Goal: Task Accomplishment & Management: Manage account settings

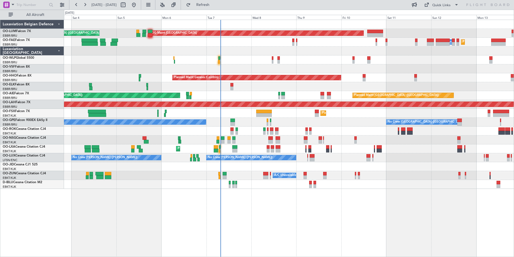
click at [206, 240] on div "Planned Maint [GEOGRAPHIC_DATA] ([GEOGRAPHIC_DATA] National) AOG Maint [GEOGRAP…" at bounding box center [289, 138] width 450 height 237
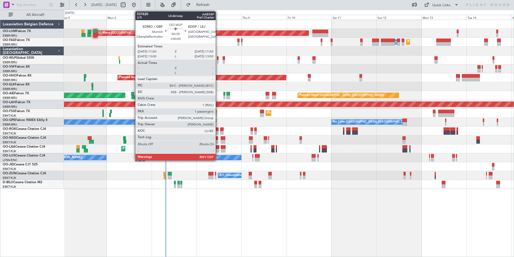
click at [218, 56] on div at bounding box center [218, 58] width 2 height 4
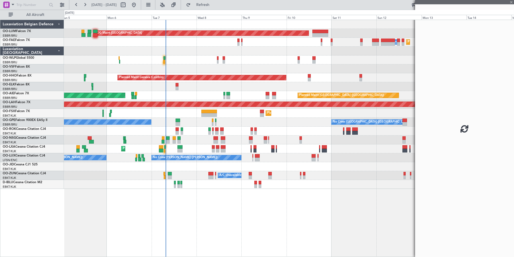
click at [217, 57] on div at bounding box center [218, 58] width 2 height 4
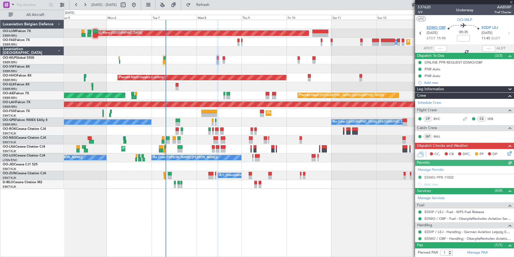
click at [436, 29] on span "EDMO OBF" at bounding box center [436, 27] width 19 height 5
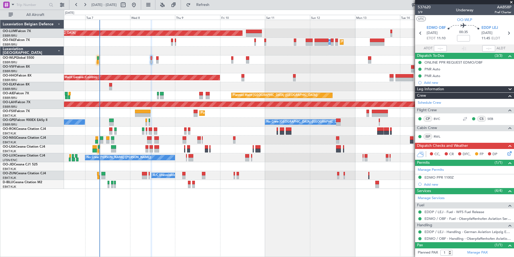
click at [188, 243] on div "Planned Maint [GEOGRAPHIC_DATA] ([GEOGRAPHIC_DATA] National) AOG Maint [GEOGRAP…" at bounding box center [289, 138] width 450 height 237
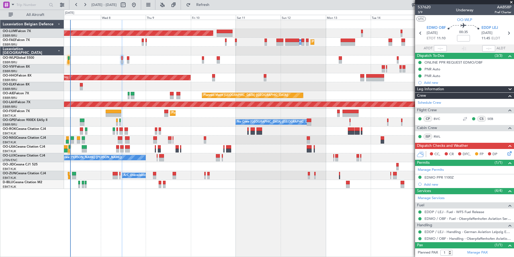
click at [198, 231] on div "Planned Maint [GEOGRAPHIC_DATA] ([GEOGRAPHIC_DATA] National) AOG Maint [GEOGRAP…" at bounding box center [289, 138] width 450 height 237
click at [216, 197] on div "AOG Maint [GEOGRAPHIC_DATA] Planned Maint [GEOGRAPHIC_DATA] ([GEOGRAPHIC_DATA])…" at bounding box center [289, 138] width 450 height 237
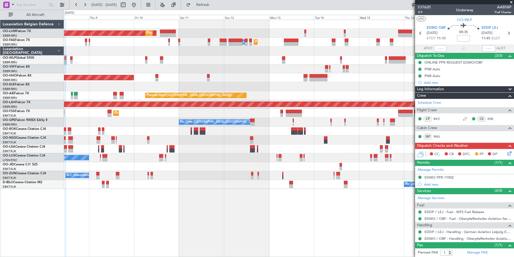
click at [257, 201] on div "AOG Maint [GEOGRAPHIC_DATA] Planned Maint [GEOGRAPHIC_DATA] ([GEOGRAPHIC_DATA])…" at bounding box center [289, 138] width 450 height 237
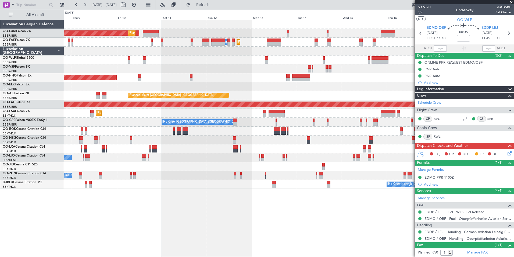
click at [256, 213] on div "AOG Maint [GEOGRAPHIC_DATA] Planned Maint [GEOGRAPHIC_DATA] ([GEOGRAPHIC_DATA])…" at bounding box center [289, 138] width 450 height 237
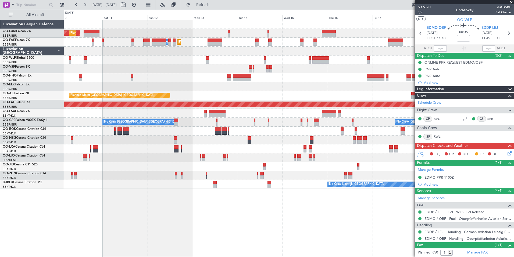
click at [235, 206] on div "AOG Maint [GEOGRAPHIC_DATA] Planned Maint [GEOGRAPHIC_DATA] ([GEOGRAPHIC_DATA])…" at bounding box center [289, 138] width 450 height 237
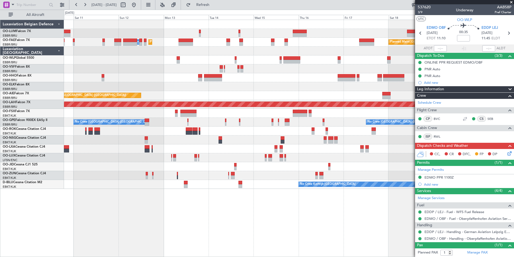
click at [245, 203] on div "Planned Maint [GEOGRAPHIC_DATA] ([GEOGRAPHIC_DATA] National) AOG Maint [GEOGRAP…" at bounding box center [289, 138] width 450 height 237
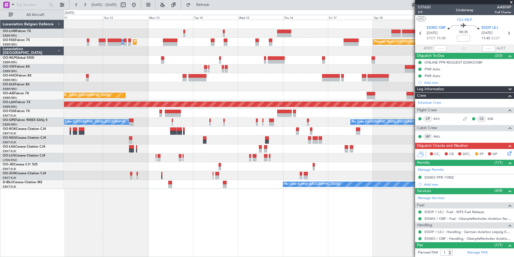
click at [170, 167] on div at bounding box center [289, 166] width 450 height 9
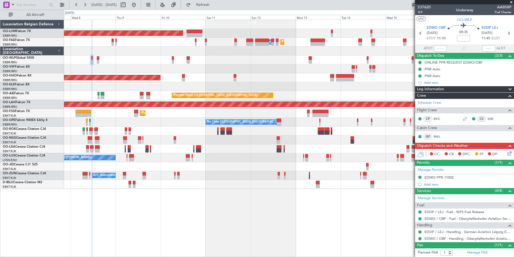
click at [198, 190] on div "Planned Maint [GEOGRAPHIC_DATA] ([GEOGRAPHIC_DATA] National) AOG Maint [GEOGRAP…" at bounding box center [289, 138] width 450 height 237
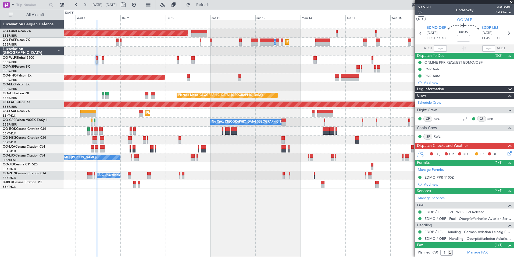
click at [302, 224] on div "Planned Maint [GEOGRAPHIC_DATA] ([GEOGRAPHIC_DATA] National) AOG Maint [GEOGRAP…" at bounding box center [289, 138] width 450 height 237
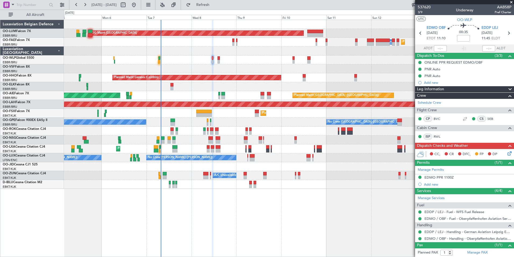
click at [264, 231] on div "Planned Maint [GEOGRAPHIC_DATA] ([GEOGRAPHIC_DATA] National) AOG Maint [GEOGRAP…" at bounding box center [289, 138] width 450 height 237
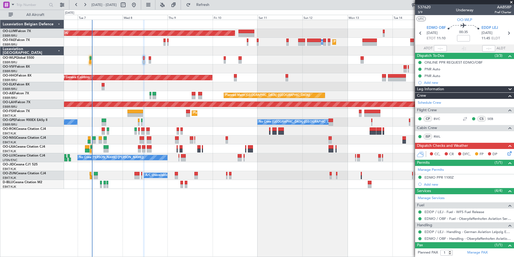
click at [167, 232] on div "Planned Maint [GEOGRAPHIC_DATA] ([GEOGRAPHIC_DATA] National) AOG Maint [GEOGRAP…" at bounding box center [289, 138] width 450 height 237
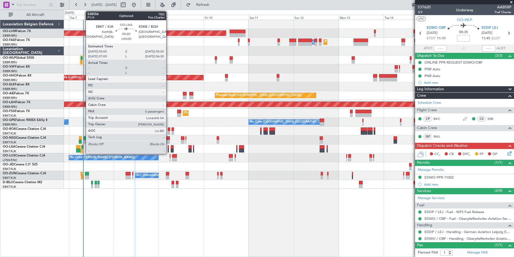
click at [169, 147] on div at bounding box center [168, 147] width 1 height 4
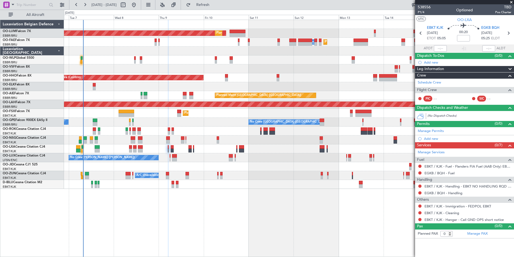
click at [429, 78] on div "Crew" at bounding box center [464, 75] width 99 height 6
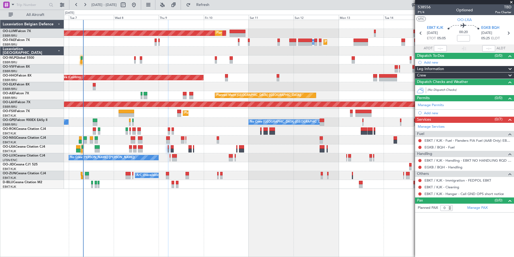
click at [510, 75] on span at bounding box center [510, 75] width 6 height 6
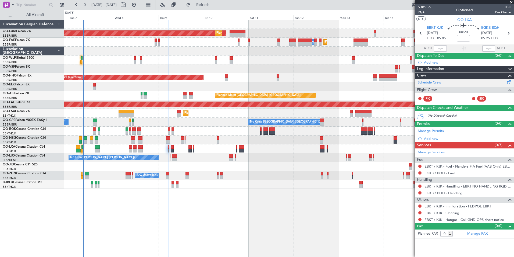
click at [436, 83] on link "Schedule Crew" at bounding box center [429, 82] width 23 height 5
click at [439, 28] on span "EBKT KJK" at bounding box center [435, 27] width 16 height 5
click at [237, 232] on div "AOG Maint [GEOGRAPHIC_DATA] Planned Maint [GEOGRAPHIC_DATA] ([GEOGRAPHIC_DATA])…" at bounding box center [289, 138] width 450 height 237
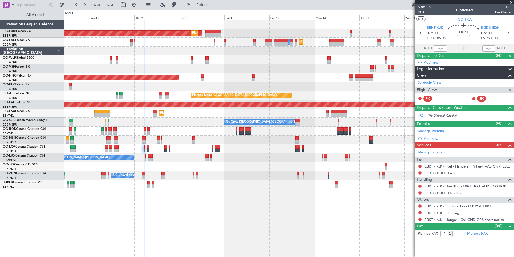
click at [276, 232] on div "AOG Maint [GEOGRAPHIC_DATA] Planned Maint [GEOGRAPHIC_DATA] ([GEOGRAPHIC_DATA])…" at bounding box center [289, 138] width 450 height 237
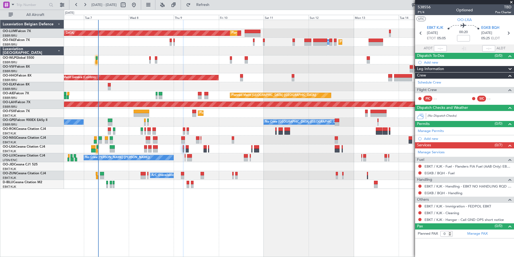
click at [139, 196] on div "AOG Maint [GEOGRAPHIC_DATA] Planned Maint [GEOGRAPHIC_DATA] ([GEOGRAPHIC_DATA])…" at bounding box center [289, 138] width 450 height 237
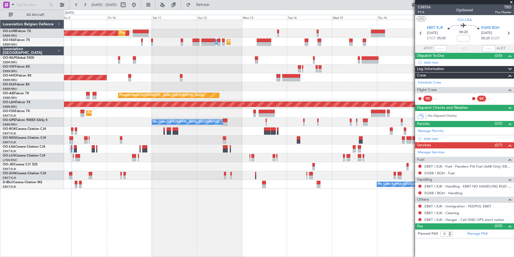
click at [171, 208] on div "AOG Maint [GEOGRAPHIC_DATA] Planned Maint [GEOGRAPHIC_DATA] ([GEOGRAPHIC_DATA])…" at bounding box center [289, 138] width 450 height 237
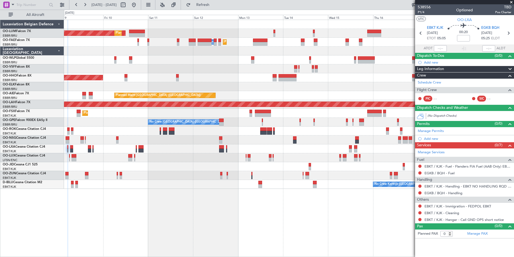
click at [170, 218] on div "AOG Maint [GEOGRAPHIC_DATA] Planned Maint [GEOGRAPHIC_DATA] ([GEOGRAPHIC_DATA])…" at bounding box center [289, 138] width 450 height 237
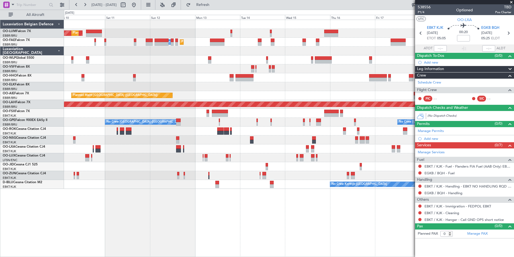
click at [178, 223] on div "AOG Maint [GEOGRAPHIC_DATA] Planned Maint [GEOGRAPHIC_DATA] ([GEOGRAPHIC_DATA])…" at bounding box center [289, 138] width 450 height 237
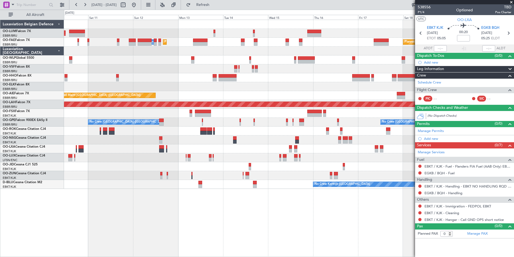
click at [111, 214] on div "AOG Maint [GEOGRAPHIC_DATA] Planned Maint [GEOGRAPHIC_DATA] ([GEOGRAPHIC_DATA])…" at bounding box center [289, 138] width 450 height 237
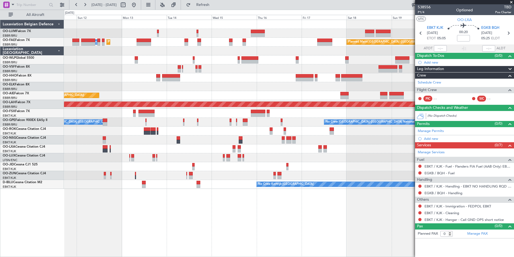
click at [175, 231] on div "Planned Maint [GEOGRAPHIC_DATA] ([GEOGRAPHIC_DATA] National) AOG Maint [GEOGRAP…" at bounding box center [289, 138] width 450 height 237
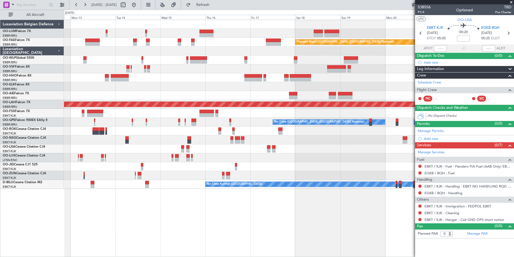
click at [184, 240] on div "AOG Maint [GEOGRAPHIC_DATA] Planned Maint [GEOGRAPHIC_DATA] ([GEOGRAPHIC_DATA])…" at bounding box center [289, 138] width 450 height 237
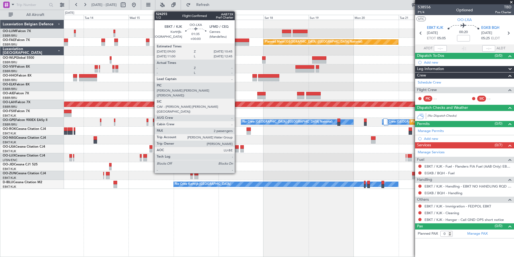
click at [237, 149] on div at bounding box center [236, 151] width 3 height 4
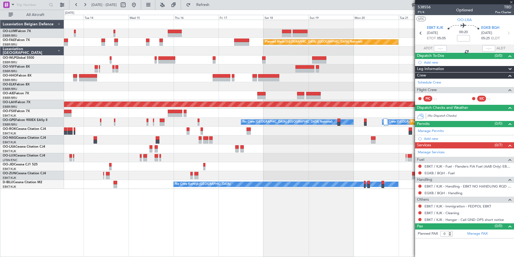
type input "2"
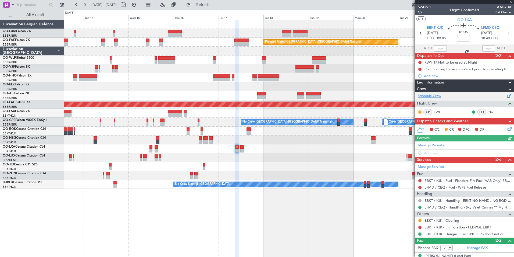
click at [439, 96] on link "Schedule Crew" at bounding box center [429, 95] width 23 height 5
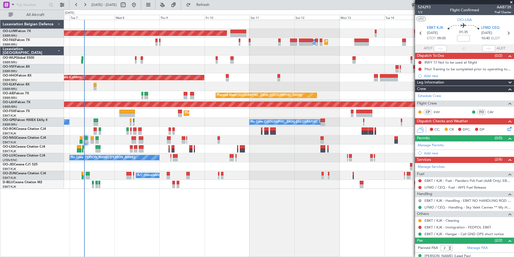
click at [189, 75] on div "Planned Maint [GEOGRAPHIC_DATA] ([GEOGRAPHIC_DATA] National) AOG Maint [GEOGRAP…" at bounding box center [289, 104] width 450 height 169
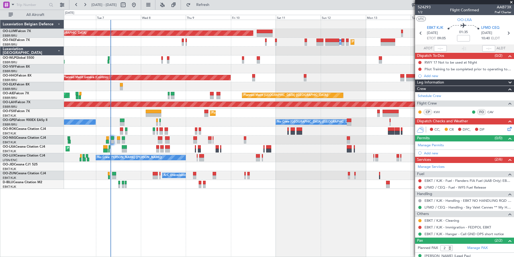
click at [128, 66] on div at bounding box center [289, 68] width 450 height 9
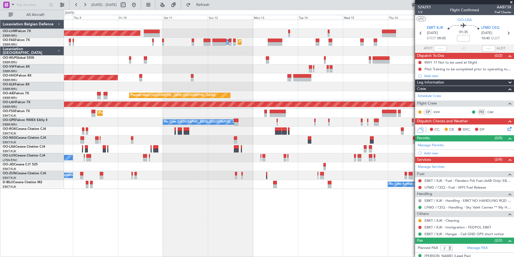
click at [74, 53] on div "Planned Maint [GEOGRAPHIC_DATA] ([GEOGRAPHIC_DATA] National) AOG Maint [GEOGRAP…" at bounding box center [289, 104] width 450 height 169
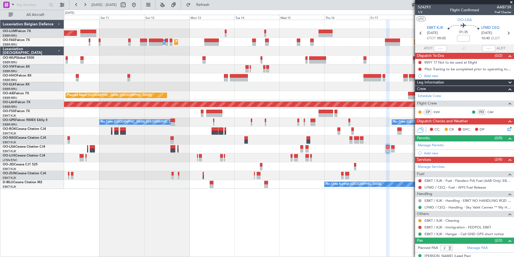
click at [225, 221] on div "Planned Maint [GEOGRAPHIC_DATA] ([GEOGRAPHIC_DATA] National) AOG Maint [GEOGRAP…" at bounding box center [289, 138] width 450 height 237
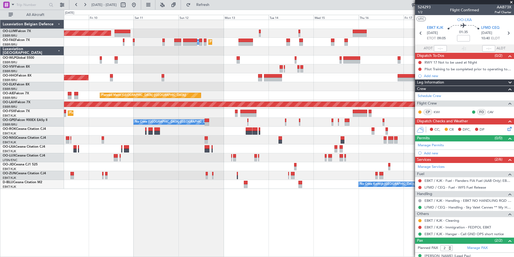
click at [260, 221] on div "Planned Maint [GEOGRAPHIC_DATA] ([GEOGRAPHIC_DATA] National) AOG Maint [GEOGRAP…" at bounding box center [289, 138] width 450 height 237
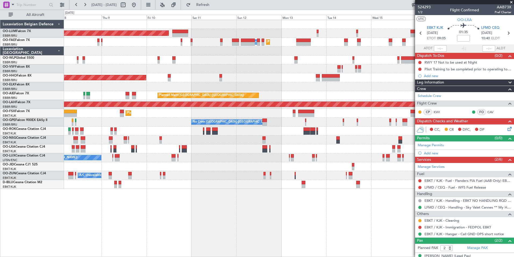
click at [138, 53] on div "Planned Maint [GEOGRAPHIC_DATA] ([GEOGRAPHIC_DATA] National) AOG Maint [GEOGRAP…" at bounding box center [289, 104] width 450 height 169
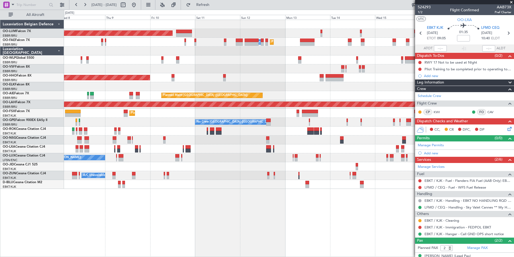
click at [224, 80] on div "Planned Maint [GEOGRAPHIC_DATA] ([GEOGRAPHIC_DATA] National) AOG Maint [GEOGRAP…" at bounding box center [289, 104] width 450 height 169
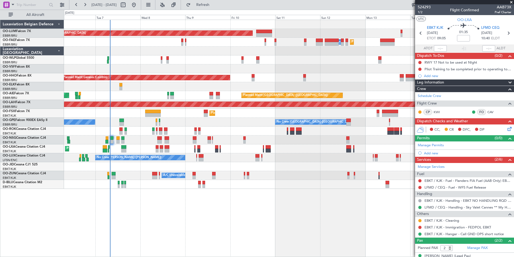
click at [106, 62] on div at bounding box center [289, 59] width 450 height 9
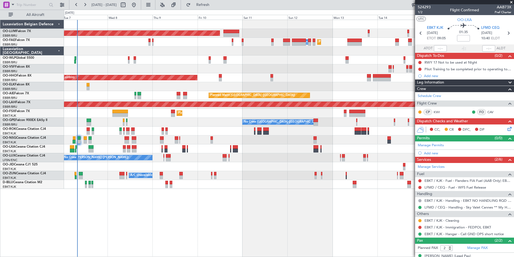
click at [178, 66] on div "Planned Maint [GEOGRAPHIC_DATA] ([GEOGRAPHIC_DATA] National) AOG Maint [GEOGRAP…" at bounding box center [289, 104] width 450 height 169
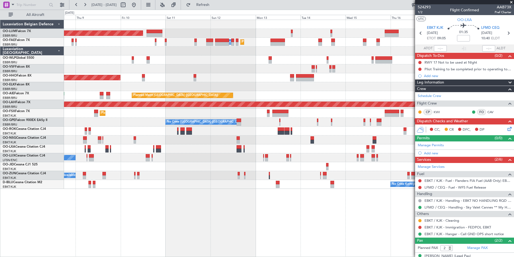
click at [235, 66] on div "Planned Maint [GEOGRAPHIC_DATA] ([GEOGRAPHIC_DATA] National) AOG Maint [GEOGRAP…" at bounding box center [289, 104] width 450 height 169
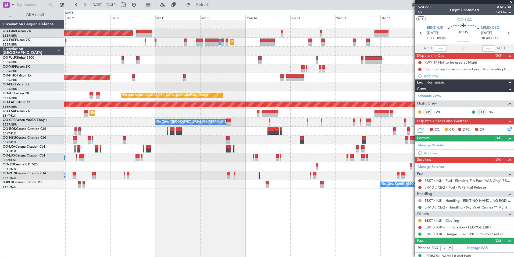
click at [285, 91] on div "Planned Maint [GEOGRAPHIC_DATA] ([GEOGRAPHIC_DATA] National) AOG Maint [GEOGRAP…" at bounding box center [289, 104] width 450 height 169
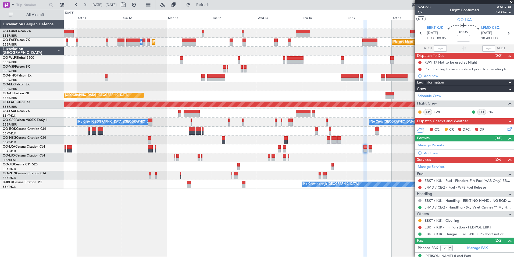
click at [242, 92] on div "Planned Maint [GEOGRAPHIC_DATA] ([GEOGRAPHIC_DATA] National) AOG Maint [GEOGRAP…" at bounding box center [289, 104] width 450 height 169
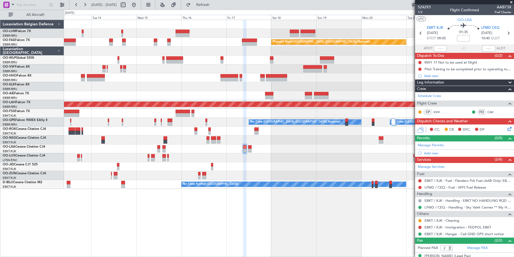
click at [289, 80] on div "Planned Maint [GEOGRAPHIC_DATA] ([GEOGRAPHIC_DATA] National) Planned Maint [GEO…" at bounding box center [289, 104] width 450 height 169
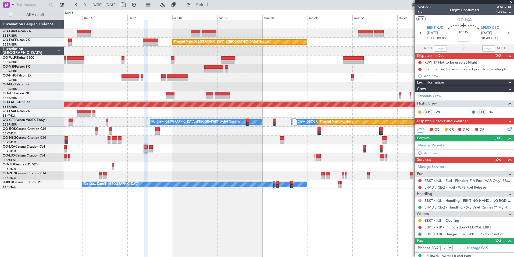
click at [294, 85] on div "Owner Melsbroek Air Base Owner [GEOGRAPHIC_DATA] Planned Maint [GEOGRAPHIC_DATA…" at bounding box center [289, 104] width 450 height 169
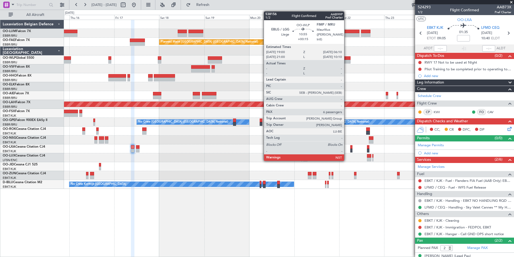
click at [347, 57] on div at bounding box center [340, 58] width 21 height 4
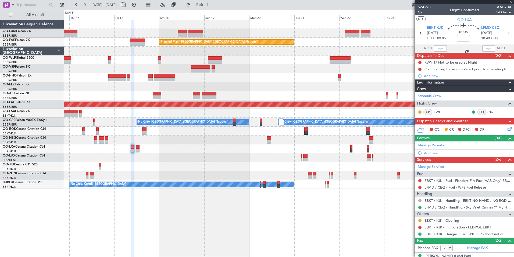
type input "+00:15"
type input "6"
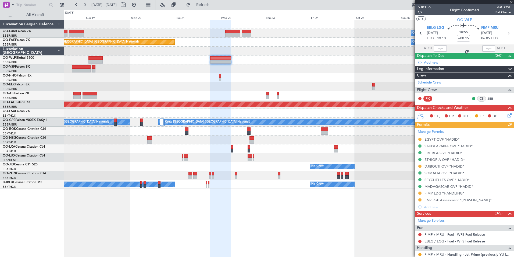
click at [205, 97] on div at bounding box center [289, 95] width 450 height 9
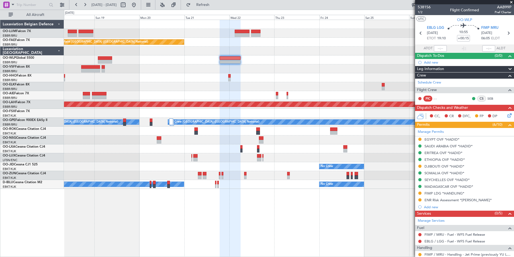
click at [284, 78] on div at bounding box center [289, 77] width 450 height 9
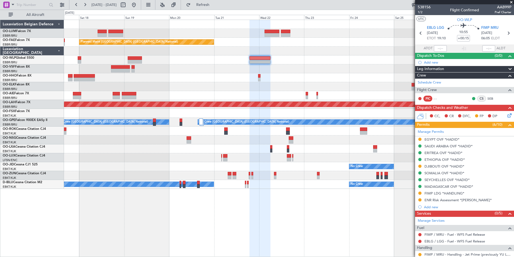
click at [151, 76] on div "Owner Melsbroek Air Base Owner [GEOGRAPHIC_DATA] Planned Maint [GEOGRAPHIC_DATA…" at bounding box center [289, 104] width 450 height 169
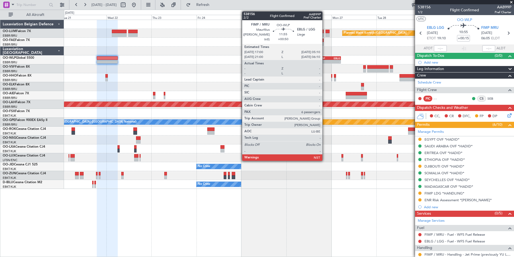
click at [325, 57] on div "FIMP" at bounding box center [324, 58] width 11 height 3
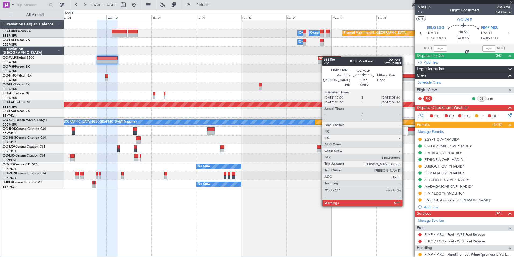
type input "+00:50"
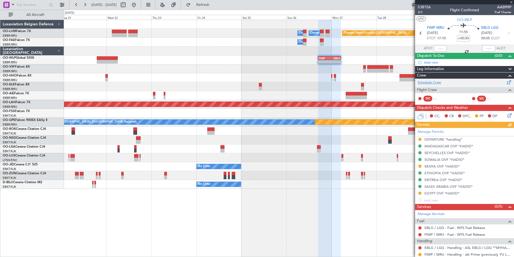
click at [429, 82] on link "Schedule Crew" at bounding box center [429, 82] width 23 height 5
click at [207, 213] on div "Planned Maint Kortrijk-[GEOGRAPHIC_DATA] Owner [GEOGRAPHIC_DATA] Owner [GEOGRAP…" at bounding box center [289, 138] width 450 height 237
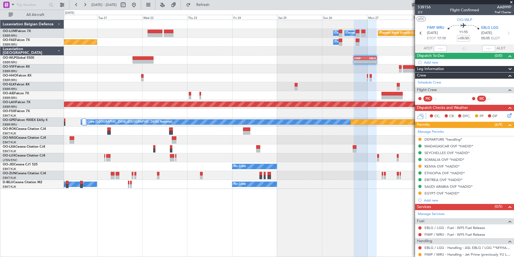
click at [187, 214] on div "Planned Maint Kortrijk-[GEOGRAPHIC_DATA] Owner [GEOGRAPHIC_DATA] Owner [GEOGRAP…" at bounding box center [289, 138] width 450 height 237
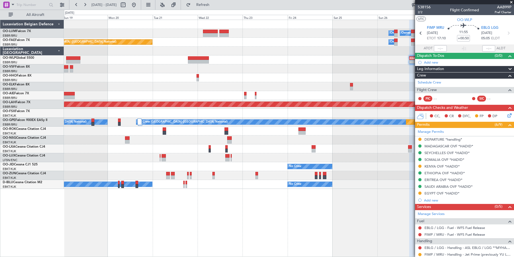
click at [268, 220] on div "Planned Maint Kortrijk-[GEOGRAPHIC_DATA] Owner [GEOGRAPHIC_DATA] Owner [GEOGRAP…" at bounding box center [289, 138] width 450 height 237
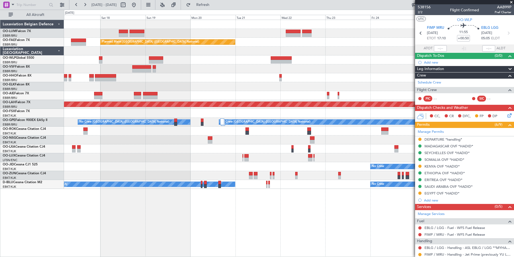
click at [231, 222] on div "Owner Melsbroek Air Base Owner [GEOGRAPHIC_DATA] Planned Maint [GEOGRAPHIC_DATA…" at bounding box center [289, 138] width 450 height 237
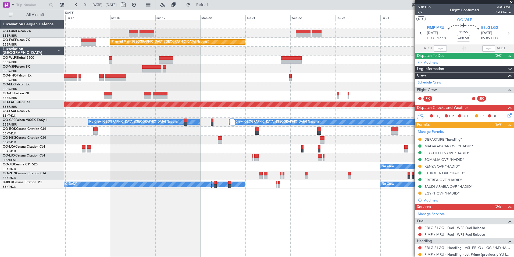
click at [206, 219] on div "Owner Melsbroek Air Base Owner [GEOGRAPHIC_DATA] Planned Maint [GEOGRAPHIC_DATA…" at bounding box center [289, 138] width 450 height 237
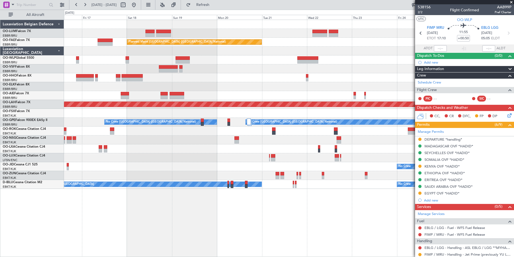
click at [226, 221] on div "Owner Melsbroek Air Base Owner [GEOGRAPHIC_DATA] Planned Maint [GEOGRAPHIC_DATA…" at bounding box center [289, 138] width 450 height 237
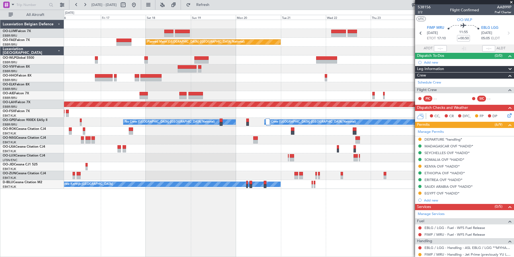
click at [171, 210] on div "Owner Melsbroek Air Base Owner [GEOGRAPHIC_DATA] Planned Maint [GEOGRAPHIC_DATA…" at bounding box center [289, 138] width 450 height 237
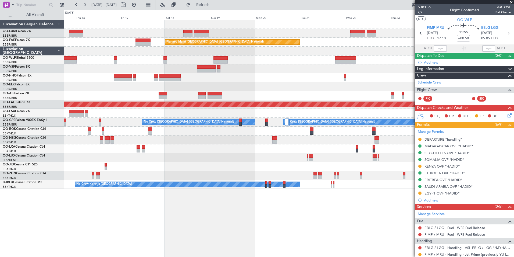
click at [228, 210] on div "Owner Melsbroek Air Base Owner [GEOGRAPHIC_DATA] Planned Maint [GEOGRAPHIC_DATA…" at bounding box center [289, 138] width 450 height 237
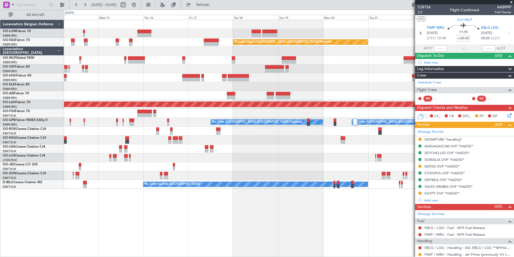
click at [197, 208] on div "Owner Melsbroek Air Base Owner [GEOGRAPHIC_DATA] Planned Maint [GEOGRAPHIC_DATA…" at bounding box center [289, 138] width 450 height 237
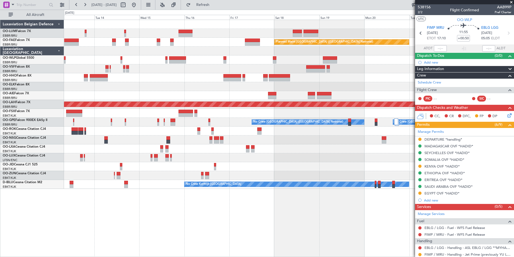
click at [190, 211] on div "Planned Maint [GEOGRAPHIC_DATA] ([GEOGRAPHIC_DATA] National) Owner [GEOGRAPHIC_…" at bounding box center [289, 138] width 450 height 237
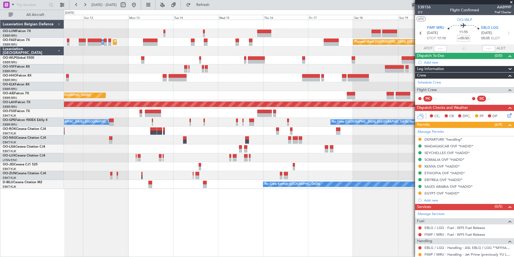
click at [257, 213] on div "Planned Maint [GEOGRAPHIC_DATA] ([GEOGRAPHIC_DATA] National) AOG Maint [GEOGRAP…" at bounding box center [289, 138] width 450 height 237
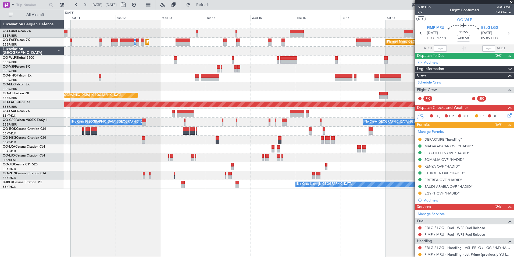
click at [255, 212] on div "Planned Maint [GEOGRAPHIC_DATA] ([GEOGRAPHIC_DATA] National) AOG Maint [GEOGRAP…" at bounding box center [289, 138] width 450 height 237
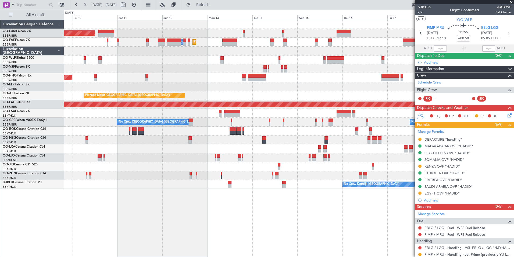
click at [268, 214] on div "Planned Maint [GEOGRAPHIC_DATA] ([GEOGRAPHIC_DATA] National) AOG Maint [GEOGRAP…" at bounding box center [289, 138] width 450 height 237
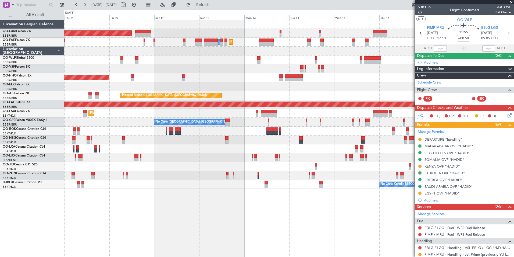
click at [250, 211] on div "Planned Maint [GEOGRAPHIC_DATA] ([GEOGRAPHIC_DATA] National) AOG Maint [GEOGRAP…" at bounding box center [289, 138] width 450 height 237
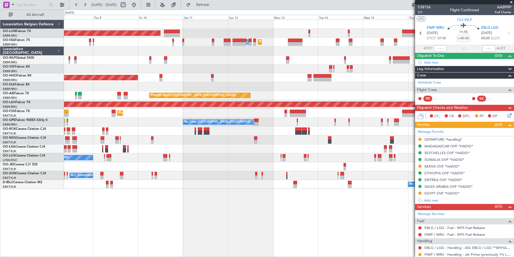
click at [253, 219] on div "Planned Maint Brussels (Brussels National) AOG Maint Sibiu Planned Maint Brusse…" at bounding box center [289, 138] width 450 height 237
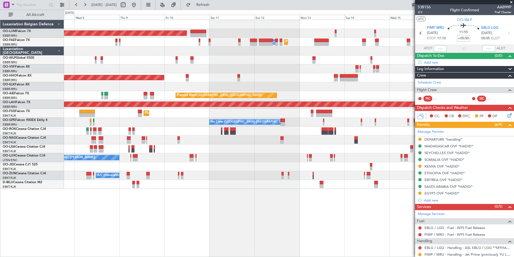
click at [128, 148] on div "Planned Maint Kortrijk-[GEOGRAPHIC_DATA]" at bounding box center [289, 148] width 450 height 9
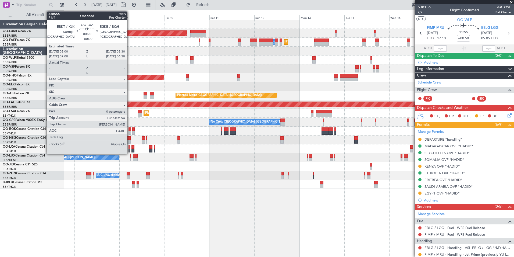
click at [130, 147] on div at bounding box center [129, 147] width 1 height 4
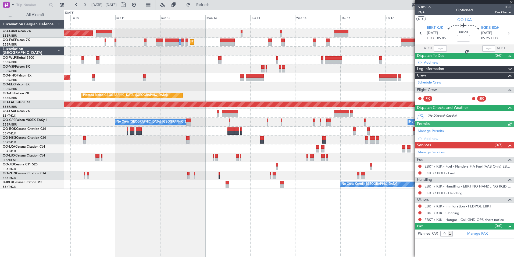
click at [203, 221] on div "Planned Maint Brussels (Brussels National) AOG Maint Sibiu Planned Maint Melsbr…" at bounding box center [289, 138] width 450 height 237
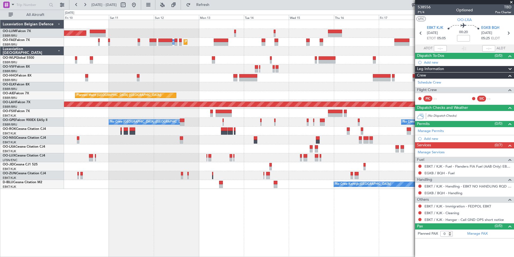
click at [235, 227] on div "Planned Maint Brussels (Brussels National) AOG Maint Sibiu Planned Maint Melsbr…" at bounding box center [289, 138] width 450 height 237
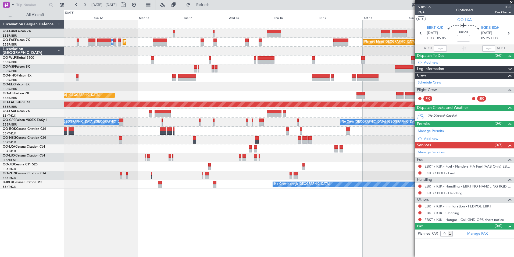
click at [237, 246] on div "Planned Maint Brussels (Brussels National) AOG Maint Sibiu Planned Maint Melsbr…" at bounding box center [289, 138] width 450 height 237
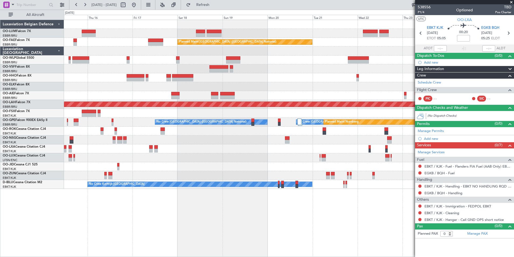
click at [158, 192] on div "Owner Melsbroek Air Base Owner Melsbroek Air Base Planned Maint Kortrijk-Wevelg…" at bounding box center [289, 138] width 450 height 237
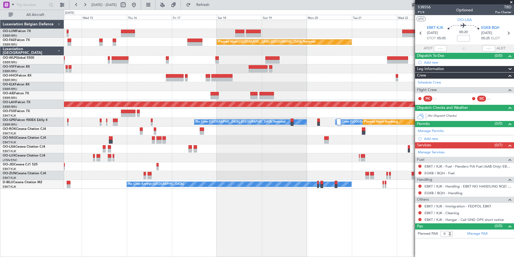
click at [255, 204] on div "Owner Melsbroek Air Base Owner Melsbroek Air Base Planned Maint Brussels (Bruss…" at bounding box center [289, 138] width 450 height 237
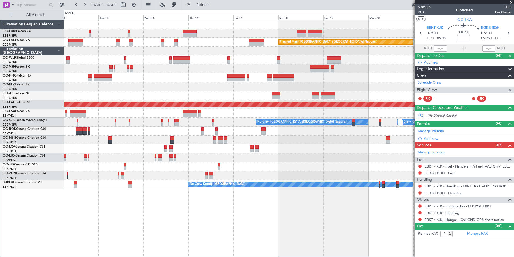
click at [284, 207] on div "Planned Maint Brussels (Brussels National) Owner Melsbroek Air Base Planned Mai…" at bounding box center [289, 138] width 450 height 237
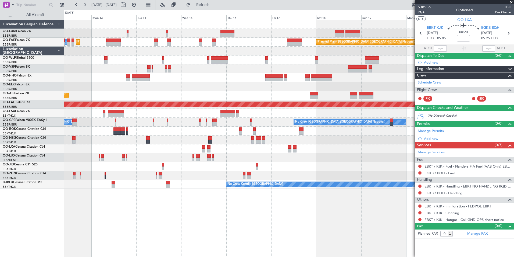
click at [324, 210] on div "Planned Maint Brussels (Brussels National) AOG Maint Sibiu Planned Maint Brusse…" at bounding box center [289, 138] width 450 height 237
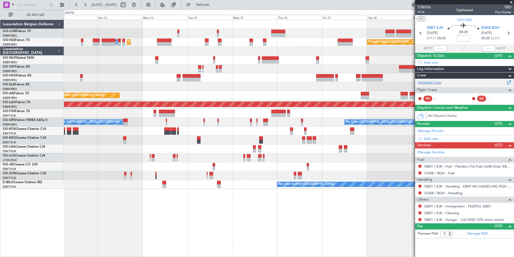
click at [429, 79] on div "Schedule Crew" at bounding box center [464, 83] width 99 height 8
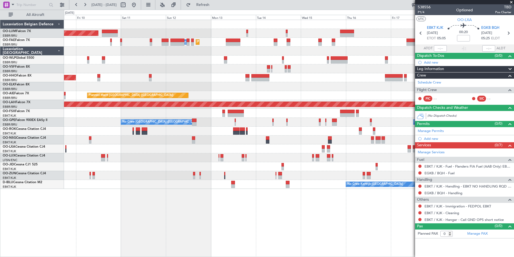
click at [155, 216] on div "Planned Maint Brussels (Brussels National) AOG Maint Sibiu Planned Maint Brusse…" at bounding box center [289, 138] width 450 height 237
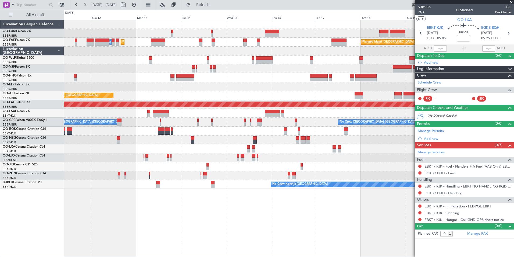
click at [224, 224] on div "Planned Maint Brussels (Brussels National) AOG Maint Sibiu Planned Maint Brusse…" at bounding box center [289, 138] width 450 height 237
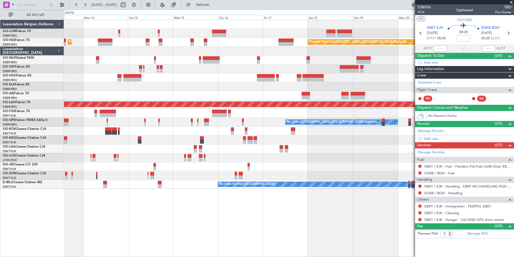
click at [185, 227] on div "Planned Maint Brussels (Brussels National) AOG Maint Sibiu Planned Maint Brusse…" at bounding box center [289, 138] width 450 height 237
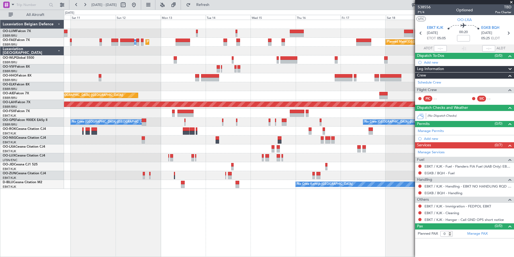
click at [242, 143] on div at bounding box center [289, 139] width 450 height 9
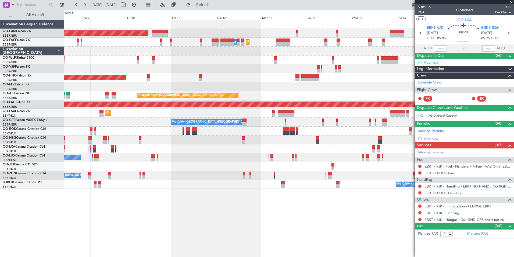
click at [309, 227] on div "Planned Maint Brussels (Brussels National) AOG Maint Sibiu Planned Maint Brusse…" at bounding box center [289, 138] width 450 height 237
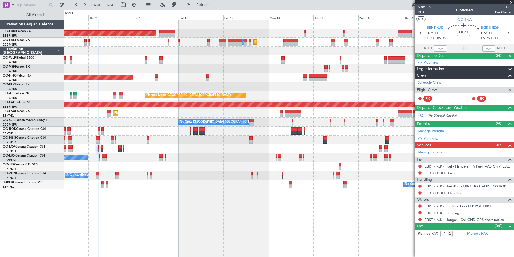
click at [310, 234] on div "Planned Maint Brussels (Brussels National) AOG Maint Sibiu Planned Maint Brusse…" at bounding box center [289, 138] width 450 height 237
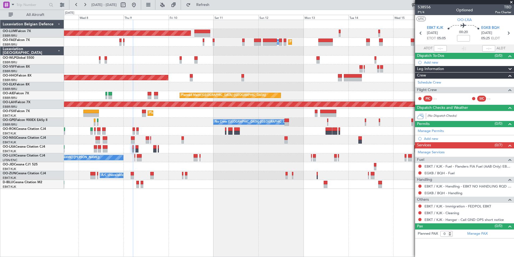
click at [297, 235] on div "Planned Maint Brussels (Brussels National) AOG Maint Sibiu Planned Maint Melsbr…" at bounding box center [289, 138] width 450 height 237
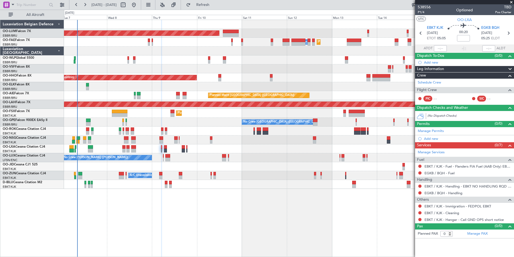
click at [303, 242] on div "Planned Maint Brussels (Brussels National) AOG Maint Sibiu Planned Maint Brusse…" at bounding box center [289, 138] width 450 height 237
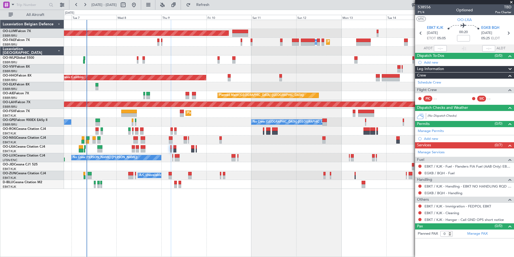
click at [219, 208] on div "Planned Maint [GEOGRAPHIC_DATA] ([GEOGRAPHIC_DATA] National) AOG Maint [GEOGRAP…" at bounding box center [289, 138] width 450 height 237
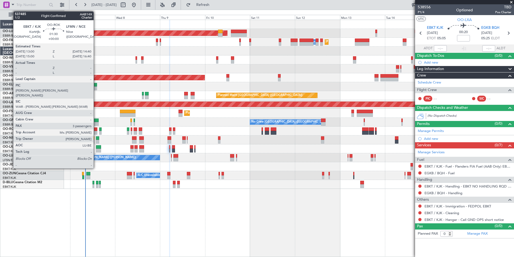
click at [96, 129] on div at bounding box center [95, 129] width 3 height 4
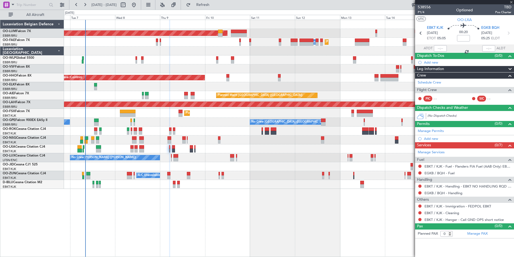
type input "3"
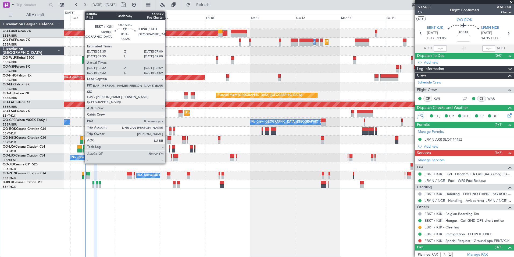
click at [82, 141] on div at bounding box center [81, 142] width 3 height 4
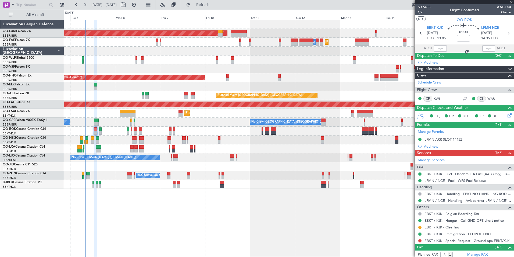
type input "-00:25"
type input "05:37"
type input "06:54"
type input "0"
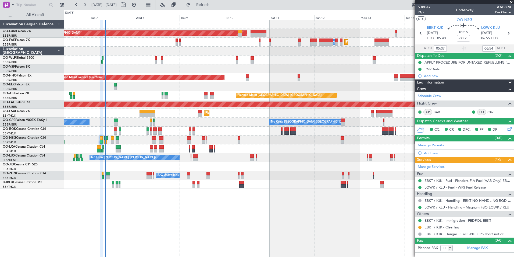
click at [200, 223] on div "Planned Maint Brussels (Brussels National) AOG Maint Sibiu Planned Maint Brusse…" at bounding box center [289, 138] width 450 height 237
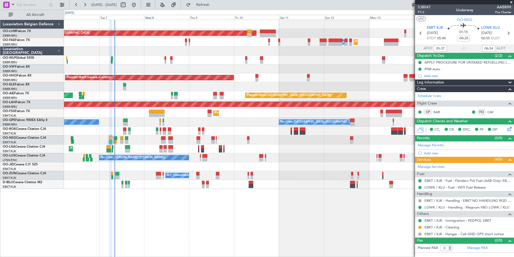
click at [208, 221] on div "Planned Maint Brussels (Brussels National) AOG Maint Sibiu Planned Maint Brusse…" at bounding box center [289, 138] width 450 height 237
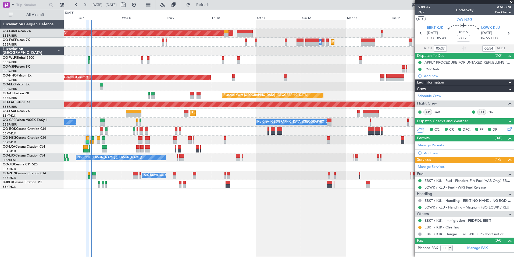
click at [185, 220] on div "Planned Maint Brussels (Brussels National) AOG Maint Sibiu Planned Maint Brusse…" at bounding box center [289, 138] width 450 height 237
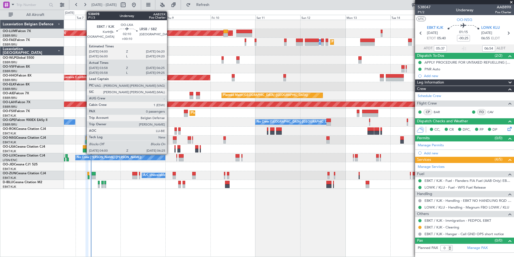
click at [84, 150] on div at bounding box center [85, 151] width 5 height 4
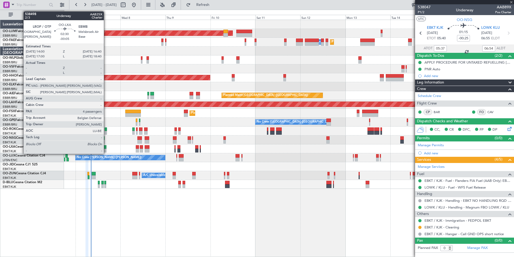
type input "+00:10"
type input "04:03"
type input "06:20"
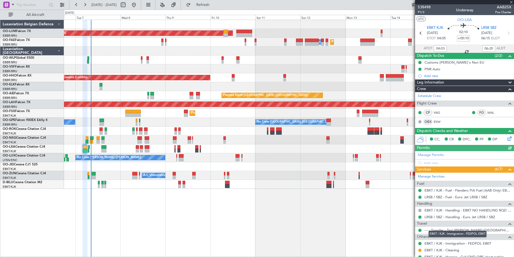
click at [451, 231] on div "EBKT / KJK - Immigration - FEDPOL EBKT" at bounding box center [458, 233] width 58 height 7
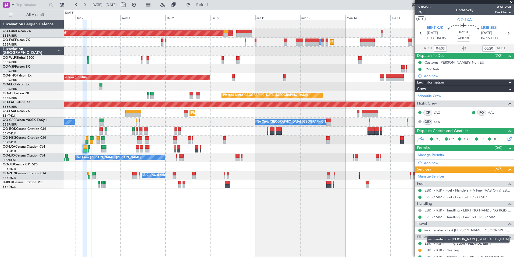
click at [435, 228] on link "--- - Transfer - Taxi Sam Belgium" at bounding box center [468, 230] width 87 height 5
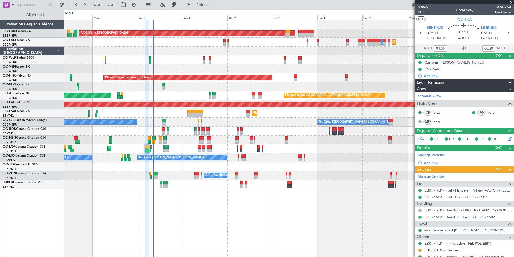
click at [151, 139] on div at bounding box center [289, 139] width 450 height 9
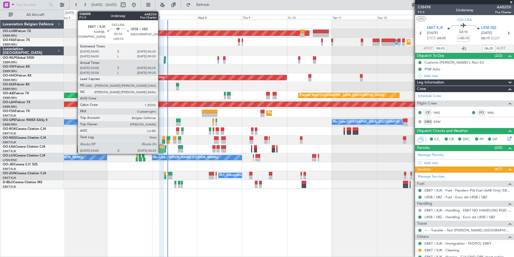
click at [161, 148] on div at bounding box center [162, 147] width 5 height 4
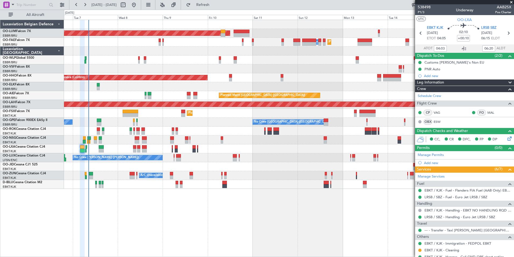
click at [256, 66] on div "Planned Maint Brussels (Brussels National) AOG Maint Sibiu Planned Maint Brusse…" at bounding box center [289, 104] width 450 height 169
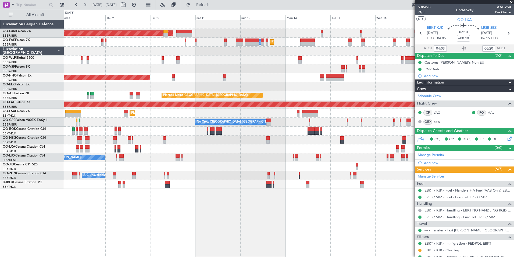
click at [214, 57] on div at bounding box center [289, 59] width 450 height 9
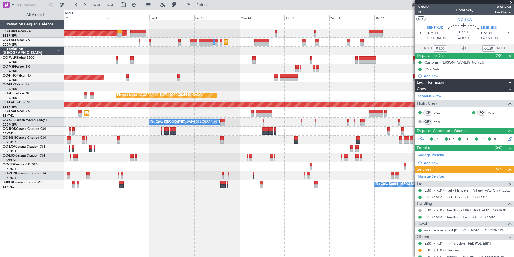
click at [251, 71] on div at bounding box center [289, 68] width 450 height 9
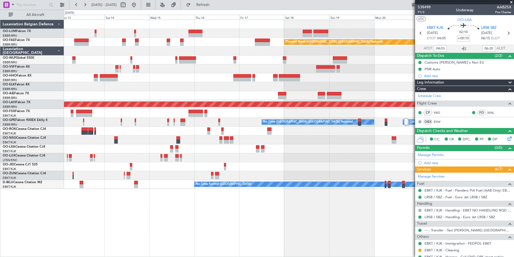
click at [209, 79] on div at bounding box center [289, 77] width 450 height 9
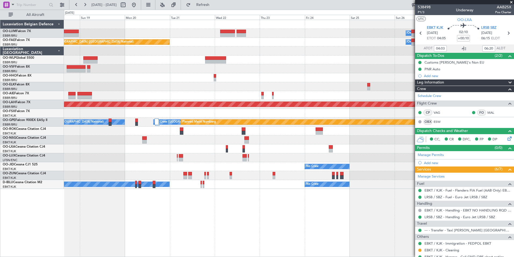
click at [176, 82] on div "Owner Melsbroek Air Base Owner Melsbroek Air Base Planned Maint Kortrijk-Wevelg…" at bounding box center [289, 104] width 450 height 169
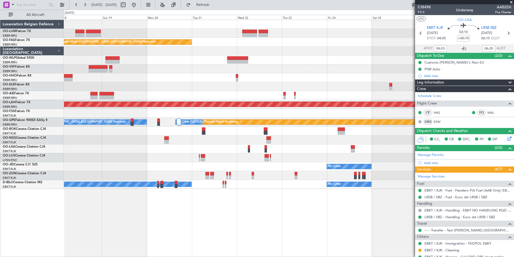
click at [185, 75] on div at bounding box center [289, 77] width 450 height 9
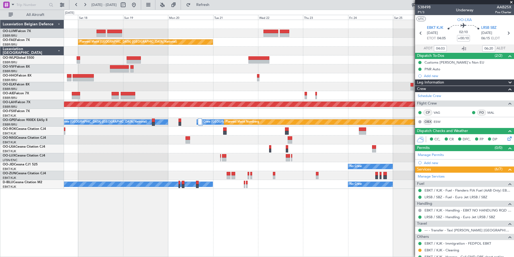
click at [224, 82] on div at bounding box center [289, 77] width 450 height 9
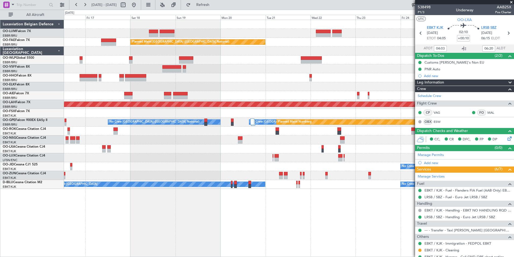
click at [272, 71] on div at bounding box center [289, 68] width 450 height 9
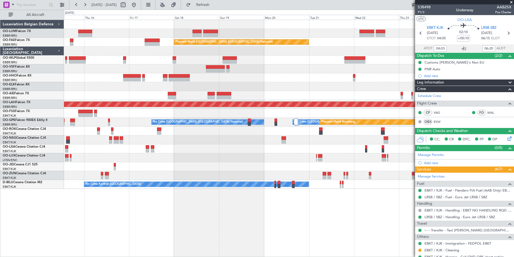
click at [309, 81] on div at bounding box center [289, 77] width 450 height 9
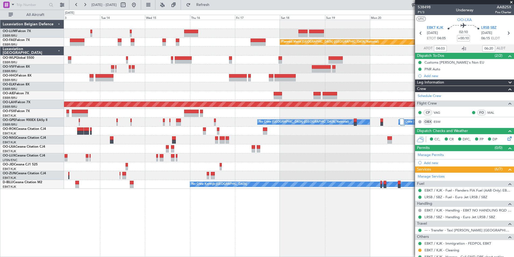
click at [216, 86] on div "Planned Maint Brussels (Brussels National) Owner Melsbroek Air Base Planned Mai…" at bounding box center [289, 104] width 450 height 169
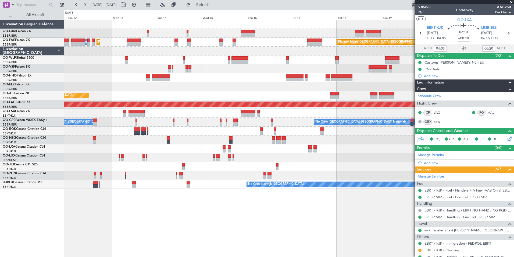
click at [216, 91] on div "Planned Maint [GEOGRAPHIC_DATA] ([GEOGRAPHIC_DATA])" at bounding box center [289, 95] width 450 height 9
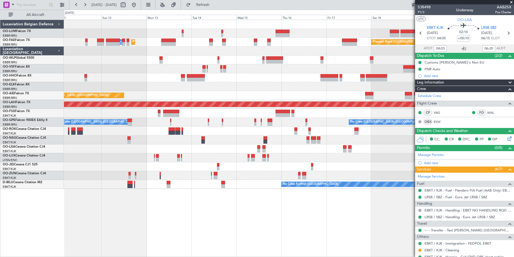
click at [239, 79] on div "Planned Maint Brussels (Brussels National) AOG Maint Sibiu Planned Maint Brusse…" at bounding box center [289, 104] width 450 height 169
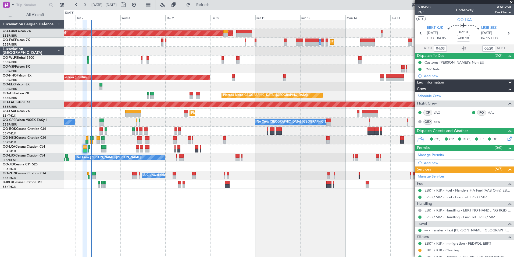
click at [207, 68] on div "Planned Maint [GEOGRAPHIC_DATA] ([GEOGRAPHIC_DATA] National) AOG Maint [GEOGRAP…" at bounding box center [289, 104] width 450 height 169
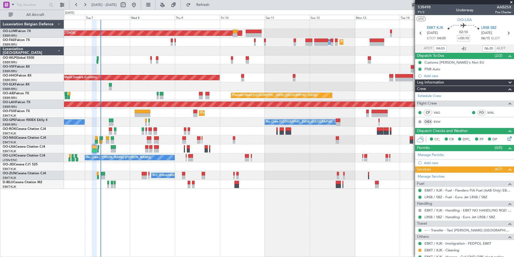
click at [99, 58] on div at bounding box center [289, 59] width 450 height 9
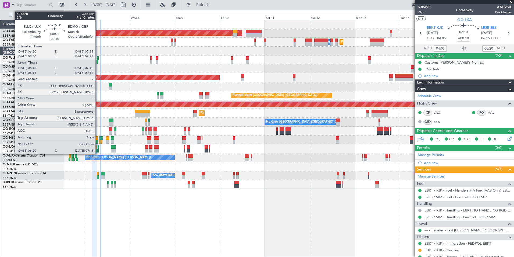
click at [98, 58] on div at bounding box center [98, 58] width 2 height 4
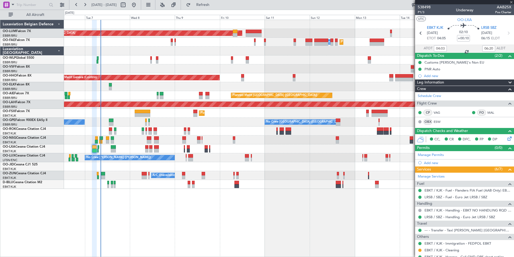
type input "-00:10"
type input "06:28"
type input "07:07"
type input "5"
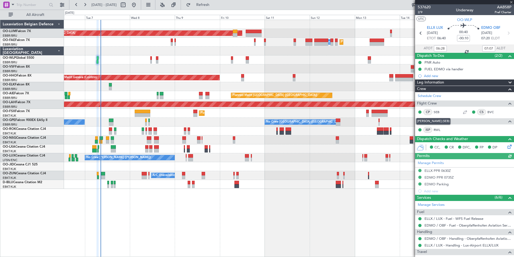
click at [438, 128] on mat-tooltip-component "[PERSON_NAME] (SEB)" at bounding box center [434, 121] width 42 height 14
click at [437, 128] on link "RWL" at bounding box center [440, 129] width 12 height 5
click at [212, 86] on div "Planned Maint Brussels (Brussels National) AOG Maint Sibiu Planned Maint Brusse…" at bounding box center [289, 104] width 450 height 169
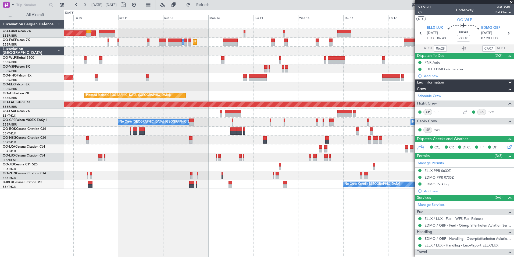
click at [237, 83] on div "Planned Maint [GEOGRAPHIC_DATA] ([GEOGRAPHIC_DATA] National) AOG Maint [GEOGRAP…" at bounding box center [289, 104] width 450 height 169
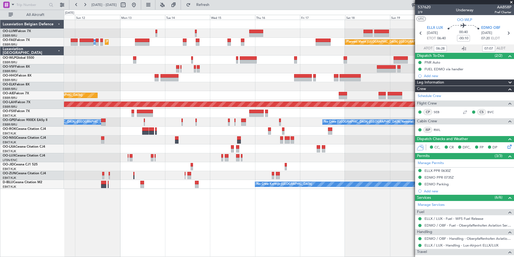
click at [187, 85] on div at bounding box center [289, 86] width 450 height 9
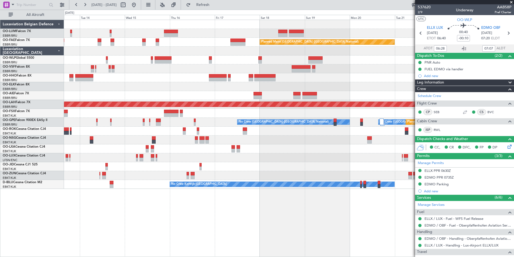
click at [266, 84] on div "Planned Maint Brussels (Brussels National) Owner Melsbroek Air Base Planned Mai…" at bounding box center [289, 104] width 450 height 169
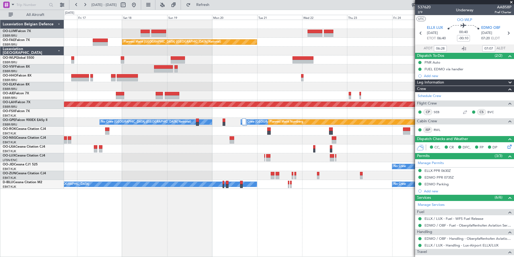
click at [199, 81] on div "Owner Melsbroek Air Base Owner Melsbroek Air Base Planned Maint Kortrijk-Wevelg…" at bounding box center [289, 104] width 450 height 169
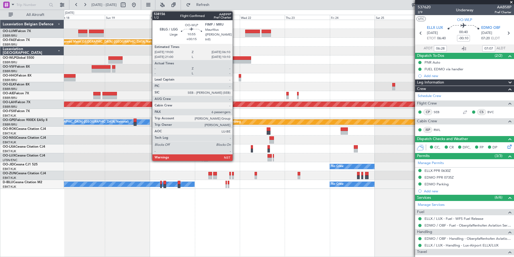
click at [235, 61] on div at bounding box center [240, 62] width 21 height 4
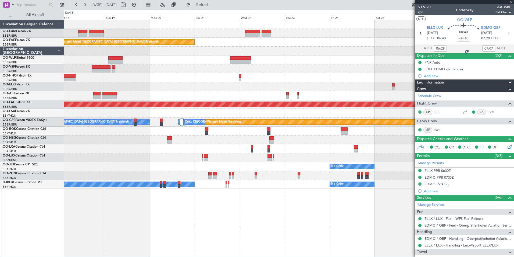
type input "+00:15"
type input "6"
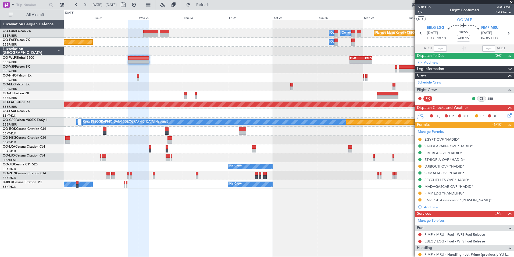
click at [184, 70] on div at bounding box center [289, 68] width 450 height 9
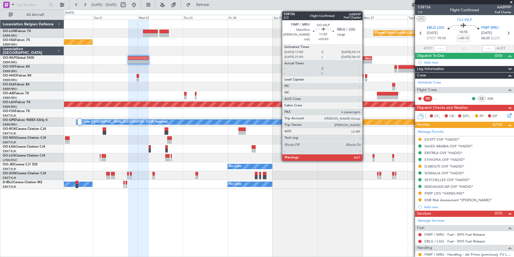
click at [365, 58] on div "EBLG" at bounding box center [366, 58] width 11 height 3
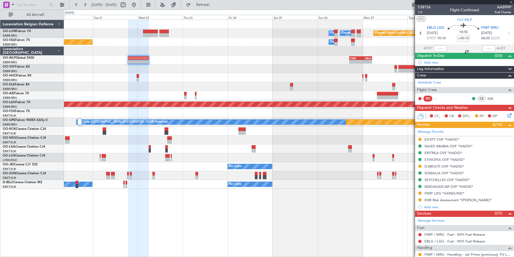
type input "+00:50"
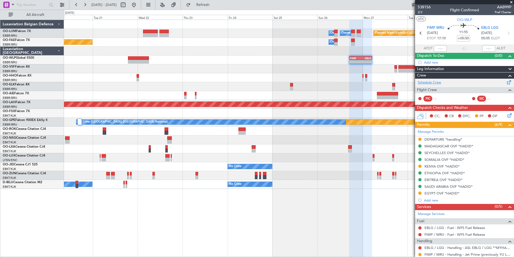
click at [424, 82] on link "Schedule Crew" at bounding box center [429, 82] width 23 height 5
click at [183, 216] on div "Planned Maint Kortrijk-Wevelgem Owner Melsbroek Air Base Owner Melsbroek Air Ba…" at bounding box center [289, 138] width 450 height 237
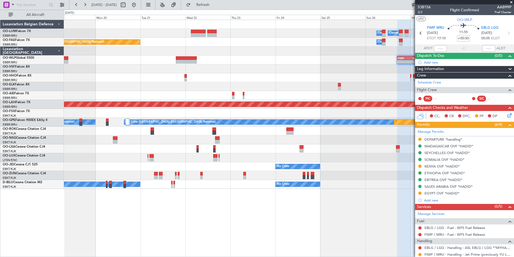
click at [320, 246] on div "Planned Maint Kortrijk-Wevelgem Owner Melsbroek Air Base Owner Melsbroek Air Ba…" at bounding box center [289, 138] width 450 height 237
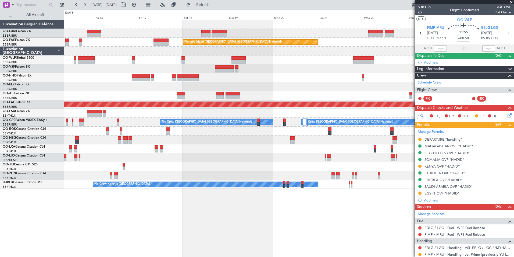
click at [254, 248] on div "Owner Melsbroek Air Base Owner Melsbroek Air Base Planned Maint Kortrijk-Wevelg…" at bounding box center [289, 138] width 450 height 237
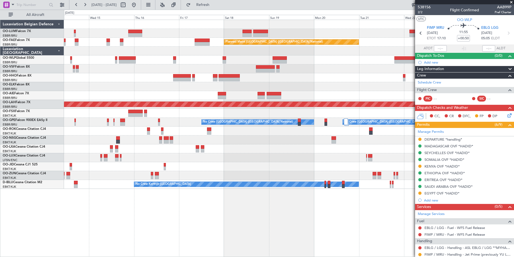
click at [255, 244] on div "Owner Melsbroek Air Base Owner Melsbroek Air Base Planned Maint Brussels (Bruss…" at bounding box center [289, 138] width 450 height 237
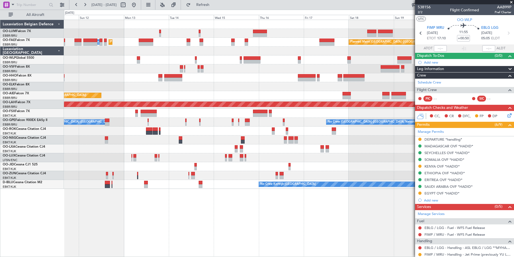
click at [291, 209] on div "Planned Maint Brussels (Brussels National) AOG Maint Sibiu Planned Maint Brusse…" at bounding box center [289, 138] width 450 height 237
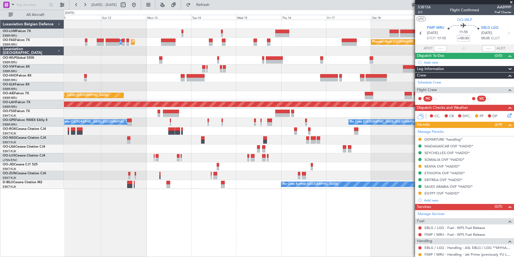
click at [117, 202] on div "Planned Maint Brussels (Brussels National) AOG Maint Sibiu Planned Maint Brusse…" at bounding box center [257, 133] width 514 height 247
click at [219, 221] on div "Planned Maint Brussels (Brussels National) AOG Maint Sibiu Planned Maint Brusse…" at bounding box center [289, 138] width 450 height 237
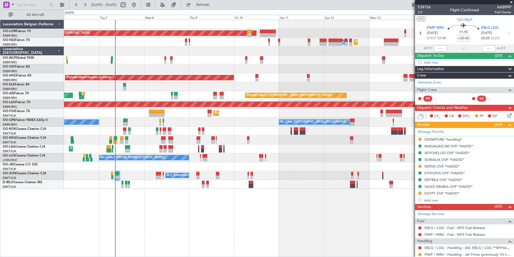
click at [410, 200] on div "Planned Maint Brussels (Brussels National) AOG Maint Sibiu Planned Maint Brusse…" at bounding box center [289, 138] width 450 height 237
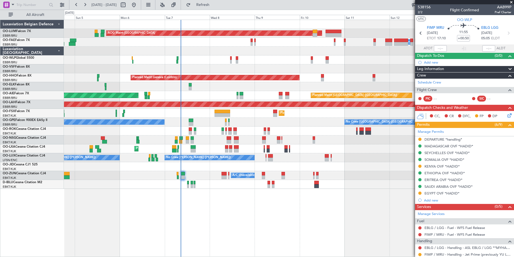
click at [127, 208] on div "Planned Maint Brussels (Brussels National) AOG Maint Sibiu Planned Maint Brusse…" at bounding box center [289, 138] width 450 height 237
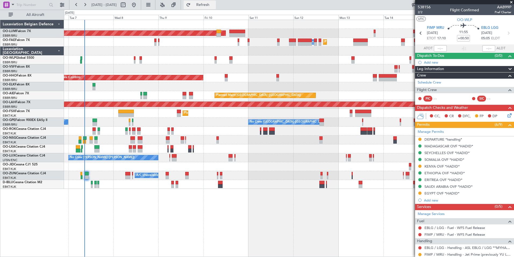
click at [214, 6] on span "Refresh" at bounding box center [203, 5] width 23 height 4
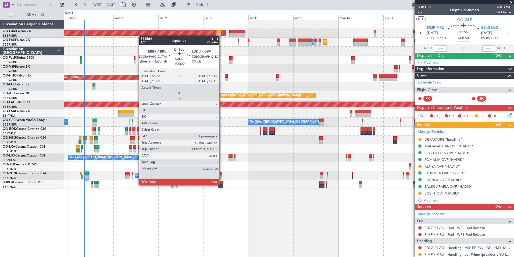
click at [222, 185] on div at bounding box center [220, 186] width 4 height 4
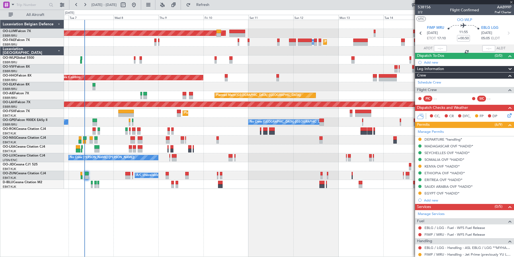
type input "2"
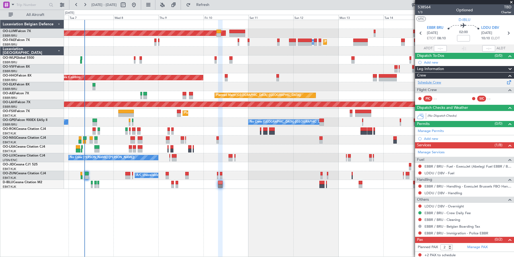
click at [432, 85] on link "Schedule Crew" at bounding box center [429, 82] width 23 height 5
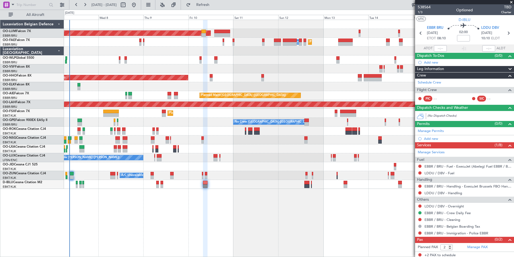
click at [289, 222] on div "Planned Maint Brussels (Brussels National) AOG Maint Sibiu Planned Maint Melsbr…" at bounding box center [289, 138] width 450 height 237
click at [430, 28] on span "EBBR BRU" at bounding box center [435, 27] width 16 height 5
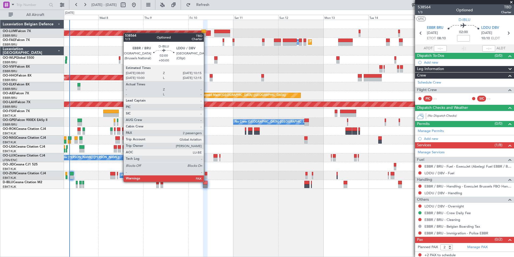
click at [206, 182] on div at bounding box center [205, 183] width 4 height 4
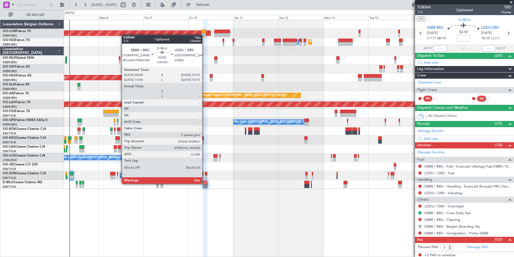
click at [205, 184] on div at bounding box center [205, 183] width 4 height 4
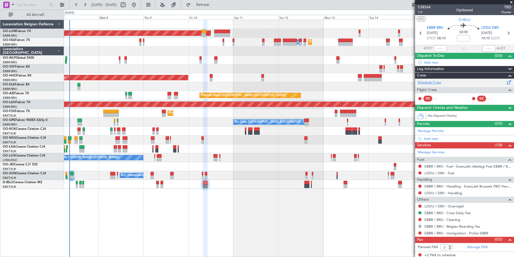
click at [431, 80] on link "Schedule Crew" at bounding box center [429, 82] width 23 height 5
click at [192, 218] on div "Planned Maint Brussels (Brussels National) AOG Maint Sibiu Planned Maint Melsbr…" at bounding box center [289, 138] width 450 height 237
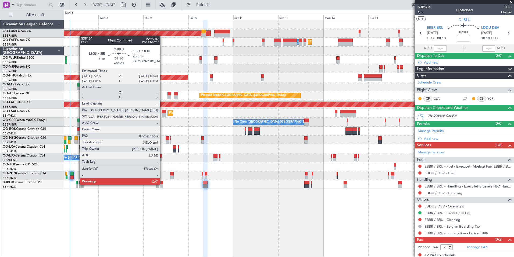
click at [163, 184] on div at bounding box center [162, 186] width 3 height 4
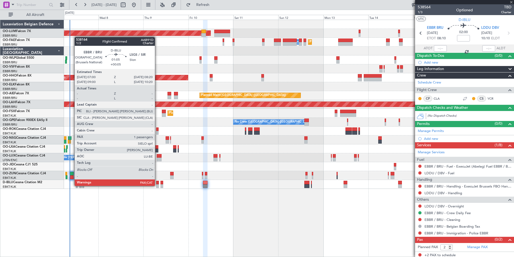
type input "+00:05"
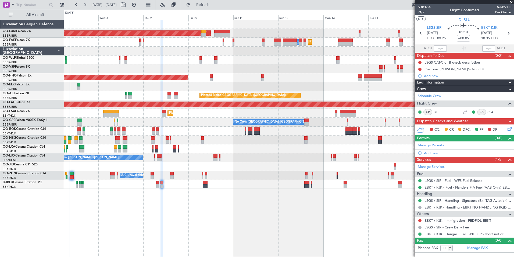
click at [157, 214] on div "Planned Maint Brussels (Brussels National) AOG Maint Sibiu Planned Maint Melsbr…" at bounding box center [289, 138] width 450 height 237
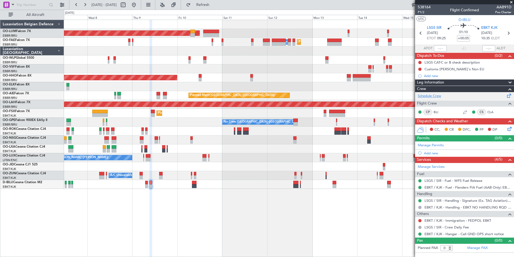
click at [430, 98] on link "Schedule Crew" at bounding box center [429, 95] width 23 height 5
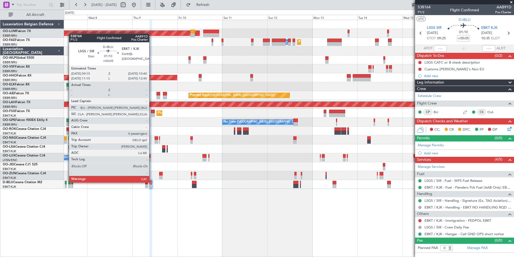
click at [151, 182] on div at bounding box center [151, 183] width 3 height 4
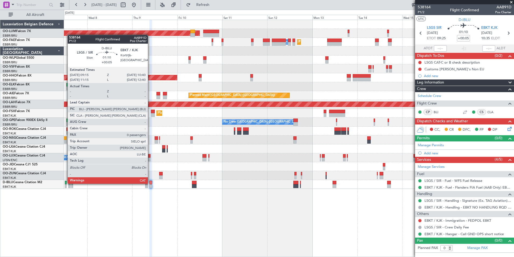
click at [150, 183] on div at bounding box center [151, 183] width 3 height 4
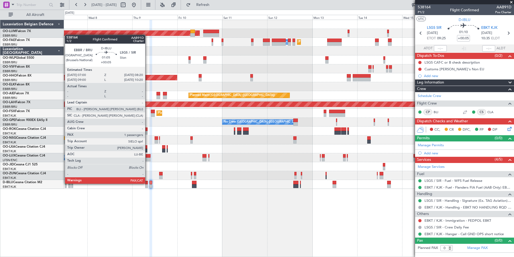
click at [148, 184] on div at bounding box center [146, 183] width 3 height 4
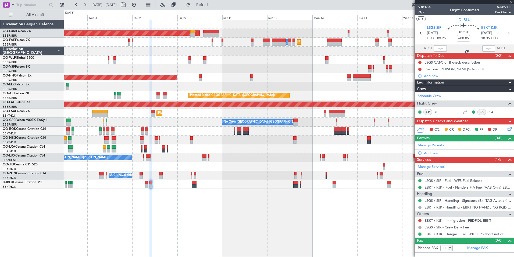
type input "1"
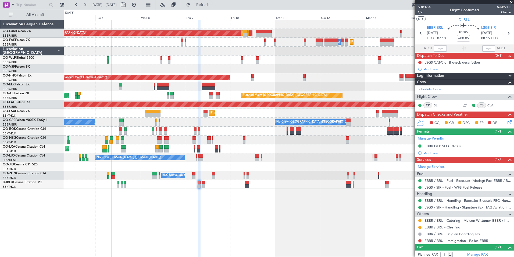
click at [216, 217] on div "AOG Maint Sibiu Planned Maint Brussels (Brussels National) Planned Maint Brusse…" at bounding box center [289, 138] width 450 height 237
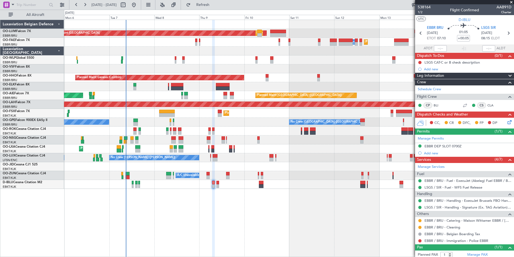
click at [225, 221] on div "AOG Maint Sibiu Planned Maint Brussels (Brussels National) Planned Maint Brusse…" at bounding box center [289, 138] width 450 height 237
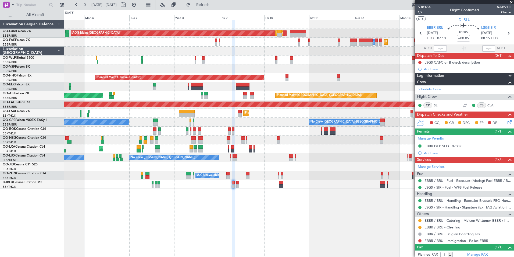
click at [238, 234] on div "AOG Maint Sibiu Planned Maint Brussels (Brussels National) Planned Maint Brusse…" at bounding box center [289, 138] width 450 height 237
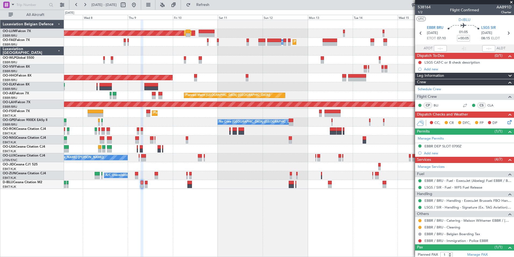
click at [223, 234] on div "AOG Maint Sibiu Planned Maint Brussels (Brussels National) Planned Maint Melsbr…" at bounding box center [289, 138] width 450 height 237
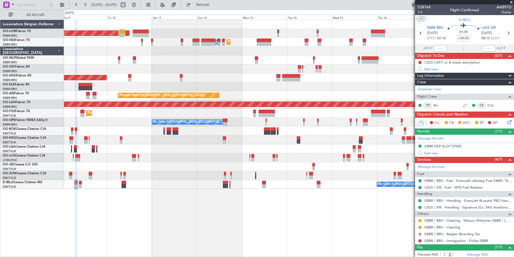
click at [189, 233] on div "AOG Maint Sibiu Planned Maint Brussels (Brussels National) Planned Maint Melsbr…" at bounding box center [289, 138] width 450 height 237
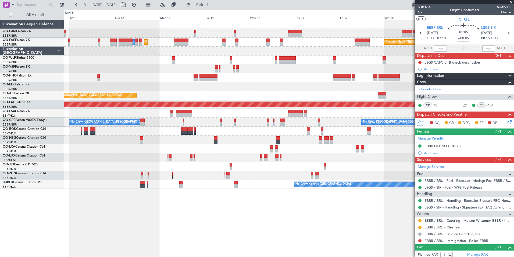
click at [191, 151] on div at bounding box center [289, 148] width 450 height 9
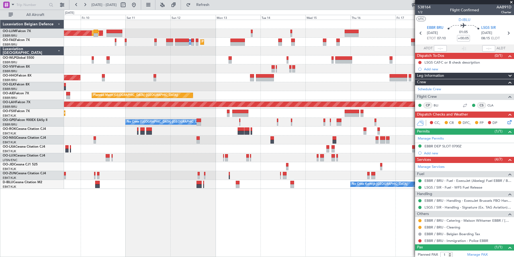
click at [156, 196] on div "AOG Maint Sibiu Planned Maint Brussels (Brussels National) Planned Maint Melsbr…" at bounding box center [289, 138] width 450 height 237
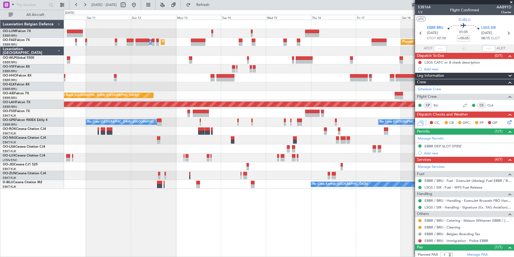
click at [225, 246] on div "Planned Maint Brussels (Brussels National) AOG Maint Sibiu Planned Maint Melsbr…" at bounding box center [289, 138] width 450 height 237
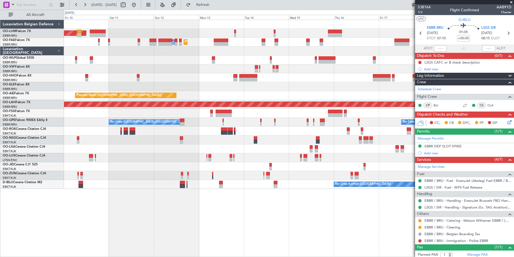
click at [232, 226] on div "Planned Maint Brussels (Brussels National) AOG Maint Sibiu Planned Maint Melsbr…" at bounding box center [289, 138] width 450 height 237
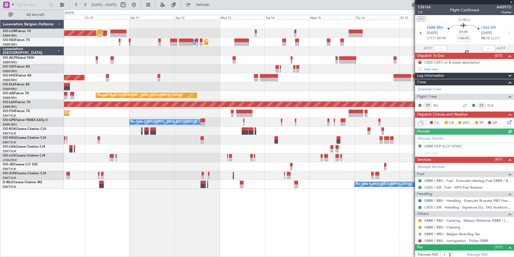
click at [251, 217] on div "AOG Maint Sibiu Planned Maint Brussels (Brussels National) Planned Maint Brusse…" at bounding box center [289, 138] width 450 height 237
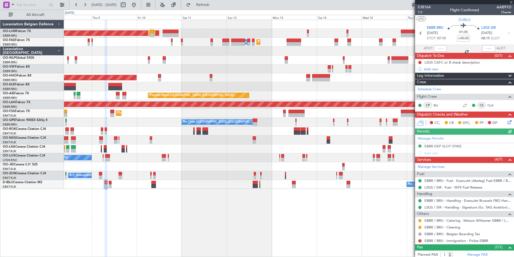
click at [259, 227] on div "AOG Maint Sibiu Planned Maint Brussels (Brussels National) Planned Maint Brusse…" at bounding box center [289, 138] width 450 height 237
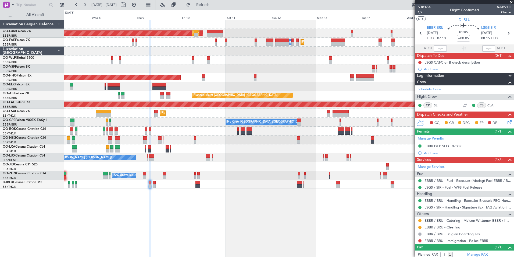
click at [251, 234] on div "AOG Maint Sibiu Planned Maint Brussels (Brussels National) Planned Maint Melsbr…" at bounding box center [289, 138] width 450 height 237
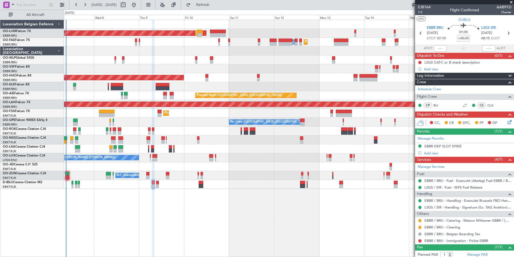
click at [263, 225] on div "AOG Maint Sibiu Planned Maint Brussels (Brussels National) Planned Maint Melsbr…" at bounding box center [289, 138] width 450 height 237
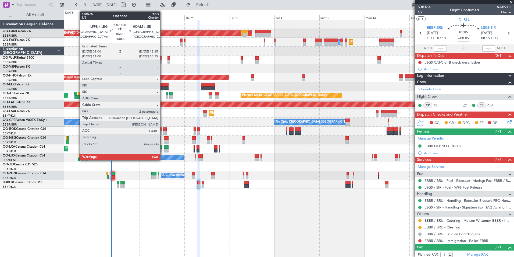
click at [163, 86] on div at bounding box center [162, 85] width 12 height 4
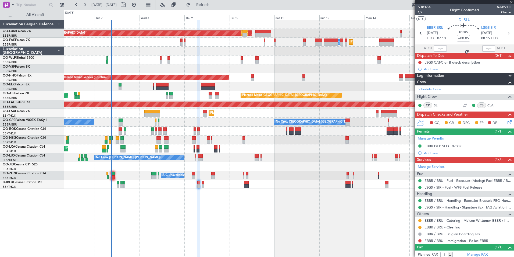
type input "2"
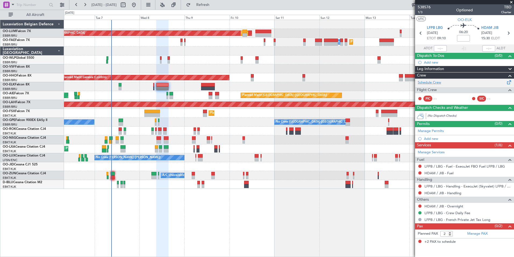
click at [419, 82] on link "Schedule Crew" at bounding box center [429, 82] width 23 height 5
click at [432, 84] on link "Schedule Crew" at bounding box center [429, 82] width 23 height 5
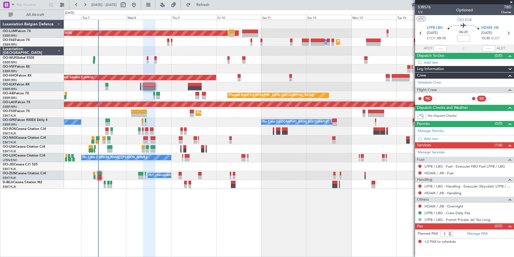
click at [182, 216] on div "AOG Maint Sibiu Planned Maint Brussels (Brussels National) Planned Maint Brusse…" at bounding box center [289, 138] width 450 height 237
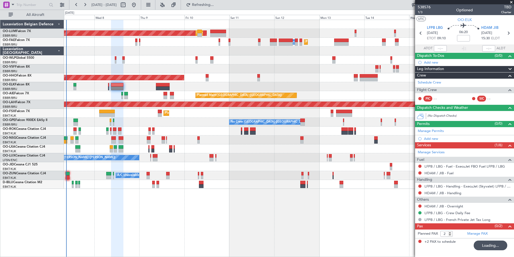
click at [150, 225] on div "AOG Maint Sibiu Planned Maint Brussels (Brussels National) Planned Maint Melsbr…" at bounding box center [289, 138] width 450 height 237
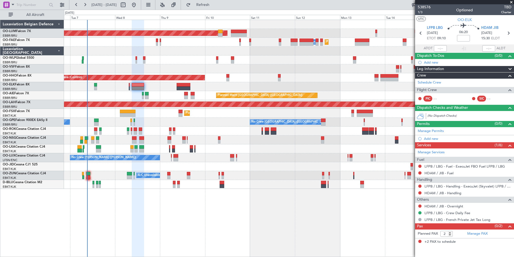
click at [176, 210] on div "Planned Maint Brussels (Brussels National) AOG Maint Sibiu Planned Maint Brusse…" at bounding box center [289, 138] width 450 height 237
click at [198, 214] on div "Planned Maint Brussels (Brussels National) AOG Maint Sibiu Planned Maint Brusse…" at bounding box center [289, 138] width 450 height 237
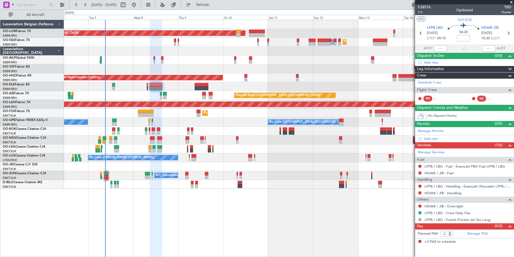
click at [229, 251] on div "Planned Maint Brussels (Brussels National) AOG Maint Sibiu Planned Maint Brusse…" at bounding box center [289, 138] width 450 height 237
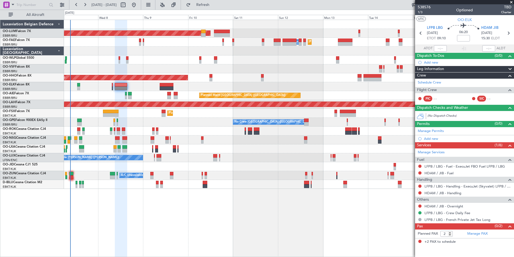
click at [187, 214] on div "Planned Maint Brussels (Brussels National) AOG Maint Sibiu Planned Maint Melsbr…" at bounding box center [289, 138] width 450 height 237
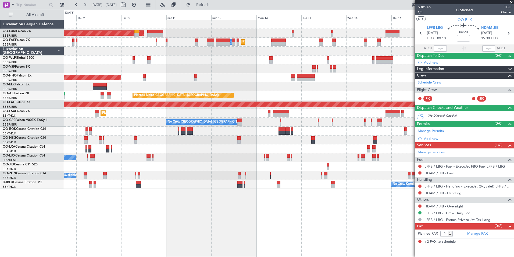
click at [168, 227] on div "Planned Maint Brussels (Brussels National) AOG Maint Sibiu Planned Maint Melsbr…" at bounding box center [289, 138] width 450 height 237
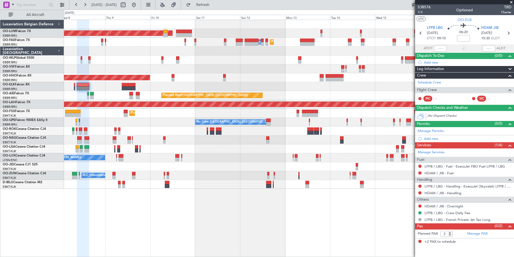
click at [168, 229] on div "Planned Maint Brussels (Brussels National) AOG Maint Sibiu Planned Maint Melsbr…" at bounding box center [289, 138] width 450 height 237
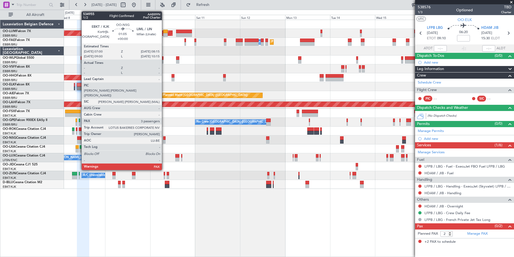
click at [164, 139] on div at bounding box center [164, 138] width 2 height 4
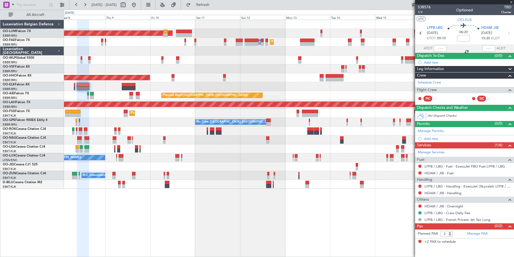
type input "3"
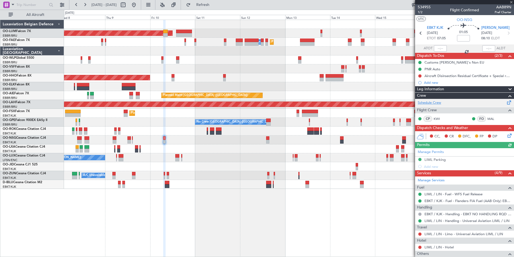
click at [436, 101] on link "Schedule Crew" at bounding box center [429, 102] width 23 height 5
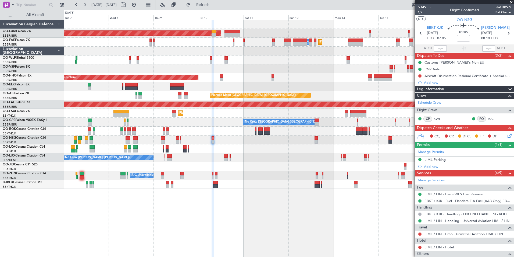
click at [199, 214] on div "Planned Maint Brussels (Brussels National) AOG Maint Sibiu Planned Maint Brusse…" at bounding box center [289, 138] width 450 height 237
click at [225, 223] on div "Planned Maint Brussels (Brussels National) AOG Maint Sibiu Planned Maint Brusse…" at bounding box center [289, 138] width 450 height 237
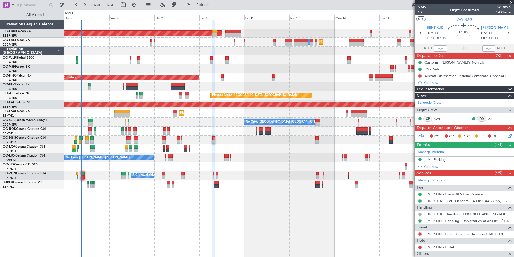
click at [163, 214] on div "Planned Maint Brussels (Brussels National) AOG Maint Sibiu Planned Maint Brusse…" at bounding box center [289, 138] width 450 height 237
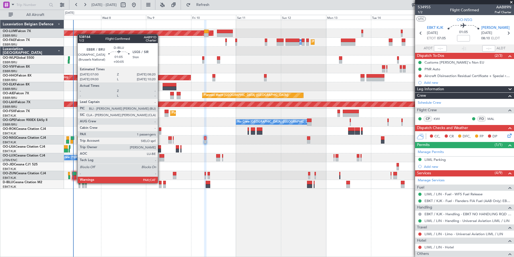
click at [160, 183] on div at bounding box center [160, 183] width 3 height 4
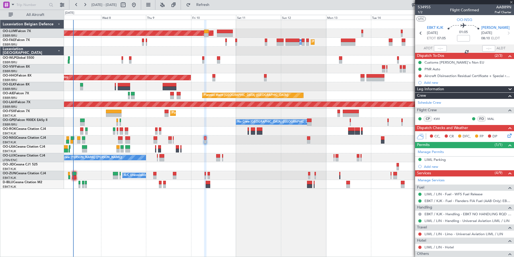
type input "+00:05"
type input "1"
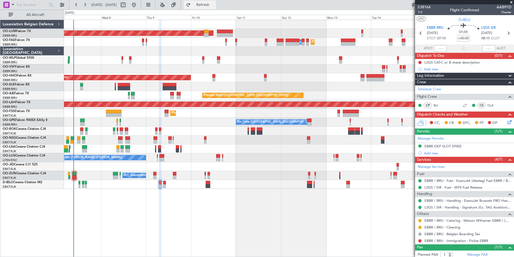
click at [216, 8] on button "Refresh" at bounding box center [200, 5] width 32 height 9
click at [215, 223] on div "Planned Maint Brussels (Brussels National) AOG Maint Sibiu Planned Maint Melsbr…" at bounding box center [289, 138] width 450 height 237
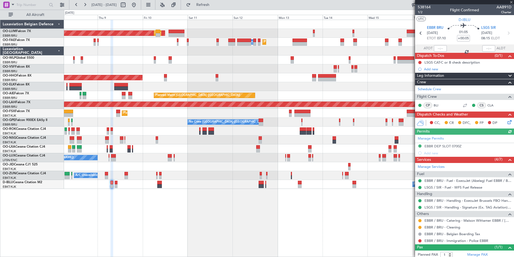
click at [221, 219] on div "AOG Maint Sibiu Planned Maint Brussels (Brussels National) Planned Maint Melsbr…" at bounding box center [289, 138] width 450 height 237
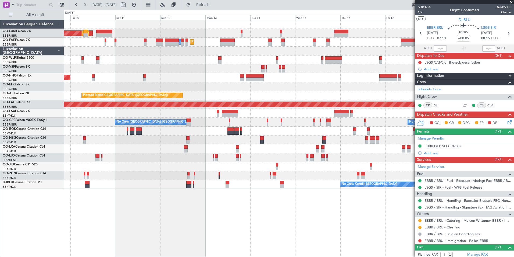
click at [193, 211] on div "AOG Maint Sibiu Planned Maint Brussels (Brussels National) Planned Maint Melsbr…" at bounding box center [289, 138] width 450 height 237
click at [210, 7] on button "Refresh" at bounding box center [200, 5] width 32 height 9
click at [211, 6] on span "Refresh" at bounding box center [203, 5] width 23 height 4
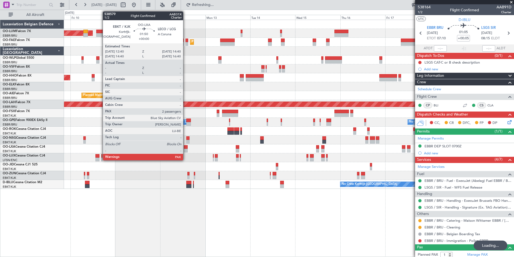
click at [186, 147] on div at bounding box center [186, 147] width 4 height 4
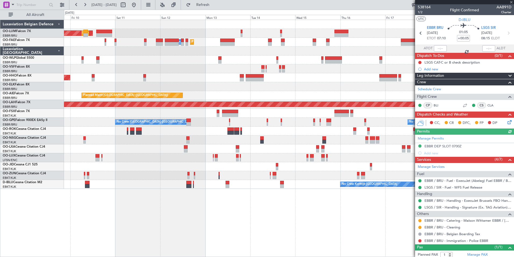
type input "2"
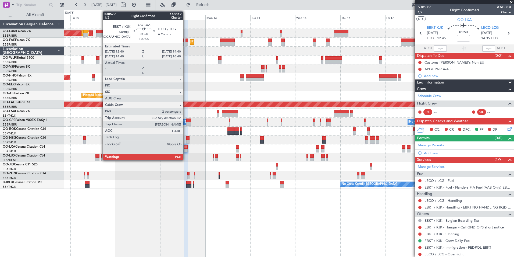
click at [186, 145] on div at bounding box center [186, 147] width 4 height 4
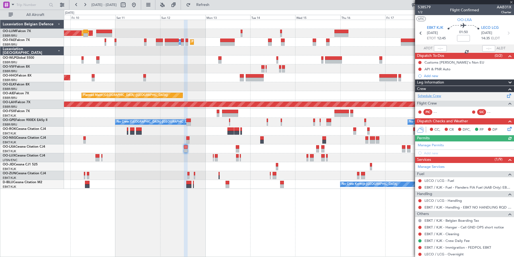
click at [431, 96] on link "Schedule Crew" at bounding box center [429, 95] width 23 height 5
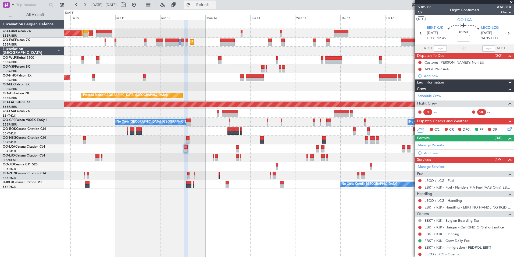
click at [216, 8] on button "Refresh" at bounding box center [200, 5] width 32 height 9
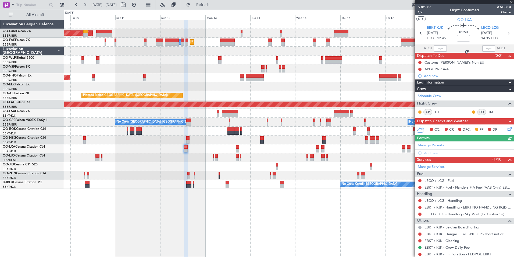
click at [216, 9] on fb-refresh-button "Refresh" at bounding box center [200, 5] width 38 height 10
click at [214, 3] on span "Refresh" at bounding box center [203, 5] width 23 height 4
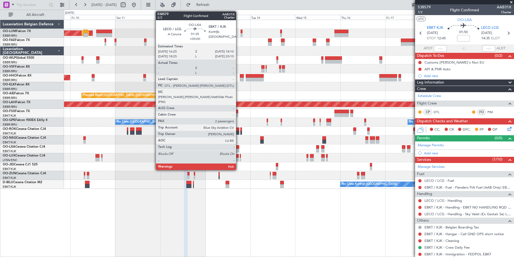
click at [239, 147] on div at bounding box center [237, 147] width 3 height 4
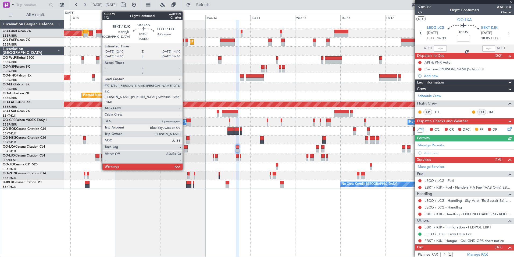
click at [185, 149] on div at bounding box center [186, 151] width 4 height 4
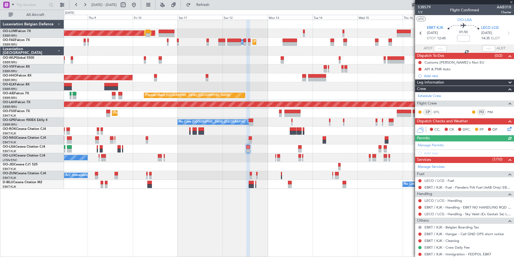
click at [218, 227] on div "AOG Maint Sibiu Planned Maint Brussels (Brussels National) Planned Maint Brusse…" at bounding box center [289, 138] width 450 height 237
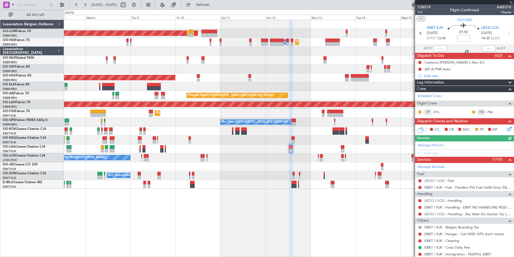
click at [224, 236] on div "AOG Maint Sibiu Planned Maint Brussels (Brussels National) Planned Maint Melsbr…" at bounding box center [289, 138] width 450 height 237
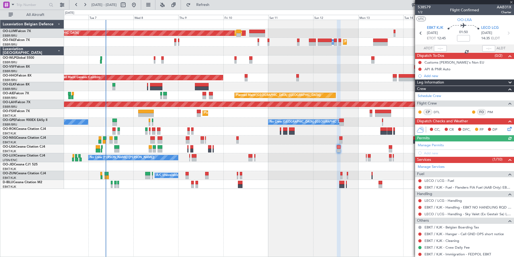
click at [250, 237] on div "AOG Maint Sibiu Planned Maint Brussels (Brussels National) Planned Maint Brusse…" at bounding box center [289, 138] width 450 height 237
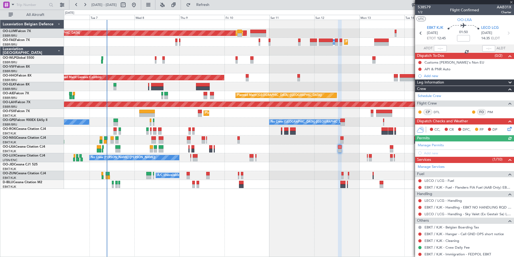
click at [264, 240] on div "AOG Maint Sibiu Planned Maint Brussels (Brussels National) Planned Maint Brusse…" at bounding box center [289, 138] width 450 height 237
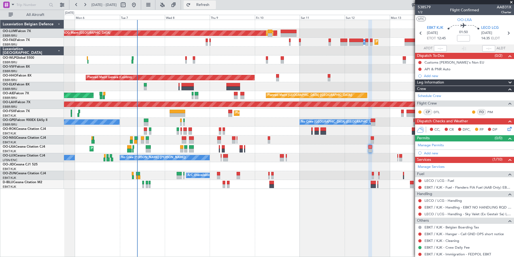
click at [216, 8] on button "Refresh" at bounding box center [200, 5] width 32 height 9
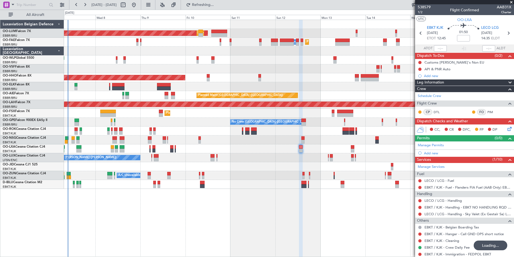
click at [165, 236] on div "AOG Maint Sibiu Planned Maint Brussels (Brussels National) Planned Maint Melsbr…" at bounding box center [289, 138] width 450 height 237
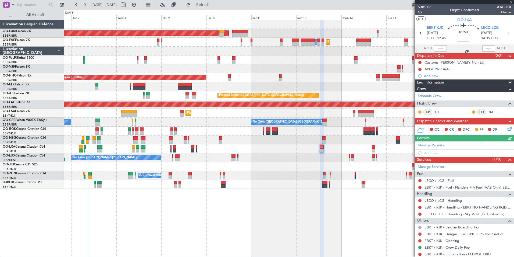
click at [229, 230] on div "Planned Maint Brussels (Brussels National) AOG Maint Sibiu Planned Maint Brusse…" at bounding box center [289, 138] width 450 height 237
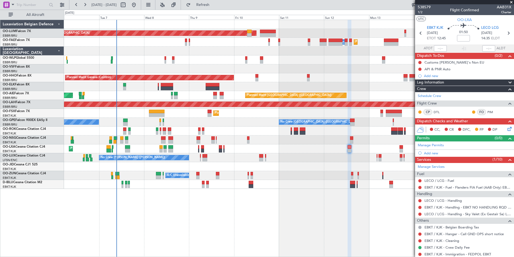
click at [308, 207] on div "Planned Maint Brussels (Brussels National) AOG Maint Sibiu Planned Maint Brusse…" at bounding box center [289, 138] width 450 height 237
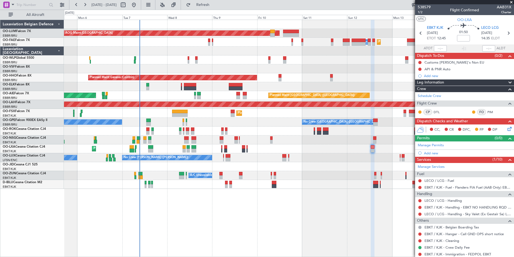
click at [303, 218] on div "Planned Maint Brussels (Brussels National) AOG Maint Sibiu Planned Maint Brusse…" at bounding box center [289, 138] width 450 height 237
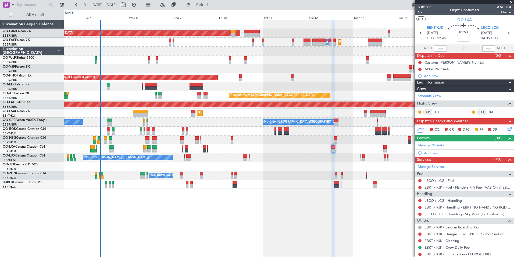
click at [41, 200] on div "Planned Maint Brussels (Brussels National) AOG Maint Sibiu Planned Maint Brusse…" at bounding box center [257, 133] width 514 height 247
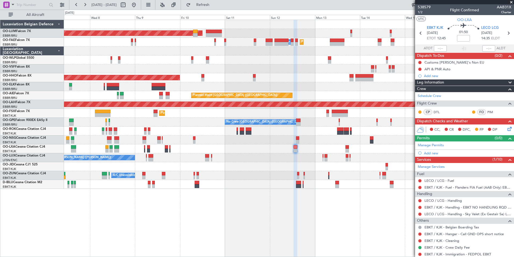
click at [184, 224] on div "Planned Maint Brussels (Brussels National) AOG Maint Sibiu Planned Maint Melsbr…" at bounding box center [289, 138] width 450 height 237
click at [329, 211] on div "Planned Maint Brussels (Brussels National) AOG Maint Sibiu Planned Maint Melsbr…" at bounding box center [289, 138] width 450 height 237
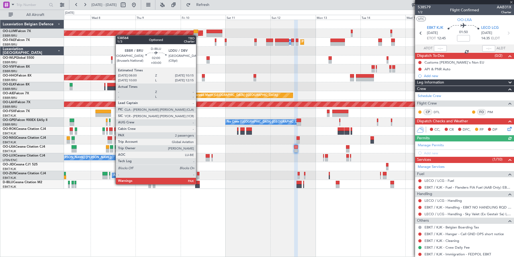
click at [199, 184] on div at bounding box center [197, 186] width 4 height 4
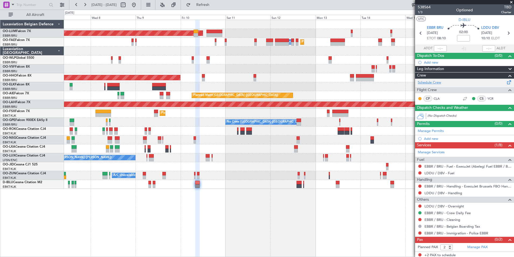
click at [426, 82] on link "Schedule Crew" at bounding box center [429, 82] width 23 height 5
click at [154, 83] on div at bounding box center [289, 86] width 450 height 9
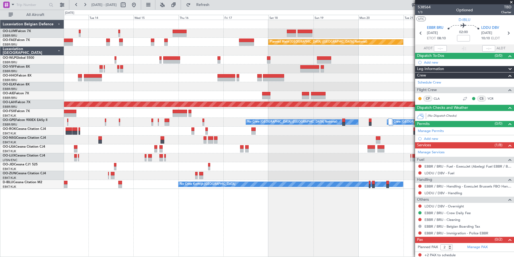
click at [91, 93] on div "Planned Maint Brussels (Brussels National) Owner Melsbroek Air Base Planned Mai…" at bounding box center [289, 104] width 450 height 169
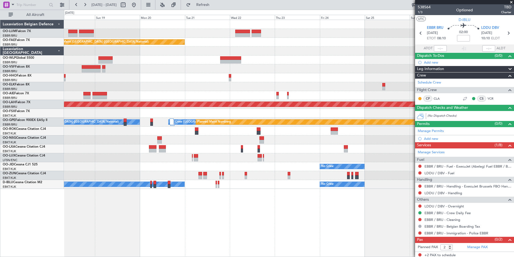
click at [137, 81] on div at bounding box center [289, 77] width 450 height 9
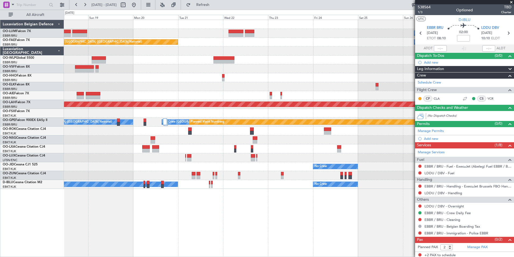
click at [229, 67] on div at bounding box center [289, 68] width 450 height 9
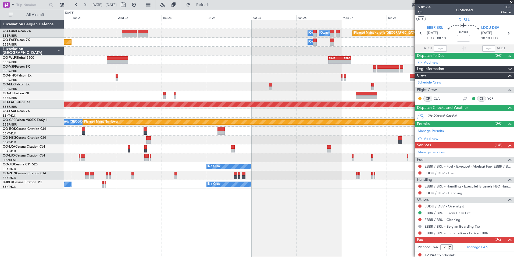
click at [0, 61] on html "17 Oct 2025 - 27 Oct 2025 Refresh Quick Links All Aircraft Owner Melsbroek Air …" at bounding box center [257, 128] width 514 height 257
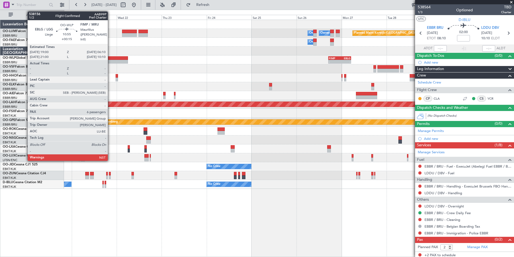
click at [111, 59] on div at bounding box center [117, 58] width 21 height 4
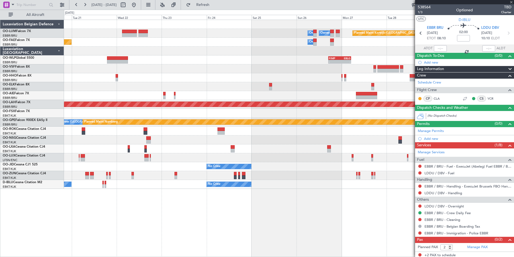
type input "+00:15"
type input "6"
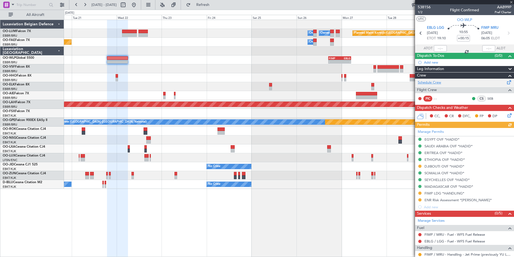
click at [433, 82] on link "Schedule Crew" at bounding box center [429, 82] width 23 height 5
click at [214, 3] on span "Refresh" at bounding box center [203, 5] width 23 height 4
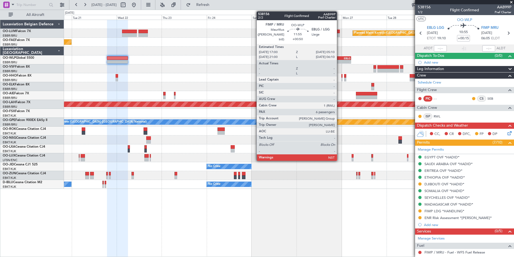
click at [340, 58] on div "FIMP" at bounding box center [334, 58] width 11 height 3
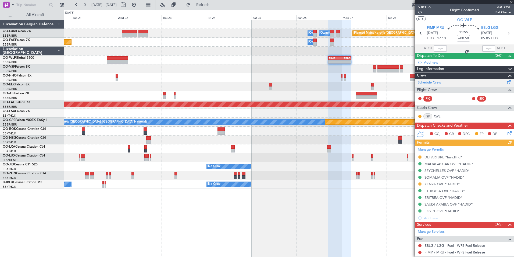
click at [439, 81] on link "Schedule Crew" at bounding box center [429, 82] width 23 height 5
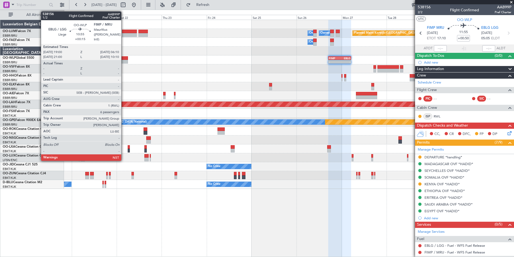
click at [124, 59] on div at bounding box center [117, 58] width 21 height 4
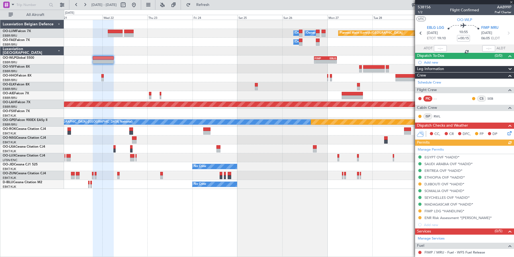
click at [329, 93] on div "Planned Maint Kortrijk-[GEOGRAPHIC_DATA] Owner [GEOGRAPHIC_DATA] Owner [GEOGRAP…" at bounding box center [289, 104] width 450 height 169
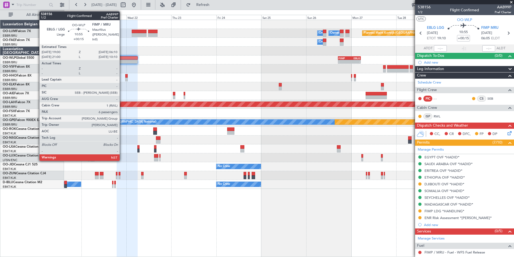
click at [122, 57] on div at bounding box center [127, 58] width 21 height 4
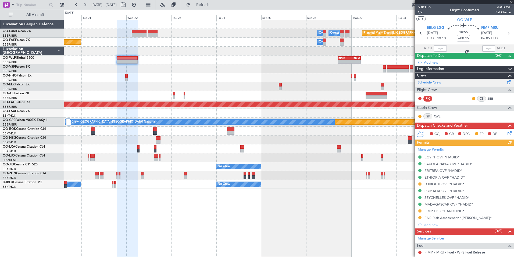
click at [434, 82] on link "Schedule Crew" at bounding box center [429, 82] width 23 height 5
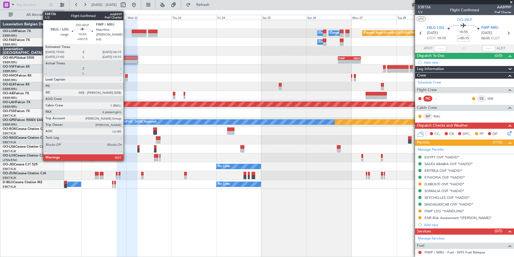
click at [126, 61] on div at bounding box center [127, 62] width 21 height 4
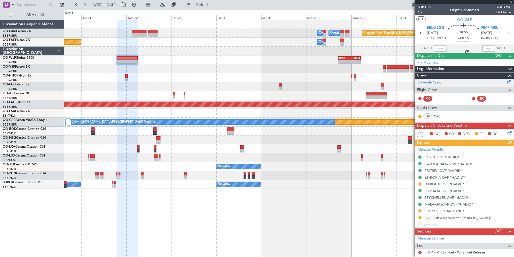
click at [426, 82] on link "Schedule Crew" at bounding box center [429, 82] width 23 height 5
click at [212, 5] on span "Refresh" at bounding box center [203, 5] width 23 height 4
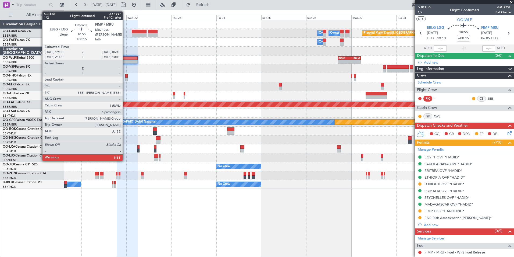
click at [125, 58] on div at bounding box center [127, 58] width 21 height 4
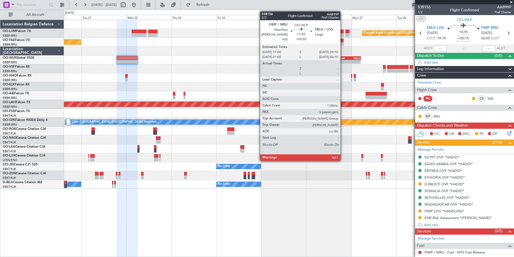
click at [343, 60] on div "- -" at bounding box center [349, 62] width 23 height 4
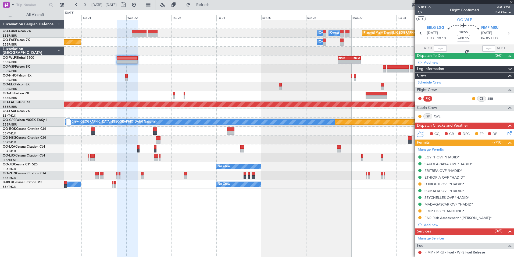
type input "+00:50"
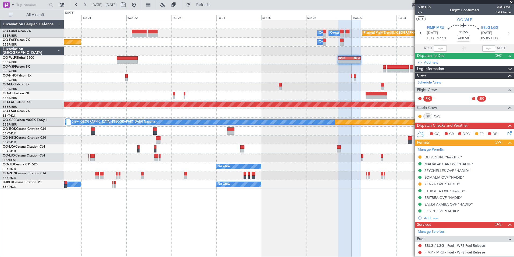
click at [259, 243] on div "Planned Maint Kortrijk-Wevelgem Owner Melsbroek Air Base Owner Melsbroek Air Ba…" at bounding box center [289, 138] width 450 height 237
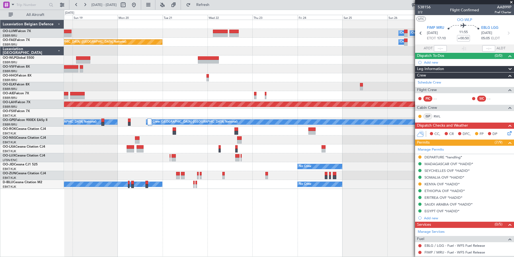
click at [250, 238] on div "Planned Maint Kortrijk-Wevelgem Owner Melsbroek Air Base Owner Melsbroek Air Ba…" at bounding box center [289, 138] width 450 height 237
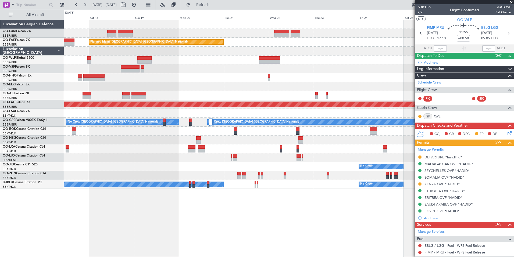
click at [244, 243] on div "Planned Maint Kortrijk-Wevelgem Owner Melsbroek Air Base Owner Melsbroek Air Ba…" at bounding box center [289, 138] width 450 height 237
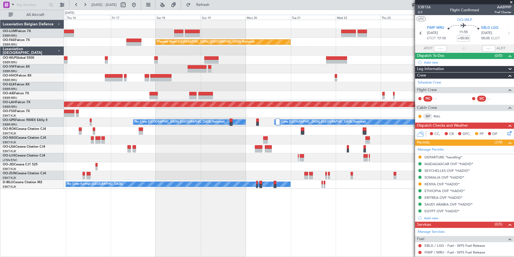
click at [195, 227] on div "Owner Melsbroek Air Base Owner Melsbroek Air Base Planned Maint Kortrijk-Wevelg…" at bounding box center [289, 138] width 450 height 237
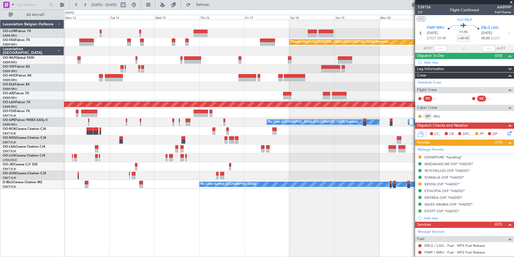
click at [229, 230] on div "AOG Maint Sibiu Planned Maint Brussels (Brussels National) Owner Melsbroek Air …" at bounding box center [289, 138] width 450 height 237
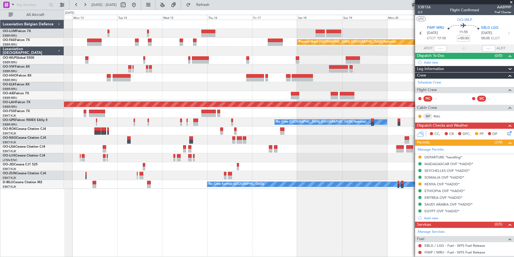
click at [277, 236] on div "AOG Maint Sibiu Planned Maint Brussels (Brussels National) Planned Maint Brusse…" at bounding box center [289, 138] width 450 height 237
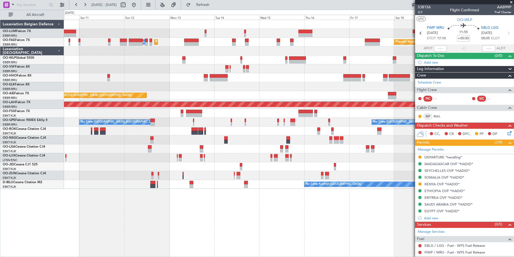
click at [241, 241] on div "Planned Maint Brussels (Brussels National) AOG Maint Sibiu Planned Maint Brusse…" at bounding box center [289, 138] width 450 height 237
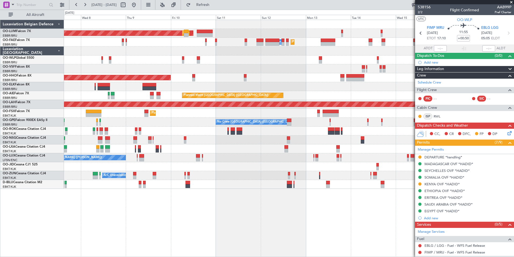
click at [172, 230] on div "AOG Maint Sibiu Planned Maint Brussels (Brussels National) Owner Melsbroek Air …" at bounding box center [289, 138] width 450 height 237
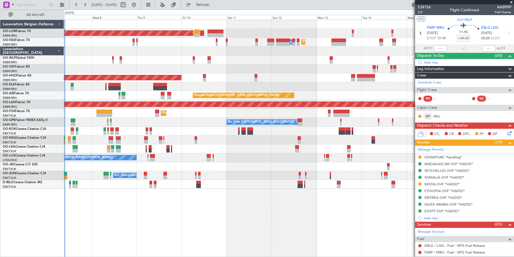
click at [179, 224] on div "AOG Maint Sibiu Planned Maint Brussels (Brussels National) Owner Melsbroek Air …" at bounding box center [289, 138] width 450 height 237
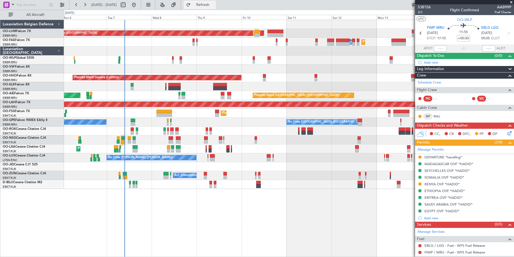
click at [214, 5] on span "Refresh" at bounding box center [203, 5] width 23 height 4
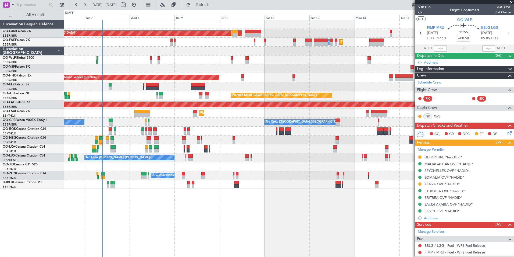
click at [266, 226] on div "AOG Maint Sibiu Planned Maint Brussels (Brussels National) Planned Maint Brusse…" at bounding box center [289, 138] width 450 height 237
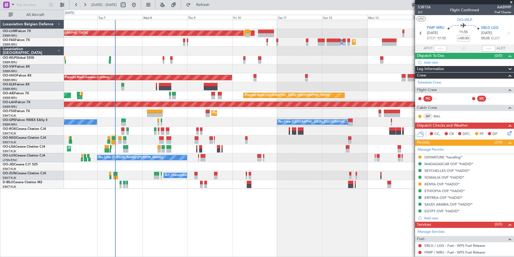
click at [197, 215] on div "AOG Maint Sibiu Planned Maint Brussels (Brussels National) Planned Maint Brusse…" at bounding box center [289, 138] width 450 height 237
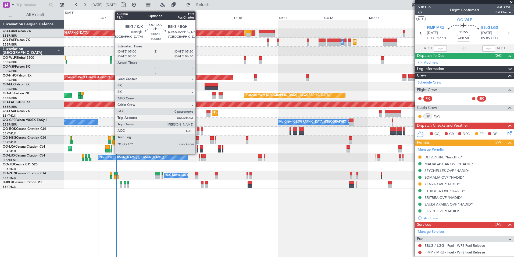
click at [198, 147] on div at bounding box center [197, 147] width 1 height 4
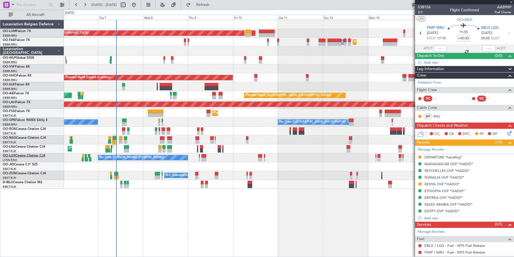
type input "0"
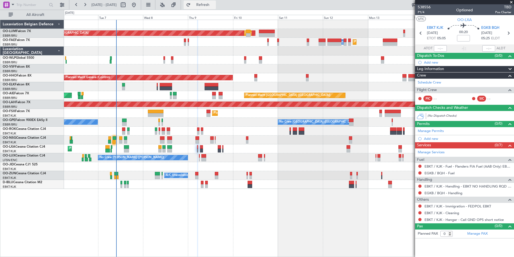
click at [214, 5] on span "Refresh" at bounding box center [203, 5] width 23 height 4
click at [434, 82] on link "Schedule Crew" at bounding box center [429, 82] width 23 height 5
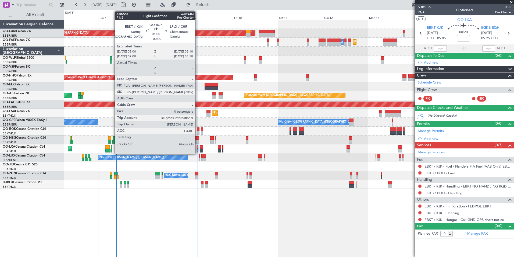
click at [197, 129] on div at bounding box center [198, 129] width 2 height 4
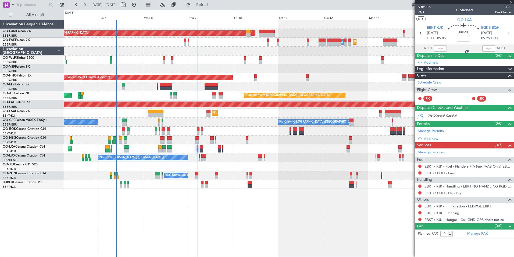
click at [199, 129] on div at bounding box center [198, 129] width 2 height 4
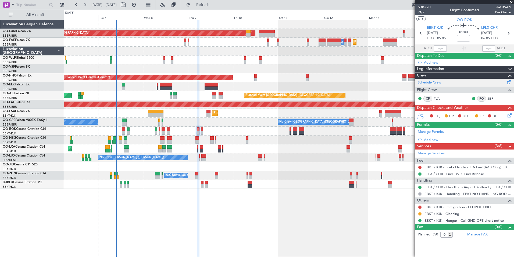
click at [431, 82] on link "Schedule Crew" at bounding box center [429, 82] width 23 height 5
click at [211, 7] on button "Refresh" at bounding box center [200, 5] width 32 height 9
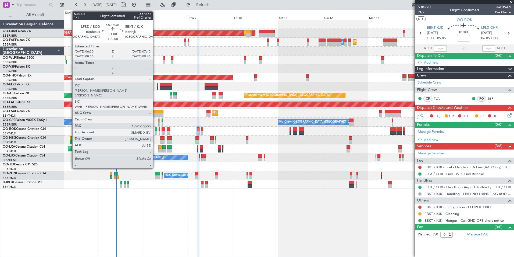
click at [155, 130] on div at bounding box center [156, 129] width 2 height 4
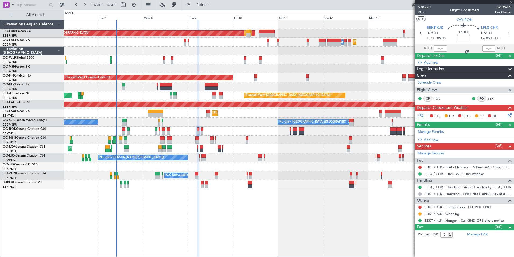
type input "1"
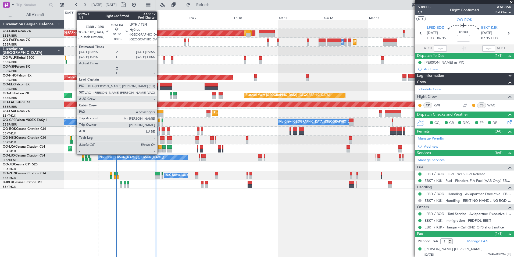
click at [160, 148] on div at bounding box center [159, 147] width 3 height 4
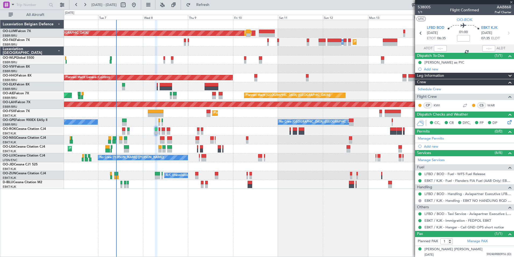
type input "+00:05"
type input "4"
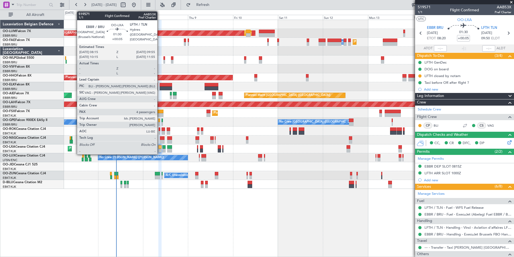
click at [160, 147] on div at bounding box center [159, 147] width 3 height 4
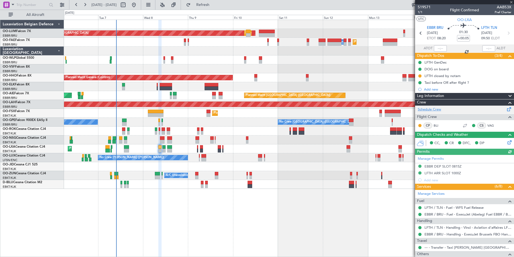
click at [437, 107] on link "Schedule Crew" at bounding box center [429, 109] width 23 height 5
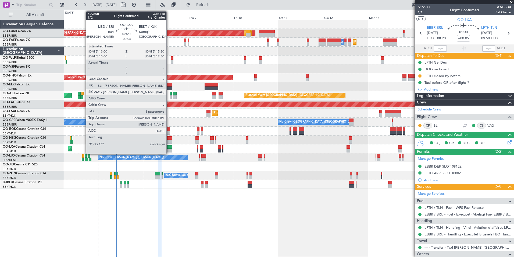
click at [169, 148] on div at bounding box center [169, 147] width 5 height 4
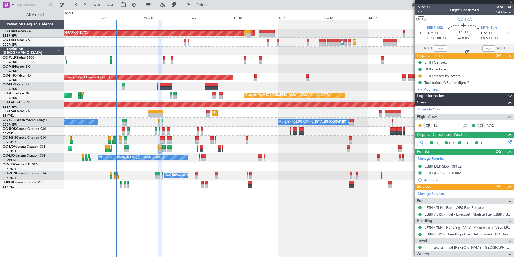
type input "-00:05"
type input "8"
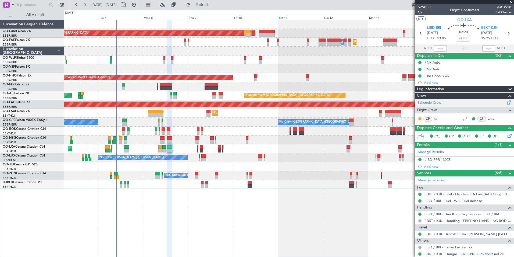
click at [421, 101] on link "Schedule Crew" at bounding box center [429, 102] width 23 height 5
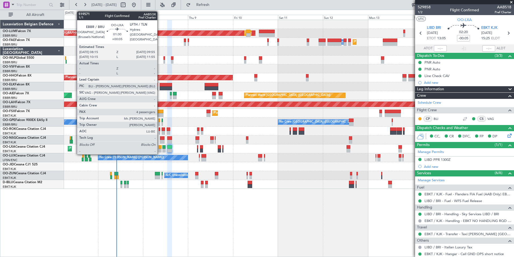
click at [160, 147] on div at bounding box center [159, 147] width 3 height 4
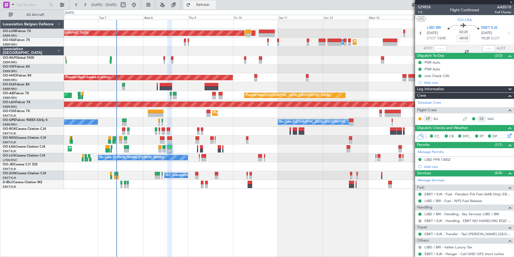
type input "+00:05"
type input "4"
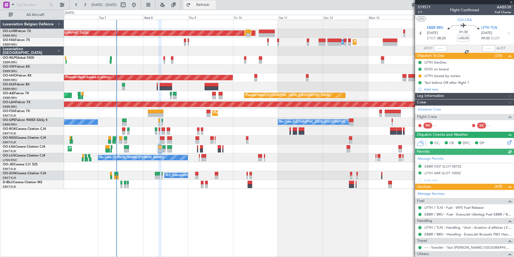
click at [212, 5] on span "Refresh" at bounding box center [203, 5] width 23 height 4
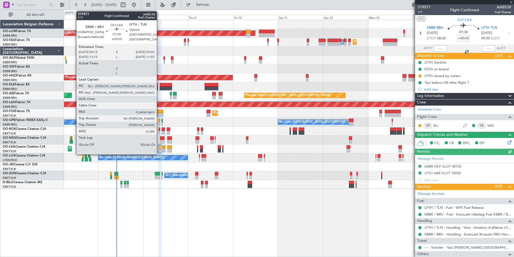
click at [159, 146] on div at bounding box center [159, 147] width 3 height 4
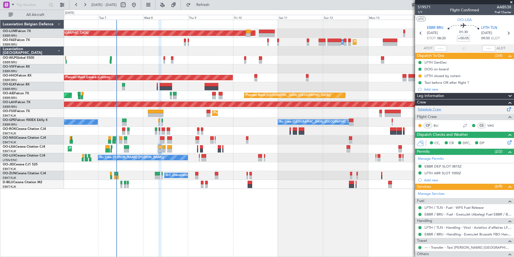
click at [437, 108] on link "Schedule Crew" at bounding box center [429, 109] width 23 height 5
click at [212, 5] on span "Refresh" at bounding box center [203, 5] width 23 height 4
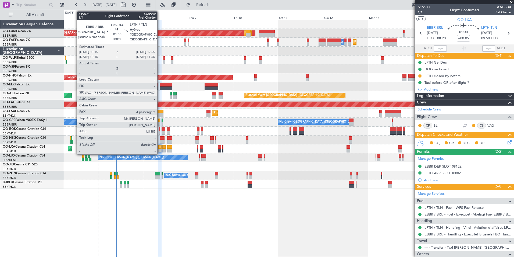
click at [160, 148] on div at bounding box center [159, 147] width 3 height 4
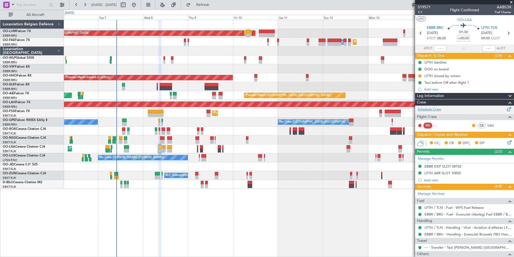
click at [439, 109] on link "Schedule Crew" at bounding box center [429, 109] width 23 height 5
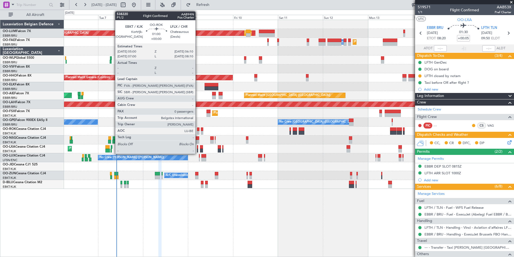
click at [198, 129] on div at bounding box center [198, 129] width 2 height 4
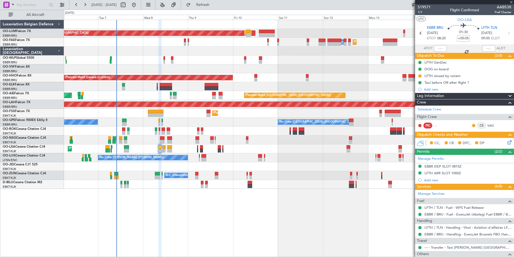
type input "0"
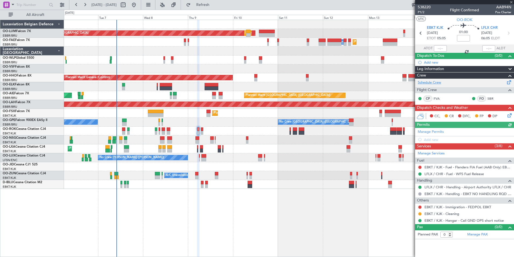
click at [440, 82] on link "Schedule Crew" at bounding box center [429, 82] width 23 height 5
click at [214, 5] on span "Refresh" at bounding box center [203, 5] width 23 height 4
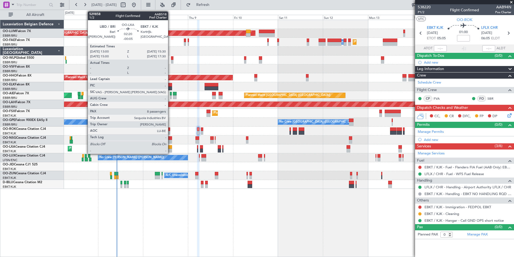
click at [171, 147] on div at bounding box center [169, 147] width 5 height 4
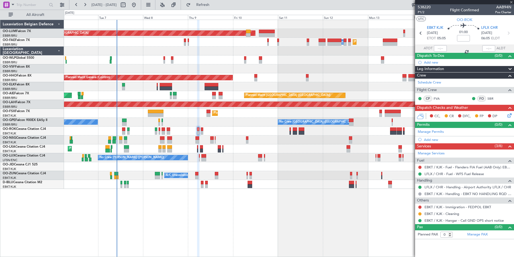
type input "-00:05"
type input "8"
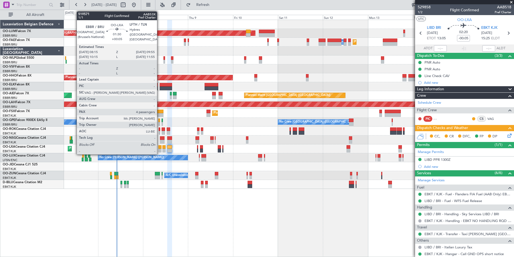
click at [160, 149] on div at bounding box center [159, 151] width 3 height 4
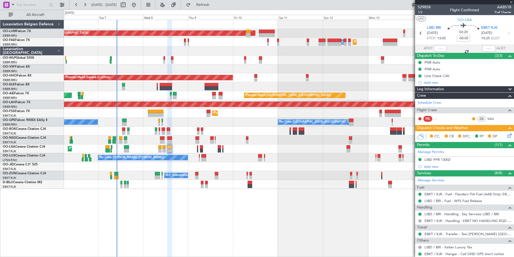
type input "+00:05"
type input "4"
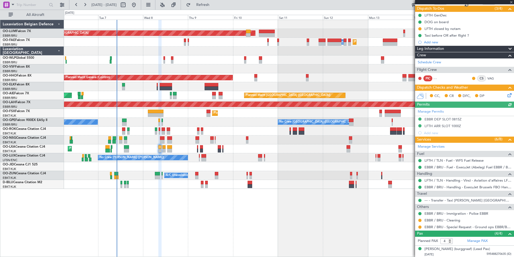
scroll to position [54, 0]
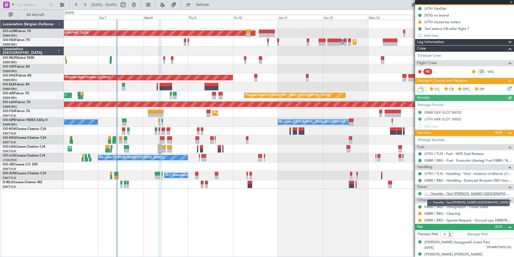
click at [453, 191] on link "--- - Transfer - Taxi Sam Belgium" at bounding box center [468, 193] width 87 height 5
click at [439, 192] on link "--- - Transfer - Taxi Sam Belgium" at bounding box center [468, 193] width 87 height 5
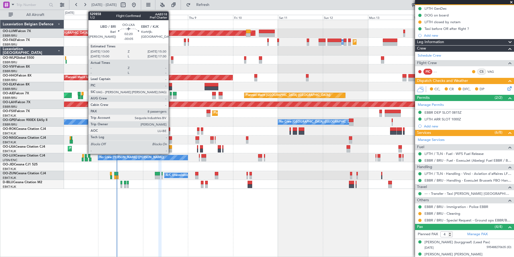
click at [171, 147] on div at bounding box center [169, 147] width 5 height 4
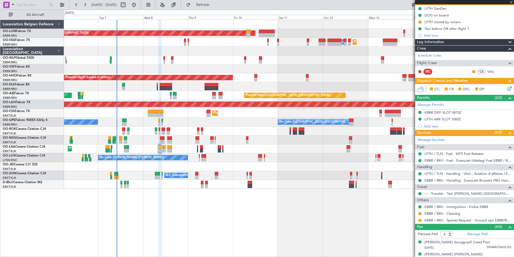
type input "-00:05"
type input "8"
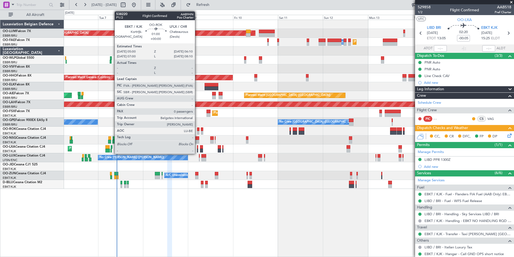
click at [197, 128] on div at bounding box center [198, 129] width 2 height 4
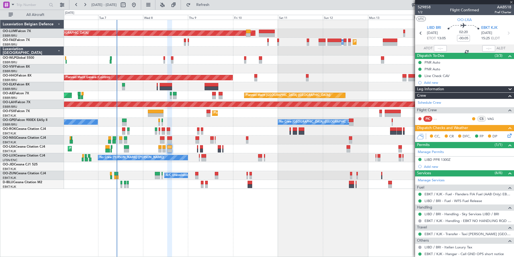
type input "0"
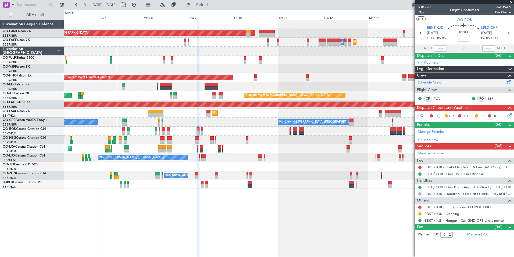
click at [432, 82] on link "Schedule Crew" at bounding box center [429, 82] width 23 height 5
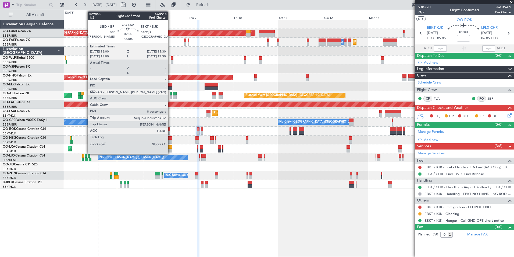
click at [171, 149] on div at bounding box center [169, 151] width 5 height 4
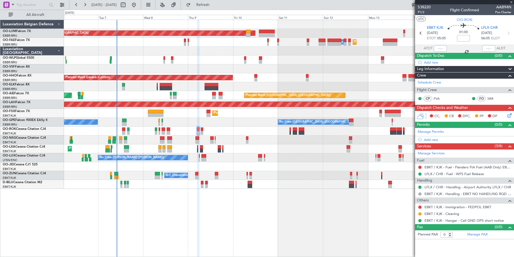
type input "-00:05"
type input "8"
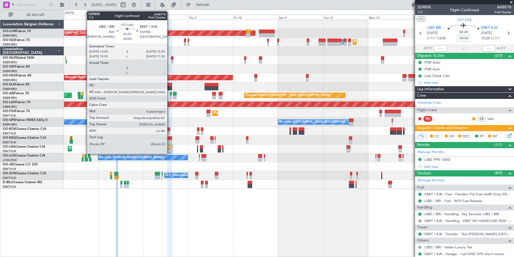
click at [170, 148] on div at bounding box center [169, 147] width 5 height 4
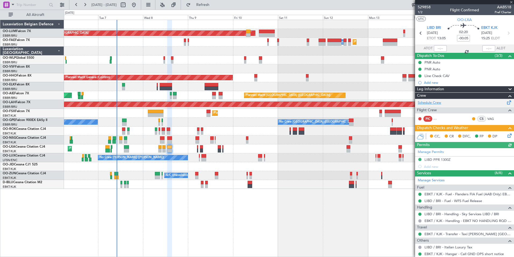
click at [434, 101] on link "Schedule Crew" at bounding box center [429, 102] width 23 height 5
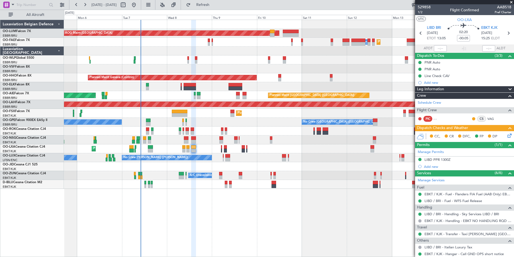
click at [220, 209] on div "Planned Maint Brussels (Brussels National) AOG Maint Sibiu Planned Maint Brusse…" at bounding box center [289, 138] width 450 height 237
click at [136, 191] on div "Planned Maint Brussels (Brussels National) AOG Maint Sibiu Planned Maint Brusse…" at bounding box center [289, 138] width 450 height 237
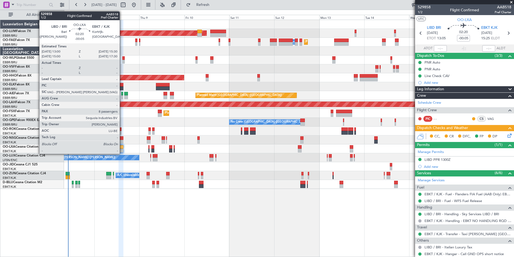
click at [122, 149] on div at bounding box center [121, 151] width 5 height 4
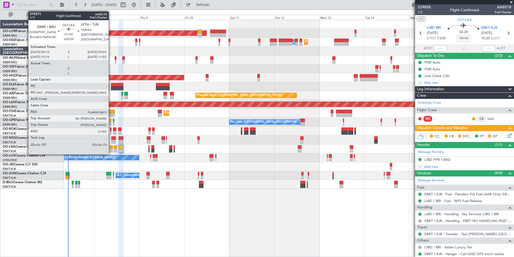
click at [111, 147] on div at bounding box center [111, 147] width 3 height 4
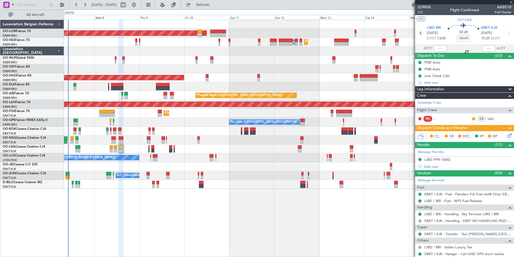
type input "+00:05"
type input "4"
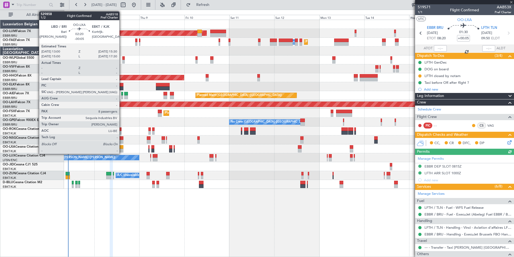
click at [122, 146] on div at bounding box center [121, 147] width 5 height 4
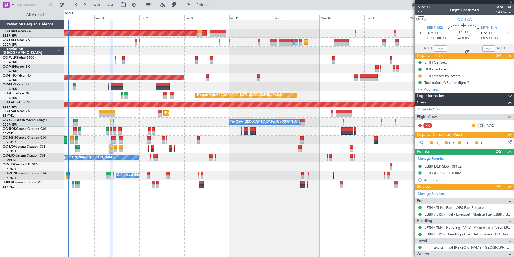
type input "-00:05"
type input "8"
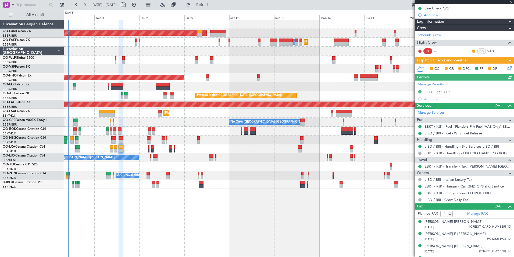
scroll to position [81, 0]
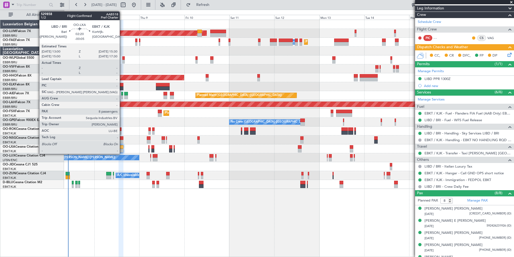
click at [122, 149] on div at bounding box center [121, 151] width 5 height 4
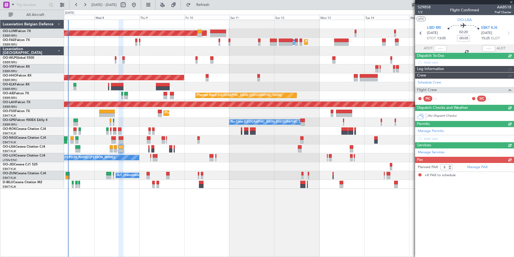
scroll to position [0, 0]
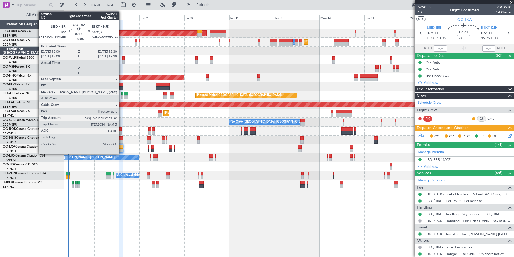
click at [122, 148] on div at bounding box center [121, 147] width 5 height 4
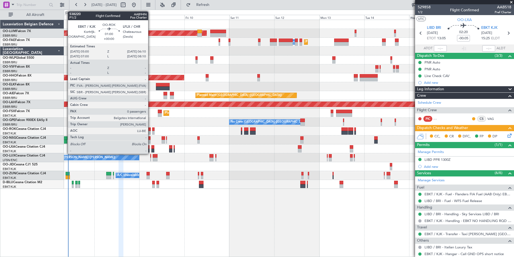
click at [150, 130] on div at bounding box center [150, 129] width 2 height 4
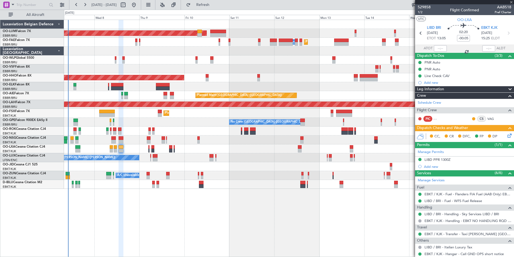
type input "0"
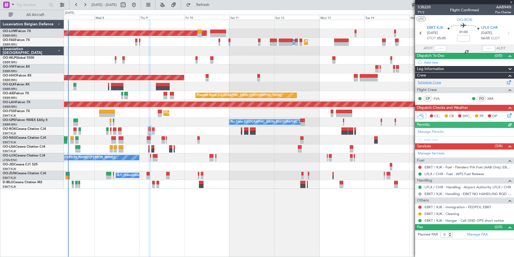
click at [436, 81] on link "Schedule Crew" at bounding box center [429, 82] width 23 height 5
click at [214, 6] on span "Refresh" at bounding box center [203, 5] width 23 height 4
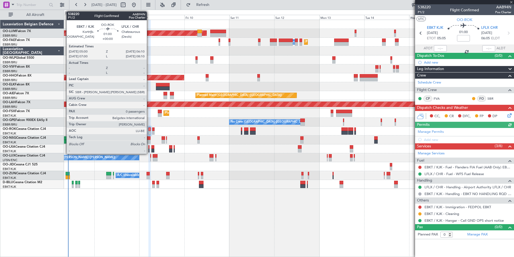
click at [149, 129] on div at bounding box center [150, 129] width 2 height 4
click at [150, 129] on div at bounding box center [150, 129] width 2 height 4
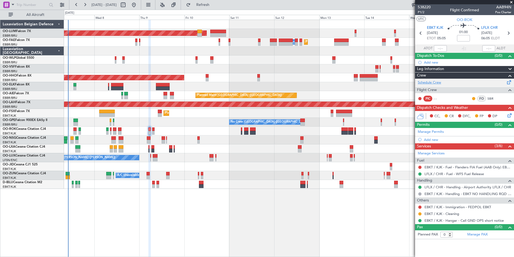
click at [440, 84] on link "Schedule Crew" at bounding box center [429, 82] width 23 height 5
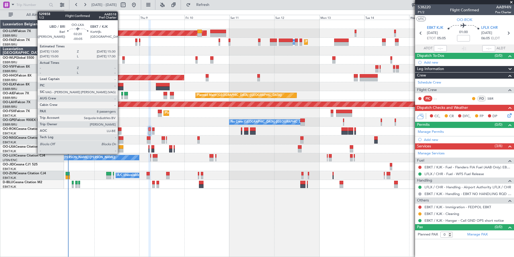
click at [120, 147] on div at bounding box center [121, 147] width 5 height 4
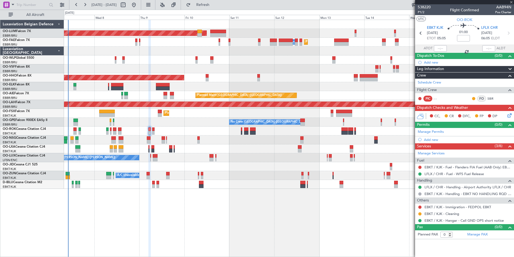
type input "-00:05"
type input "8"
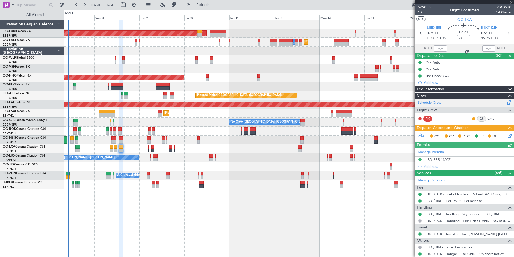
click at [437, 102] on link "Schedule Crew" at bounding box center [429, 102] width 23 height 5
click at [214, 8] on button "Refresh" at bounding box center [200, 5] width 32 height 9
click at [216, 7] on button "Refresh" at bounding box center [200, 5] width 32 height 9
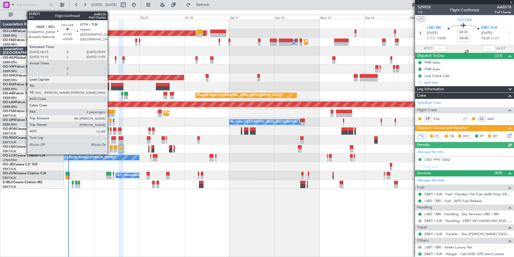
click at [110, 147] on div at bounding box center [111, 147] width 3 height 4
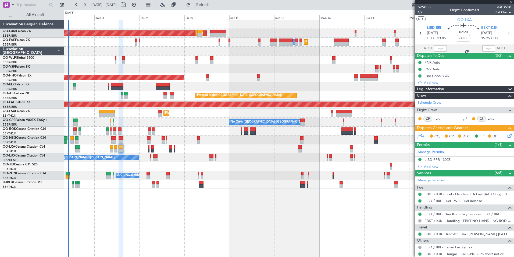
click at [112, 146] on div at bounding box center [111, 147] width 3 height 4
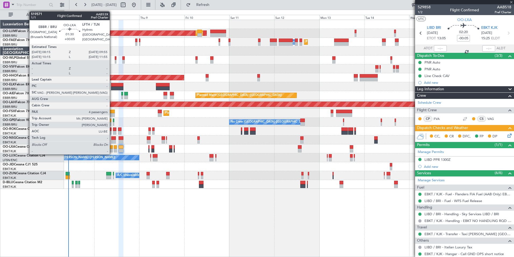
type input "+00:05"
type input "4"
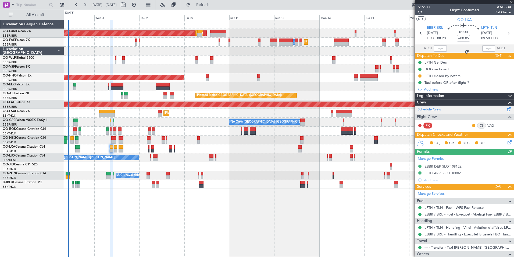
click at [437, 110] on link "Schedule Crew" at bounding box center [429, 109] width 23 height 5
click at [205, 6] on button "Refresh" at bounding box center [200, 5] width 32 height 9
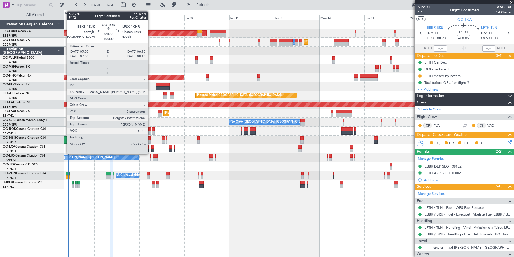
click at [150, 130] on div at bounding box center [150, 129] width 2 height 4
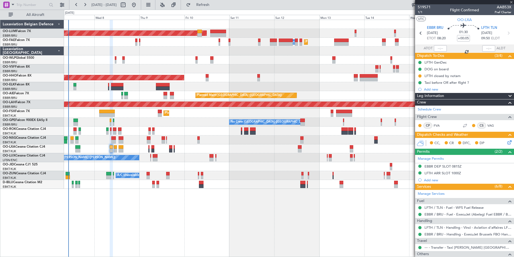
type input "0"
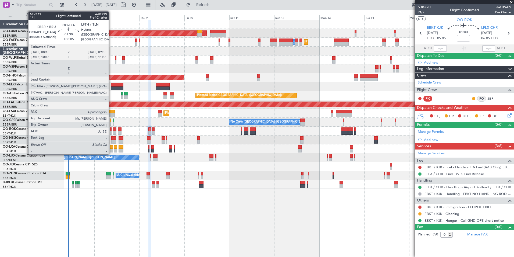
click at [111, 147] on div at bounding box center [111, 147] width 3 height 4
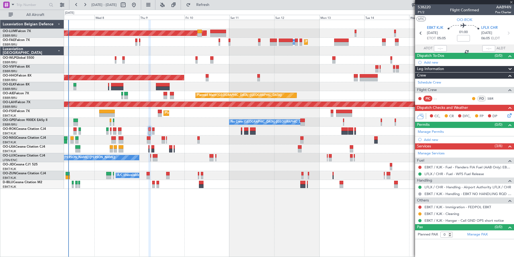
type input "+00:05"
type input "4"
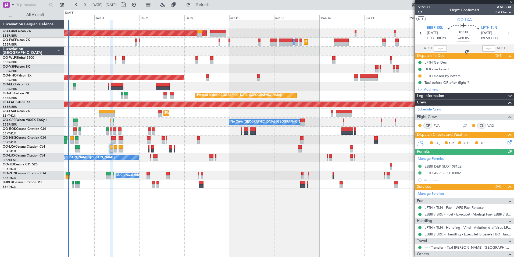
scroll to position [89, 0]
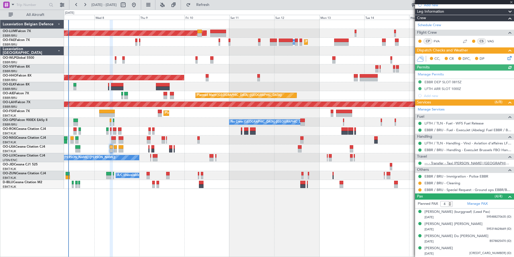
click at [450, 161] on link "--- - Transfer - Taxi Sam Belgium" at bounding box center [468, 163] width 87 height 5
click at [210, 5] on span "Refresh" at bounding box center [203, 5] width 23 height 4
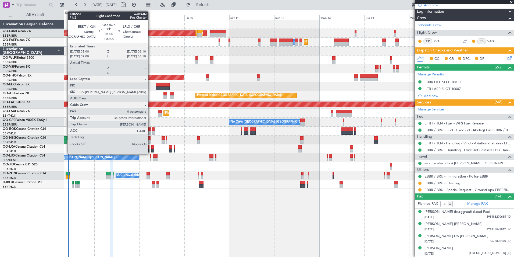
click at [151, 129] on div at bounding box center [150, 129] width 2 height 4
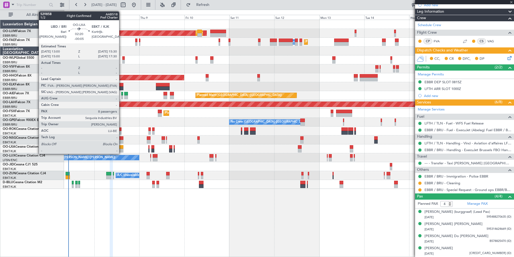
type input "0"
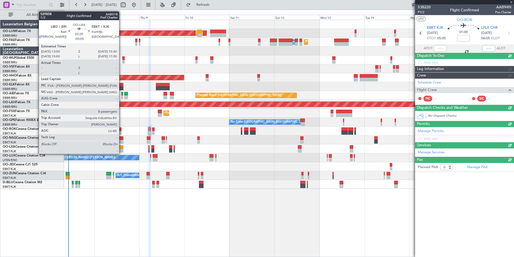
scroll to position [0, 0]
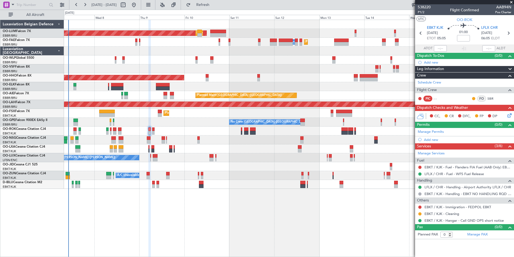
click at [150, 129] on div at bounding box center [289, 130] width 450 height 9
click at [148, 129] on div at bounding box center [289, 130] width 450 height 9
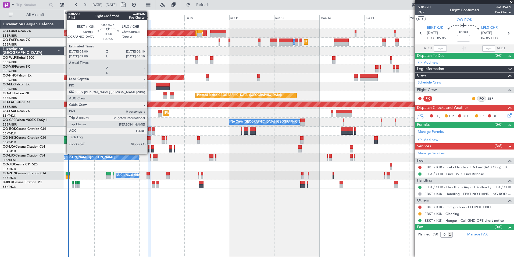
click at [150, 129] on div at bounding box center [150, 129] width 2 height 4
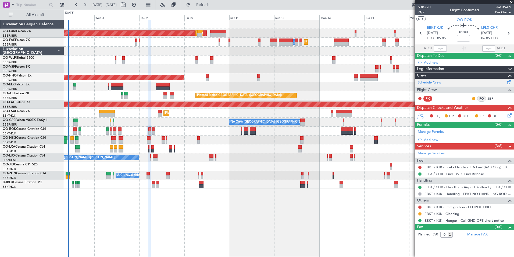
click at [436, 82] on link "Schedule Crew" at bounding box center [429, 82] width 23 height 5
click at [214, 3] on span "Refresh" at bounding box center [203, 5] width 23 height 4
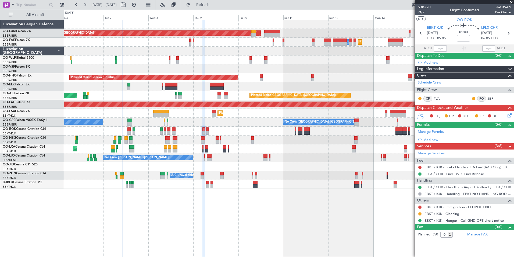
click at [167, 215] on div "Planned Maint Brussels (Brussels National) AOG Maint Sibiu Planned Maint Brusse…" at bounding box center [289, 138] width 450 height 237
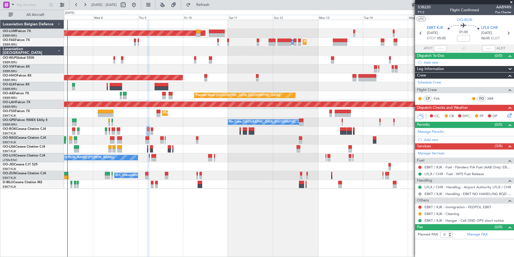
click at [110, 220] on div "Planned Maint Brussels (Brussels National) AOG Maint Sibiu Planned Maint Melsbr…" at bounding box center [289, 138] width 450 height 237
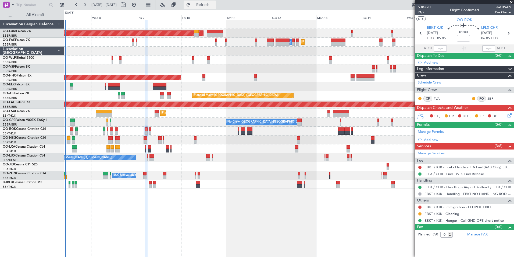
click at [214, 6] on span "Refresh" at bounding box center [203, 5] width 23 height 4
click at [148, 211] on div at bounding box center [146, 138] width 2 height 237
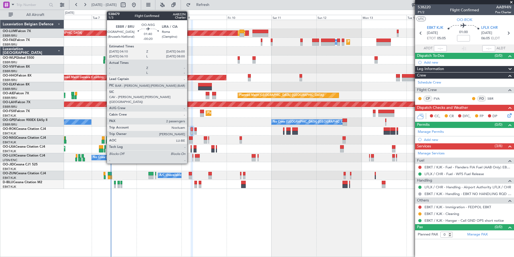
click at [190, 140] on div at bounding box center [190, 142] width 3 height 4
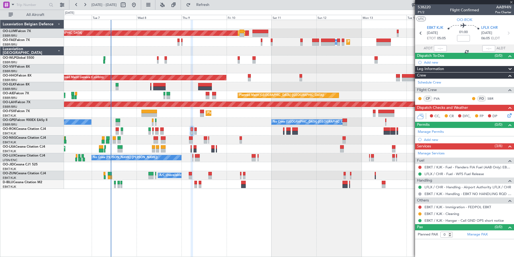
type input "-00:20"
type input "2"
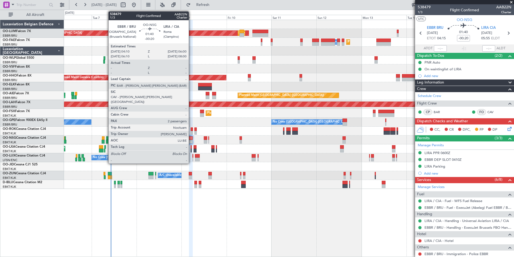
click at [192, 140] on div at bounding box center [190, 142] width 3 height 4
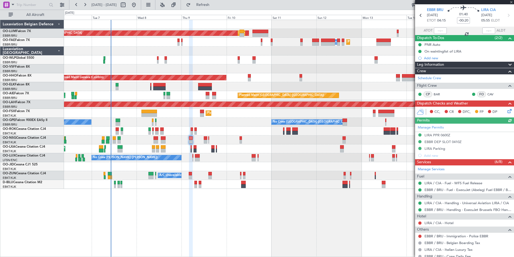
scroll to position [27, 0]
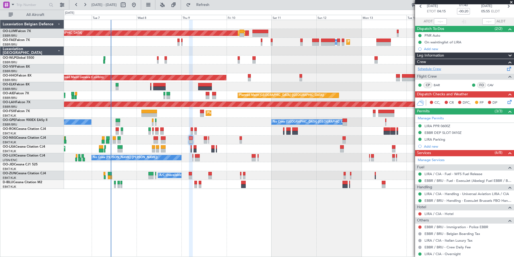
click at [435, 70] on link "Schedule Crew" at bounding box center [429, 68] width 23 height 5
click at [214, 5] on span "Refresh" at bounding box center [203, 5] width 23 height 4
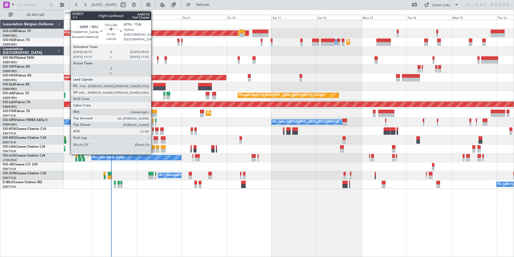
click at [154, 149] on div at bounding box center [153, 151] width 3 height 4
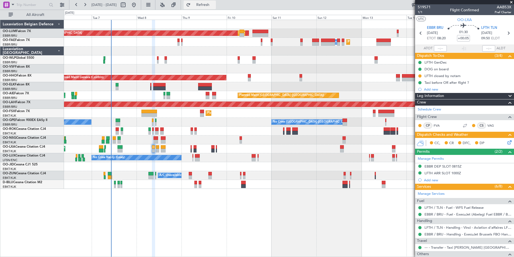
click at [214, 5] on span "Refresh" at bounding box center [203, 5] width 23 height 4
click at [206, 4] on button "Refresh" at bounding box center [200, 5] width 32 height 9
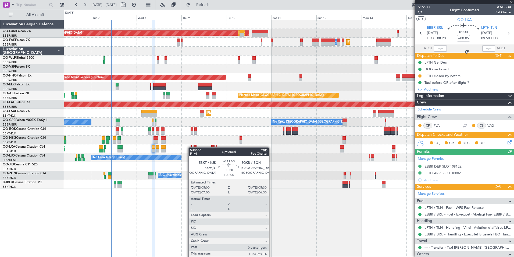
type input "0"
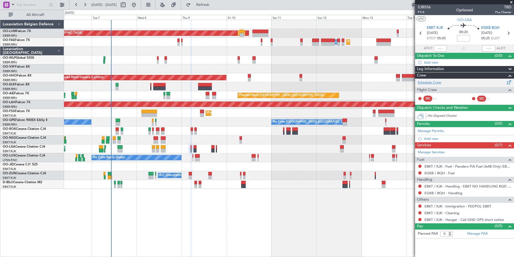
click at [437, 83] on link "Schedule Crew" at bounding box center [429, 82] width 23 height 5
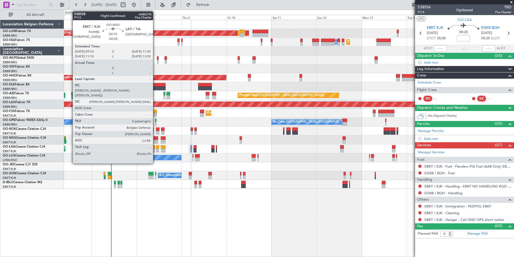
click at [156, 140] on div at bounding box center [156, 142] width 5 height 4
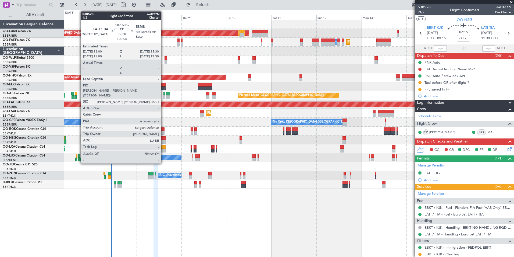
click at [164, 138] on div at bounding box center [163, 138] width 5 height 4
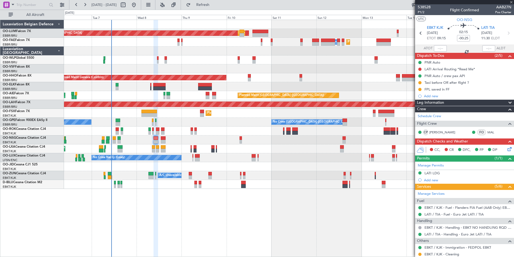
type input "+00:05"
type input "6"
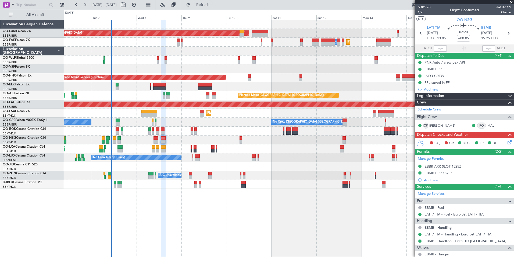
click at [153, 201] on div "Planned Maint Brussels (Brussels National) AOG Maint Sibiu Planned Maint Brusse…" at bounding box center [289, 138] width 450 height 237
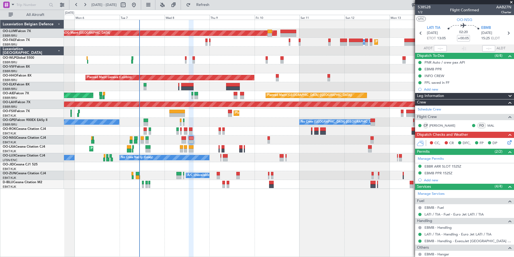
click at [168, 204] on div "Planned Maint Brussels (Brussels National) AOG Maint Sibiu Planned Maint Brusse…" at bounding box center [289, 138] width 450 height 237
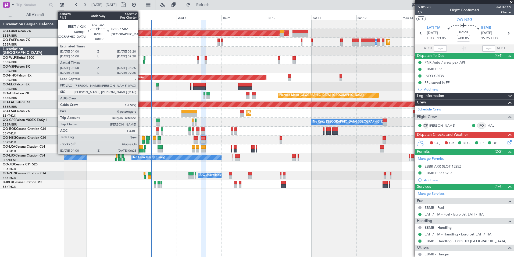
click at [141, 147] on div at bounding box center [141, 147] width 5 height 4
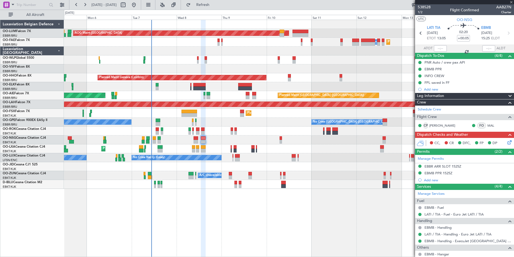
type input "+00:10"
type input "04:03"
type input "06:20"
type input "0"
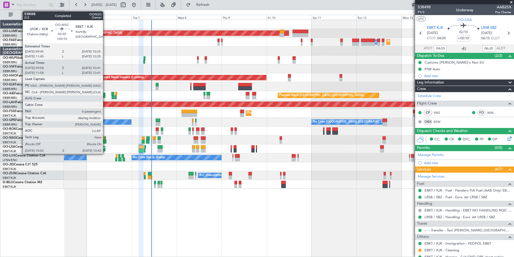
click at [105, 142] on div at bounding box center [105, 142] width 1 height 4
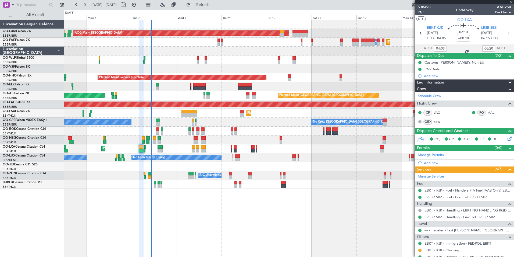
type input "10:03"
type input "10:36"
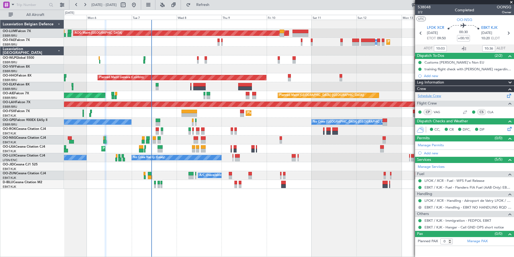
click at [433, 96] on link "Schedule Crew" at bounding box center [429, 95] width 23 height 5
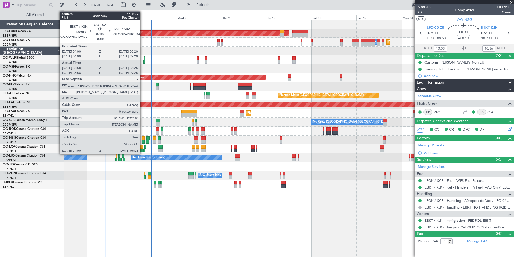
click at [143, 146] on div at bounding box center [141, 147] width 5 height 4
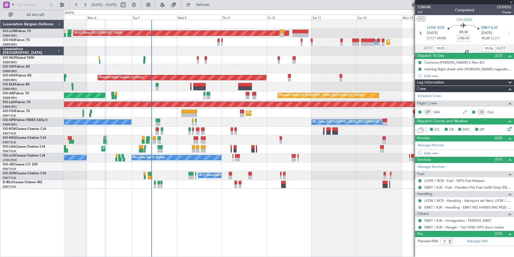
type input "04:03"
type input "06:20"
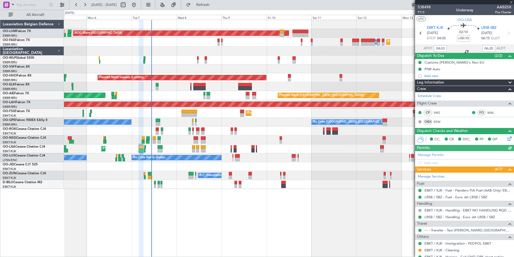
scroll to position [18, 0]
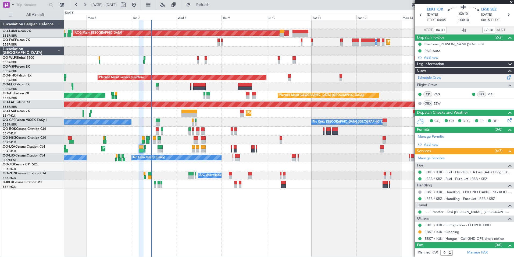
click at [430, 77] on link "Schedule Crew" at bounding box center [429, 77] width 23 height 5
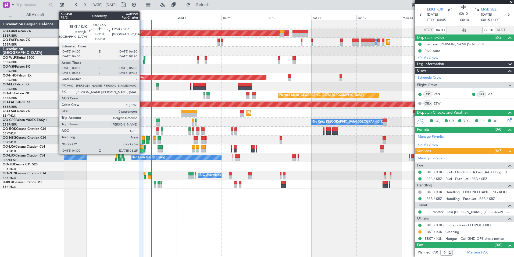
click at [142, 146] on div at bounding box center [141, 147] width 5 height 4
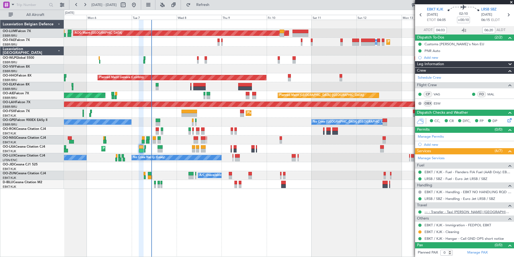
click at [447, 210] on link "--- - Transfer - Taxi Sam Belgium" at bounding box center [468, 211] width 87 height 5
click at [214, 4] on span "Refresh" at bounding box center [203, 5] width 23 height 4
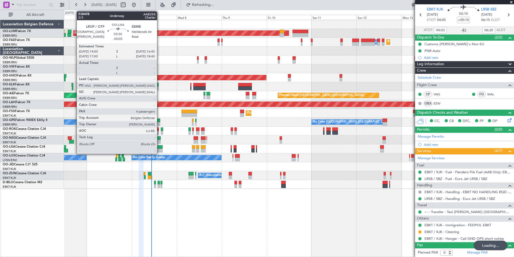
click at [160, 146] on div at bounding box center [160, 147] width 5 height 4
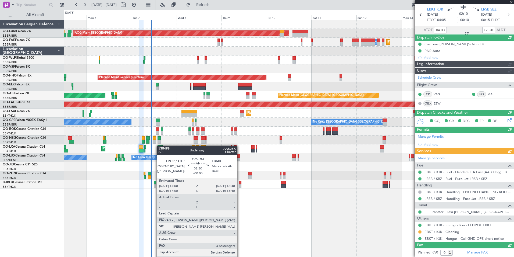
type input "-00:05"
type input "4"
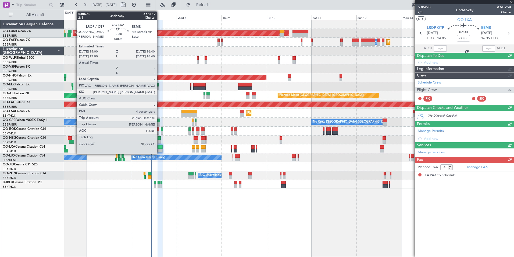
scroll to position [0, 0]
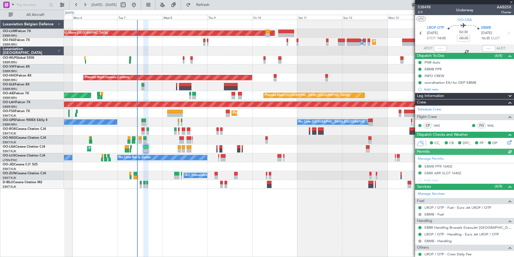
click at [172, 220] on div "Planned Maint Brussels (Brussels National) AOG Maint Sibiu Planned Maint Brusse…" at bounding box center [289, 138] width 450 height 237
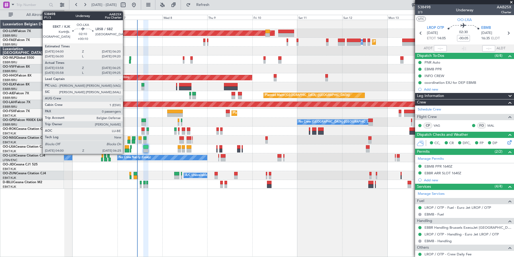
click at [125, 150] on div at bounding box center [127, 151] width 5 height 4
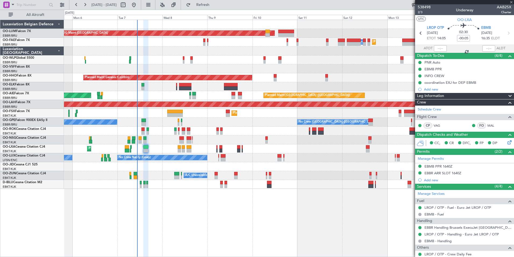
type input "+00:10"
type input "04:03"
type input "06:20"
type input "0"
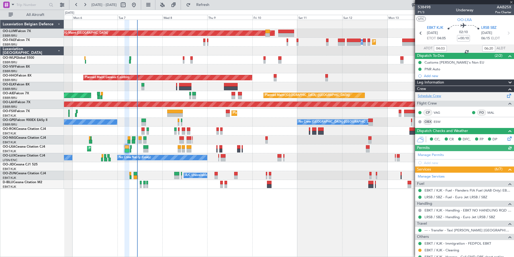
click at [436, 97] on link "Schedule Crew" at bounding box center [429, 95] width 23 height 5
click at [214, 3] on span "Refresh" at bounding box center [203, 5] width 23 height 4
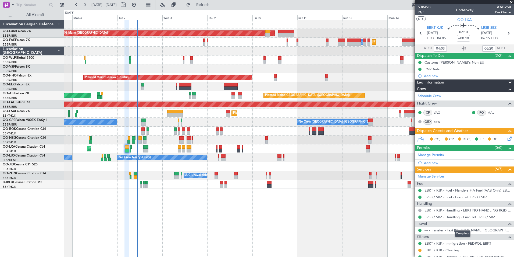
click at [458, 229] on mat-tooltip-component "Complete" at bounding box center [462, 233] width 23 height 14
click at [441, 229] on link "--- - Transfer - Taxi Sam Belgium" at bounding box center [468, 230] width 87 height 5
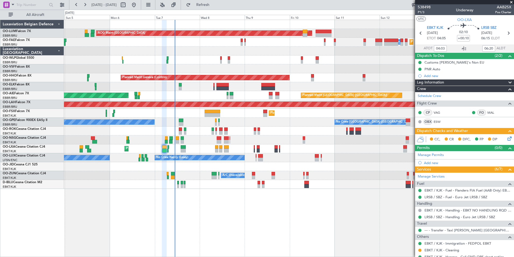
click at [192, 213] on div "Planned Maint Brussels (Brussels National) AOG Maint Sibiu Planned Maint Brusse…" at bounding box center [289, 138] width 450 height 237
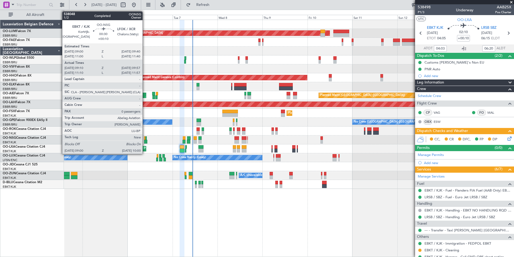
click at [145, 140] on div at bounding box center [145, 142] width 2 height 4
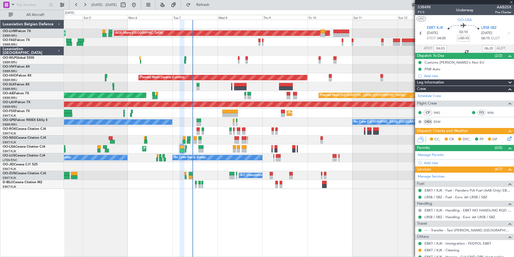
type input "09:15"
type input "09:52"
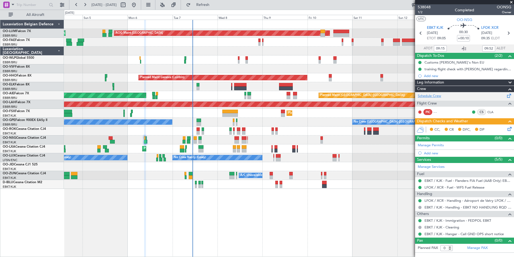
click at [434, 96] on link "Schedule Crew" at bounding box center [429, 95] width 23 height 5
click at [214, 7] on span "Refresh" at bounding box center [203, 5] width 23 height 4
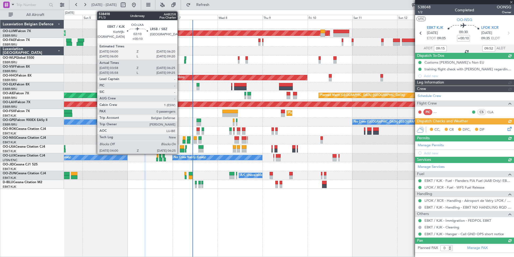
click at [180, 147] on div at bounding box center [182, 147] width 5 height 4
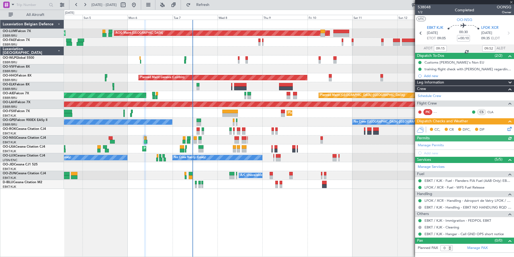
type input "04:03"
type input "06:20"
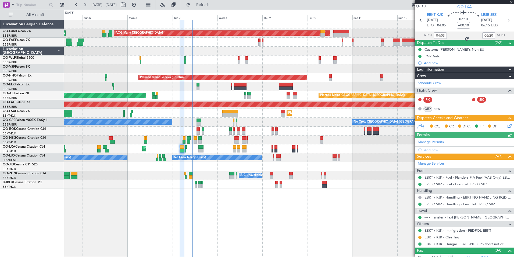
scroll to position [18, 0]
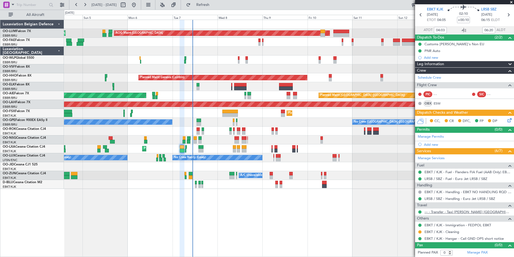
click at [458, 211] on link "--- - Transfer - Taxi [PERSON_NAME] [GEOGRAPHIC_DATA]" at bounding box center [468, 211] width 87 height 5
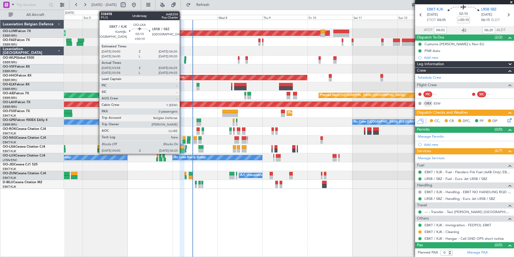
click at [182, 148] on div at bounding box center [182, 147] width 5 height 4
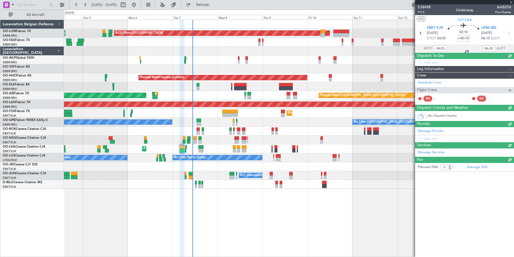
scroll to position [0, 0]
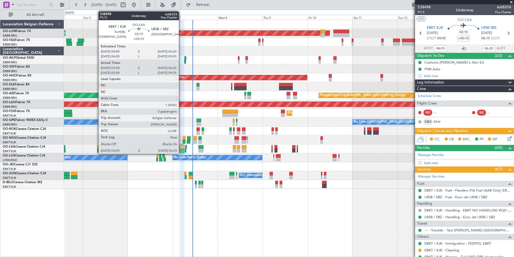
click at [181, 149] on div at bounding box center [182, 151] width 5 height 4
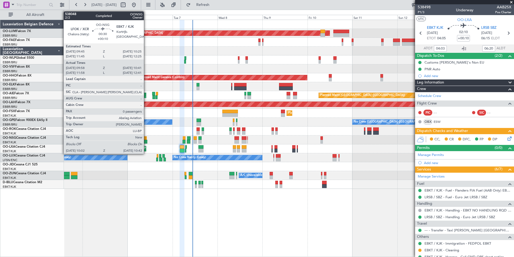
click at [146, 142] on div at bounding box center [146, 142] width 1 height 4
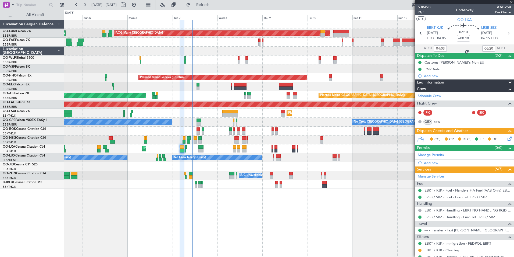
type input "10:03"
type input "10:36"
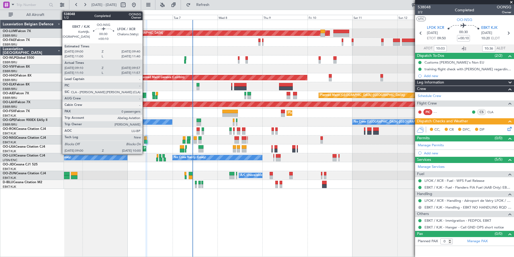
click at [145, 141] on div at bounding box center [145, 142] width 2 height 4
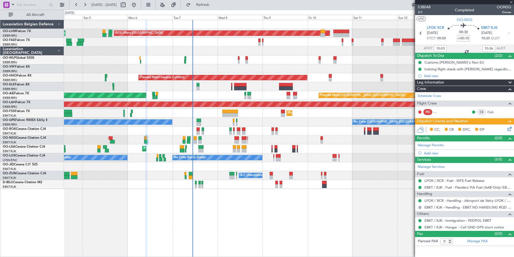
type input "09:15"
type input "09:52"
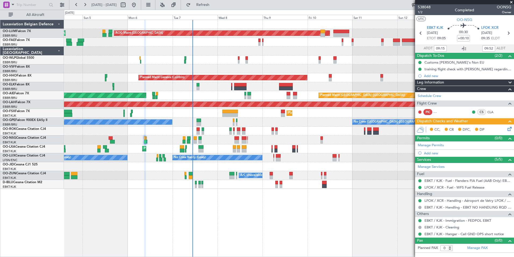
click at [266, 213] on div "Planned Maint Brussels (Brussels National) AOG Maint Sibiu Planned Maint Brusse…" at bounding box center [289, 138] width 450 height 237
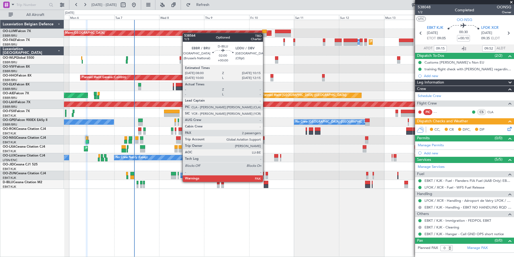
click at [266, 182] on div at bounding box center [266, 183] width 4 height 4
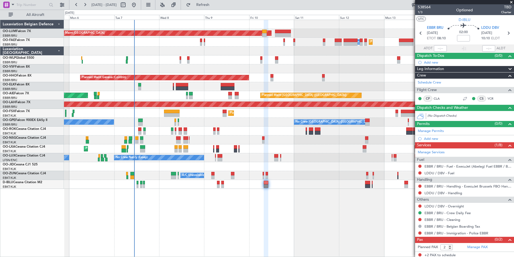
click at [373, 183] on div "No Crew Kortrijk-[GEOGRAPHIC_DATA]" at bounding box center [289, 184] width 450 height 9
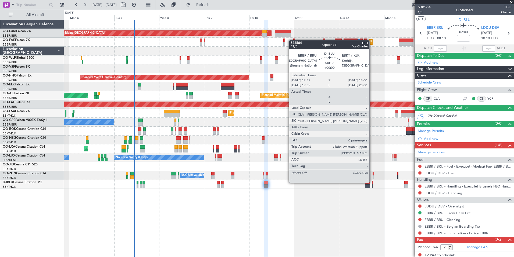
click at [372, 182] on div at bounding box center [372, 183] width 1 height 4
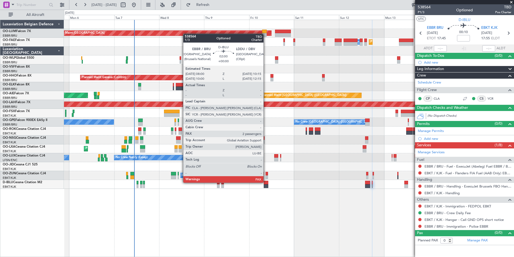
click at [266, 182] on div at bounding box center [266, 183] width 4 height 4
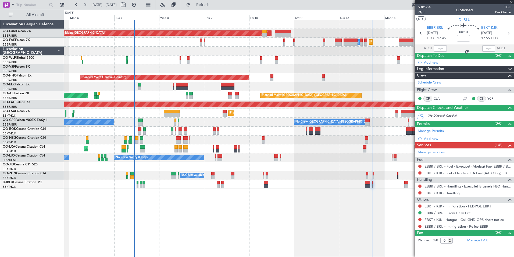
type input "2"
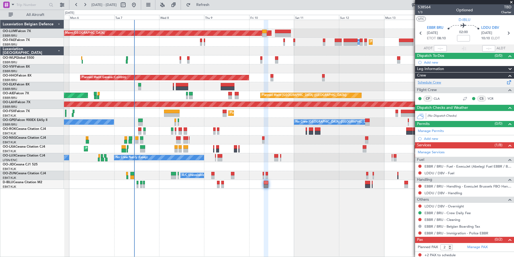
click at [433, 83] on link "Schedule Crew" at bounding box center [429, 82] width 23 height 5
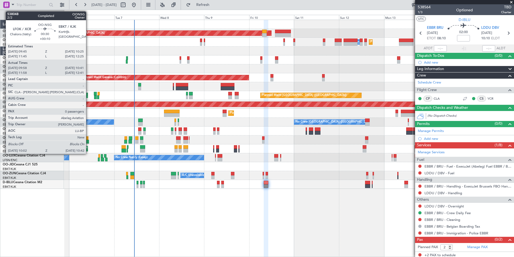
click at [89, 142] on div at bounding box center [88, 142] width 1 height 4
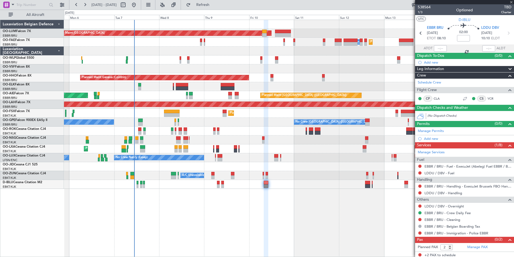
type input "+00:10"
type input "10:03"
type input "10:36"
type input "0"
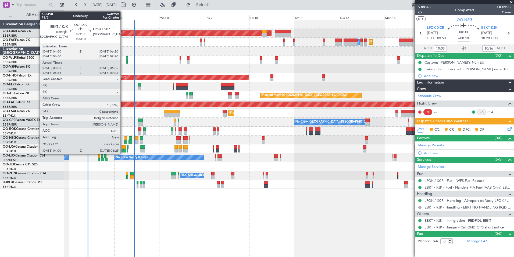
click at [123, 148] on div at bounding box center [124, 147] width 5 height 4
type input "04:03"
type input "06:20"
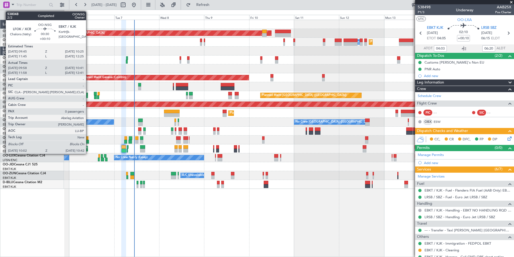
click at [89, 142] on div at bounding box center [88, 142] width 1 height 4
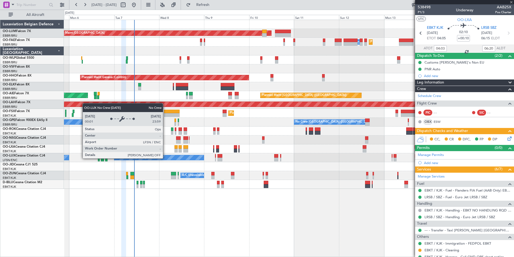
type input "10:03"
type input "10:36"
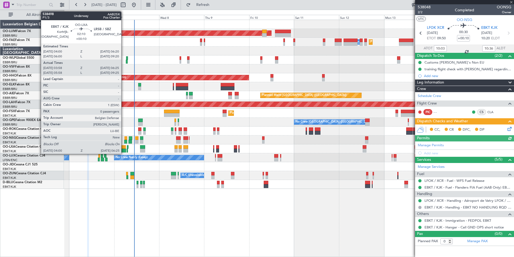
click at [124, 150] on div at bounding box center [124, 151] width 5 height 4
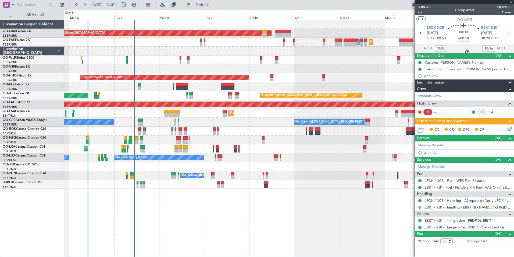
type input "04:03"
type input "06:20"
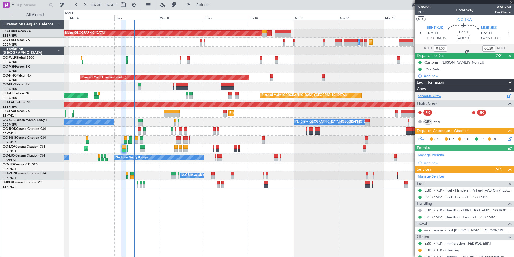
click at [435, 97] on link "Schedule Crew" at bounding box center [429, 95] width 23 height 5
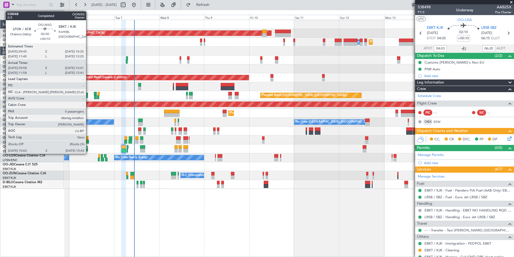
click at [89, 140] on div at bounding box center [88, 142] width 1 height 4
type input "10:03"
type input "10:36"
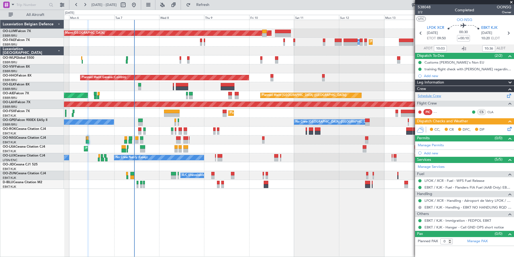
click at [439, 94] on link "Schedule Crew" at bounding box center [429, 95] width 23 height 5
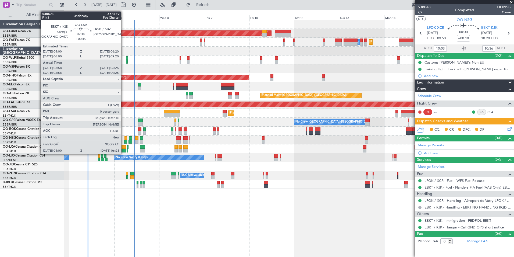
click at [123, 148] on div at bounding box center [124, 147] width 5 height 4
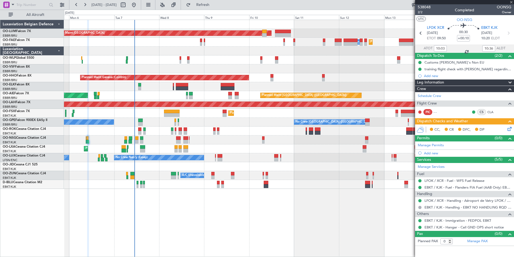
type input "04:03"
type input "06:20"
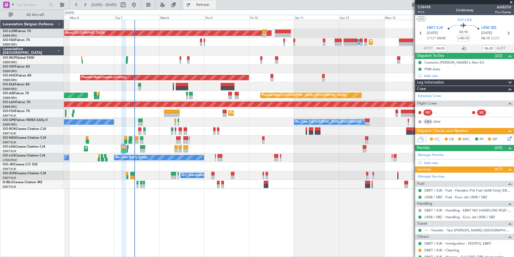
click at [210, 4] on span "Refresh" at bounding box center [203, 5] width 23 height 4
click at [444, 97] on div "Schedule Crew" at bounding box center [464, 96] width 99 height 8
click at [216, 8] on button "Refresh" at bounding box center [200, 5] width 32 height 9
click at [188, 200] on div "AOG Maint Sibiu Planned Maint Brussels (Brussels National) Planned Maint Brusse…" at bounding box center [289, 138] width 450 height 237
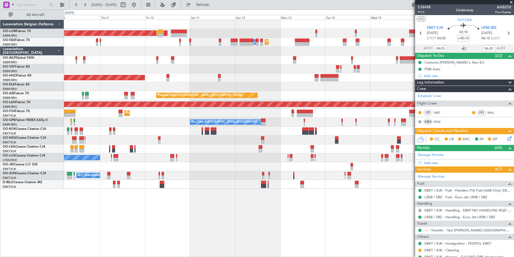
click at [192, 211] on div "AOG Maint Sibiu Planned Maint Brussels (Brussels National) Planned Maint Melsbr…" at bounding box center [289, 138] width 450 height 237
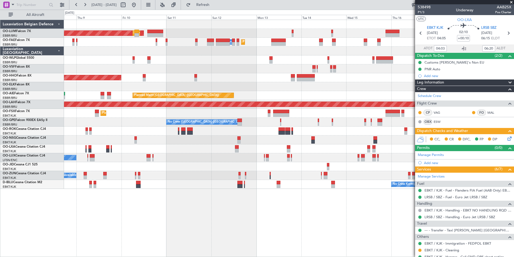
click at [166, 220] on div "AOG Maint Sibiu Planned Maint Brussels (Brussels National) Planned Maint Melsbr…" at bounding box center [289, 138] width 450 height 237
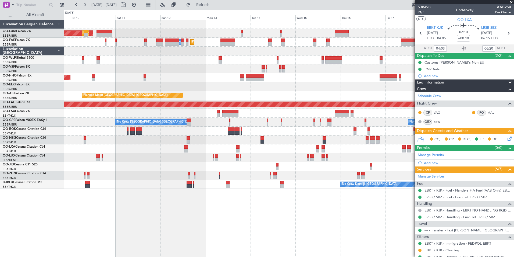
click at [126, 216] on div "AOG Maint Sibiu Planned Maint Brussels (Brussels National) Planned Maint Melsbr…" at bounding box center [289, 138] width 450 height 237
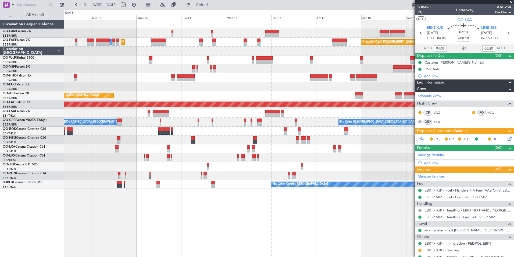
click at [47, 208] on div "Planned Maint Brussels (Brussels National) AOG Maint Sibiu Planned Maint Melsbr…" at bounding box center [257, 133] width 514 height 247
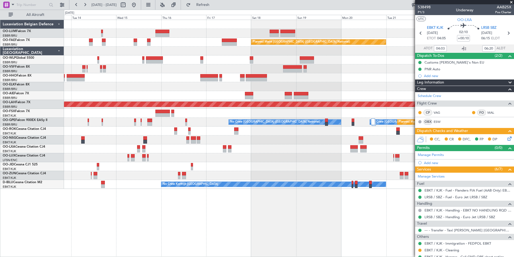
click at [115, 239] on div "Owner Melsbroek Air Base Planned Maint Brussels (Brussels National) Owner Melsb…" at bounding box center [289, 138] width 450 height 237
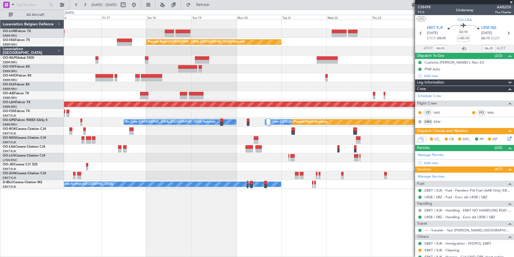
click at [90, 247] on div "Owner Melsbroek Air Base Owner Melsbroek Air Base Planned Maint Kortrijk-Wevelg…" at bounding box center [289, 138] width 450 height 237
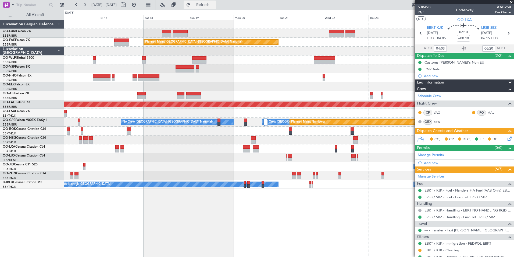
click at [216, 2] on button "Refresh" at bounding box center [200, 5] width 32 height 9
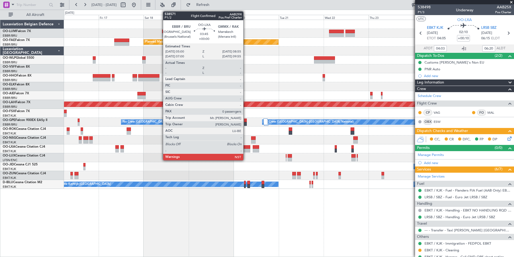
click at [246, 148] on div at bounding box center [247, 147] width 8 height 4
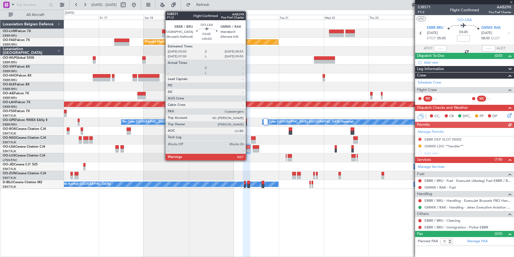
click at [248, 149] on div at bounding box center [247, 151] width 8 height 4
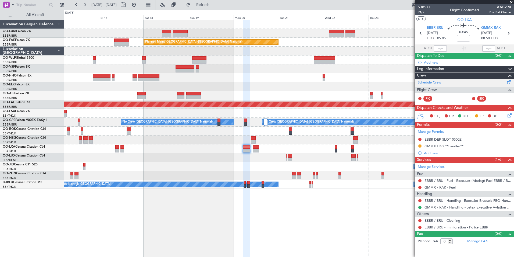
click at [433, 82] on link "Schedule Crew" at bounding box center [429, 82] width 23 height 5
click at [214, 5] on span "Refresh" at bounding box center [203, 5] width 23 height 4
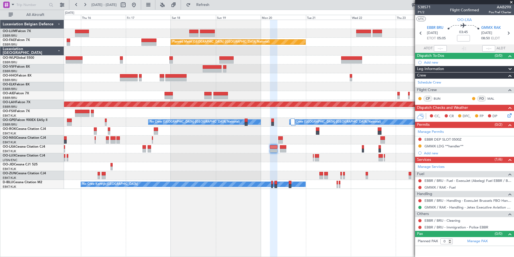
click at [218, 234] on div "Owner Melsbroek Air Base Owner Melsbroek Air Base Planned Maint Kortrijk-Wevelg…" at bounding box center [289, 138] width 450 height 237
click at [215, 232] on div "Owner Melsbroek Air Base Owner Melsbroek Air Base Planned Maint Kortrijk-Wevelg…" at bounding box center [289, 138] width 450 height 237
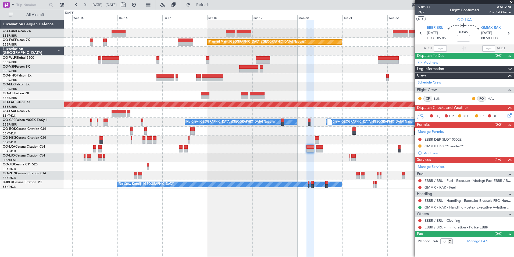
click at [316, 236] on div "Owner Melsbroek Air Base Owner Melsbroek Air Base Planned Maint Kortrijk-Wevelg…" at bounding box center [289, 138] width 450 height 237
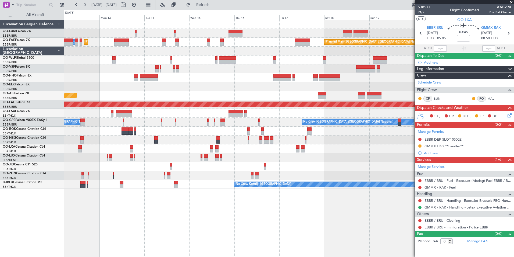
click at [244, 225] on div "Planned Maint Brussels (Brussels National) AOG Maint Sibiu Planned Maint Brusse…" at bounding box center [289, 138] width 450 height 237
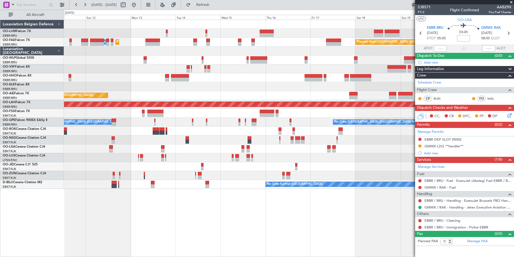
click at [215, 228] on div "Planned Maint Brussels (Brussels National) AOG Maint Sibiu Planned Maint Brusse…" at bounding box center [289, 138] width 450 height 237
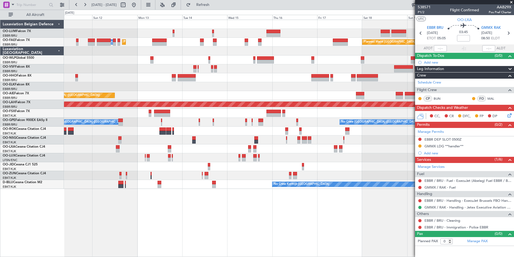
click at [306, 239] on div "Planned Maint Brussels (Brussels National) AOG Maint Sibiu Planned Maint Brusse…" at bounding box center [289, 138] width 450 height 237
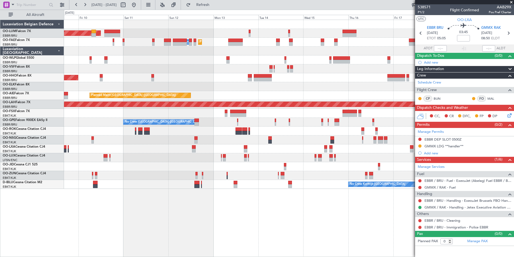
click at [248, 241] on div "Planned Maint Brussels (Brussels National) AOG Maint Sibiu Planned Maint Brusse…" at bounding box center [289, 138] width 450 height 237
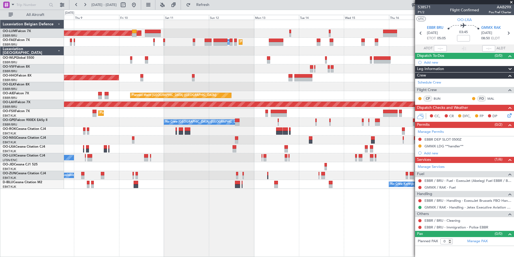
click at [295, 250] on div "Planned Maint Brussels (Brussels National) AOG Maint Sibiu Planned Maint Brusse…" at bounding box center [289, 138] width 450 height 237
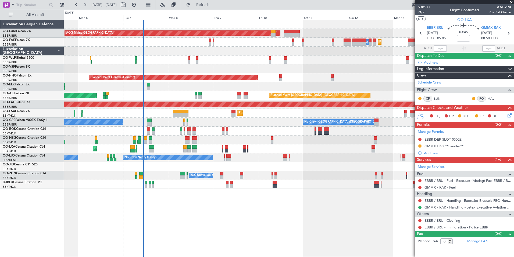
click at [232, 251] on div "Planned Maint Brussels (Brussels National) AOG Maint Sibiu Planned Maint Brusse…" at bounding box center [289, 138] width 450 height 237
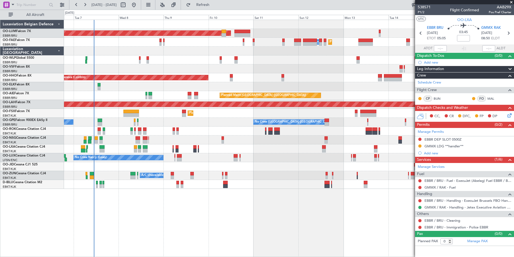
click at [118, 216] on div "Planned Maint Brussels (Brussels National) AOG Maint Sibiu Planned Maint Brusse…" at bounding box center [289, 138] width 450 height 237
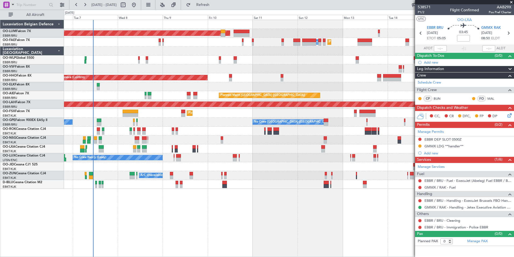
click at [107, 229] on div "Planned Maint Brussels (Brussels National) AOG Maint Sibiu Planned Maint Brusse…" at bounding box center [289, 138] width 450 height 237
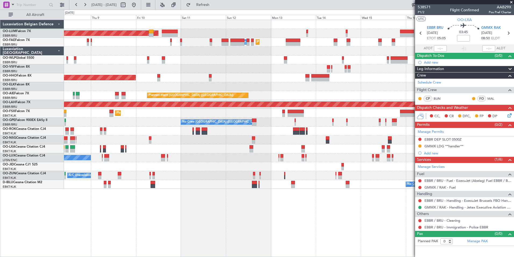
click at [96, 234] on div "Planned Maint Brussels (Brussels National) AOG Maint Sibiu Planned Maint Melsbr…" at bounding box center [289, 138] width 450 height 237
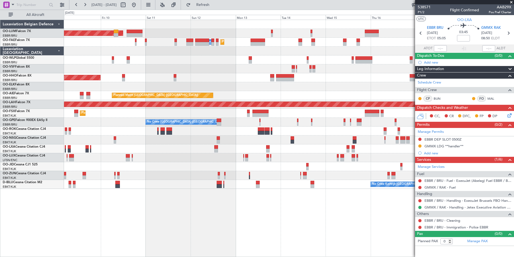
click at [75, 235] on div "Planned Maint Brussels (Brussels National) AOG Maint Sibiu Planned Maint Melsbr…" at bounding box center [289, 138] width 450 height 237
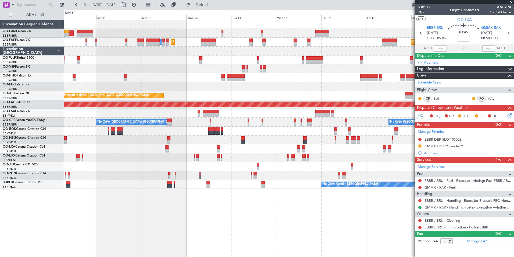
click at [36, 233] on div "Planned Maint Brussels (Brussels National) AOG Maint Sibiu Planned Maint Melsbr…" at bounding box center [257, 133] width 514 height 247
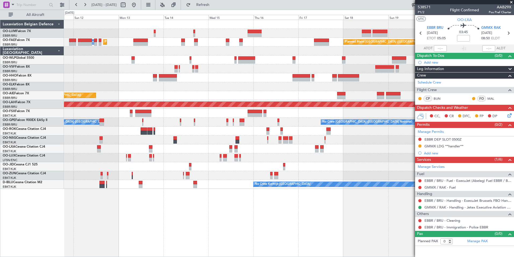
click at [85, 244] on div "Planned Maint Brussels (Brussels National) AOG Maint Sibiu Planned Maint Melsbr…" at bounding box center [289, 138] width 450 height 237
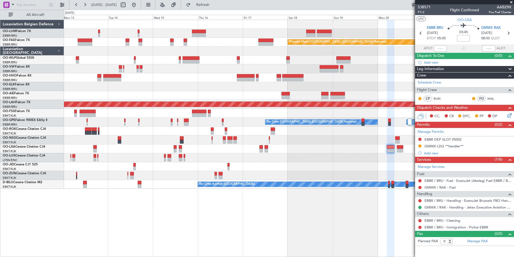
click at [237, 209] on div "Planned Maint [GEOGRAPHIC_DATA] ([GEOGRAPHIC_DATA] National) Owner [GEOGRAPHIC_…" at bounding box center [289, 138] width 450 height 237
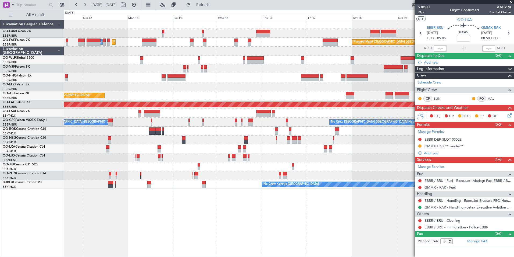
click at [256, 220] on div "Planned Maint [GEOGRAPHIC_DATA] ([GEOGRAPHIC_DATA] National) AOG Maint [GEOGRAP…" at bounding box center [289, 138] width 450 height 237
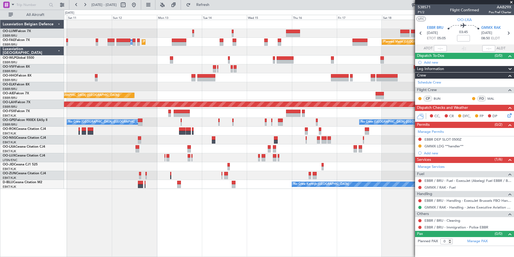
click at [281, 229] on div "Planned Maint [GEOGRAPHIC_DATA] ([GEOGRAPHIC_DATA] National) AOG Maint [GEOGRAP…" at bounding box center [289, 138] width 450 height 237
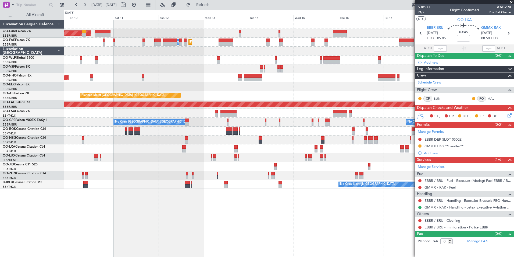
click at [312, 239] on div "Planned Maint [GEOGRAPHIC_DATA] ([GEOGRAPHIC_DATA] National) AOG Maint [GEOGRAP…" at bounding box center [289, 138] width 450 height 237
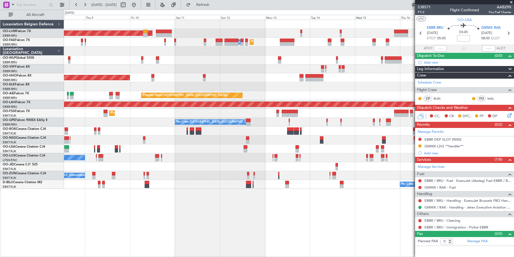
click at [299, 242] on div "Planned Maint Brussels (Brussels National) AOG Maint Sibiu Planned Maint Brusse…" at bounding box center [289, 138] width 450 height 237
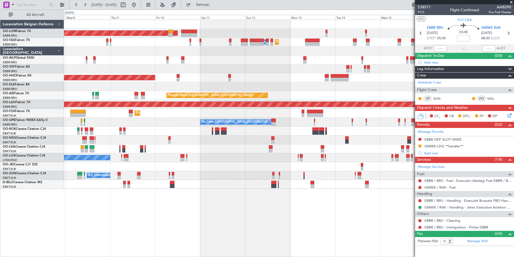
click at [167, 224] on div "Planned Maint Brussels (Brussels National) AOG Maint Sibiu Planned Maint Melsbr…" at bounding box center [289, 138] width 450 height 237
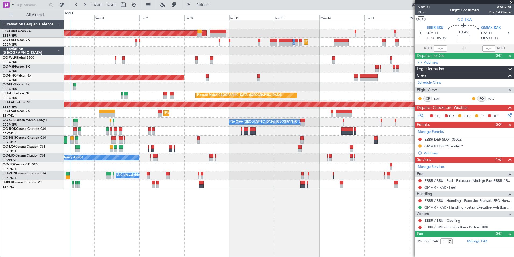
click at [202, 74] on div "Planned Maint Geneva (Cointrin)" at bounding box center [289, 77] width 450 height 9
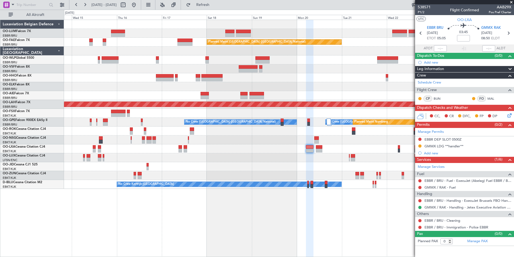
click at [238, 90] on div "Owner Melsbroek Air Base Owner Melsbroek Air Base Planned Maint Kortrijk-Wevelg…" at bounding box center [289, 104] width 450 height 169
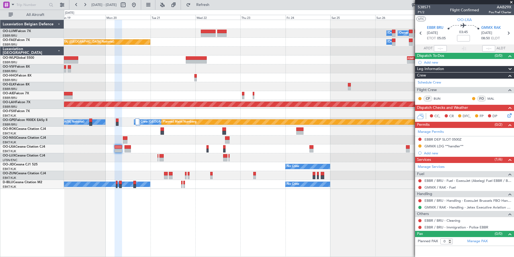
click at [140, 84] on div "Owner Melsbroek Air Base Owner Melsbroek Air Base Planned Maint Kortrijk-Wevelg…" at bounding box center [289, 104] width 450 height 169
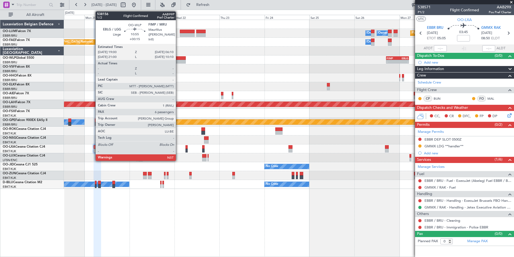
click at [178, 61] on div at bounding box center [175, 62] width 21 height 4
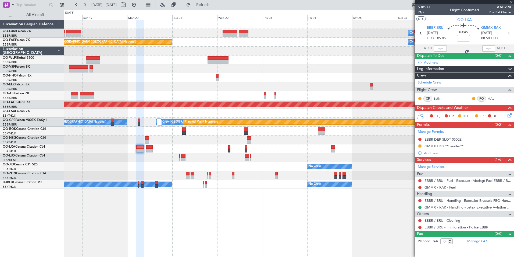
click at [252, 76] on div "Owner Melsbroek Air Base Owner Melsbroek Air Base Planned Maint Kortrijk-Wevelg…" at bounding box center [289, 104] width 450 height 169
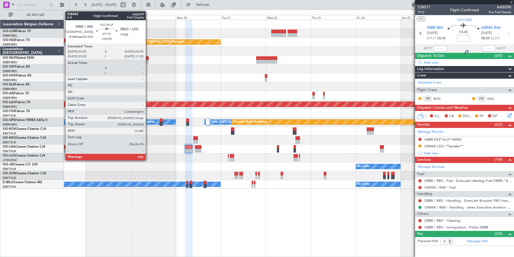
type input "+00:15"
type input "6"
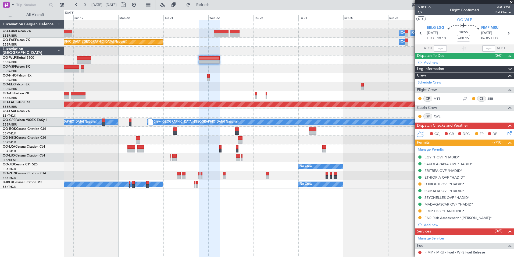
click at [149, 84] on div "Planned Maint Kortrijk-Wevelgem Owner Melsbroek Air Base Owner Melsbroek Air Ba…" at bounding box center [289, 104] width 450 height 169
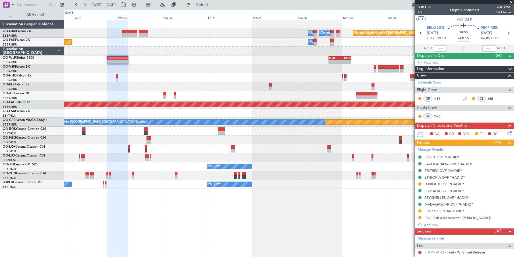
click at [183, 65] on div "Planned Maint Kortrijk-Wevelgem Owner Melsbroek Air Base Owner Melsbroek Air Ba…" at bounding box center [289, 104] width 450 height 169
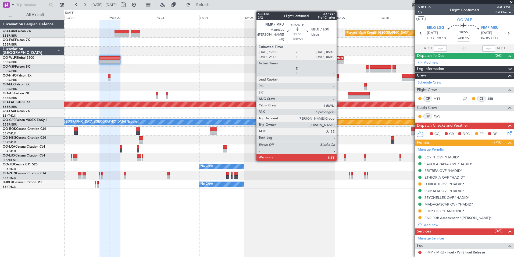
click at [339, 58] on div "EBLG" at bounding box center [337, 58] width 11 height 3
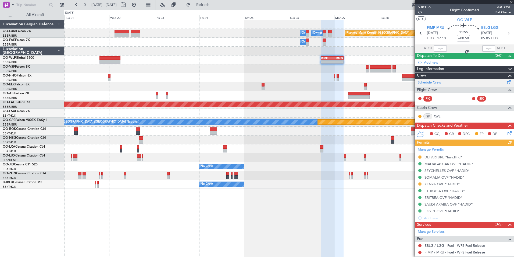
click at [435, 82] on link "Schedule Crew" at bounding box center [429, 82] width 23 height 5
click at [216, 8] on button "Refresh" at bounding box center [200, 5] width 32 height 9
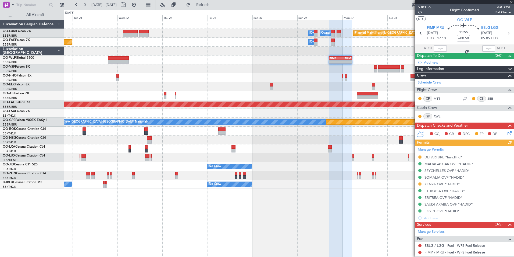
click at [218, 256] on html "21 Oct 2025 - 31 Oct 2025 Refresh Quick Links All Aircraft Planned Maint Kortri…" at bounding box center [257, 128] width 514 height 257
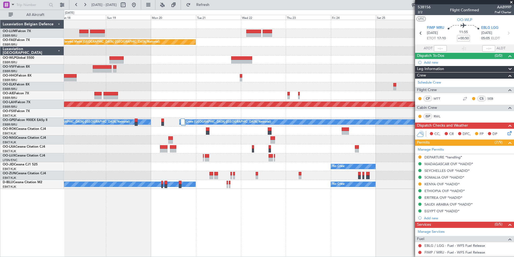
click at [217, 242] on div "Planned Maint Kortrijk-Wevelgem Owner Melsbroek Air Base Owner Melsbroek Air Ba…" at bounding box center [289, 138] width 450 height 237
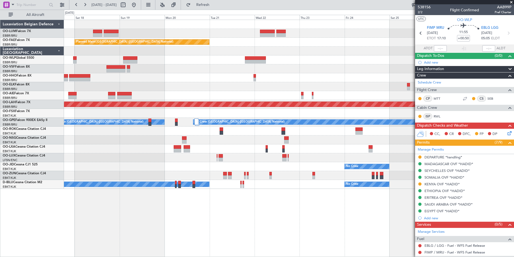
click at [223, 236] on div "Planned Maint Kortrijk-Wevelgem Owner Melsbroek Air Base Owner Melsbroek Air Ba…" at bounding box center [289, 138] width 450 height 237
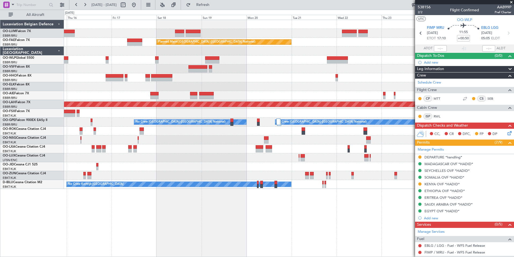
click at [231, 234] on div "Owner Melsbroek Air Base Owner Melsbroek Air Base Planned Maint Kortrijk-Wevelg…" at bounding box center [289, 138] width 450 height 237
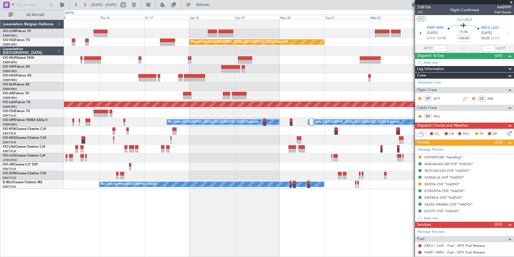
click at [221, 222] on div "Owner Melsbroek Air Base Owner Melsbroek Air Base Planned Maint Kortrijk-Wevelg…" at bounding box center [289, 138] width 450 height 237
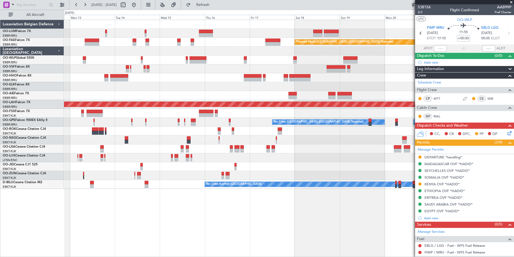
click at [196, 210] on div "AOG Maint Sibiu Planned Maint Brussels (Brussels National) Planned Maint Brusse…" at bounding box center [257, 133] width 514 height 247
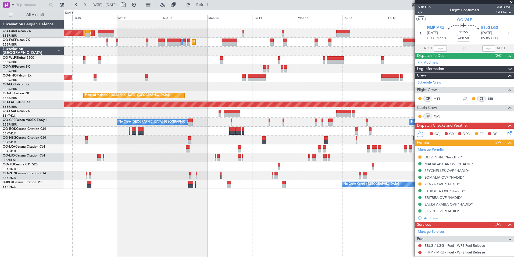
click at [282, 227] on div "AOG Maint Sibiu Planned Maint Brussels (Brussels National) Planned Maint Brusse…" at bounding box center [289, 138] width 450 height 237
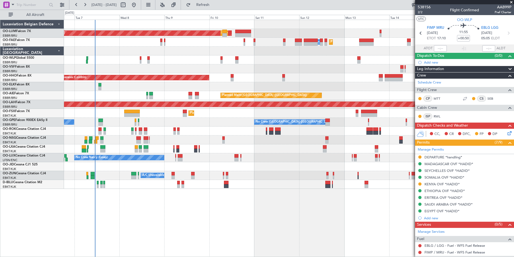
click at [224, 225] on div "AOG Maint Sibiu Planned Maint Brussels (Brussels National) Planned Maint Brusse…" at bounding box center [289, 138] width 450 height 237
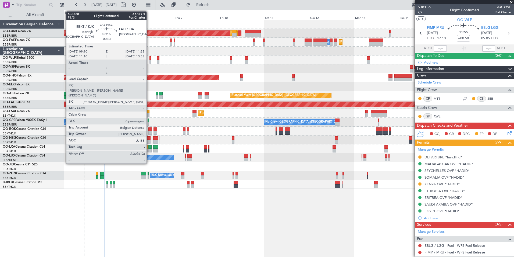
click at [149, 140] on div at bounding box center [148, 142] width 5 height 4
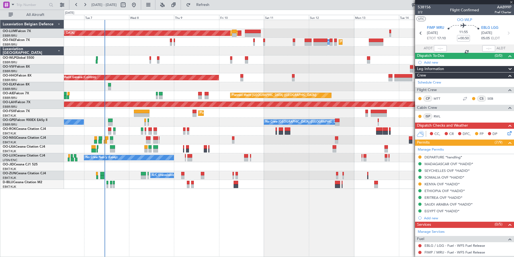
type input "-00:25"
type input "0"
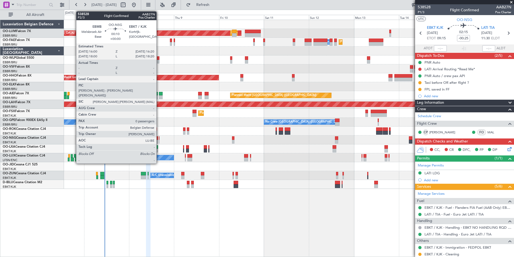
click at [159, 137] on div at bounding box center [159, 138] width 1 height 4
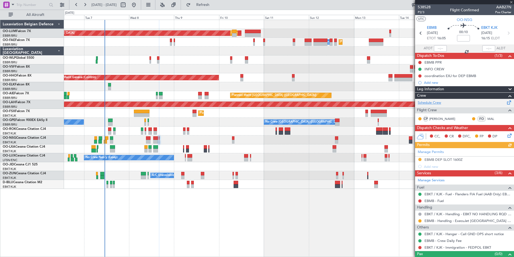
click at [436, 102] on link "Schedule Crew" at bounding box center [429, 102] width 23 height 5
click at [214, 5] on span "Refresh" at bounding box center [203, 5] width 23 height 4
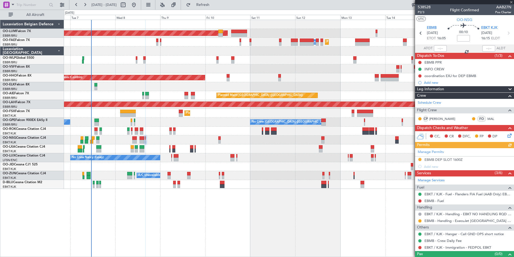
click at [296, 229] on div "Planned Maint Brussels (Brussels National) AOG Maint Sibiu Planned Maint Brusse…" at bounding box center [289, 138] width 450 height 237
click at [330, 234] on div "Planned Maint Brussels (Brussels National) AOG Maint Sibiu Planned Maint Brusse…" at bounding box center [289, 138] width 450 height 237
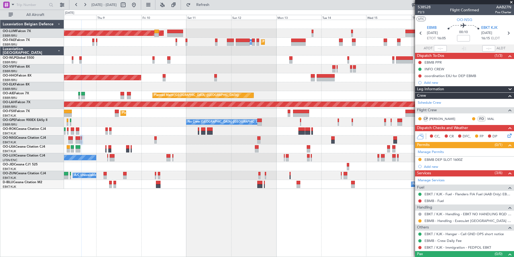
click at [248, 86] on div at bounding box center [289, 86] width 450 height 9
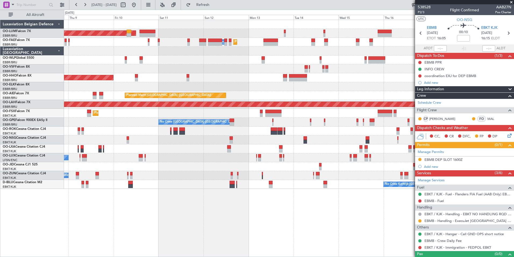
click at [260, 86] on div "Planned Maint Brussels (Brussels National) AOG Maint Sibiu Planned Maint Melsbr…" at bounding box center [289, 104] width 450 height 169
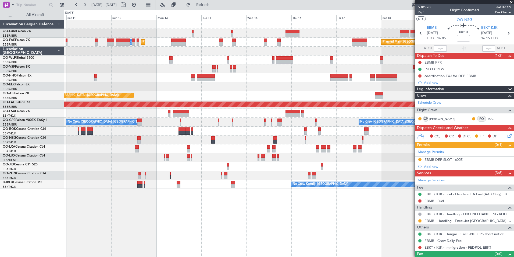
click at [265, 91] on div "Planned Maint Brussels (Brussels National) AOG Maint Sibiu Planned Maint Melsbr…" at bounding box center [289, 104] width 450 height 169
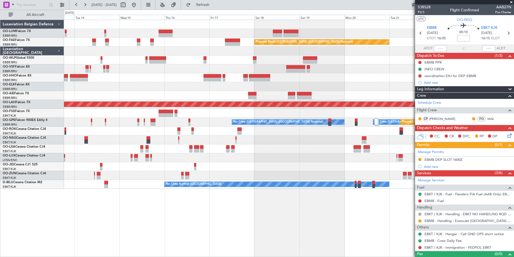
click at [114, 77] on div at bounding box center [289, 77] width 450 height 9
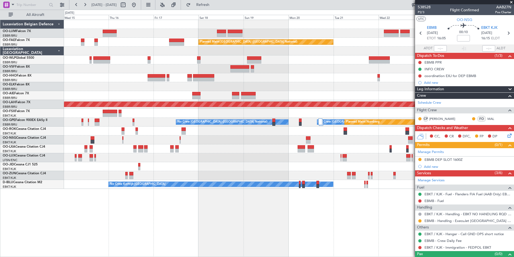
click at [262, 72] on div at bounding box center [289, 68] width 450 height 9
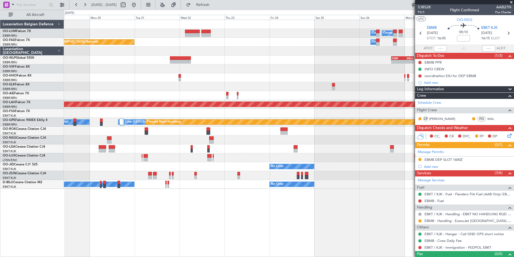
click at [99, 67] on div at bounding box center [289, 68] width 450 height 9
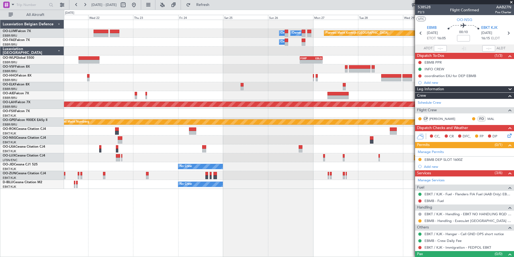
click at [198, 70] on div "Owner Melsbroek Air Base Owner Melsbroek Air Base Planned Maint Kortrijk-Wevelg…" at bounding box center [289, 104] width 450 height 169
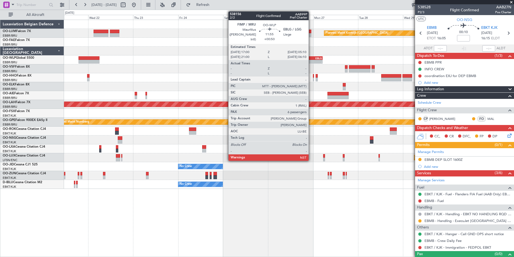
click at [311, 57] on div "EBLG" at bounding box center [316, 58] width 11 height 3
type input "+00:50"
type input "6"
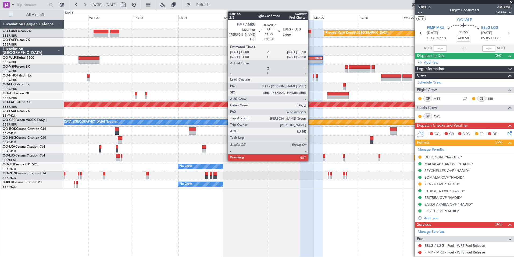
click at [311, 59] on div "FIMP" at bounding box center [306, 58] width 11 height 3
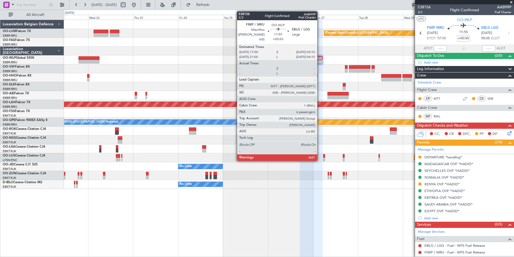
click at [320, 61] on div "-" at bounding box center [316, 61] width 11 height 3
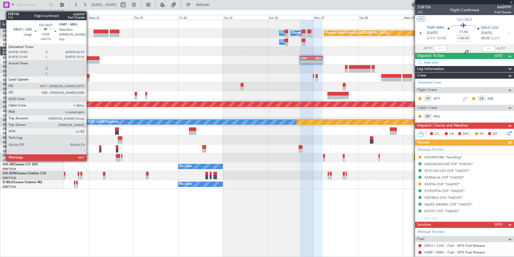
click at [91, 61] on div at bounding box center [89, 62] width 21 height 4
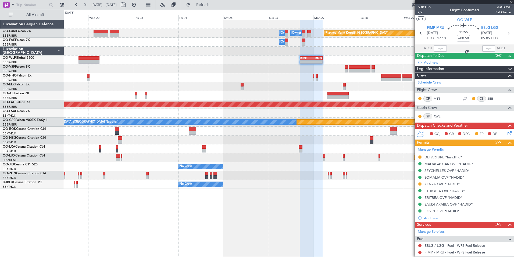
type input "+00:15"
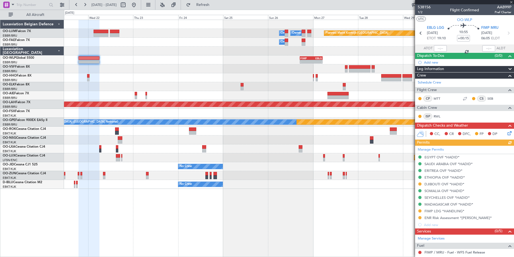
click at [209, 209] on div "Planned Maint Kortrijk-Wevelgem Owner Melsbroek Air Base Owner Melsbroek Air Ba…" at bounding box center [289, 138] width 450 height 237
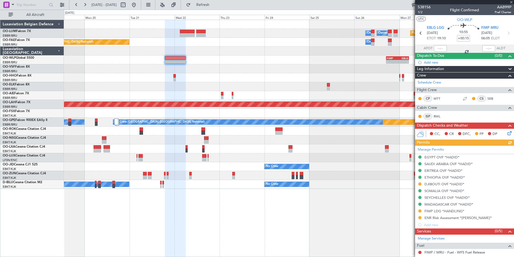
click at [159, 213] on div "Planned Maint Kortrijk-Wevelgem Owner Melsbroek Air Base Owner Melsbroek Air Ba…" at bounding box center [257, 133] width 514 height 247
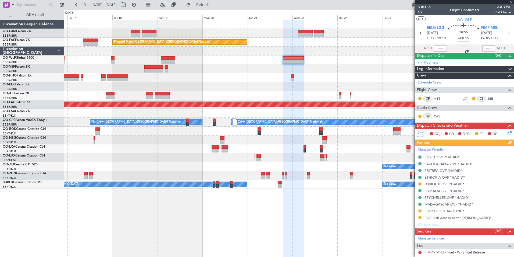
click at [173, 219] on div "Owner Melsbroek Air Base Owner Melsbroek Air Base Planned Maint Kortrijk-Wevelg…" at bounding box center [289, 138] width 450 height 237
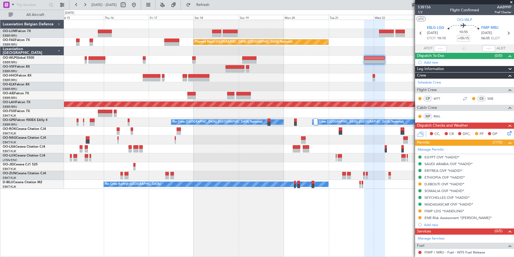
click at [171, 222] on div "Owner Melsbroek Air Base Owner Melsbroek Air Base Planned Maint Kortrijk-Wevelg…" at bounding box center [289, 138] width 450 height 237
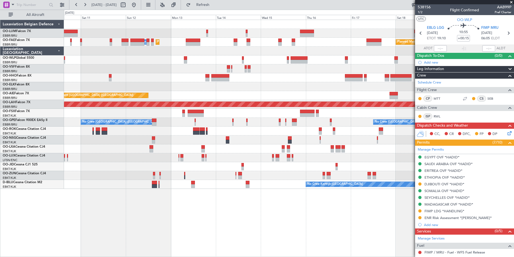
click at [302, 230] on div "Planned Maint Brussels (Brussels National) AOG Maint Sibiu Planned Maint Brusse…" at bounding box center [289, 138] width 450 height 237
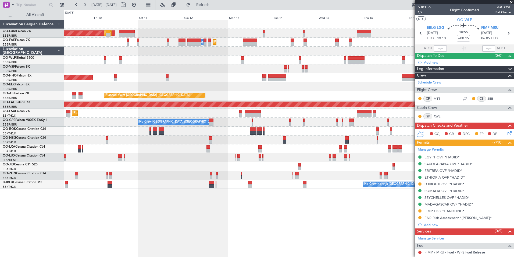
click at [270, 223] on div "AOG Maint Sibiu Planned Maint Brussels (Brussels National) Planned Maint Brusse…" at bounding box center [289, 138] width 450 height 237
click at [344, 237] on div "AOG Maint Sibiu Planned Maint Brussels (Brussels National) Planned Maint Brusse…" at bounding box center [289, 138] width 450 height 237
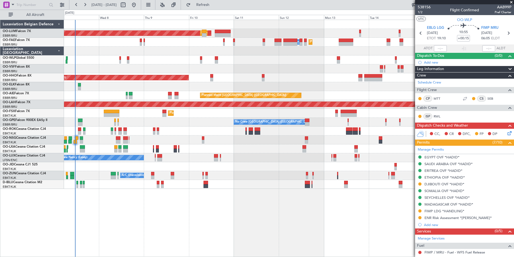
click at [344, 237] on div "AOG Maint Sibiu Planned Maint Brussels (Brussels National) Planned Maint Melsbr…" at bounding box center [289, 138] width 450 height 237
click at [214, 4] on span "Refresh" at bounding box center [203, 5] width 23 height 4
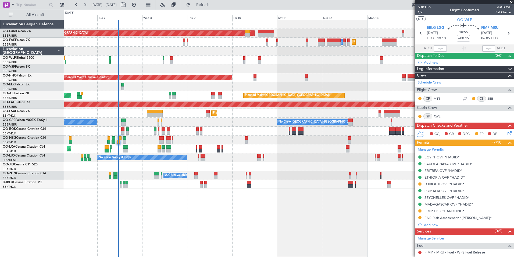
click at [185, 227] on div "Planned Maint Brussels (Brussels National) AOG Maint Sibiu Planned Maint Brusse…" at bounding box center [289, 138] width 450 height 237
click at [167, 224] on div "Planned Maint Brussels (Brussels National) AOG Maint Sibiu Planned Maint Brusse…" at bounding box center [289, 138] width 450 height 237
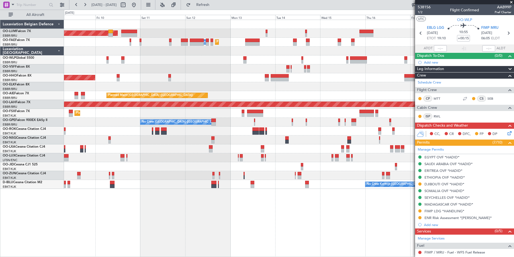
click at [214, 239] on div "Planned Maint Brussels (Brussels National) AOG Maint Sibiu Planned Maint Melsbr…" at bounding box center [289, 138] width 450 height 237
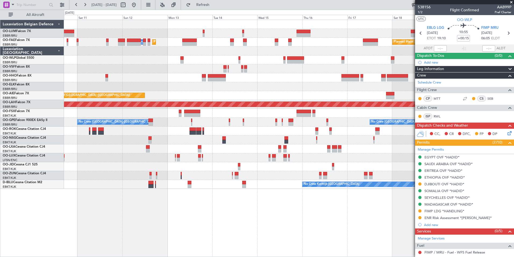
click at [159, 232] on div "Planned Maint Brussels (Brussels National) AOG Maint Sibiu Planned Maint Melsbr…" at bounding box center [289, 138] width 450 height 237
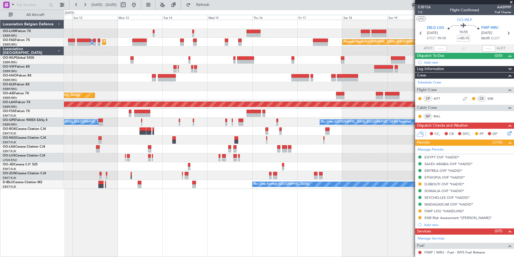
click at [191, 242] on div "Planned Maint Brussels (Brussels National) AOG Maint Sibiu Planned Maint Melsbr…" at bounding box center [289, 138] width 450 height 237
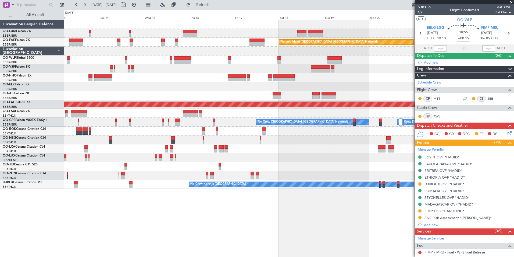
click at [167, 239] on div "Planned Maint Brussels (Brussels National) Owner Melsbroek Air Base Planned Mai…" at bounding box center [289, 138] width 450 height 237
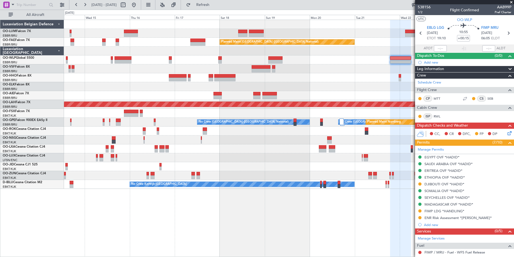
click at [150, 229] on div "Owner Melsbroek Air Base Owner Melsbroek Air Base Planned Maint Brussels (Bruss…" at bounding box center [289, 138] width 450 height 237
click at [142, 138] on div at bounding box center [289, 139] width 450 height 9
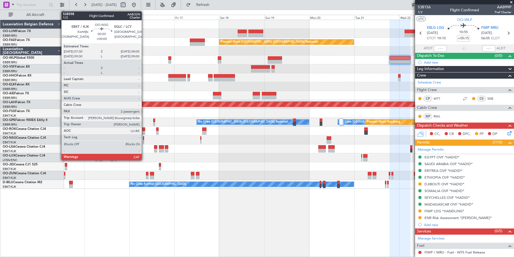
click at [144, 137] on div at bounding box center [143, 138] width 1 height 4
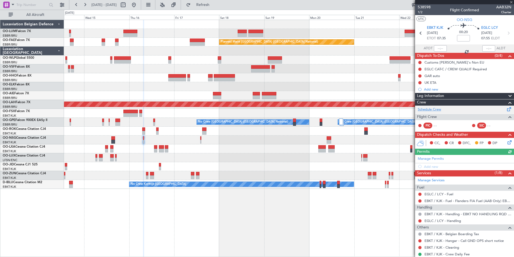
click at [429, 109] on link "Schedule Crew" at bounding box center [429, 109] width 23 height 5
click at [214, 4] on span "Refresh" at bounding box center [203, 5] width 23 height 4
click at [439, 29] on span "EBKT KJK" at bounding box center [435, 27] width 16 height 5
click at [438, 109] on link "Schedule Crew" at bounding box center [429, 109] width 23 height 5
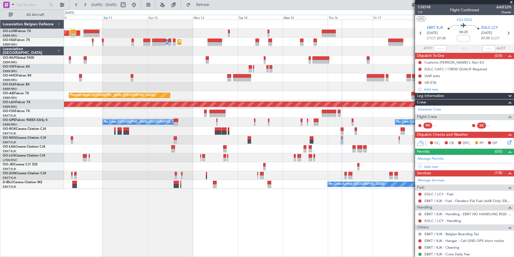
click at [405, 250] on div "AOG Maint Sibiu Planned Maint Brussels (Brussels National) Planned Maint Brusse…" at bounding box center [289, 138] width 450 height 237
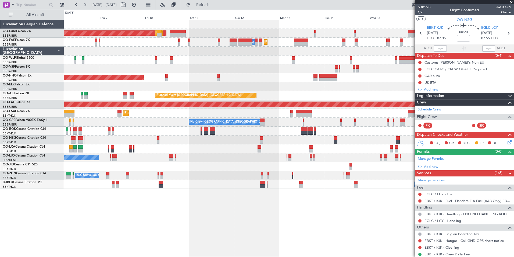
click at [274, 256] on div "AOG Maint Sibiu Planned Maint Brussels (Brussels National) Planned Maint Brusse…" at bounding box center [289, 138] width 450 height 237
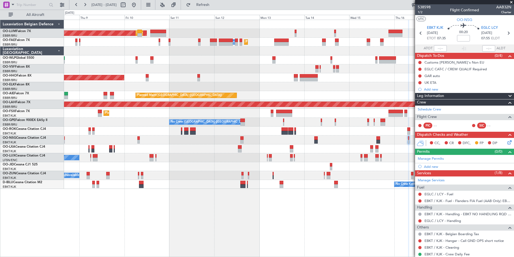
click at [205, 227] on div "AOG Maint Sibiu Planned Maint Brussels (Brussels National) Planned Maint Melsbr…" at bounding box center [289, 138] width 450 height 237
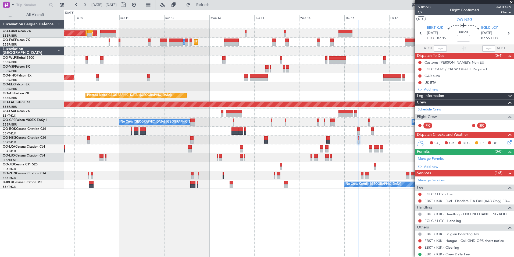
click at [266, 141] on div "AOG Maint Sibiu Planned Maint Brussels (Brussels National) Planned Maint Melsbr…" at bounding box center [289, 104] width 450 height 169
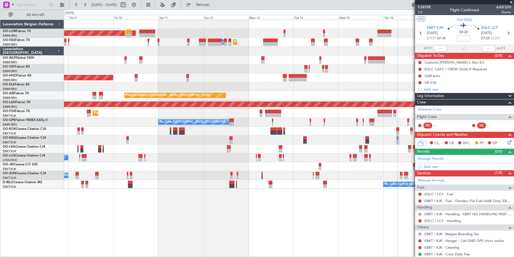
click at [322, 207] on div "AOG Maint Sibiu Planned Maint Brussels (Brussels National) Planned Maint Melsbr…" at bounding box center [289, 138] width 450 height 237
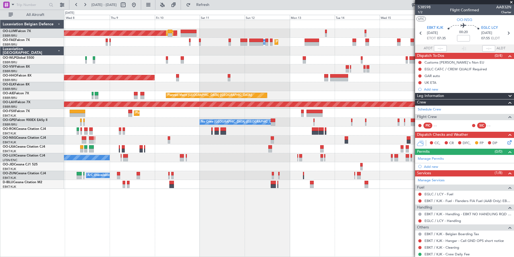
click at [298, 209] on div "AOG Maint Sibiu Planned Maint Brussels (Brussels National) Planned Maint Melsbr…" at bounding box center [289, 138] width 450 height 237
click at [242, 224] on div "AOG Maint Sibiu Planned Maint Brussels (Brussels National) Planned Maint Melsbr…" at bounding box center [289, 138] width 450 height 237
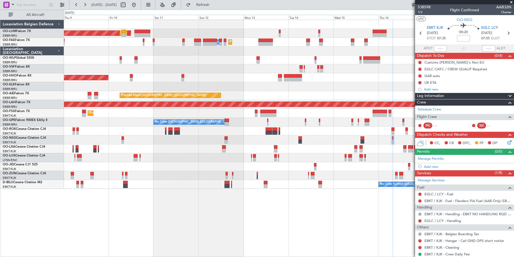
click at [197, 224] on div "AOG Maint Sibiu Planned Maint Brussels (Brussels National) Planned Maint Melsbr…" at bounding box center [289, 138] width 450 height 237
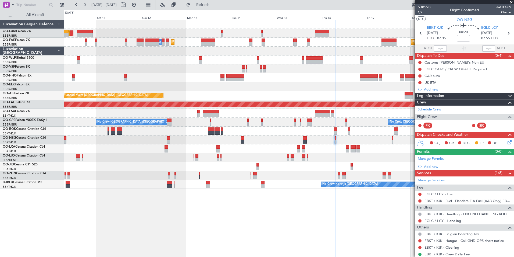
click at [81, 228] on div "AOG Maint Sibiu Planned Maint Brussels (Brussels National) Planned Maint Melsbr…" at bounding box center [289, 138] width 450 height 237
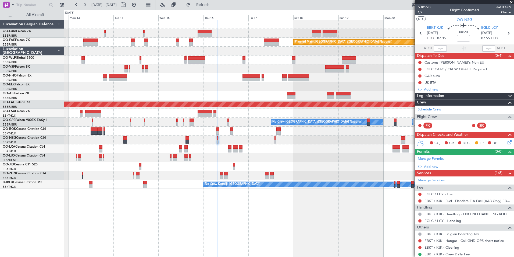
click at [88, 238] on div "AOG Maint Sibiu Planned Maint Brussels (Brussels National) Planned Maint Brusse…" at bounding box center [289, 138] width 450 height 237
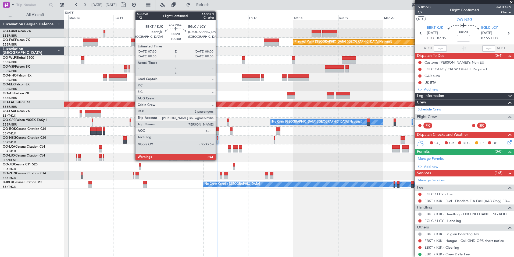
click at [218, 138] on div at bounding box center [217, 138] width 1 height 4
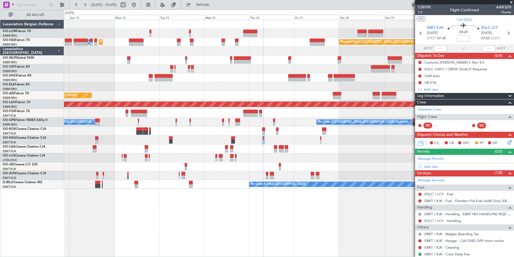
click at [205, 231] on div "Planned Maint Brussels (Brussels National) AOG Maint Sibiu Planned Maint Brusse…" at bounding box center [289, 138] width 450 height 237
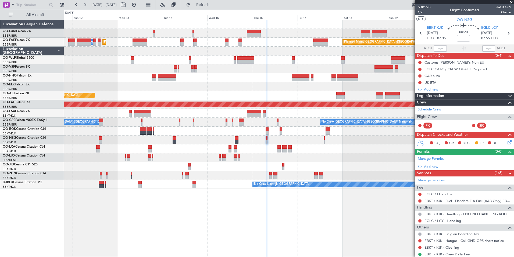
click at [251, 225] on div "Planned Maint Brussels (Brussels National) AOG Maint Sibiu Planned Maint Brusse…" at bounding box center [289, 138] width 450 height 237
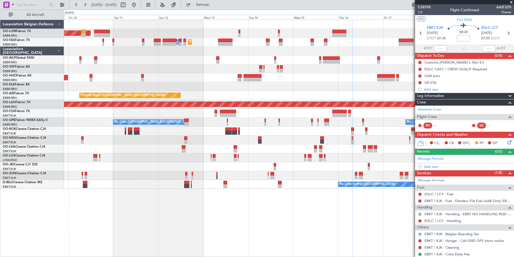
click at [237, 226] on div "Planned Maint Brussels (Brussels National) AOG Maint Sibiu Planned Maint Brusse…" at bounding box center [289, 138] width 450 height 237
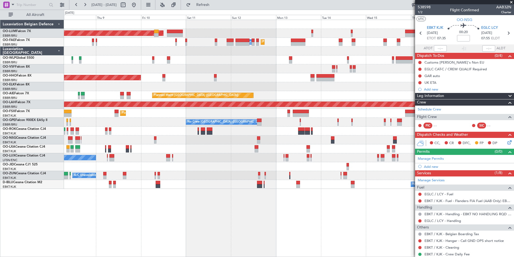
click at [233, 223] on div "Planned Maint Brussels (Brussels National) AOG Maint Sibiu Planned Maint Brusse…" at bounding box center [289, 138] width 450 height 237
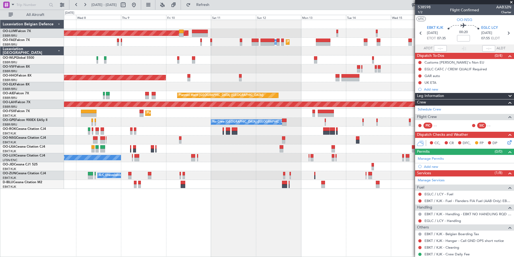
click at [226, 216] on div "Planned Maint Brussels (Brussels National) AOG Maint Sibiu Planned Maint Melsbr…" at bounding box center [289, 138] width 450 height 237
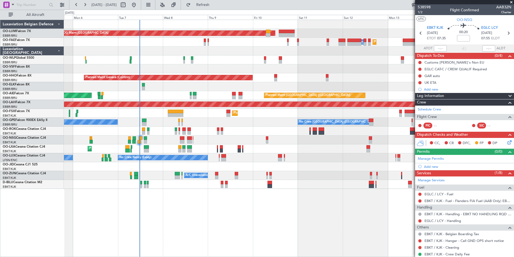
click at [210, 214] on div "Planned Maint Brussels (Brussels National) AOG Maint Sibiu Planned Maint Brusse…" at bounding box center [289, 138] width 450 height 237
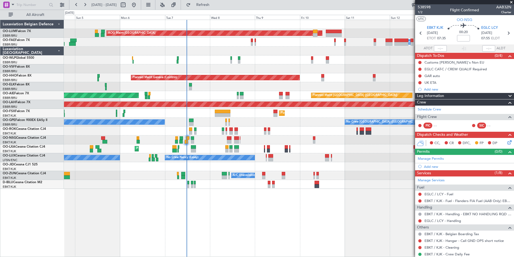
click at [176, 226] on div "Planned Maint Brussels (Brussels National) AOG Maint Sibiu Planned Maint Brusse…" at bounding box center [289, 138] width 450 height 237
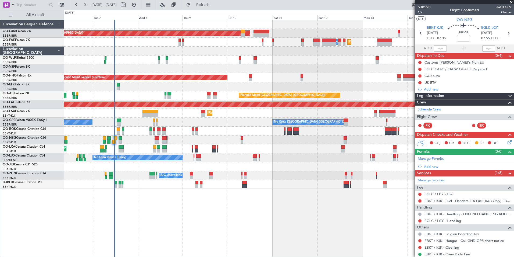
click at [150, 196] on div "Planned Maint Brussels (Brussels National) AOG Maint Sibiu Planned Maint Brusse…" at bounding box center [289, 138] width 450 height 237
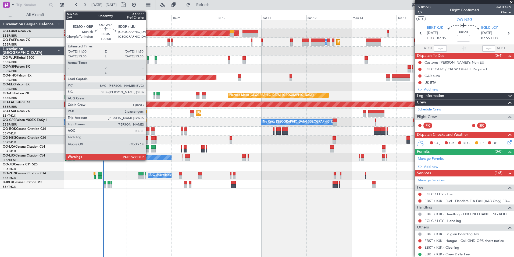
click at [148, 58] on div at bounding box center [148, 58] width 2 height 4
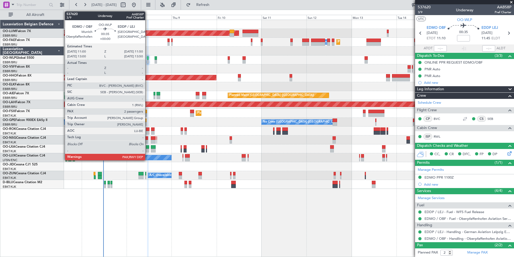
click at [148, 59] on div at bounding box center [148, 58] width 2 height 4
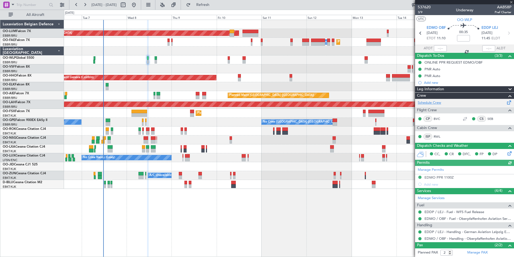
click at [436, 101] on link "Schedule Crew" at bounding box center [429, 102] width 23 height 5
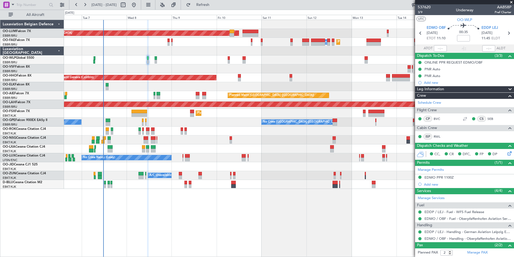
drag, startPoint x: 219, startPoint y: 5, endPoint x: 201, endPoint y: 31, distance: 31.9
click at [214, 5] on span "Refresh" at bounding box center [203, 5] width 23 height 4
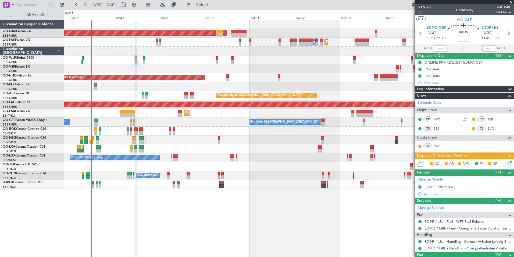
click at [128, 74] on div "AOG Maint [GEOGRAPHIC_DATA] Planned Maint [GEOGRAPHIC_DATA] ([GEOGRAPHIC_DATA])…" at bounding box center [289, 104] width 450 height 169
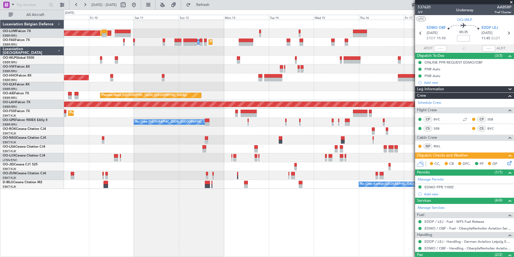
click at [146, 77] on div "Planned Maint Geneva (Cointrin)" at bounding box center [289, 77] width 450 height 9
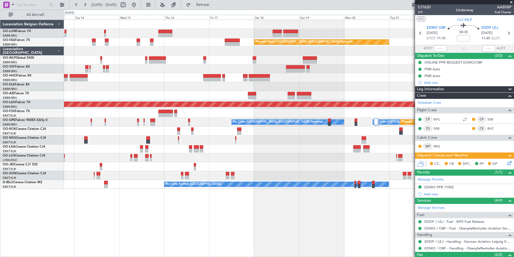
click at [168, 83] on div "Owner Melsbroek Air Base Planned Maint Brussels (Brussels National) Owner Melsb…" at bounding box center [289, 104] width 450 height 169
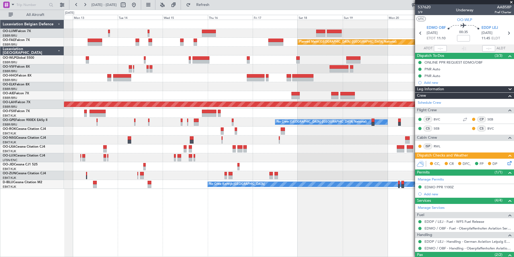
click at [185, 81] on div at bounding box center [289, 77] width 450 height 9
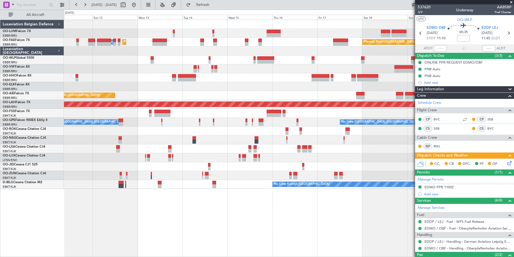
click at [192, 86] on div at bounding box center [289, 86] width 450 height 9
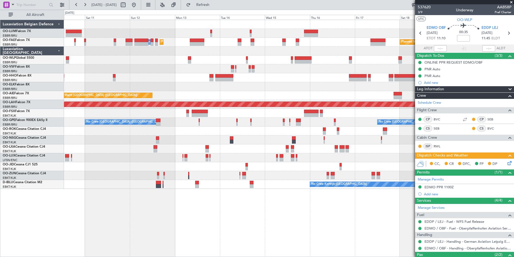
click at [190, 65] on div at bounding box center [289, 68] width 450 height 9
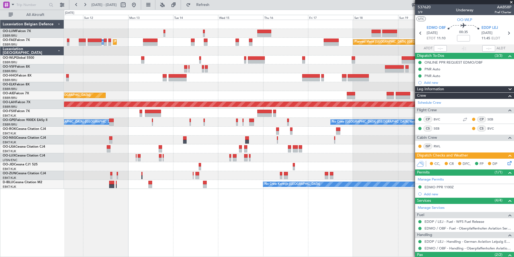
click at [54, 68] on div "Planned Maint Brussels (Brussels National) AOG Maint Sibiu Planned Maint Brusse…" at bounding box center [257, 133] width 514 height 247
click at [89, 73] on div at bounding box center [289, 68] width 450 height 9
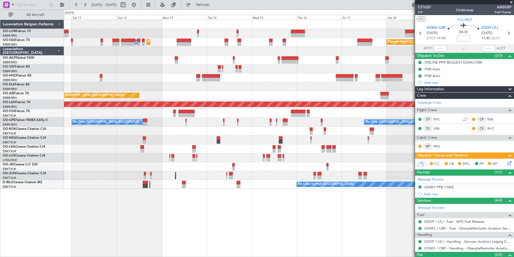
click at [203, 73] on div "Planned Maint Brussels (Brussels National) AOG Maint Sibiu Planned Maint Brusse…" at bounding box center [289, 104] width 450 height 169
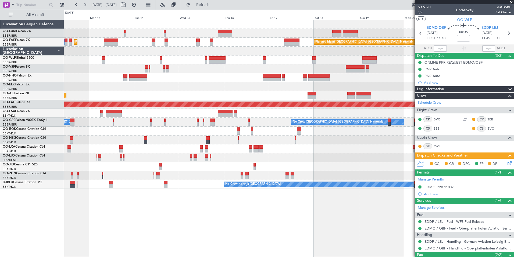
click at [0, 70] on html "10 Oct 2025 - 20 Oct 2025 Refresh Quick Links All Aircraft Planned Maint Brusse…" at bounding box center [257, 128] width 514 height 257
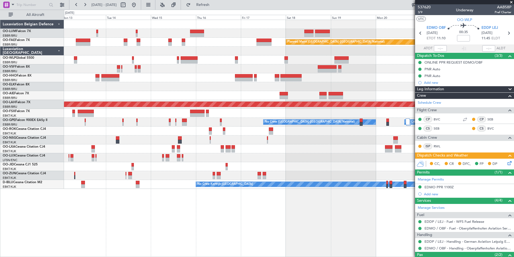
click at [372, 242] on div "Planned Maint Brussels (Brussels National) Owner Melsbroek Air Base Planned Mai…" at bounding box center [289, 138] width 450 height 237
click at [512, 2] on span at bounding box center [511, 2] width 5 height 5
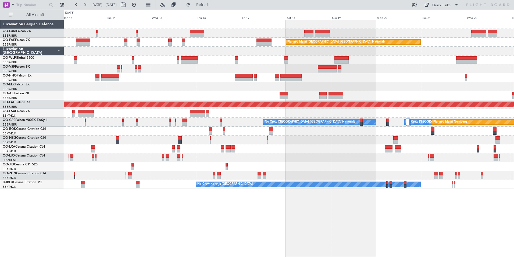
type input "0"
click at [214, 5] on span "Refresh" at bounding box center [203, 5] width 23 height 4
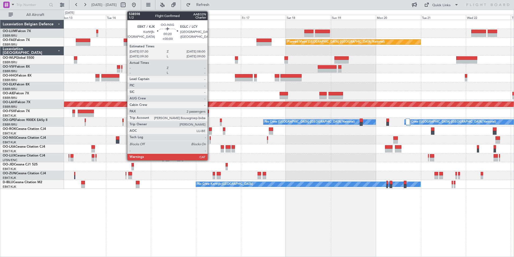
click at [210, 138] on div at bounding box center [210, 138] width 1 height 4
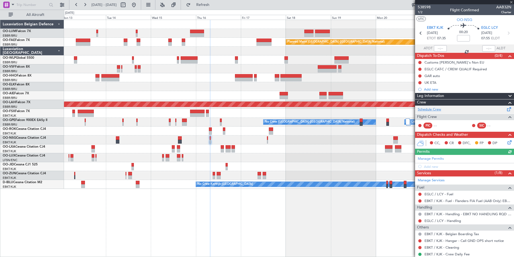
click at [428, 109] on link "Schedule Crew" at bounding box center [429, 109] width 23 height 5
click at [252, 164] on div "Planned Maint [GEOGRAPHIC_DATA] ([GEOGRAPHIC_DATA] National) Owner [GEOGRAPHIC_…" at bounding box center [289, 104] width 450 height 169
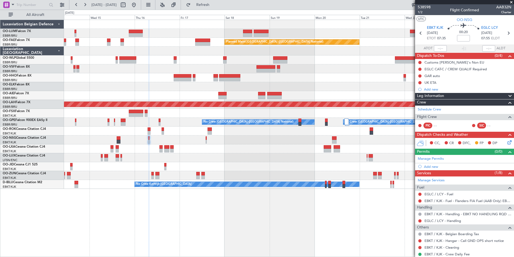
click at [219, 170] on div "Owner Melsbroek Air Base Owner [GEOGRAPHIC_DATA] Planned Maint [GEOGRAPHIC_DATA…" at bounding box center [289, 104] width 450 height 169
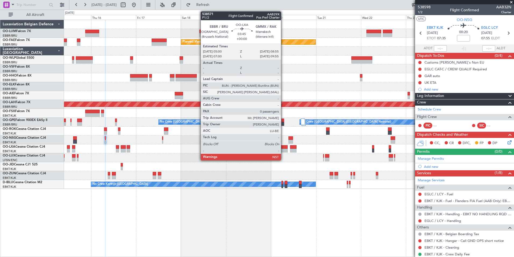
click at [284, 148] on div at bounding box center [284, 147] width 8 height 4
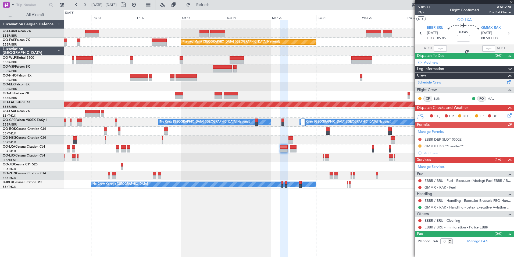
click at [431, 82] on link "Schedule Crew" at bounding box center [429, 82] width 23 height 5
click at [214, 5] on span "Refresh" at bounding box center [203, 5] width 23 height 4
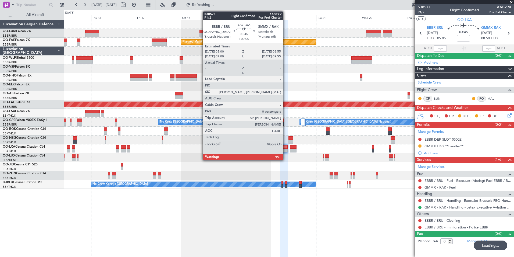
click at [286, 151] on div at bounding box center [284, 151] width 8 height 4
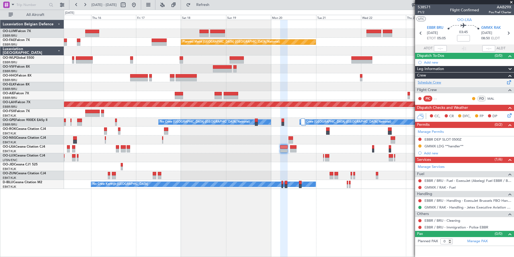
click at [437, 84] on link "Schedule Crew" at bounding box center [429, 82] width 23 height 5
click at [238, 202] on div "Owner Melsbroek Air Base Owner [GEOGRAPHIC_DATA] Planned Maint [GEOGRAPHIC_DATA…" at bounding box center [289, 138] width 450 height 237
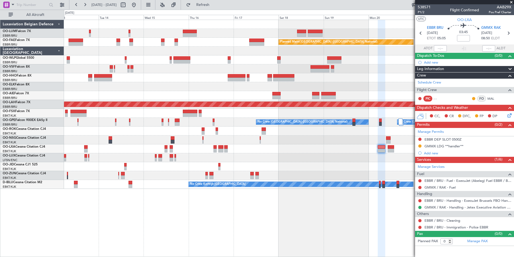
click at [200, 237] on div "Planned Maint [GEOGRAPHIC_DATA] ([GEOGRAPHIC_DATA] National) Owner [GEOGRAPHIC_…" at bounding box center [289, 138] width 450 height 237
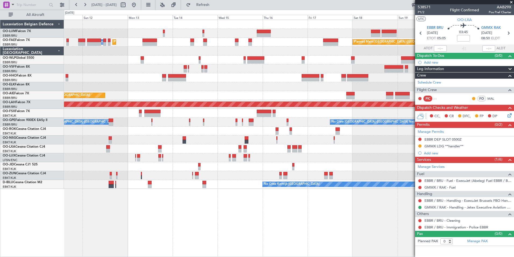
click at [204, 245] on div "Planned Maint [GEOGRAPHIC_DATA] ([GEOGRAPHIC_DATA] National) AOG Maint [GEOGRAP…" at bounding box center [289, 138] width 450 height 237
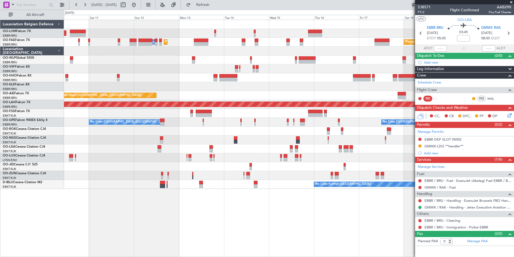
click at [245, 249] on div "AOG Maint [GEOGRAPHIC_DATA] Planned Maint [GEOGRAPHIC_DATA] ([GEOGRAPHIC_DATA])…" at bounding box center [289, 138] width 450 height 237
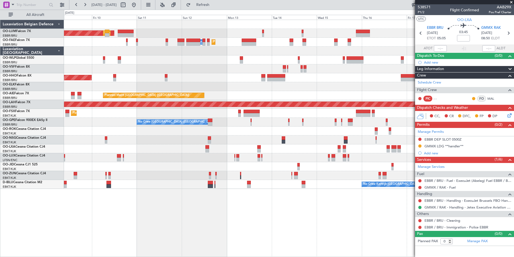
click at [211, 249] on div "AOG Maint [GEOGRAPHIC_DATA] Planned Maint [GEOGRAPHIC_DATA] ([GEOGRAPHIC_DATA])…" at bounding box center [289, 138] width 450 height 237
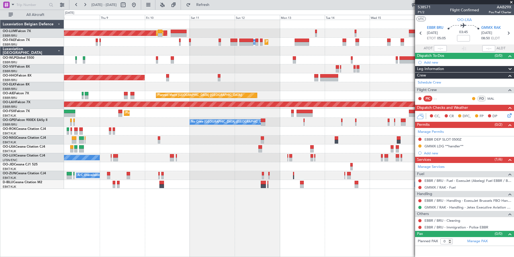
click at [175, 235] on div "AOG Maint [GEOGRAPHIC_DATA] Planned Maint [GEOGRAPHIC_DATA] ([GEOGRAPHIC_DATA])…" at bounding box center [289, 138] width 450 height 237
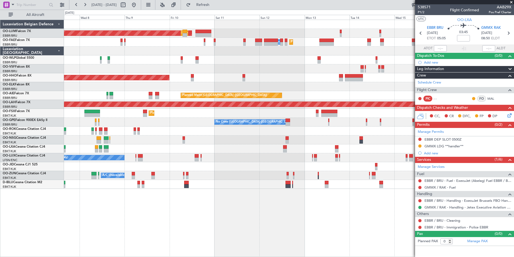
click at [133, 229] on div "AOG Maint [GEOGRAPHIC_DATA] Planned Maint [GEOGRAPHIC_DATA] ([GEOGRAPHIC_DATA])…" at bounding box center [289, 138] width 450 height 237
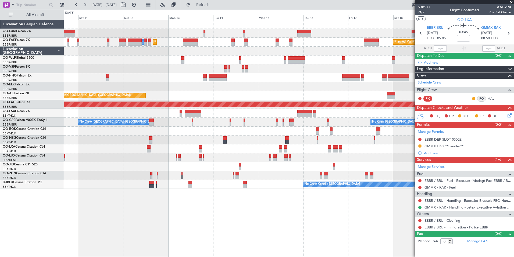
click at [54, 214] on div "Planned Maint [GEOGRAPHIC_DATA] ([GEOGRAPHIC_DATA] National) AOG Maint [GEOGRAP…" at bounding box center [257, 133] width 514 height 247
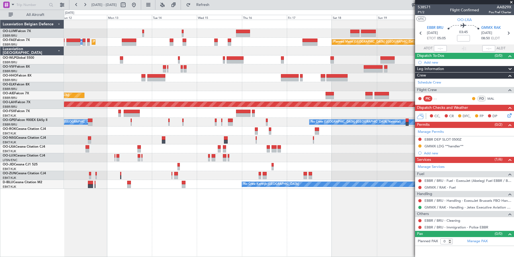
click at [143, 218] on div "Planned Maint [GEOGRAPHIC_DATA] ([GEOGRAPHIC_DATA] National) AOG Maint [GEOGRAP…" at bounding box center [289, 138] width 450 height 237
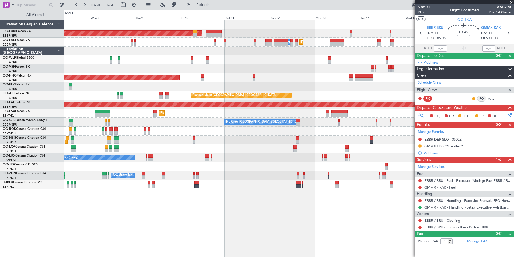
click at [386, 235] on div "Planned Maint [GEOGRAPHIC_DATA] ([GEOGRAPHIC_DATA] National) AOG Maint [GEOGRAP…" at bounding box center [289, 138] width 450 height 237
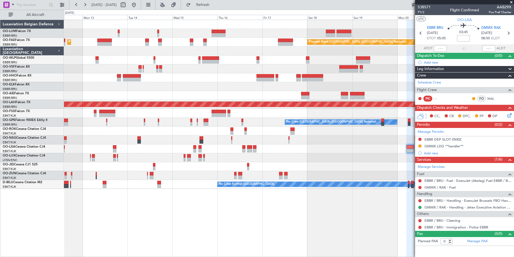
click at [44, 242] on div "Planned Maint [GEOGRAPHIC_DATA] ([GEOGRAPHIC_DATA] National) AOG Maint [GEOGRAP…" at bounding box center [257, 133] width 514 height 247
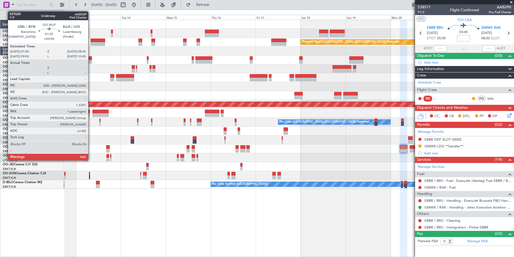
click at [91, 61] on div at bounding box center [90, 62] width 3 height 4
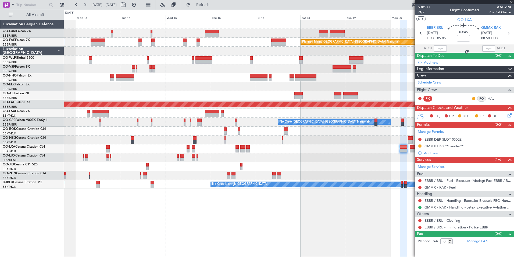
type input "2"
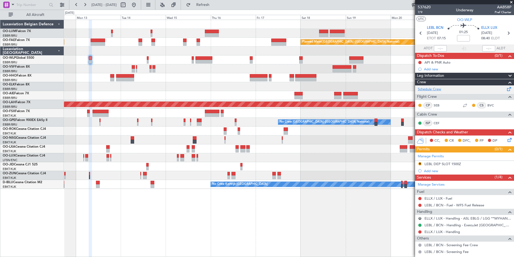
click at [435, 88] on link "Schedule Crew" at bounding box center [429, 89] width 23 height 5
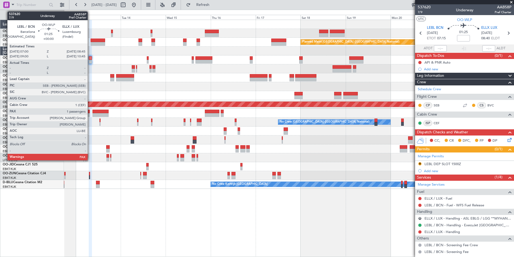
click at [90, 56] on div at bounding box center [90, 58] width 3 height 4
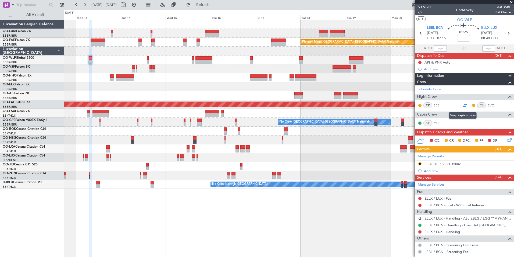
click at [464, 106] on div at bounding box center [465, 105] width 6 height 6
click at [241, 227] on div "Planned Maint [GEOGRAPHIC_DATA] ([GEOGRAPHIC_DATA] National) AOG Maint [GEOGRAP…" at bounding box center [289, 138] width 450 height 237
click at [214, 3] on span "Refresh" at bounding box center [203, 5] width 23 height 4
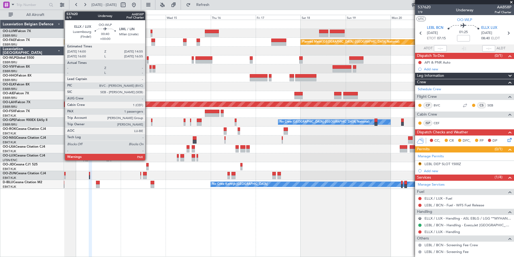
click at [148, 58] on div at bounding box center [148, 58] width 2 height 4
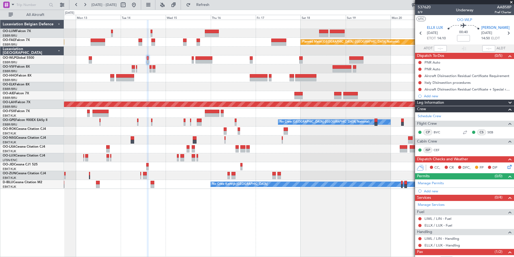
click at [86, 60] on div at bounding box center [289, 59] width 450 height 9
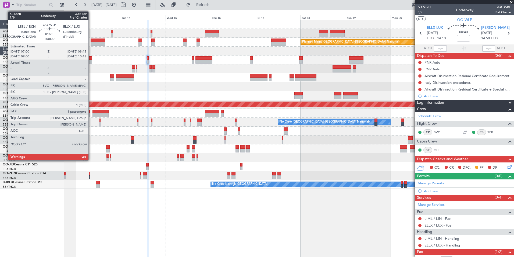
click at [91, 61] on div at bounding box center [90, 62] width 3 height 4
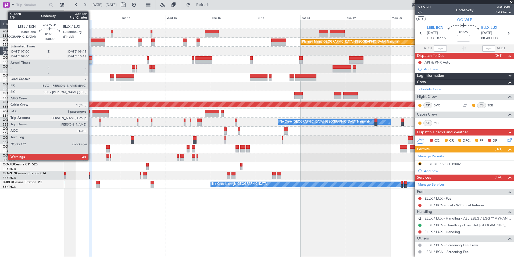
click at [91, 58] on div at bounding box center [90, 58] width 3 height 4
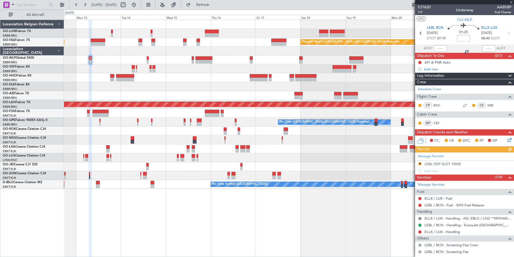
click at [149, 59] on div at bounding box center [289, 59] width 450 height 9
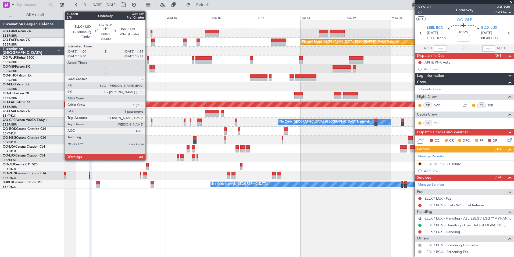
click at [148, 58] on div at bounding box center [148, 58] width 2 height 4
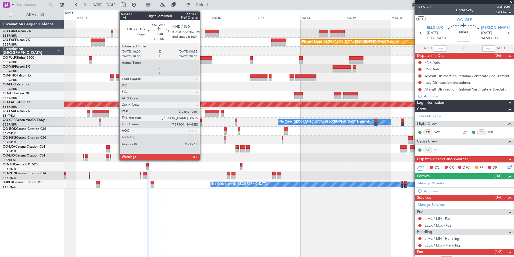
click at [202, 58] on div at bounding box center [204, 58] width 17 height 4
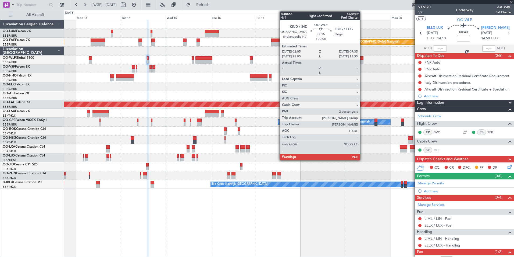
type input "+00:05"
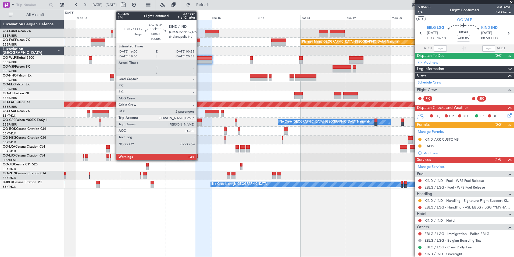
click at [199, 59] on div at bounding box center [204, 58] width 17 height 4
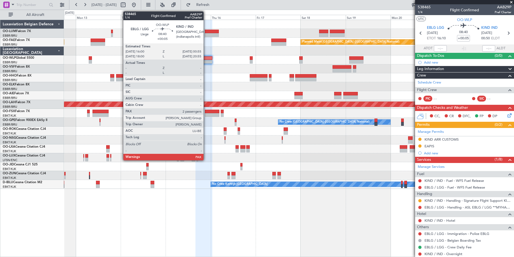
click at [206, 58] on div at bounding box center [204, 58] width 17 height 4
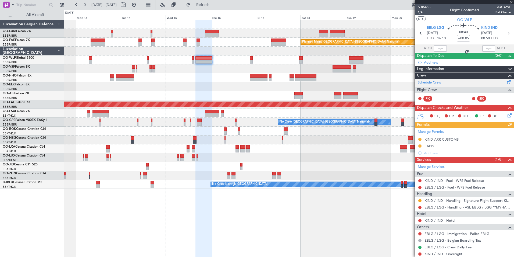
click at [422, 84] on link "Schedule Crew" at bounding box center [429, 82] width 23 height 5
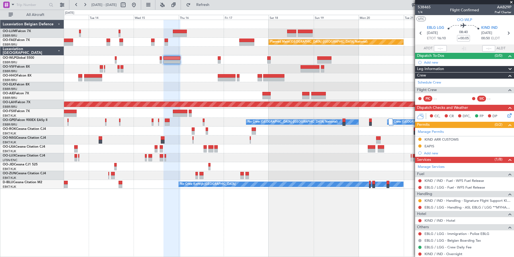
click at [254, 213] on div "Planned Maint [GEOGRAPHIC_DATA] ([GEOGRAPHIC_DATA] National) Owner [GEOGRAPHIC_…" at bounding box center [289, 138] width 450 height 237
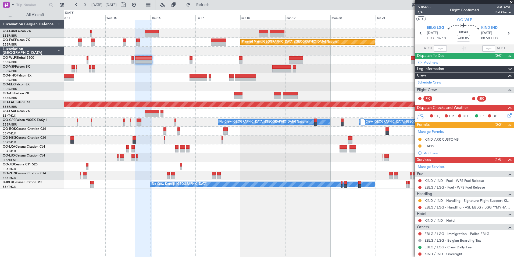
click at [267, 222] on div "Owner Melsbroek Air Base Owner [GEOGRAPHIC_DATA] Planned Maint [GEOGRAPHIC_DATA…" at bounding box center [289, 138] width 450 height 237
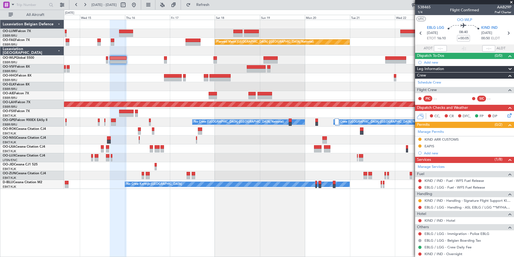
click at [260, 230] on div "Owner Melsbroek Air Base Owner [GEOGRAPHIC_DATA] Planned Maint [GEOGRAPHIC_DATA…" at bounding box center [289, 138] width 450 height 237
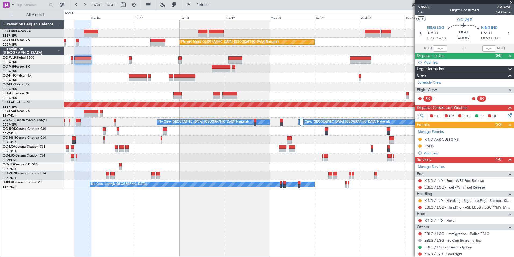
click at [266, 237] on div "Owner Melsbroek Air Base Owner [GEOGRAPHIC_DATA] Planned Maint [GEOGRAPHIC_DATA…" at bounding box center [289, 138] width 450 height 237
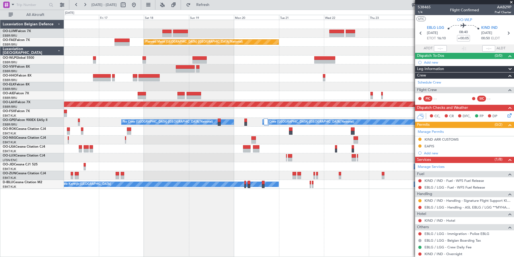
click at [282, 242] on div "Owner Melsbroek Air Base Owner [GEOGRAPHIC_DATA] Planned Maint [GEOGRAPHIC_DATA…" at bounding box center [289, 138] width 450 height 237
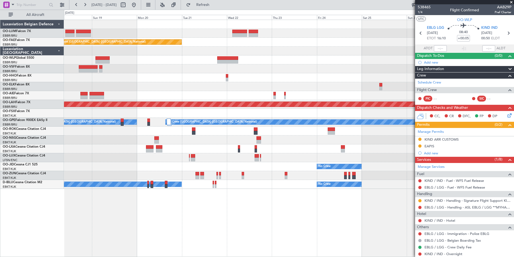
click at [271, 246] on div "Owner Melsbroek Air Base Owner [GEOGRAPHIC_DATA] Planned Maint [GEOGRAPHIC_DATA…" at bounding box center [289, 138] width 450 height 237
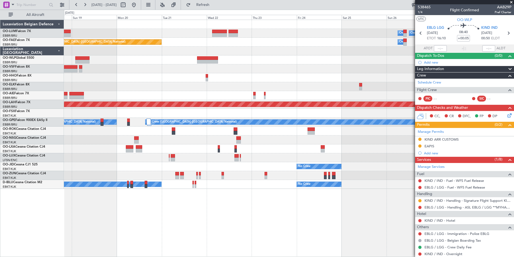
click at [227, 247] on div "Owner Melsbroek Air Base Owner [GEOGRAPHIC_DATA] Planned Maint [GEOGRAPHIC_DATA…" at bounding box center [289, 138] width 450 height 237
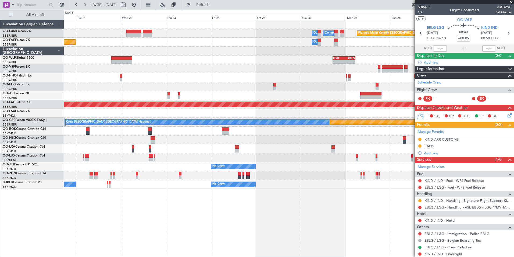
click at [361, 256] on html "[DATE] - [DATE] Refresh Quick Links All Aircraft Owner [GEOGRAPHIC_DATA] Owner …" at bounding box center [257, 128] width 514 height 257
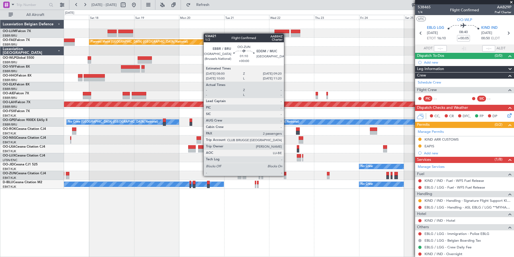
click at [287, 176] on div at bounding box center [285, 177] width 3 height 4
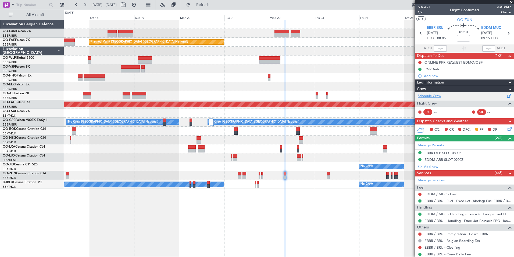
click at [432, 96] on link "Schedule Crew" at bounding box center [429, 95] width 23 height 5
click at [216, 7] on button "Refresh" at bounding box center [200, 5] width 32 height 9
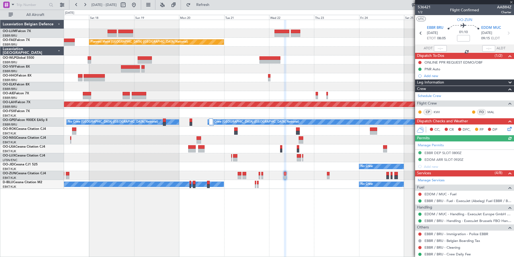
drag, startPoint x: 218, startPoint y: 6, endPoint x: 253, endPoint y: 154, distance: 152.7
click at [214, 6] on span "Refresh" at bounding box center [203, 5] width 23 height 4
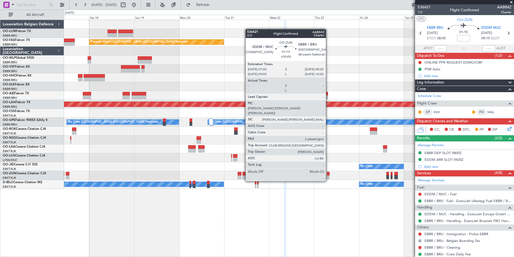
click at [329, 172] on div at bounding box center [328, 174] width 3 height 4
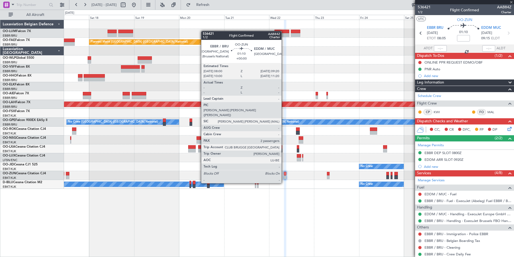
click at [284, 173] on div at bounding box center [285, 174] width 3 height 4
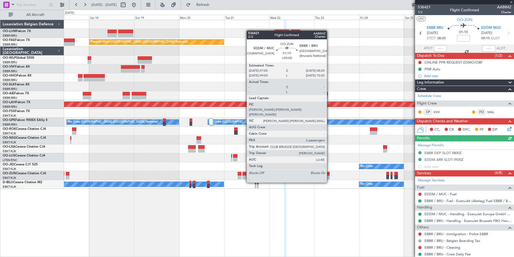
click at [330, 173] on div at bounding box center [328, 174] width 3 height 4
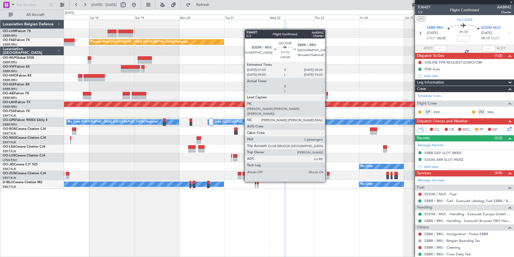
click at [328, 172] on div at bounding box center [328, 174] width 3 height 4
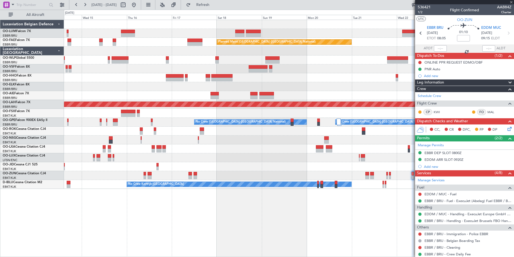
click at [241, 221] on div "Owner Melsbroek Air Base Owner [GEOGRAPHIC_DATA] Planned Maint [GEOGRAPHIC_DATA…" at bounding box center [289, 138] width 450 height 237
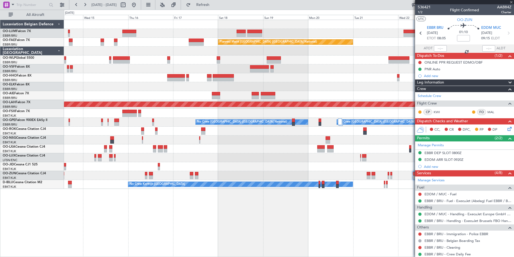
click at [202, 231] on div "Owner Melsbroek Air Base Owner Melsbroek Air Base Planned Maint Brussels (Bruss…" at bounding box center [289, 138] width 450 height 237
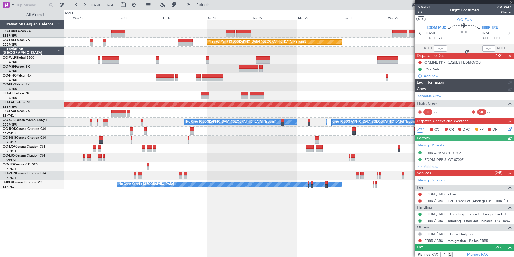
click at [347, 218] on div "Owner Melsbroek Air Base Owner Melsbroek Air Base Planned Maint Kortrijk-Wevelg…" at bounding box center [289, 138] width 450 height 237
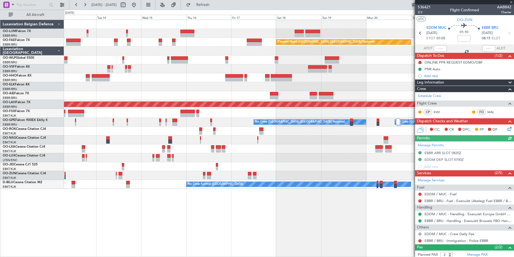
click at [149, 221] on div "Planned Maint Brussels (Brussels National) Owner Melsbroek Air Base Planned Mai…" at bounding box center [257, 133] width 514 height 247
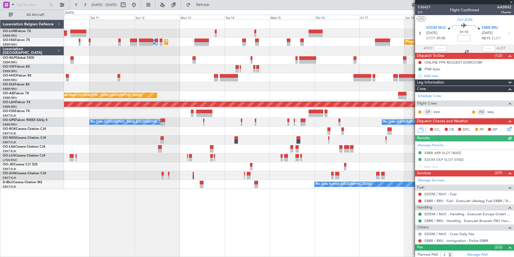
click at [283, 232] on div "Planned Maint Brussels (Brussels National) AOG Maint Sibiu Planned Maint Brusse…" at bounding box center [289, 138] width 450 height 237
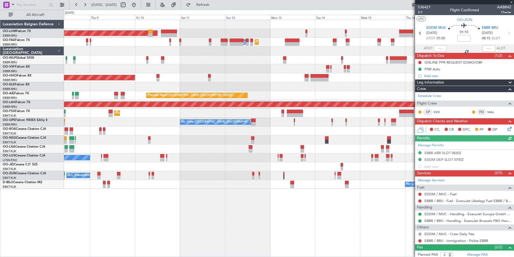
click at [289, 234] on div "Planned Maint Brussels (Brussels National) AOG Maint Sibiu Planned Maint Brusse…" at bounding box center [289, 138] width 450 height 237
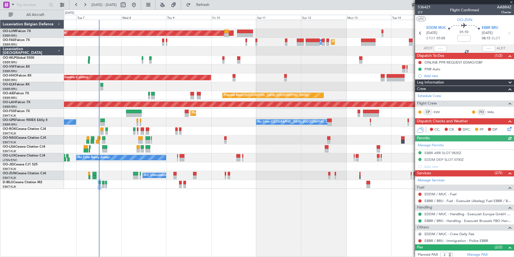
click at [243, 222] on div "Planned Maint Brussels (Brussels National) AOG Maint Sibiu Planned Maint Brusse…" at bounding box center [289, 138] width 450 height 237
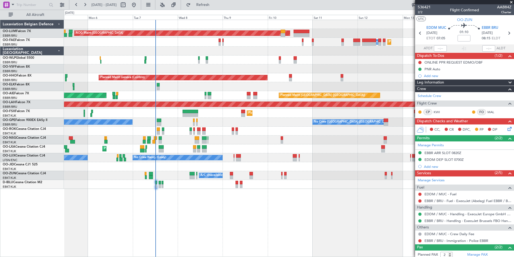
click at [233, 236] on div "Planned Maint Brussels (Brussels National) AOG Maint Sibiu Planned Maint Brusse…" at bounding box center [289, 138] width 450 height 237
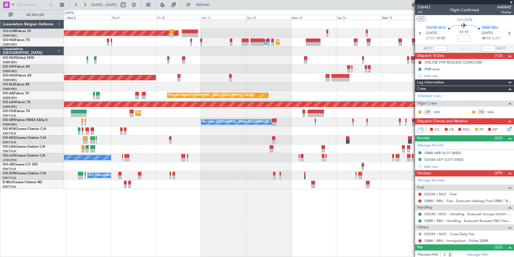
click at [303, 235] on div "Planned Maint Brussels (Brussels National) AOG Maint Sibiu Owner Melsbroek Air …" at bounding box center [289, 138] width 450 height 237
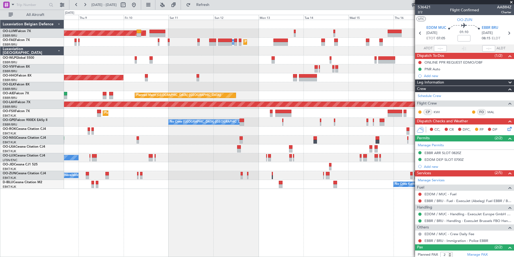
click at [397, 245] on div "Planned Maint Brussels (Brussels National) AOG Maint Sibiu Owner Melsbroek Air …" at bounding box center [289, 138] width 450 height 237
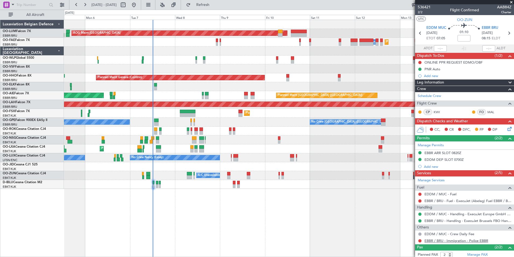
click at [397, 238] on div "Planned Maint Brussels (Brussels National) AOG Maint Sibiu Planned Maint Brusse…" at bounding box center [289, 138] width 450 height 237
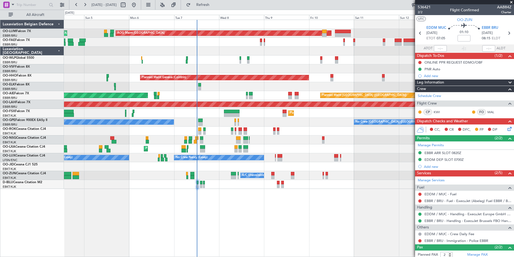
click at [135, 228] on div "Planned Maint Brussels (Brussels National) AOG Maint Sibiu Planned Maint Brusse…" at bounding box center [289, 138] width 450 height 237
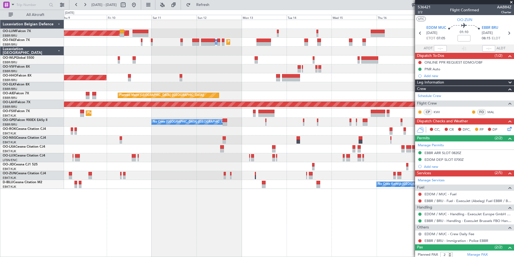
click at [218, 228] on div "Planned Maint Brussels (Brussels National) AOG Maint Sibiu Owner Melsbroek Air …" at bounding box center [289, 138] width 450 height 237
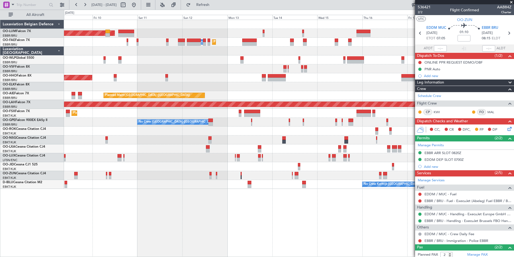
click at [150, 241] on div "Planned Maint Brussels (Brussels National) AOG Maint Sibiu Owner Melsbroek Air …" at bounding box center [289, 138] width 450 height 237
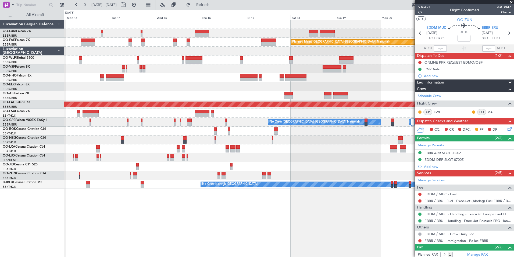
click at [188, 248] on div "AOG Maint [GEOGRAPHIC_DATA] Planned Maint [GEOGRAPHIC_DATA] ([GEOGRAPHIC_DATA])…" at bounding box center [289, 138] width 450 height 237
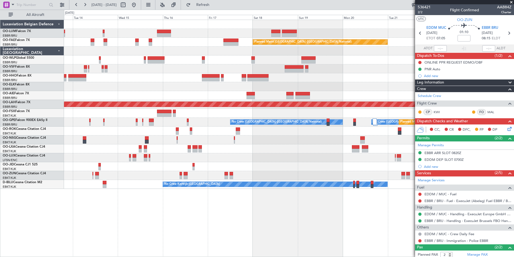
click at [172, 256] on html "09 Oct 2025 - 19 Oct 2025 Refresh Quick Links All Aircraft Owner Melsbroek Air …" at bounding box center [257, 128] width 514 height 257
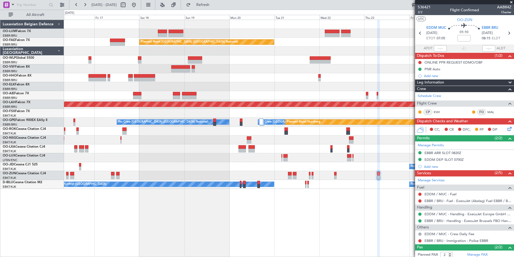
click at [252, 256] on html "09 Oct 2025 - 19 Oct 2025 Refresh Quick Links All Aircraft Owner Melsbroek Air …" at bounding box center [257, 128] width 514 height 257
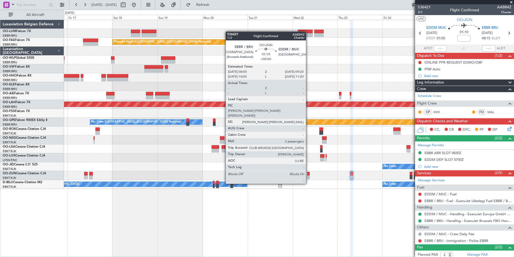
click at [309, 174] on div at bounding box center [309, 174] width 3 height 4
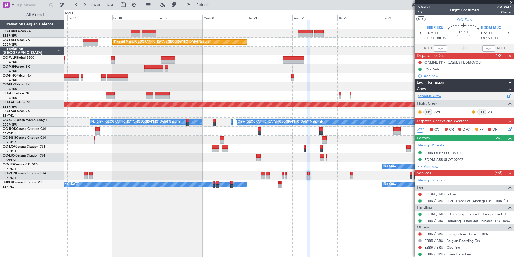
click at [442, 98] on link "Schedule Crew" at bounding box center [429, 95] width 23 height 5
click at [214, 5] on span "Refresh" at bounding box center [203, 5] width 23 height 4
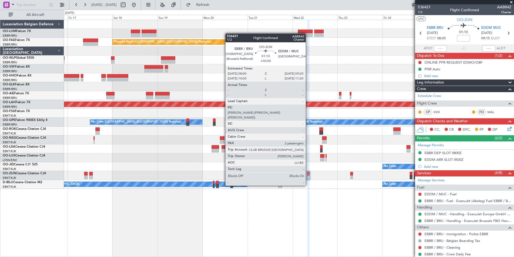
click at [308, 176] on div at bounding box center [309, 177] width 3 height 4
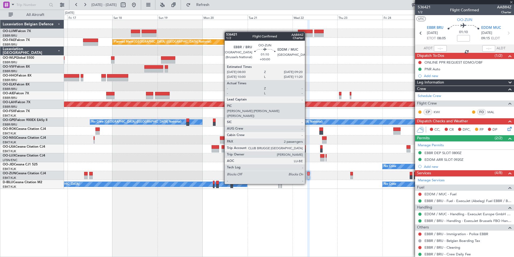
click at [308, 174] on div at bounding box center [309, 174] width 3 height 4
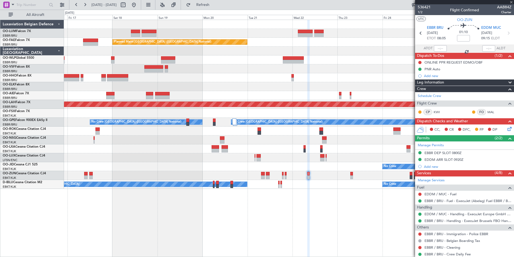
click at [308, 174] on div at bounding box center [309, 174] width 3 height 4
click at [434, 96] on link "Schedule Crew" at bounding box center [429, 95] width 23 height 5
click at [218, 10] on div "Owner Melsbroek Air Base Owner Melsbroek Air Base Planned Maint Kortrijk-Wevelg…" at bounding box center [257, 133] width 514 height 247
click at [216, 9] on button "Refresh" at bounding box center [200, 5] width 32 height 9
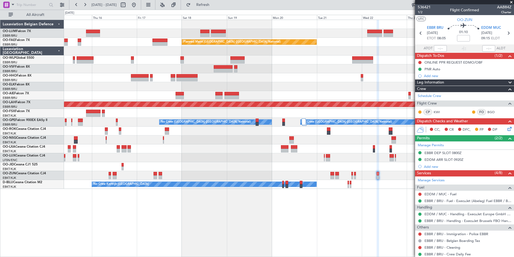
click at [184, 150] on div "Owner Melsbroek Air Base Owner Melsbroek Air Base Planned Maint Kortrijk-Wevelg…" at bounding box center [289, 104] width 450 height 169
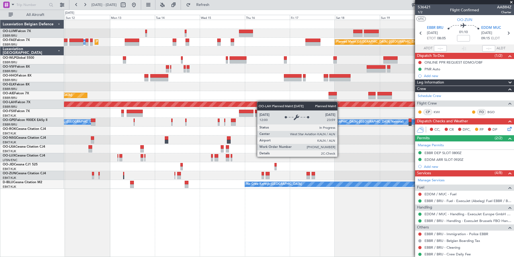
click at [294, 109] on div "Planned Maint Brussels (Brussels National) AOG Maint Sibiu Planned Maint Brusse…" at bounding box center [289, 104] width 450 height 169
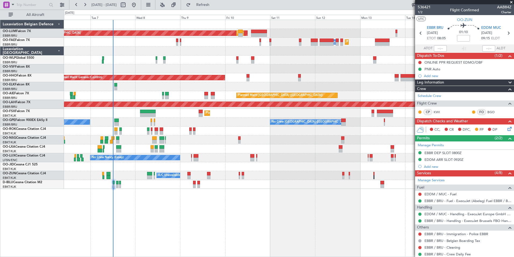
click at [87, 66] on div at bounding box center [289, 68] width 450 height 9
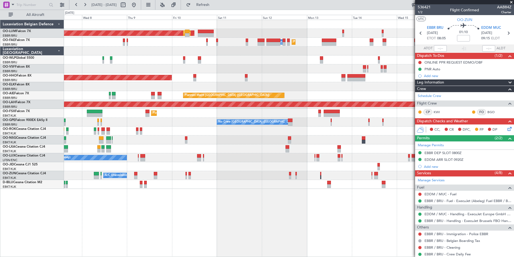
click at [78, 73] on div "Planned Maint Geneva (Cointrin)" at bounding box center [289, 77] width 450 height 9
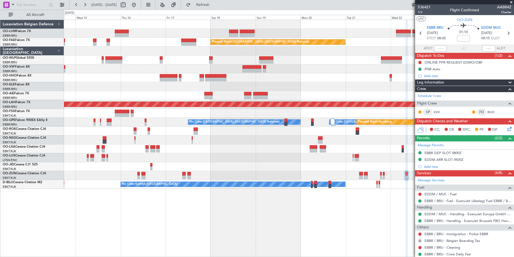
click at [98, 79] on div "Owner Melsbroek Air Base Owner Melsbroek Air Base Planned Maint Brussels (Bruss…" at bounding box center [289, 104] width 450 height 169
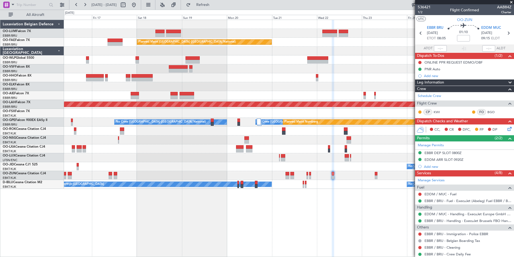
click at [204, 78] on div "Owner Melsbroek Air Base Owner [GEOGRAPHIC_DATA] Planned Maint [GEOGRAPHIC_DATA…" at bounding box center [289, 104] width 450 height 169
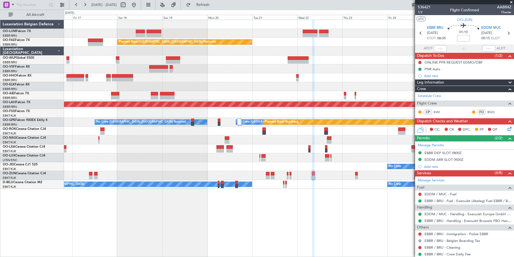
click at [394, 101] on div "Owner Melsbroek Air Base Owner Melsbroek Air Base Planned Maint Kortrijk-Wevelg…" at bounding box center [289, 104] width 450 height 169
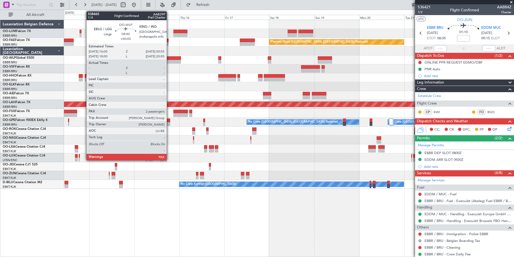
click at [169, 58] on div at bounding box center [172, 58] width 17 height 4
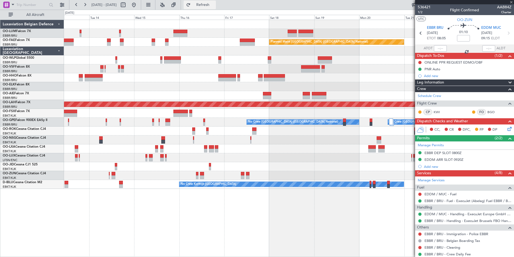
click at [206, 5] on button "Refresh" at bounding box center [200, 5] width 32 height 9
type input "+00:05"
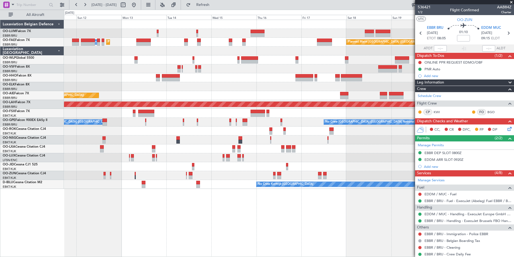
click at [198, 91] on div at bounding box center [289, 86] width 450 height 9
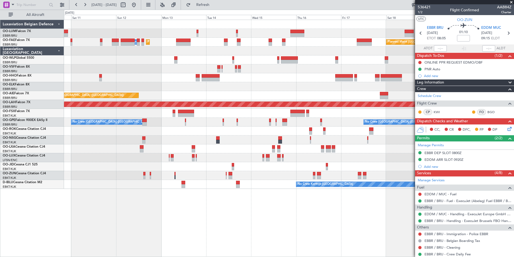
click at [149, 90] on div "Planned Maint Brussels (Brussels National) AOG Maint Sibiu Planned Maint Brusse…" at bounding box center [289, 104] width 450 height 169
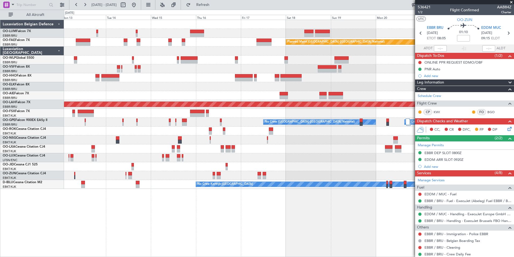
click at [178, 75] on div "Planned Maint Brussels (Brussels National) Owner Melsbroek Air Base Planned Mai…" at bounding box center [289, 104] width 450 height 169
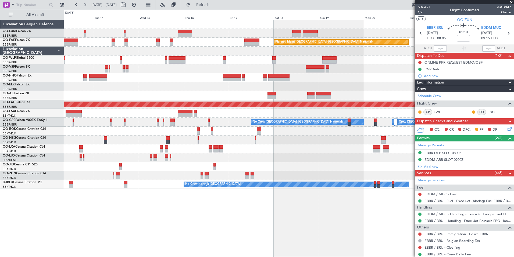
click at [118, 78] on div "Planned Maint Brussels (Brussels National) Owner Melsbroek Air Base Planned Mai…" at bounding box center [289, 104] width 450 height 169
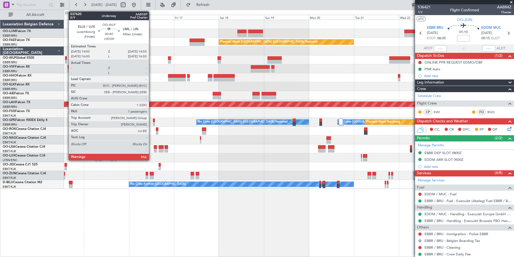
click at [66, 59] on div at bounding box center [66, 58] width 2 height 4
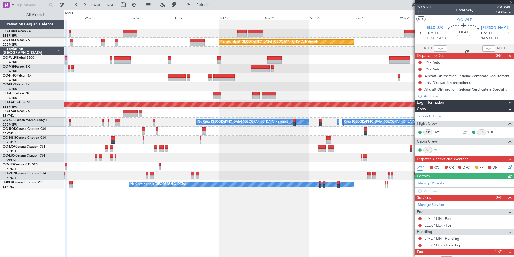
click at [440, 132] on link "BVC" at bounding box center [440, 132] width 12 height 5
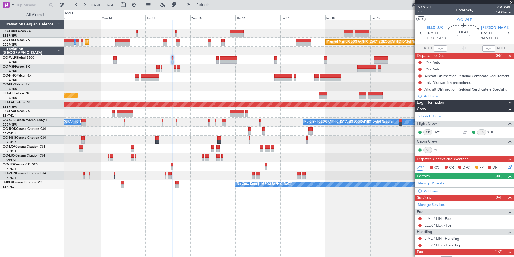
click at [190, 83] on div at bounding box center [289, 86] width 450 height 9
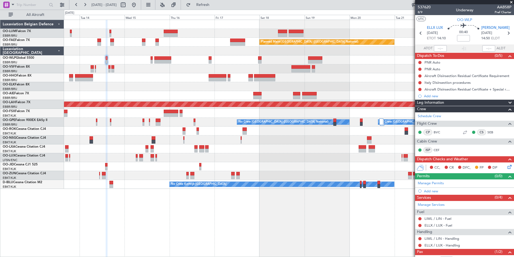
click at [143, 69] on div at bounding box center [289, 68] width 450 height 9
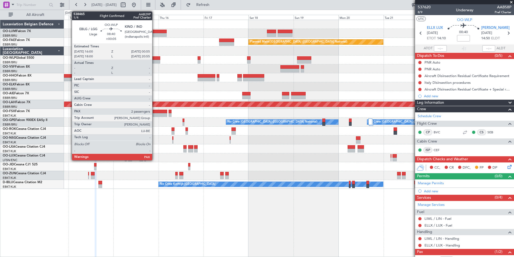
click at [155, 59] on div at bounding box center [151, 58] width 17 height 4
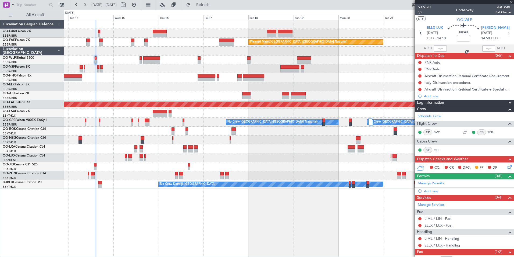
type input "+00:05"
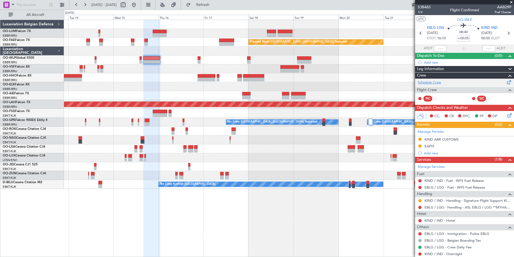
click at [434, 83] on link "Schedule Crew" at bounding box center [429, 82] width 23 height 5
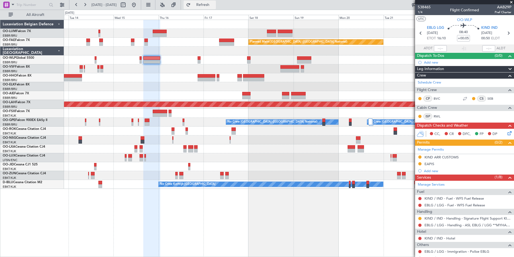
click at [215, 7] on button "Refresh" at bounding box center [200, 5] width 32 height 9
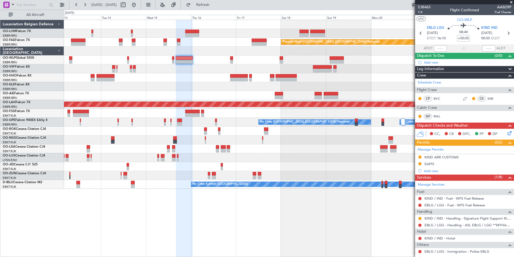
click at [121, 75] on div "Planned Maint [GEOGRAPHIC_DATA] ([GEOGRAPHIC_DATA] National) Owner [GEOGRAPHIC_…" at bounding box center [289, 104] width 450 height 169
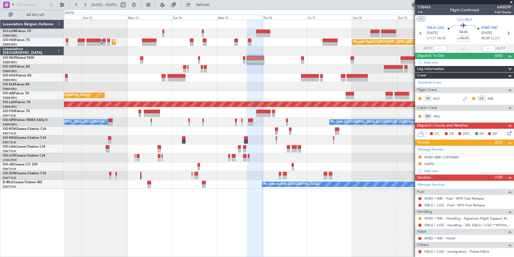
click at [322, 238] on div "Planned Maint [GEOGRAPHIC_DATA] ([GEOGRAPHIC_DATA] National) AOG Maint [GEOGRAP…" at bounding box center [289, 138] width 450 height 237
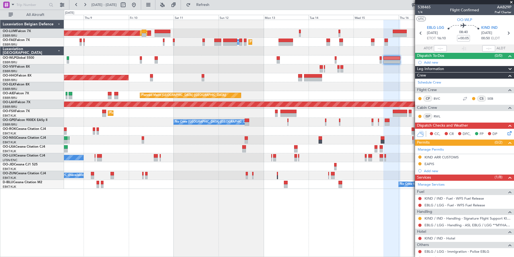
click at [269, 256] on html "[DATE] - [DATE] Refresh Quick Links All Aircraft AOG Maint [GEOGRAPHIC_DATA] Pl…" at bounding box center [257, 128] width 514 height 257
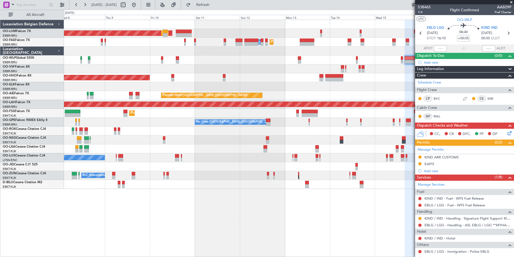
click at [153, 241] on div "AOG Maint [GEOGRAPHIC_DATA] Planned Maint [GEOGRAPHIC_DATA] ([GEOGRAPHIC_DATA])…" at bounding box center [289, 138] width 450 height 237
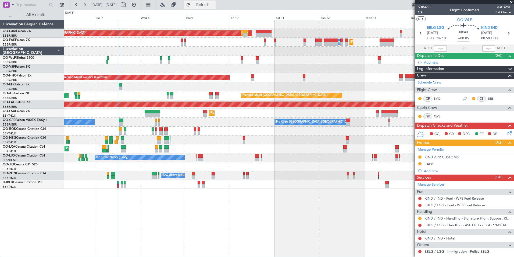
click at [214, 6] on span "Refresh" at bounding box center [203, 5] width 23 height 4
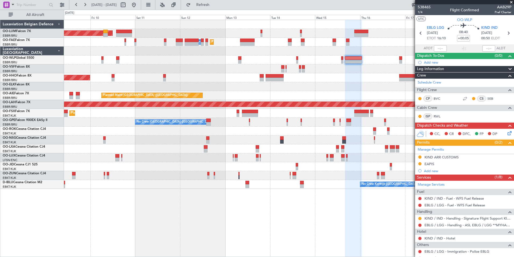
click at [156, 59] on div "Planned Maint [GEOGRAPHIC_DATA] ([GEOGRAPHIC_DATA] National) AOG Maint [GEOGRAP…" at bounding box center [289, 104] width 450 height 169
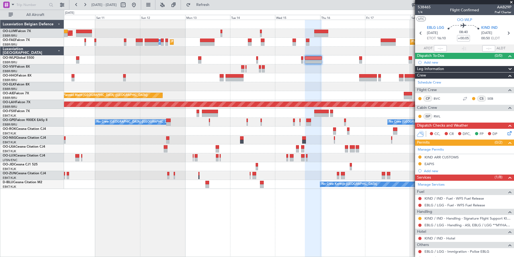
click at [228, 90] on div "Planned Maint [GEOGRAPHIC_DATA] ([GEOGRAPHIC_DATA] National) AOG Maint [GEOGRAP…" at bounding box center [289, 104] width 450 height 169
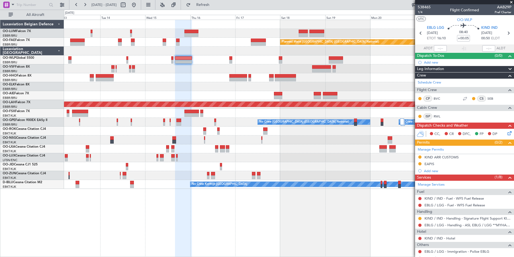
click at [157, 83] on div "Planned Maint [GEOGRAPHIC_DATA] ([GEOGRAPHIC_DATA] National) Owner [GEOGRAPHIC_…" at bounding box center [289, 104] width 450 height 169
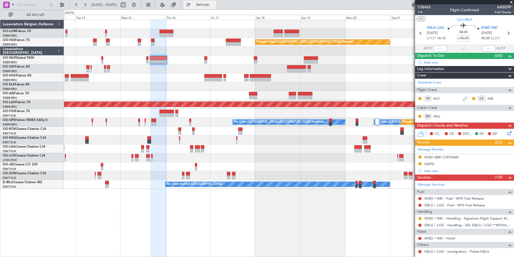
click at [214, 5] on span "Refresh" at bounding box center [203, 5] width 23 height 4
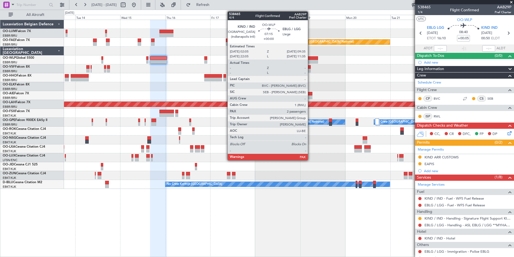
click at [310, 59] on div at bounding box center [311, 58] width 14 height 4
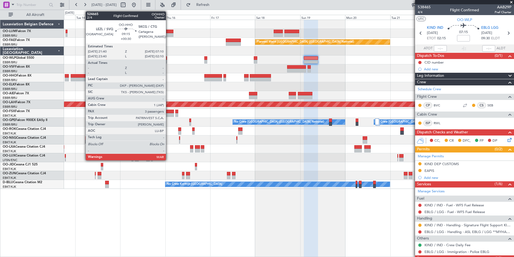
click at [83, 76] on div at bounding box center [80, 76] width 18 height 4
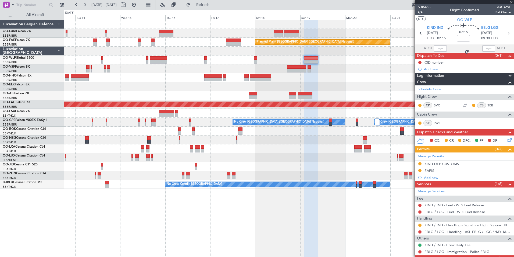
type input "+00:30"
type input "3"
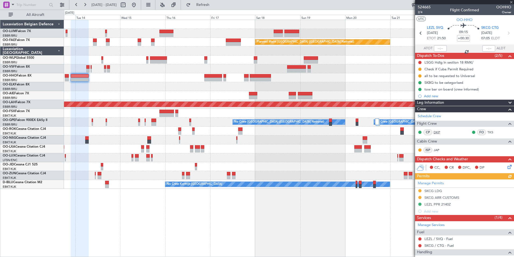
click at [439, 132] on link "DKP" at bounding box center [440, 132] width 12 height 5
click at [131, 177] on div at bounding box center [289, 175] width 450 height 9
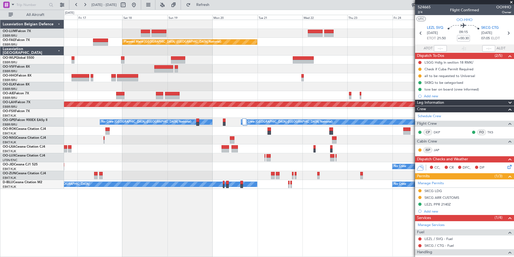
click at [150, 179] on div at bounding box center [289, 175] width 450 height 9
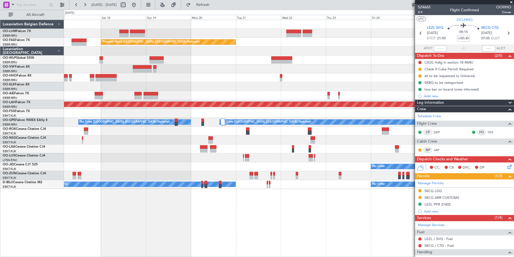
click at [154, 181] on div "Owner Melsbroek Air Base Owner [GEOGRAPHIC_DATA] Planned Maint [GEOGRAPHIC_DATA…" at bounding box center [289, 104] width 450 height 169
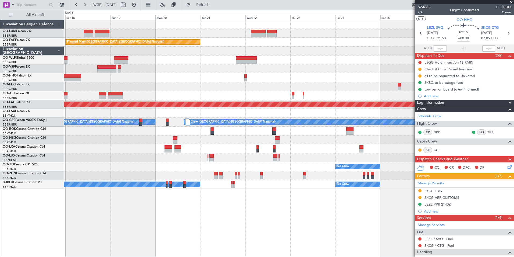
click at [123, 181] on div "No Crew Kortrijk-[GEOGRAPHIC_DATA] No Crew" at bounding box center [289, 184] width 450 height 9
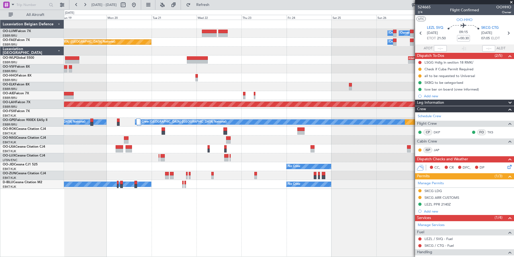
click at [118, 183] on div "Owner Melsbroek Air Base Owner [GEOGRAPHIC_DATA] Planned Maint [GEOGRAPHIC_DATA…" at bounding box center [289, 104] width 450 height 169
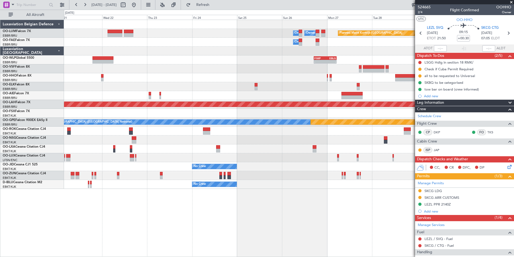
click at [95, 182] on div "No Crew No Crew Kortrijk-[GEOGRAPHIC_DATA]" at bounding box center [289, 184] width 450 height 9
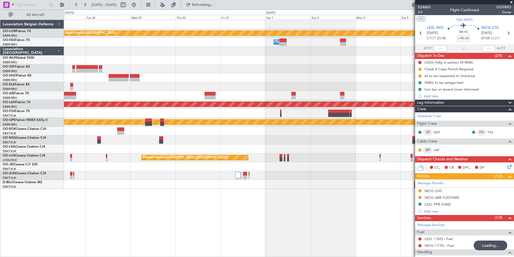
click at [91, 222] on div "Planned Maint Kortrijk-[GEOGRAPHIC_DATA] Owner [GEOGRAPHIC_DATA] Owner [GEOGRAP…" at bounding box center [289, 138] width 450 height 237
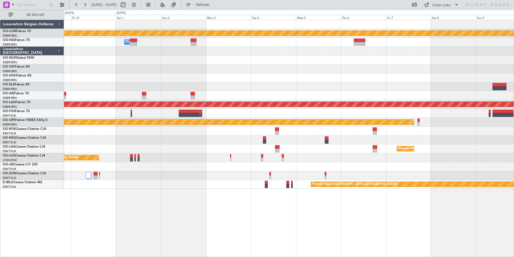
click at [181, 216] on div "Planned Maint Kortrijk-[GEOGRAPHIC_DATA] Owner [GEOGRAPHIC_DATA] Planned [GEOGR…" at bounding box center [289, 138] width 450 height 237
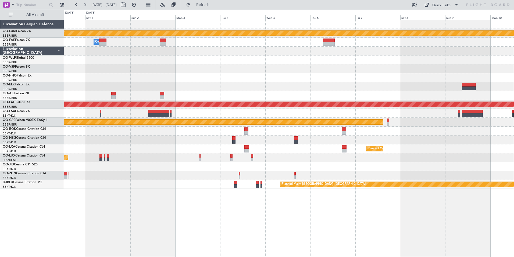
click at [267, 236] on div "Planned Maint Kortrijk-[GEOGRAPHIC_DATA] Owner [GEOGRAPHIC_DATA] Planned [GEOGR…" at bounding box center [289, 138] width 450 height 237
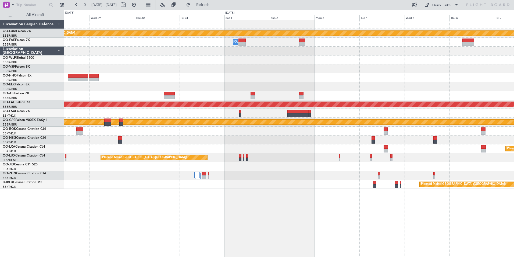
click at [319, 236] on div "Planned Maint Kortrijk-[GEOGRAPHIC_DATA] Owner [GEOGRAPHIC_DATA] Owner [GEOGRAP…" at bounding box center [289, 138] width 450 height 237
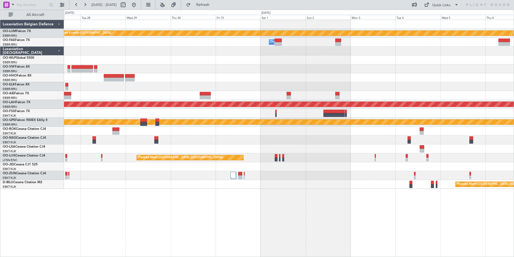
click at [258, 225] on div "Planned Maint Kortrijk-[GEOGRAPHIC_DATA] Owner [GEOGRAPHIC_DATA] Owner [GEOGRAP…" at bounding box center [289, 138] width 450 height 237
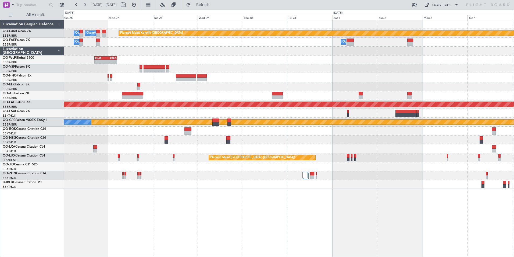
click at [229, 227] on div "Planned Maint Kortrijk-[GEOGRAPHIC_DATA] Owner [GEOGRAPHIC_DATA] Owner [GEOGRAP…" at bounding box center [289, 138] width 450 height 237
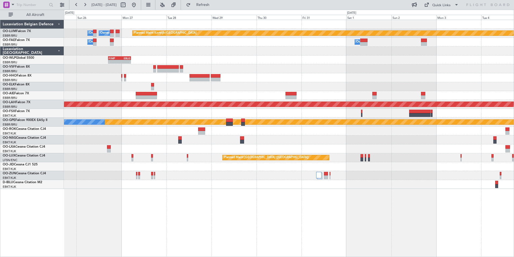
click at [222, 230] on div "Planned Maint Kortrijk-[GEOGRAPHIC_DATA] Owner [GEOGRAPHIC_DATA] Owner [GEOGRAP…" at bounding box center [289, 138] width 450 height 237
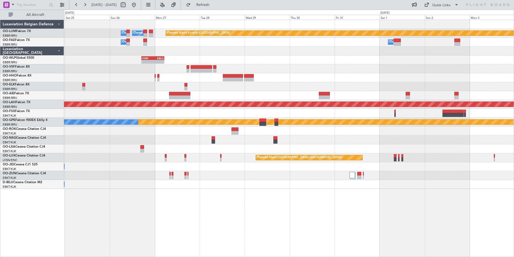
click at [199, 222] on div "Planned Maint Kortrijk-[GEOGRAPHIC_DATA] Owner [GEOGRAPHIC_DATA] Owner [GEOGRAP…" at bounding box center [289, 138] width 450 height 237
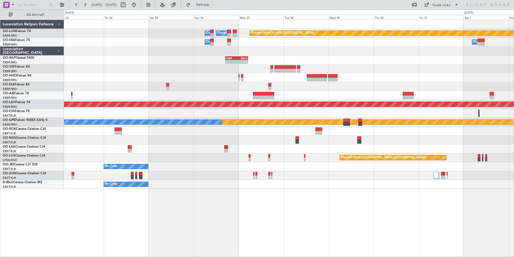
click at [200, 207] on div "Planned Maint Kortrijk-[GEOGRAPHIC_DATA] Owner [GEOGRAPHIC_DATA] Owner [GEOGRAP…" at bounding box center [289, 138] width 450 height 237
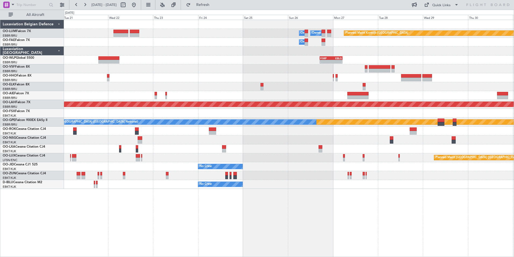
click at [213, 199] on div "Planned Maint Kortrijk-[GEOGRAPHIC_DATA] Owner [GEOGRAPHIC_DATA] Owner [GEOGRAP…" at bounding box center [289, 138] width 450 height 237
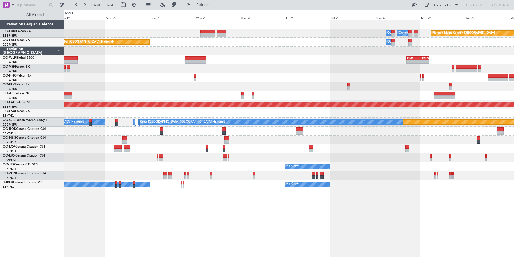
click at [268, 212] on div "Planned Maint Kortrijk-[GEOGRAPHIC_DATA] Owner [GEOGRAPHIC_DATA] Owner [GEOGRAP…" at bounding box center [289, 138] width 450 height 237
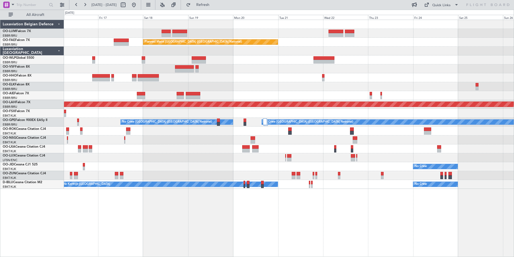
click at [277, 213] on div "Owner Melsbroek Air Base Owner [GEOGRAPHIC_DATA] Planned Maint [GEOGRAPHIC_DATA…" at bounding box center [289, 138] width 450 height 237
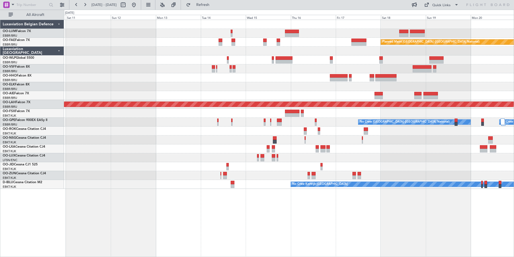
click at [274, 217] on div "AOG Maint [GEOGRAPHIC_DATA] Planned Maint [GEOGRAPHIC_DATA] ([GEOGRAPHIC_DATA])…" at bounding box center [289, 138] width 450 height 237
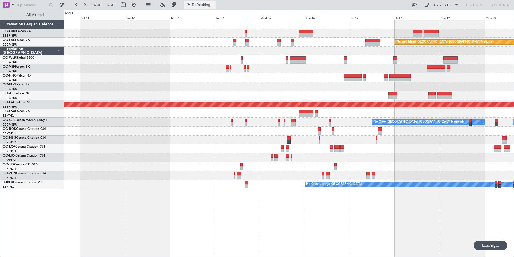
click at [213, 3] on span "Refreshing..." at bounding box center [203, 5] width 23 height 4
click at [138, 7] on button at bounding box center [134, 5] width 9 height 9
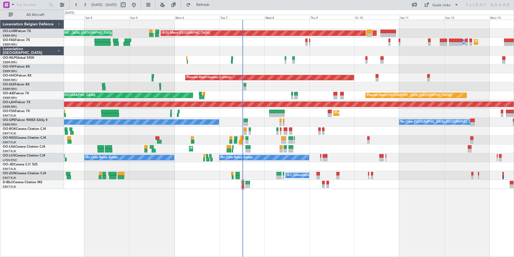
click at [139, 213] on div "Planned Maint [GEOGRAPHIC_DATA] ([GEOGRAPHIC_DATA] National) AOG Maint [GEOGRAP…" at bounding box center [289, 138] width 450 height 237
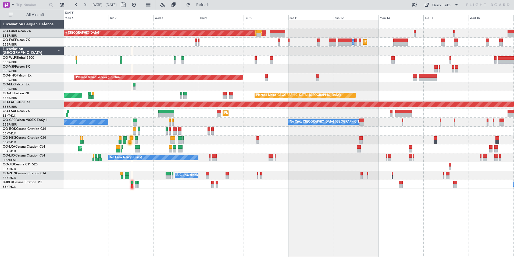
click at [175, 237] on div "AOG Maint [GEOGRAPHIC_DATA] Planned Maint [GEOGRAPHIC_DATA] ([GEOGRAPHIC_DATA])…" at bounding box center [289, 138] width 450 height 237
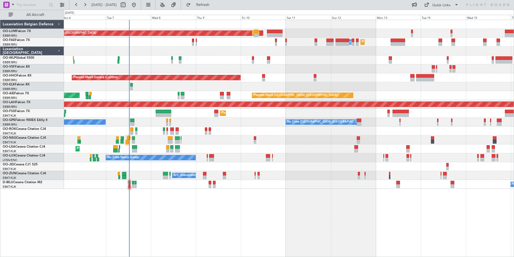
click at [234, 223] on div "AOG Maint [GEOGRAPHIC_DATA] Planned Maint [GEOGRAPHIC_DATA] ([GEOGRAPHIC_DATA])…" at bounding box center [289, 138] width 450 height 237
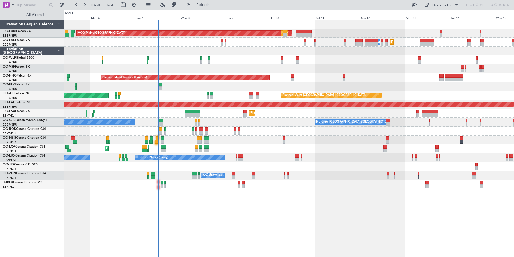
click at [284, 204] on div "AOG Maint [GEOGRAPHIC_DATA] Planned Maint [GEOGRAPHIC_DATA] ([GEOGRAPHIC_DATA])…" at bounding box center [289, 138] width 450 height 237
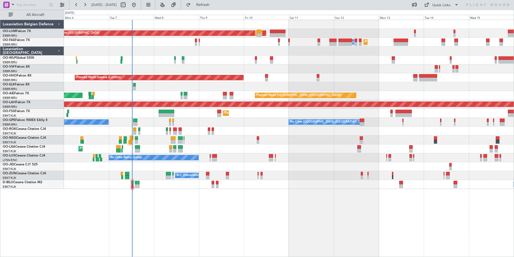
click at [218, 207] on div "AOG Maint [GEOGRAPHIC_DATA] Planned Maint [GEOGRAPHIC_DATA] ([GEOGRAPHIC_DATA])…" at bounding box center [289, 138] width 450 height 237
click at [245, 203] on div "AOG Maint [GEOGRAPHIC_DATA] Planned Maint [GEOGRAPHIC_DATA] ([GEOGRAPHIC_DATA])…" at bounding box center [289, 138] width 450 height 237
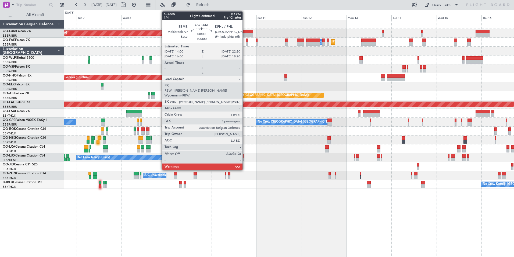
click at [245, 31] on div at bounding box center [246, 32] width 16 height 4
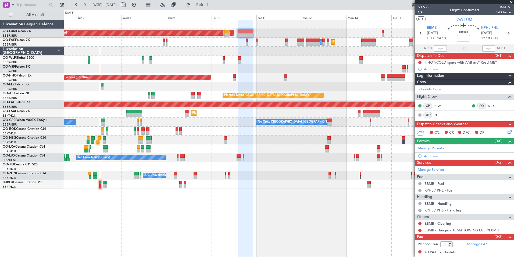
click at [434, 26] on span "EBMB" at bounding box center [432, 27] width 10 height 5
click at [209, 4] on span "Refresh" at bounding box center [203, 5] width 23 height 4
click at [214, 4] on span "Refresh" at bounding box center [203, 5] width 23 height 4
click at [214, 3] on span "Refresh" at bounding box center [203, 5] width 23 height 4
click at [209, 7] on button "Refresh" at bounding box center [200, 5] width 32 height 9
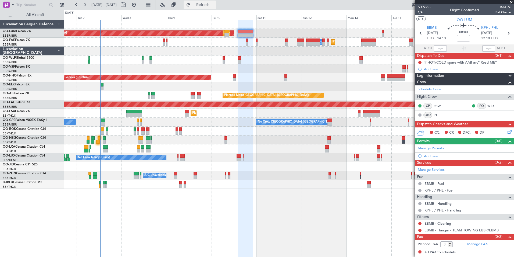
click at [216, 8] on button "Refresh" at bounding box center [200, 5] width 32 height 9
click at [214, 3] on span "Refresh" at bounding box center [203, 5] width 23 height 4
click at [432, 24] on section "EBMB 10/10/2025 ETOT 14:10 08:00 KPHL PHL 10/10/2025 22:10 ELDT" at bounding box center [464, 33] width 99 height 21
click at [429, 25] on span "EBMB" at bounding box center [432, 27] width 10 height 5
click at [216, 8] on button "Refresh" at bounding box center [200, 5] width 32 height 9
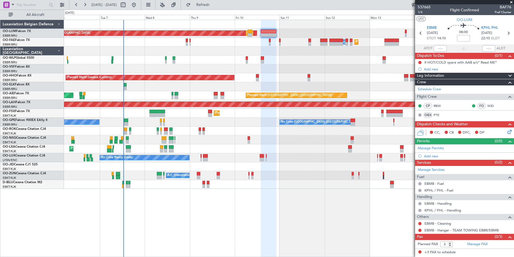
click at [353, 200] on div "AOG Maint Sibiu Planned Maint Brussels (Brussels National) Planned Maint Brusse…" at bounding box center [289, 138] width 450 height 237
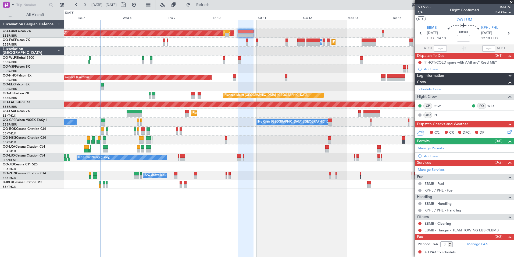
click at [285, 254] on div "AOG Maint Sibiu Planned Maint Brussels (Brussels National) Planned Maint Brusse…" at bounding box center [289, 138] width 450 height 237
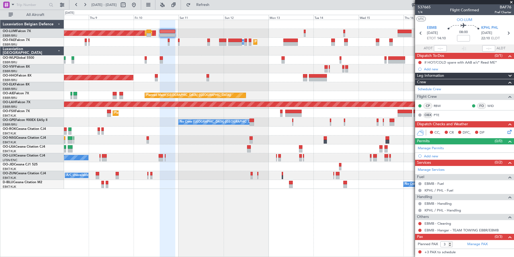
click at [257, 211] on div "AOG Maint Sibiu Planned Maint Brussels (Brussels National) Planned Maint Melsbr…" at bounding box center [289, 138] width 450 height 237
click at [241, 228] on div "AOG Maint Sibiu Planned Maint Brussels (Brussels National) Planned Maint Melsbr…" at bounding box center [289, 138] width 450 height 237
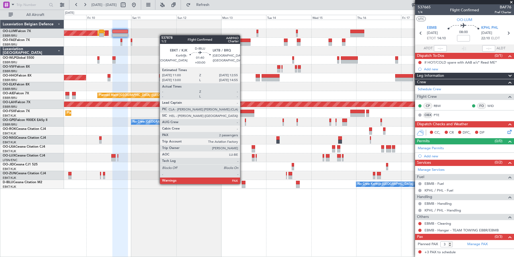
click at [243, 183] on div at bounding box center [244, 183] width 4 height 4
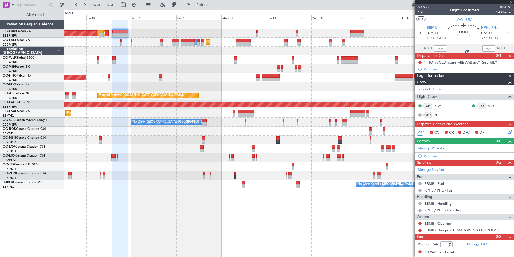
type input "2"
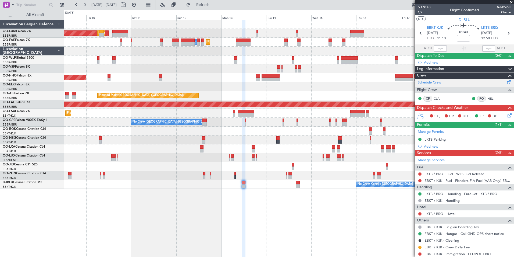
click at [435, 84] on link "Schedule Crew" at bounding box center [429, 82] width 23 height 5
click at [283, 220] on div "AOG Maint Sibiu Planned Maint Brussels (Brussels National) Planned Maint Brusse…" at bounding box center [289, 138] width 450 height 237
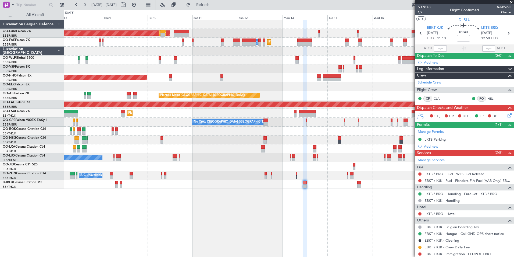
click at [257, 231] on div "AOG Maint Sibiu Planned Maint Brussels (Brussels National) Planned Maint Brusse…" at bounding box center [289, 138] width 450 height 237
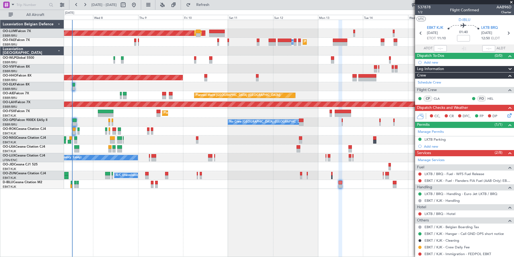
click at [269, 238] on div "AOG Maint Sibiu Planned Maint Brussels (Brussels National) Planned Maint Melsbr…" at bounding box center [289, 138] width 450 height 237
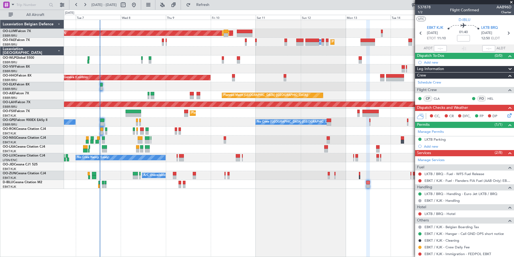
click at [245, 238] on div "AOG Maint Sibiu Planned Maint Brussels (Brussels National) Planned Maint Brusse…" at bounding box center [289, 138] width 450 height 237
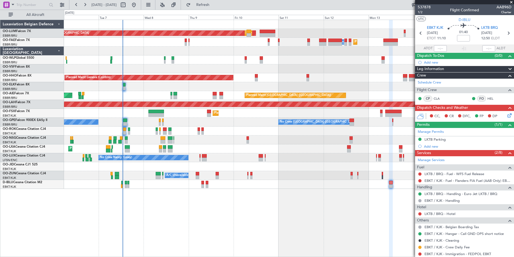
click at [231, 207] on div "AOG Maint Sibiu Planned Maint Brussels (Brussels National) Planned Maint Brusse…" at bounding box center [289, 138] width 450 height 237
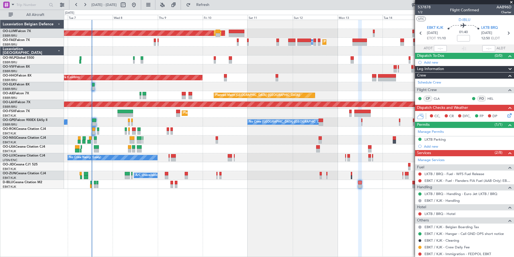
click at [184, 207] on div "AOG Maint Sibiu Planned Maint Brussels (Brussels National) Planned Maint Brusse…" at bounding box center [289, 138] width 450 height 237
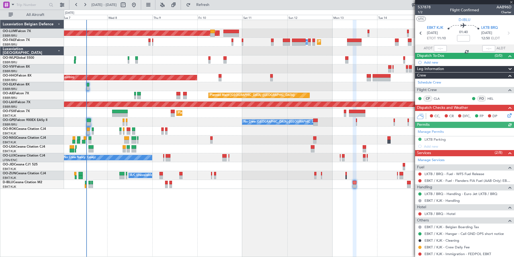
click at [210, 224] on div "Planned Maint Brussels (Brussels National) AOG Maint Sibiu Planned Maint Brusse…" at bounding box center [289, 138] width 450 height 237
click at [215, 226] on div "Planned Maint Brussels (Brussels National) AOG Maint Sibiu Planned Maint Brusse…" at bounding box center [289, 138] width 450 height 237
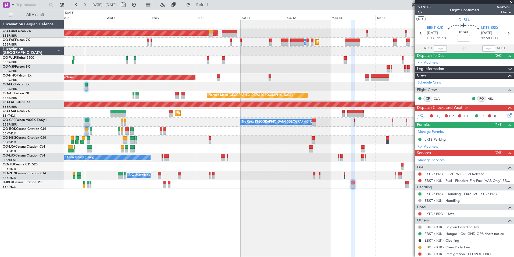
click at [184, 166] on div "Planned Maint Brussels (Brussels National) AOG Maint Sibiu Planned Maint Brusse…" at bounding box center [289, 104] width 450 height 169
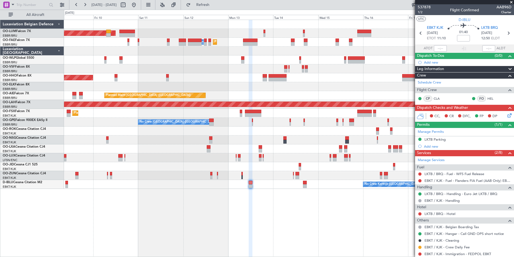
click at [210, 219] on div "Planned Maint [GEOGRAPHIC_DATA] ([GEOGRAPHIC_DATA] National) AOG Maint [GEOGRAP…" at bounding box center [289, 138] width 450 height 237
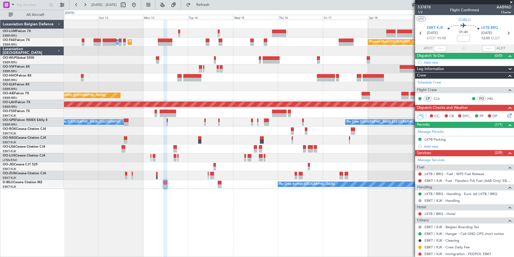
click at [226, 201] on div "Planned Maint [GEOGRAPHIC_DATA] ([GEOGRAPHIC_DATA] National) AOG Maint [GEOGRAP…" at bounding box center [289, 138] width 450 height 237
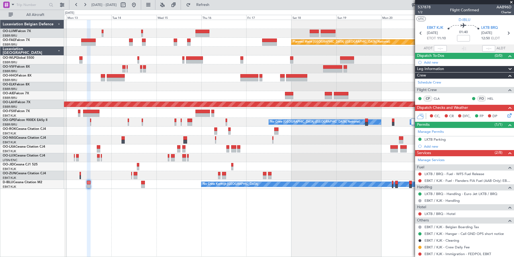
click at [209, 211] on div "AOG Maint Sibiu Planned Maint Brussels (Brussels National) Owner Melsbroek Air …" at bounding box center [289, 138] width 450 height 237
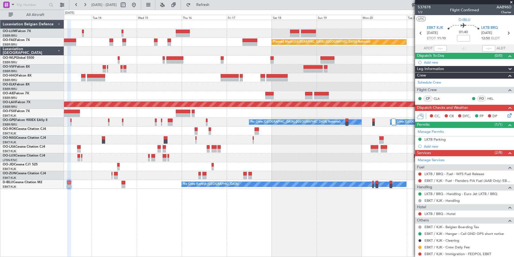
click at [179, 217] on div "Planned Maint Brussels (Brussels National) Owner Melsbroek Air Base Planned Mai…" at bounding box center [289, 138] width 450 height 237
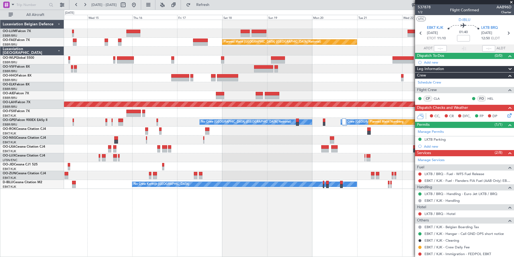
click at [122, 217] on div "Owner Melsbroek Air Base Owner Melsbroek Air Base Planned Maint Brussels (Bruss…" at bounding box center [289, 138] width 450 height 237
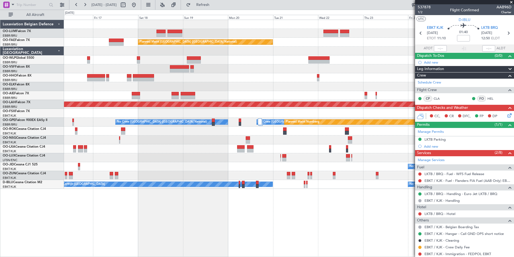
click at [95, 214] on div "Owner Melsbroek Air Base Owner Melsbroek Air Base Planned Maint Kortrijk-Wevelg…" at bounding box center [289, 138] width 450 height 237
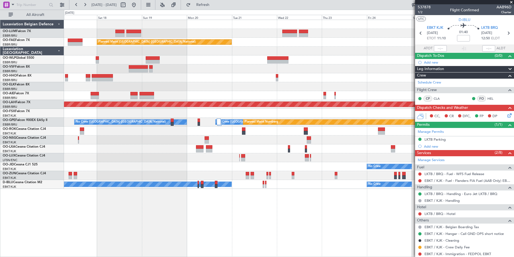
click at [97, 214] on div "Owner Melsbroek Air Base Owner Melsbroek Air Base Planned Maint Kortrijk-Wevelg…" at bounding box center [289, 138] width 450 height 237
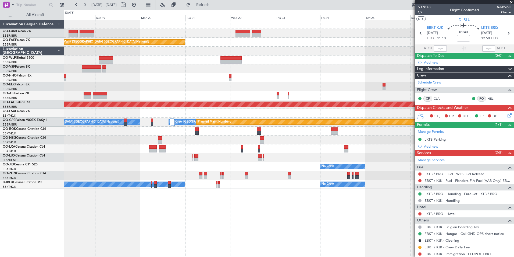
click at [175, 223] on div "Owner Melsbroek Air Base Owner Melsbroek Air Base Planned Maint Kortrijk-Wevelg…" at bounding box center [289, 138] width 450 height 237
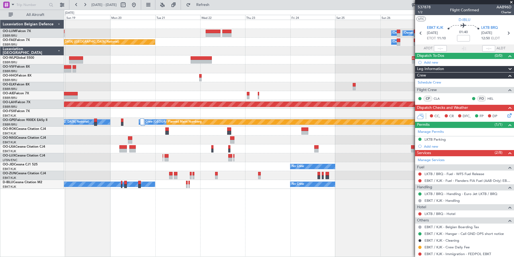
click at [179, 217] on div "Owner Melsbroek Air Base Owner Melsbroek Air Base Planned Maint Kortrijk-Wevelg…" at bounding box center [289, 138] width 450 height 237
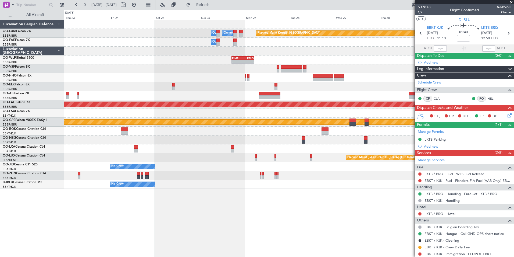
click at [252, 216] on div "Owner Melsbroek Air Base Owner Melsbroek Air Base Planned Maint Kortrijk-Wevelg…" at bounding box center [289, 138] width 450 height 237
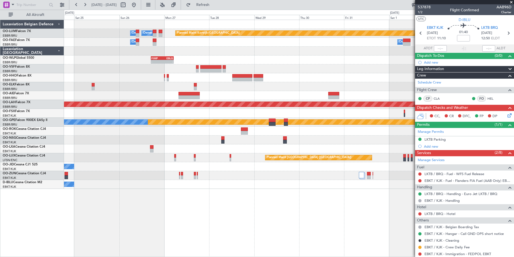
click at [398, 237] on div "Planned Maint Kortrijk-Wevelgem Owner Melsbroek Air Base Owner Melsbroek Air Ba…" at bounding box center [289, 138] width 450 height 237
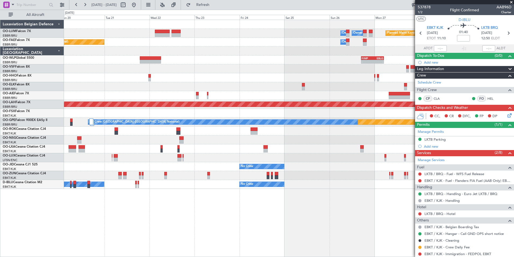
click at [185, 203] on div "Planned Maint Kortrijk-[GEOGRAPHIC_DATA] Owner [GEOGRAPHIC_DATA] Owner [GEOGRAP…" at bounding box center [289, 138] width 450 height 237
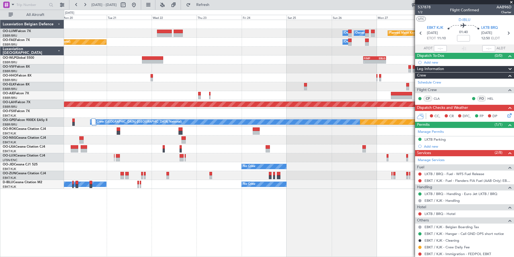
click at [195, 205] on div "Planned Maint Kortrijk-[GEOGRAPHIC_DATA] Owner [GEOGRAPHIC_DATA] Owner [GEOGRAP…" at bounding box center [289, 138] width 450 height 237
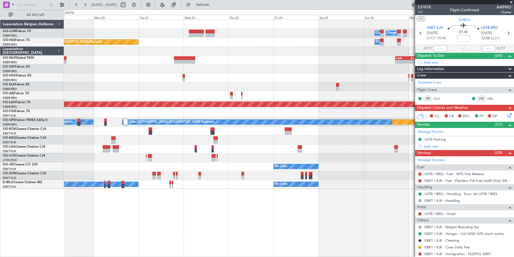
click at [203, 208] on div "Planned Maint Kortrijk-Wevelgem Owner Melsbroek Air Base Owner Melsbroek Air Ba…" at bounding box center [289, 138] width 450 height 237
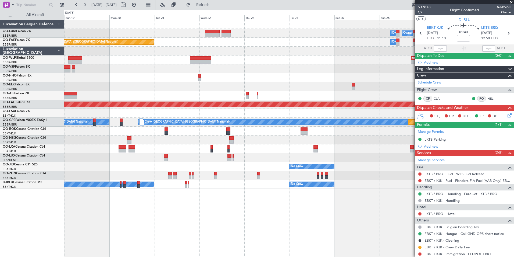
click at [200, 212] on div "Planned Maint Kortrijk-Wevelgem Owner Melsbroek Air Base Owner Melsbroek Air Ba…" at bounding box center [289, 138] width 450 height 237
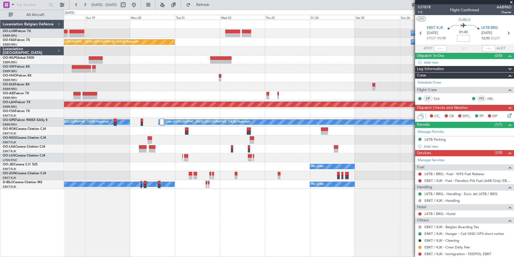
click at [205, 215] on div "Planned Maint Kortrijk-[GEOGRAPHIC_DATA] Owner [GEOGRAPHIC_DATA] Owner [GEOGRAP…" at bounding box center [289, 138] width 450 height 237
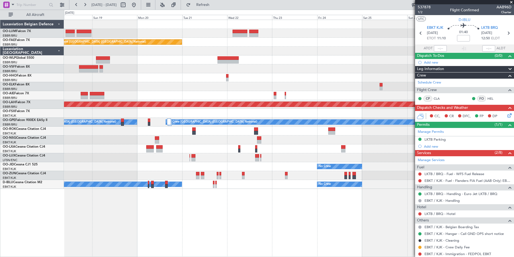
click at [178, 213] on div "Planned Maint Kortrijk-[GEOGRAPHIC_DATA] Owner [GEOGRAPHIC_DATA] Owner [GEOGRAP…" at bounding box center [289, 138] width 450 height 237
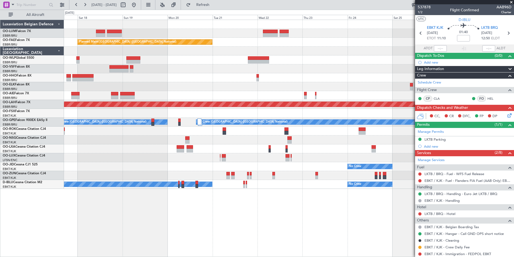
click at [152, 219] on div "Planned Maint Kortrijk-[GEOGRAPHIC_DATA] Owner [GEOGRAPHIC_DATA] Owner [GEOGRAP…" at bounding box center [289, 138] width 450 height 237
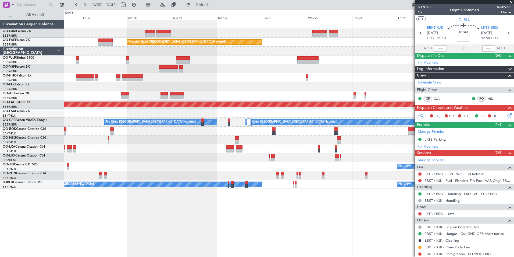
click at [195, 225] on div "Owner Melsbroek Air Base Owner Melsbroek Air Base Planned Maint Kortrijk-Wevelg…" at bounding box center [289, 138] width 450 height 237
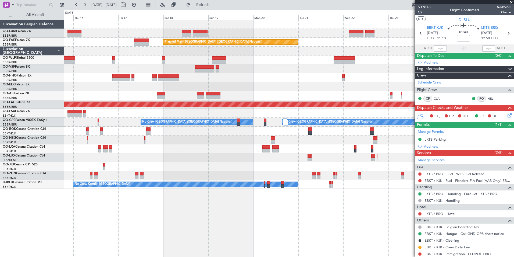
click at [223, 218] on div "Owner Melsbroek Air Base Owner Melsbroek Air Base Planned Maint Kortrijk-Wevelg…" at bounding box center [289, 138] width 450 height 237
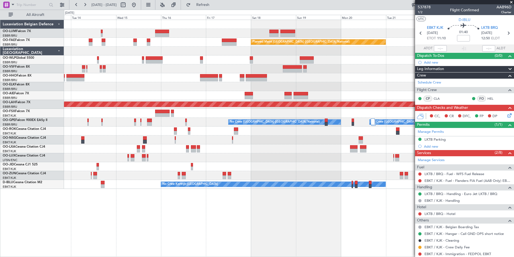
click at [249, 219] on div "Owner Melsbroek Air Base Planned Maint Brussels (Brussels National) Planned Mai…" at bounding box center [289, 138] width 450 height 237
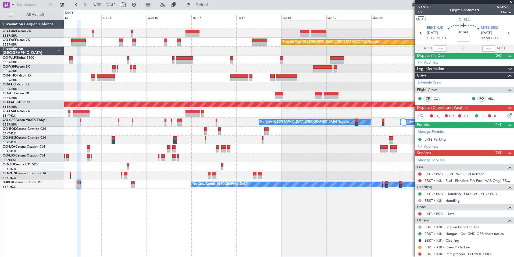
click at [252, 221] on div "Planned Maint Brussels (Brussels National) Planned Maint Melsbroek Air Base Own…" at bounding box center [289, 138] width 450 height 237
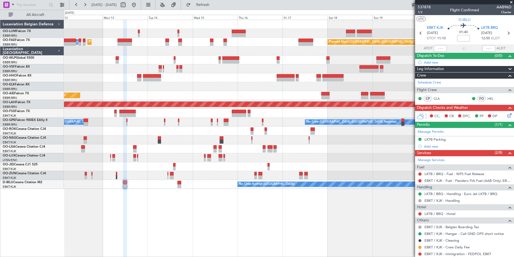
click at [205, 221] on div "Planned Maint [GEOGRAPHIC_DATA] ([GEOGRAPHIC_DATA] National) AOG Maint [GEOGRAP…" at bounding box center [289, 138] width 450 height 237
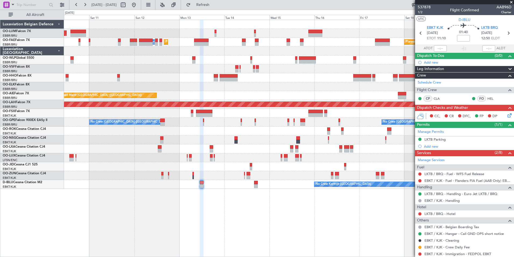
click at [206, 221] on div "AOG Maint Sibiu Planned Maint Brussels (Brussels National) Planned Maint Brusse…" at bounding box center [289, 138] width 450 height 237
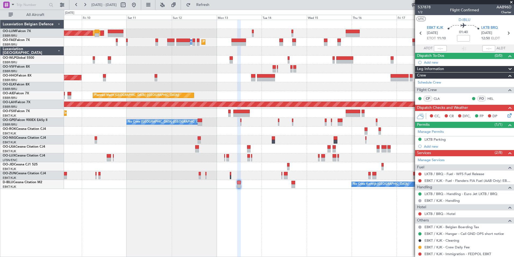
click at [153, 211] on div "AOG Maint Sibiu Planned Maint Brussels (Brussels National) Planned Maint Brusse…" at bounding box center [289, 138] width 450 height 237
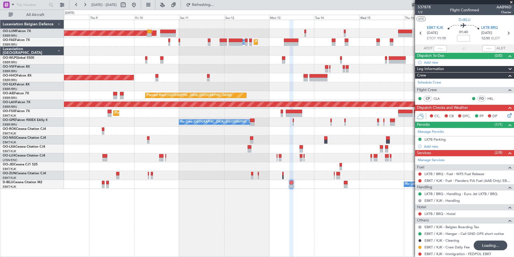
click at [218, 233] on div "Planned Maint [GEOGRAPHIC_DATA] ([GEOGRAPHIC_DATA] National) AOG Maint [GEOGRAP…" at bounding box center [289, 138] width 450 height 237
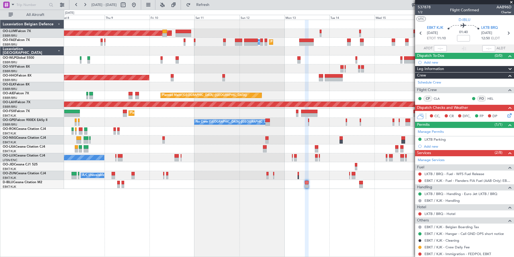
click at [249, 220] on div "Planned Maint [GEOGRAPHIC_DATA] ([GEOGRAPHIC_DATA] National) AOG Maint [GEOGRAP…" at bounding box center [289, 138] width 450 height 237
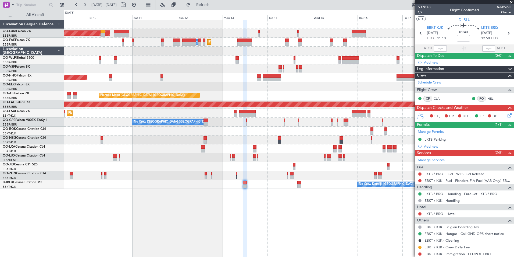
click at [210, 231] on div "Planned Maint [GEOGRAPHIC_DATA] ([GEOGRAPHIC_DATA] National) AOG Maint [GEOGRAP…" at bounding box center [289, 138] width 450 height 237
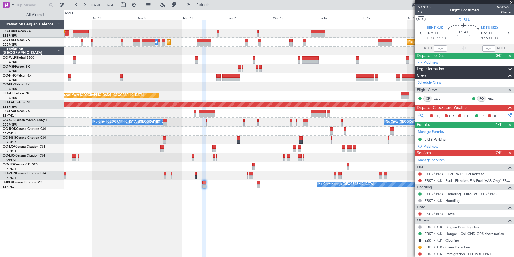
click at [164, 195] on div "Planned Maint [GEOGRAPHIC_DATA] ([GEOGRAPHIC_DATA] National) AOG Maint [GEOGRAP…" at bounding box center [289, 138] width 450 height 237
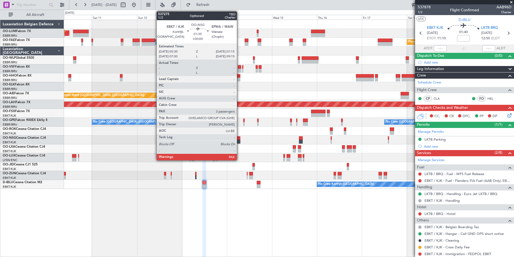
click at [239, 140] on div at bounding box center [238, 142] width 3 height 4
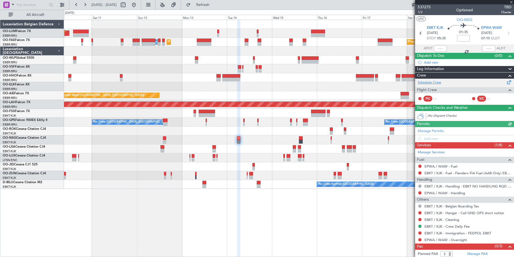
click at [427, 81] on link "Schedule Crew" at bounding box center [429, 82] width 23 height 5
click at [196, 100] on div "Planned Maint [GEOGRAPHIC_DATA] ([GEOGRAPHIC_DATA] National) AOG Maint [GEOGRAP…" at bounding box center [289, 104] width 450 height 169
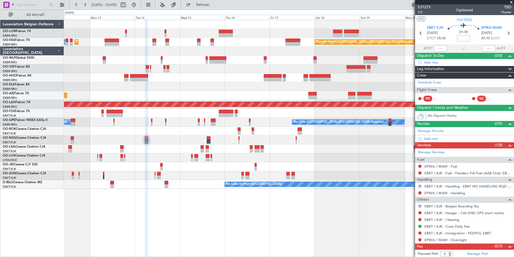
click at [188, 101] on div "Planned Maint [GEOGRAPHIC_DATA] ([GEOGRAPHIC_DATA] National) AOG Maint [GEOGRAP…" at bounding box center [289, 104] width 450 height 169
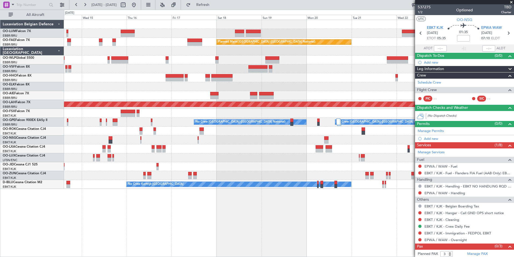
click at [207, 238] on div "Owner Melsbroek Air Base Owner [GEOGRAPHIC_DATA] Planned Maint [GEOGRAPHIC_DATA…" at bounding box center [289, 138] width 450 height 237
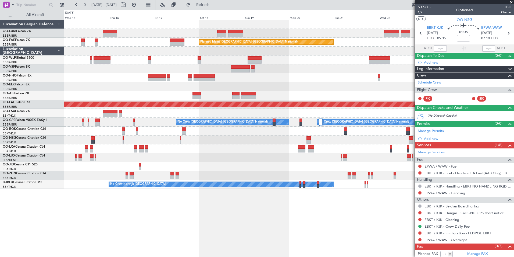
click at [175, 252] on div "Owner Melsbroek Air Base Owner [GEOGRAPHIC_DATA] Planned Maint [GEOGRAPHIC_DATA…" at bounding box center [289, 138] width 450 height 237
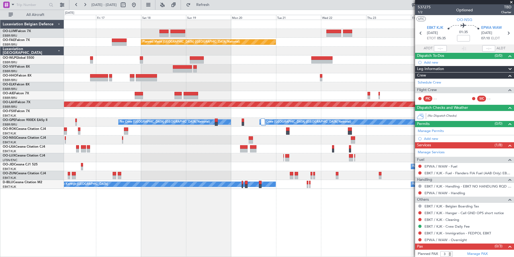
click at [152, 255] on div "Owner Melsbroek Air Base Owner [GEOGRAPHIC_DATA] Planned Maint [GEOGRAPHIC_DATA…" at bounding box center [289, 138] width 450 height 237
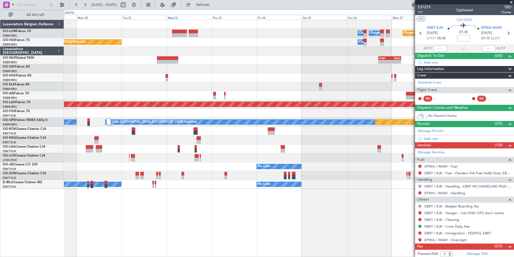
click at [103, 256] on html "[DATE] - [DATE] Refresh Quick Links All Aircraft Owner [GEOGRAPHIC_DATA] Owner …" at bounding box center [257, 128] width 514 height 257
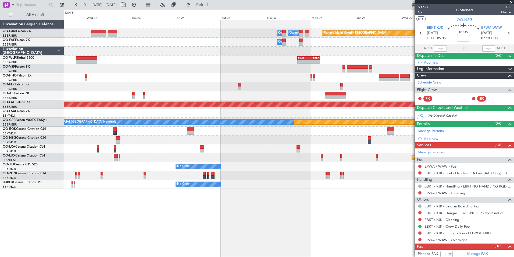
click at [295, 127] on div "Planned Maint Kortrijk-[GEOGRAPHIC_DATA] Owner [GEOGRAPHIC_DATA] Owner [GEOGRAP…" at bounding box center [289, 104] width 450 height 169
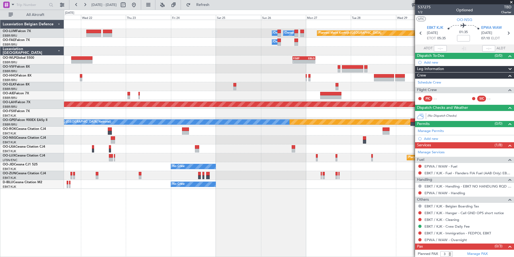
click at [401, 235] on div "Planned Maint Kortrijk-[GEOGRAPHIC_DATA] Owner [GEOGRAPHIC_DATA] Owner [GEOGRAP…" at bounding box center [289, 138] width 450 height 237
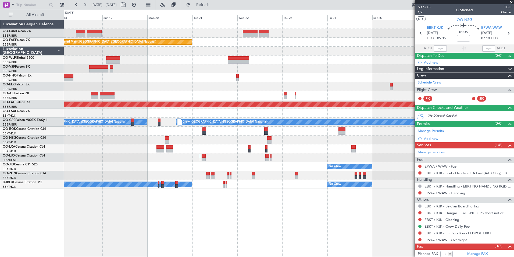
click at [299, 238] on div "Planned Maint Kortrijk-[GEOGRAPHIC_DATA] Owner [GEOGRAPHIC_DATA] Owner [GEOGRAP…" at bounding box center [289, 138] width 450 height 237
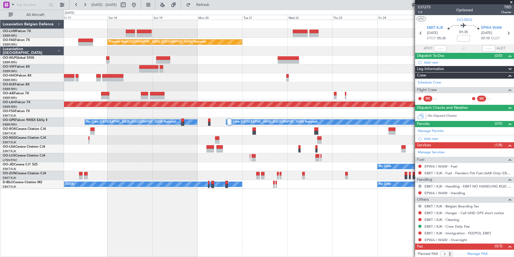
click at [358, 244] on div "Owner Melsbroek Air Base Owner [GEOGRAPHIC_DATA] Planned Maint [GEOGRAPHIC_DATA…" at bounding box center [289, 138] width 450 height 237
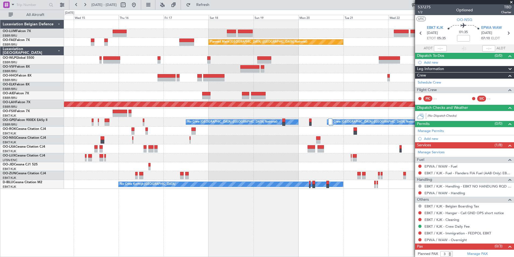
click at [272, 238] on div "Owner Melsbroek Air Base Owner [GEOGRAPHIC_DATA] Planned Maint [GEOGRAPHIC_DATA…" at bounding box center [289, 138] width 450 height 237
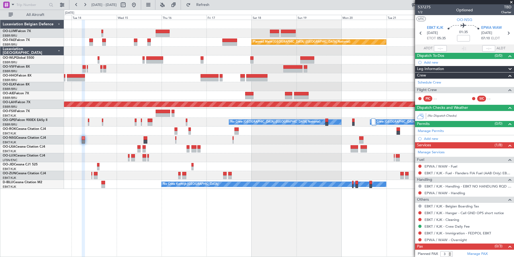
click at [198, 225] on div "Owner Melsbroek Air Base Planned Maint [GEOGRAPHIC_DATA] ([GEOGRAPHIC_DATA]) Pl…" at bounding box center [289, 138] width 450 height 237
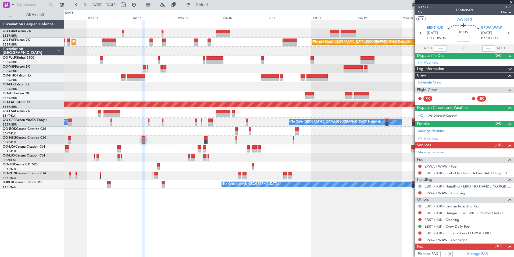
click at [193, 223] on div "Planned Maint [GEOGRAPHIC_DATA] ([GEOGRAPHIC_DATA] National) AOG Maint [GEOGRAP…" at bounding box center [289, 138] width 450 height 237
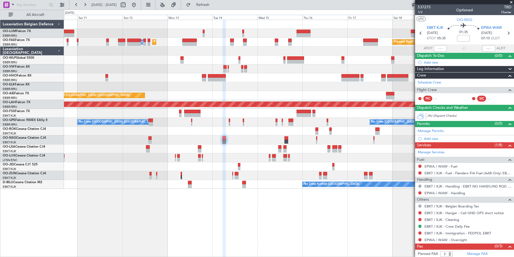
click at [189, 228] on div "Planned Maint [GEOGRAPHIC_DATA] ([GEOGRAPHIC_DATA] National) AOG Maint [GEOGRAP…" at bounding box center [289, 138] width 450 height 237
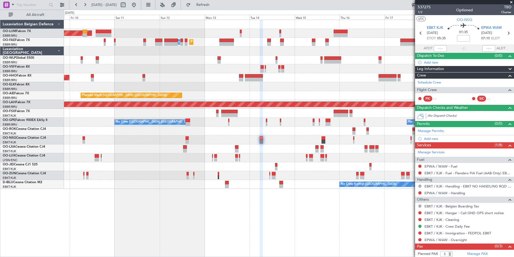
click at [169, 230] on div "Planned Maint [GEOGRAPHIC_DATA] ([GEOGRAPHIC_DATA] National) AOG Maint [GEOGRAP…" at bounding box center [289, 138] width 450 height 237
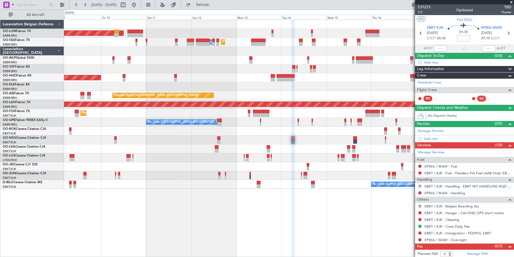
click at [143, 230] on div "Planned Maint [GEOGRAPHIC_DATA] ([GEOGRAPHIC_DATA] National) AOG Maint [GEOGRAP…" at bounding box center [289, 138] width 450 height 237
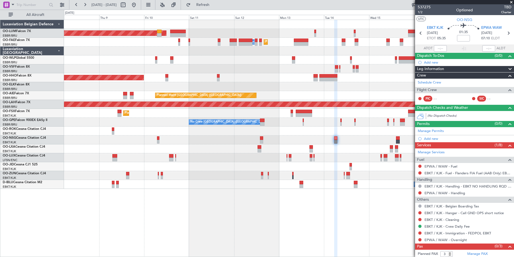
click at [139, 230] on div "Planned Maint [GEOGRAPHIC_DATA] ([GEOGRAPHIC_DATA] National) AOG Maint [GEOGRAP…" at bounding box center [289, 138] width 450 height 237
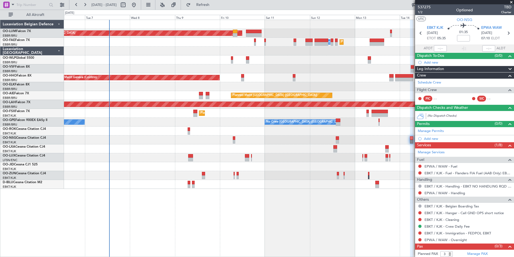
click at [154, 225] on div "Planned Maint [GEOGRAPHIC_DATA] ([GEOGRAPHIC_DATA] National) AOG Maint [GEOGRAP…" at bounding box center [289, 138] width 450 height 237
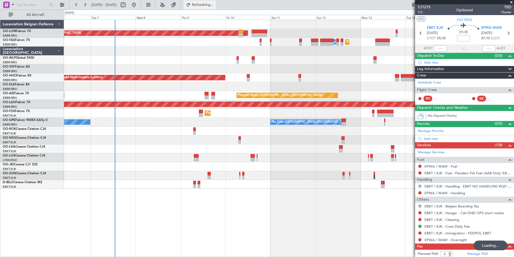
click at [214, 8] on button "Refreshing..." at bounding box center [200, 5] width 32 height 9
click at [225, 237] on div "Planned Maint [GEOGRAPHIC_DATA] ([GEOGRAPHIC_DATA] National) AOG Maint [GEOGRAP…" at bounding box center [289, 138] width 450 height 237
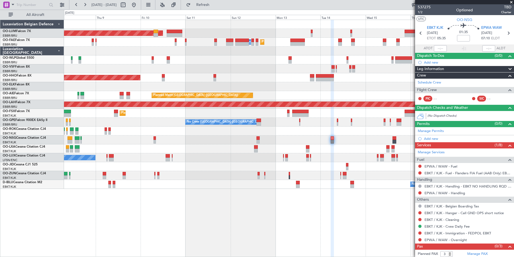
click at [144, 208] on div "Planned Maint [GEOGRAPHIC_DATA] ([GEOGRAPHIC_DATA] National) AOG Maint [GEOGRAP…" at bounding box center [289, 138] width 450 height 237
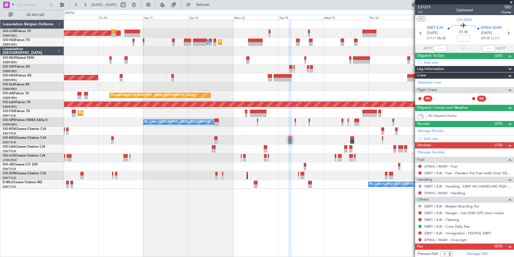
click at [156, 212] on div "Planned Maint [GEOGRAPHIC_DATA] ([GEOGRAPHIC_DATA] National) AOG Maint [GEOGRAP…" at bounding box center [289, 138] width 450 height 237
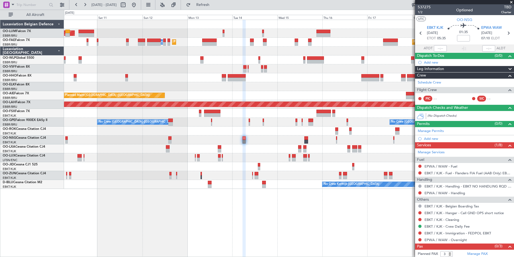
click at [164, 212] on div "Planned Maint [GEOGRAPHIC_DATA] ([GEOGRAPHIC_DATA] National) AOG Maint [GEOGRAP…" at bounding box center [289, 138] width 450 height 237
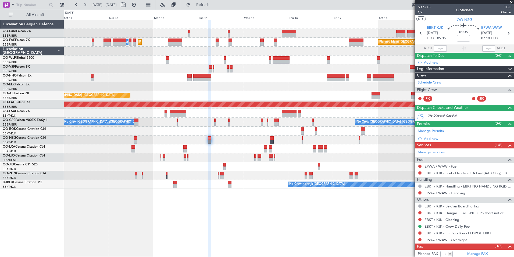
click at [196, 210] on div "Planned Maint [GEOGRAPHIC_DATA] ([GEOGRAPHIC_DATA] National) AOG Maint [GEOGRAP…" at bounding box center [289, 138] width 450 height 237
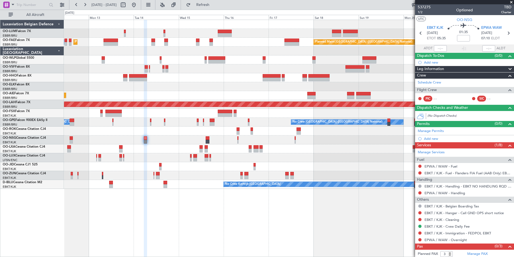
click at [179, 200] on div "Planned Maint [GEOGRAPHIC_DATA] ([GEOGRAPHIC_DATA] National) AOG Maint [GEOGRAP…" at bounding box center [289, 138] width 450 height 237
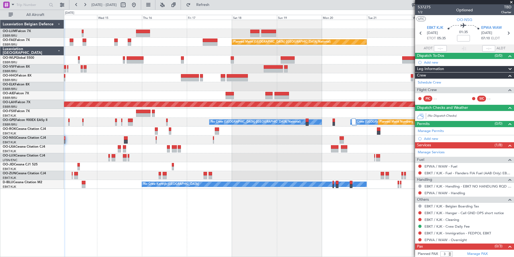
click at [156, 215] on div "Owner Melsbroek Air Base Owner [GEOGRAPHIC_DATA] Planned Maint [GEOGRAPHIC_DATA…" at bounding box center [289, 138] width 450 height 237
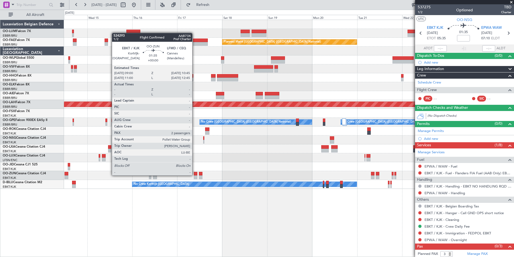
click at [195, 175] on div at bounding box center [195, 174] width 3 height 4
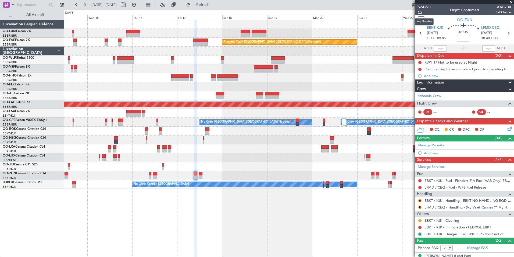
click at [422, 12] on span "1/2" at bounding box center [424, 12] width 13 height 5
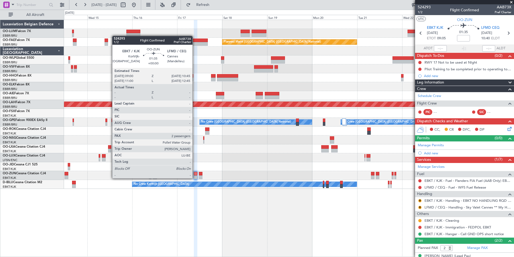
click at [195, 178] on div at bounding box center [195, 177] width 3 height 4
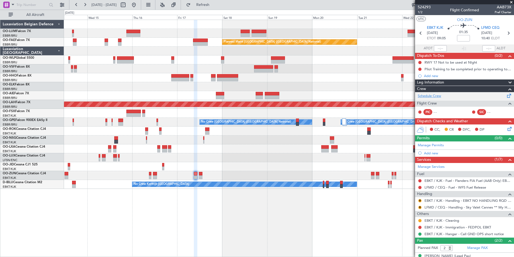
click at [439, 96] on link "Schedule Crew" at bounding box center [429, 95] width 23 height 5
click at [209, 5] on button "Refreshing..." at bounding box center [200, 5] width 32 height 9
click at [225, 204] on div "Owner Melsbroek Air Base Owner Melsbroek Air Base Planned Maint Brussels (Bruss…" at bounding box center [289, 138] width 450 height 237
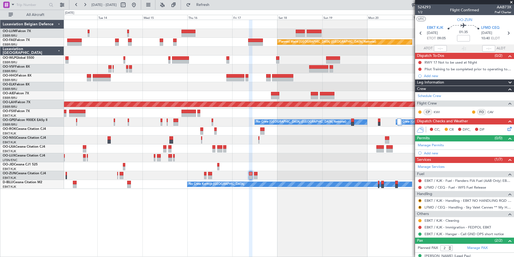
click at [231, 218] on div "Planned Maint Brussels (Brussels National) Owner Melsbroek Air Base Planned Mai…" at bounding box center [289, 138] width 450 height 237
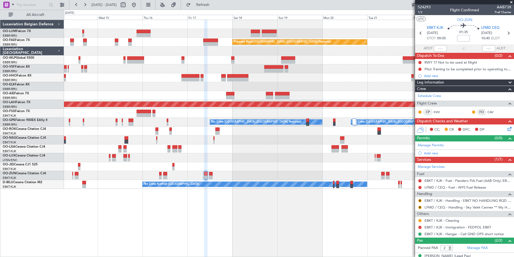
click at [198, 241] on div "Owner Melsbroek Air Base Owner Melsbroek Air Base Planned Maint Brussels (Bruss…" at bounding box center [289, 138] width 450 height 237
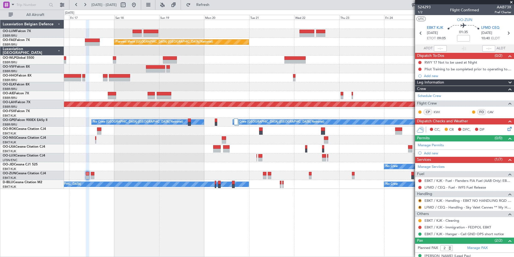
click at [223, 232] on div "Owner Melsbroek Air Base Owner Melsbroek Air Base Planned Maint Kortrijk-Wevelg…" at bounding box center [289, 138] width 450 height 237
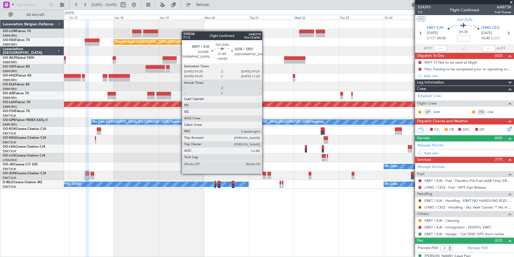
click at [265, 173] on div at bounding box center [265, 174] width 4 height 4
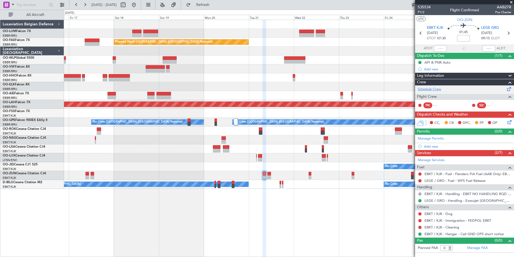
click at [428, 90] on link "Schedule Crew" at bounding box center [429, 89] width 23 height 5
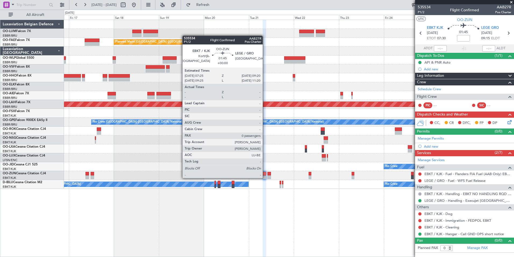
click at [265, 177] on div at bounding box center [265, 177] width 4 height 4
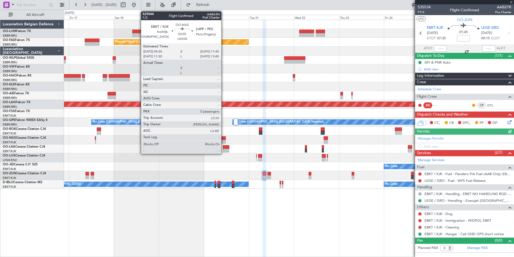
click at [224, 139] on div at bounding box center [224, 138] width 4 height 4
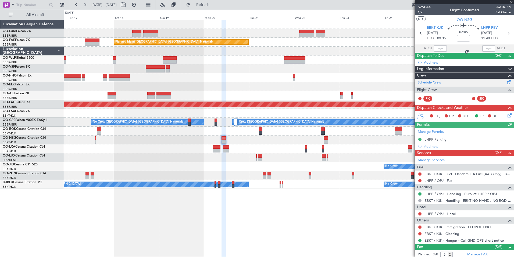
click at [436, 84] on link "Schedule Crew" at bounding box center [429, 82] width 23 height 5
click at [201, 4] on button "Refresh" at bounding box center [200, 5] width 32 height 9
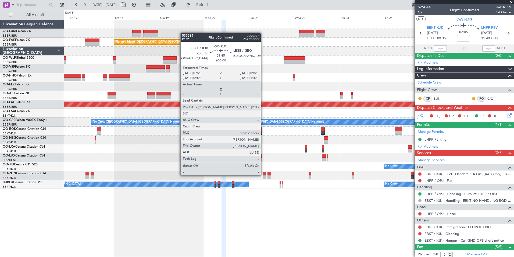
click at [263, 175] on div at bounding box center [265, 174] width 4 height 4
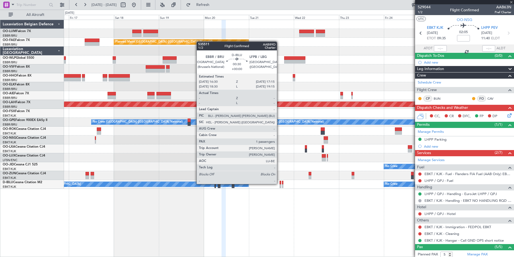
type input "0"
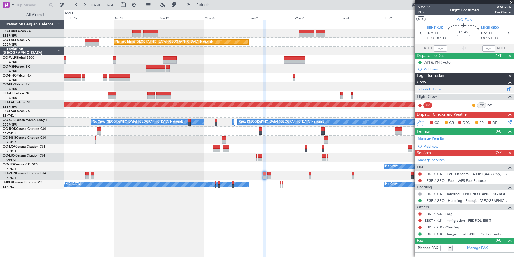
click at [440, 91] on link "Schedule Crew" at bounding box center [429, 89] width 23 height 5
click at [202, 4] on button "Refresh" at bounding box center [200, 5] width 32 height 9
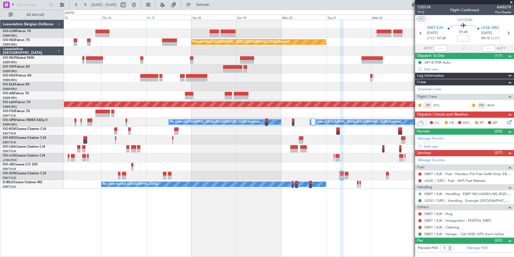
click at [246, 160] on div at bounding box center [289, 157] width 450 height 9
click at [132, 165] on div "Owner Melsbroek Air Base Owner Melsbroek Air Base Planned Maint Kortrijk-Wevelg…" at bounding box center [289, 104] width 450 height 169
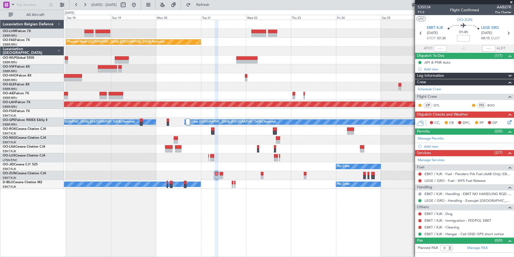
click at [273, 240] on div "Owner Melsbroek Air Base Owner [GEOGRAPHIC_DATA] Planned Maint [GEOGRAPHIC_DATA…" at bounding box center [289, 138] width 450 height 237
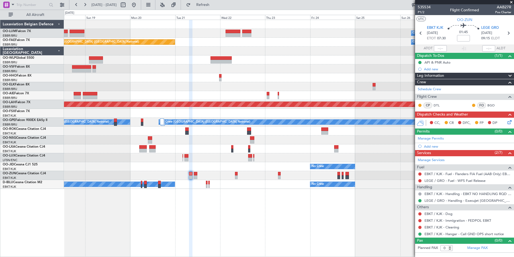
click at [179, 238] on div "Owner Melsbroek Air Base Owner Melsbroek Air Base Planned Maint Kortrijk-Wevelg…" at bounding box center [289, 138] width 450 height 237
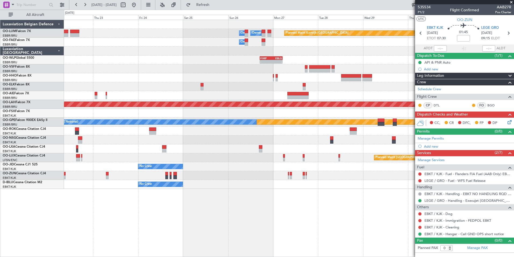
click at [170, 135] on div at bounding box center [289, 130] width 450 height 9
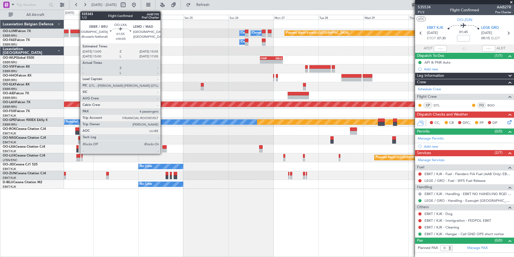
click at [163, 148] on div at bounding box center [165, 147] width 4 height 4
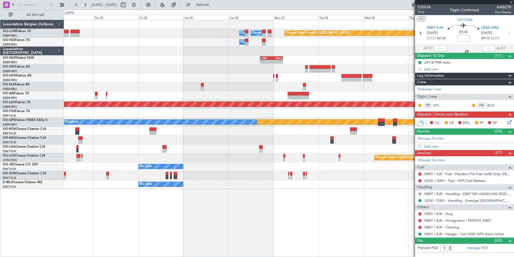
type input "+00:05"
type input "4"
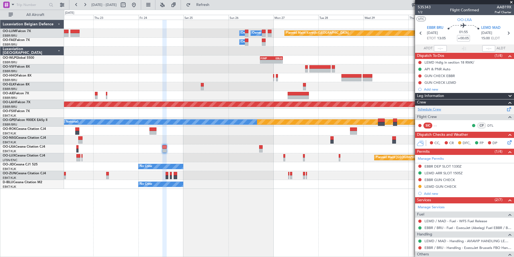
click at [432, 110] on link "Schedule Crew" at bounding box center [429, 109] width 23 height 5
click at [216, 7] on button "Refresh" at bounding box center [200, 5] width 32 height 9
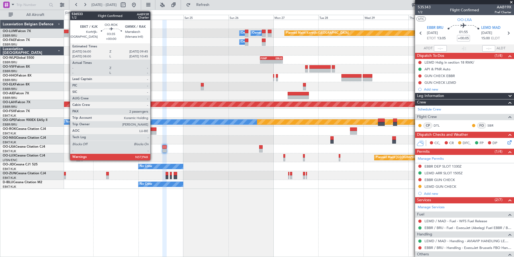
click at [153, 132] on div at bounding box center [153, 133] width 7 height 4
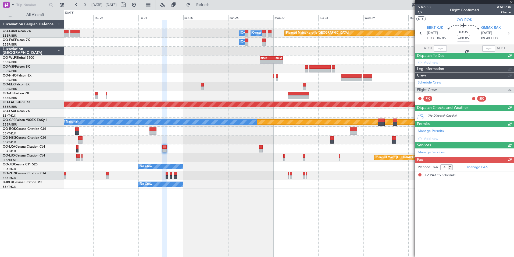
type input "2"
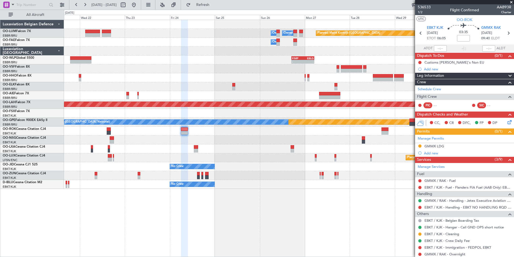
click at [317, 197] on div "Planned Maint Kortrijk-[GEOGRAPHIC_DATA] Owner [GEOGRAPHIC_DATA] Owner [GEOGRAP…" at bounding box center [289, 138] width 450 height 237
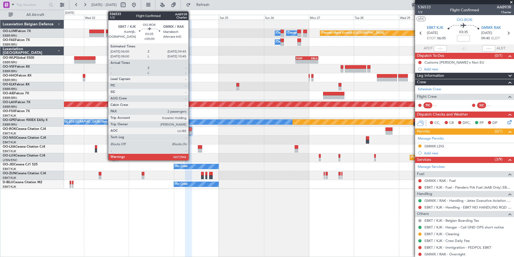
click at [191, 132] on div at bounding box center [188, 133] width 7 height 4
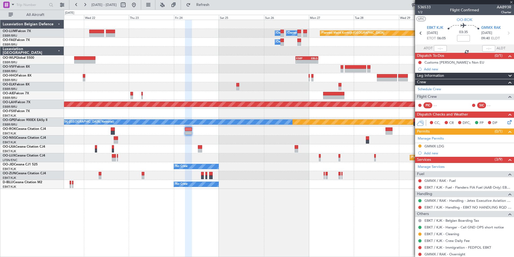
click at [192, 230] on div at bounding box center [188, 138] width 7 height 237
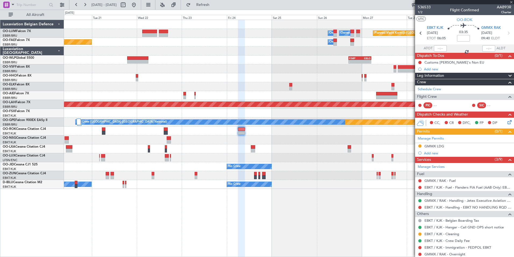
click at [246, 228] on div "Planned Maint Kortrijk-[GEOGRAPHIC_DATA] Owner [GEOGRAPHIC_DATA] Owner [GEOGRAP…" at bounding box center [289, 138] width 450 height 237
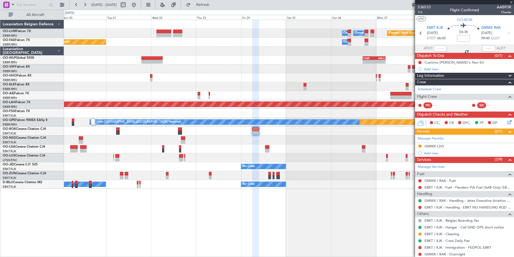
click at [250, 227] on div "Planned Maint Kortrijk-[GEOGRAPHIC_DATA] Owner [GEOGRAPHIC_DATA] Owner [GEOGRAP…" at bounding box center [289, 138] width 450 height 237
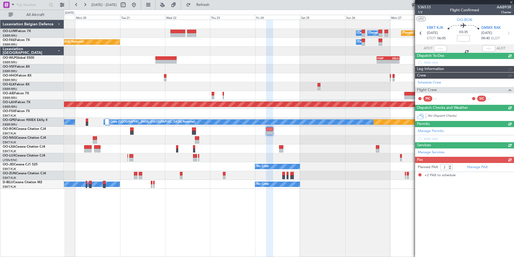
click at [254, 226] on div "Planned Maint Kortrijk-Wevelgem Owner Melsbroek Air Base Owner Melsbroek Air Ba…" at bounding box center [289, 138] width 450 height 237
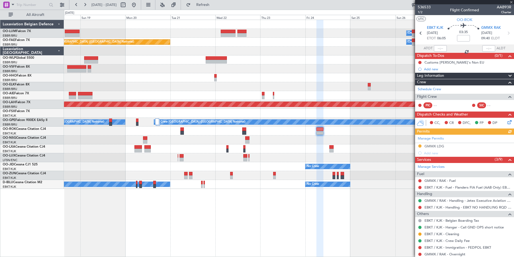
click at [276, 219] on div "Planned Maint Kortrijk-[GEOGRAPHIC_DATA] Owner [GEOGRAPHIC_DATA] Owner [GEOGRAP…" at bounding box center [289, 138] width 450 height 237
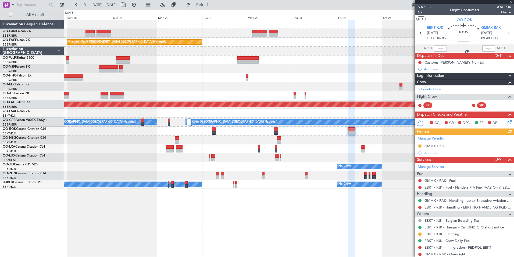
click at [301, 217] on div "Planned Maint Kortrijk-[GEOGRAPHIC_DATA] Owner [GEOGRAPHIC_DATA] Owner [GEOGRAP…" at bounding box center [289, 138] width 450 height 237
click at [297, 216] on div "Planned Maint Kortrijk-[GEOGRAPHIC_DATA] Owner [GEOGRAPHIC_DATA] Owner [GEOGRAP…" at bounding box center [289, 138] width 450 height 237
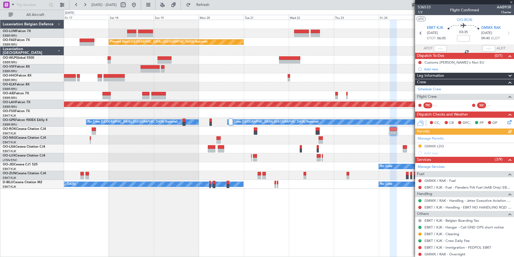
click at [282, 218] on div "Owner Melsbroek Air Base Owner Melsbroek Air Base Planned Maint Kortrijk-Wevelg…" at bounding box center [289, 138] width 450 height 237
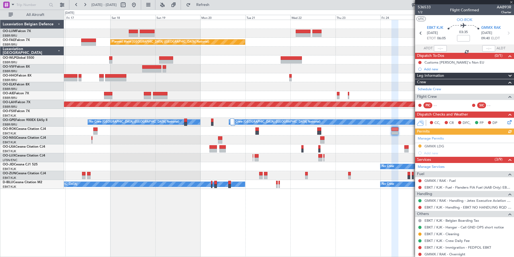
click at [266, 216] on div "Owner Melsbroek Air Base Owner Melsbroek Air Base Planned Maint Kortrijk-Wevelg…" at bounding box center [289, 138] width 450 height 237
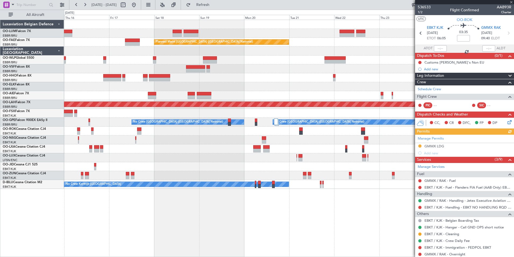
click at [188, 221] on div "Owner Melsbroek Air Base Owner [GEOGRAPHIC_DATA] Planned Maint [GEOGRAPHIC_DATA…" at bounding box center [289, 138] width 450 height 237
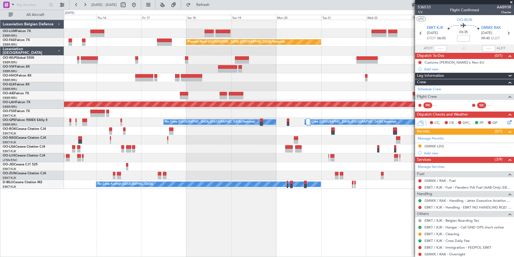
click at [201, 222] on div "Owner Melsbroek Air Base Owner [GEOGRAPHIC_DATA] Planned Maint [GEOGRAPHIC_DATA…" at bounding box center [289, 138] width 450 height 237
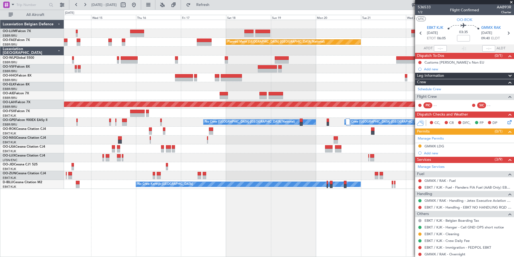
click at [203, 220] on div "Owner Melsbroek Air Base Owner Melsbroek Air Base Planned Maint Brussels (Bruss…" at bounding box center [289, 138] width 450 height 237
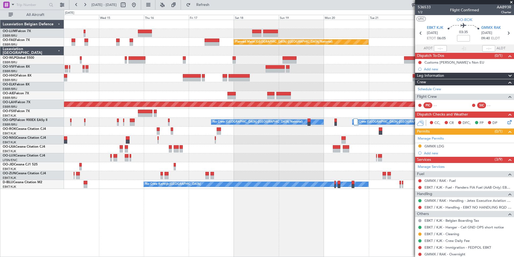
click at [184, 218] on div "Owner Melsbroek Air Base Owner Melsbroek Air Base Planned Maint Brussels (Bruss…" at bounding box center [289, 138] width 450 height 237
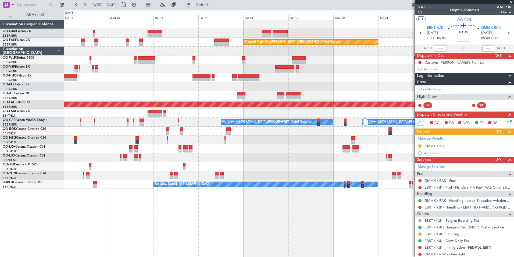
click at [185, 224] on div "Owner Melsbroek Air Base Owner Melsbroek Air Base Planned Maint Brussels (Bruss…" at bounding box center [289, 138] width 450 height 237
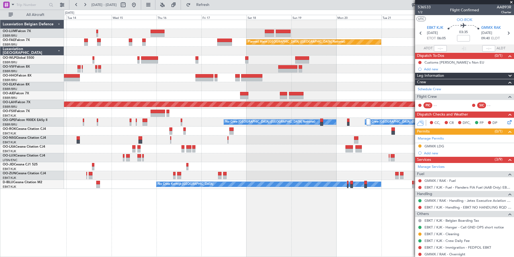
click at [144, 218] on div "Owner Melsbroek Air Base Planned Maint Brussels (Brussels National) Owner Melsb…" at bounding box center [289, 138] width 450 height 237
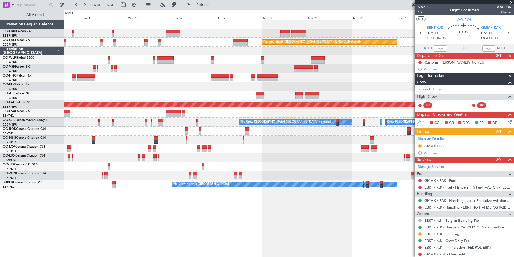
click at [140, 213] on div "Planned Maint Brussels (Brussels National) Owner Melsbroek Air Base Planned Mai…" at bounding box center [289, 138] width 450 height 237
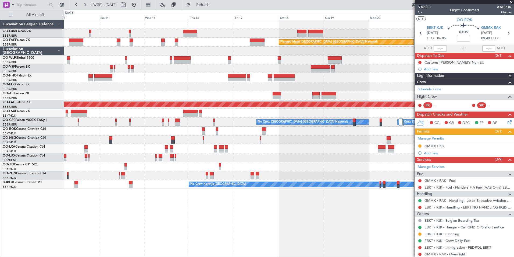
click at [232, 216] on div "Planned Maint Brussels (Brussels National) Owner Melsbroek Air Base Planned Mai…" at bounding box center [289, 138] width 450 height 237
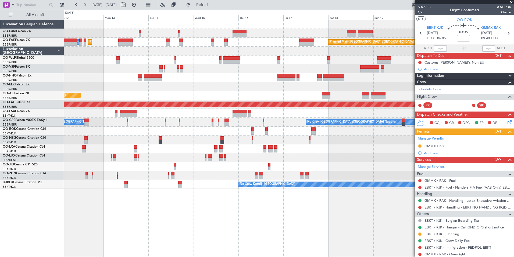
click at [221, 222] on div "Planned Maint Brussels (Brussels National) AOG Maint Sibiu Planned Maint Brusse…" at bounding box center [289, 138] width 450 height 237
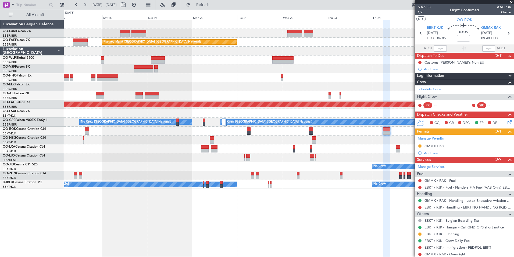
click at [0, 199] on html "13 Oct 2025 - 23 Oct 2025 Refresh Quick Links All Aircraft Owner Melsbroek Air …" at bounding box center [257, 128] width 514 height 257
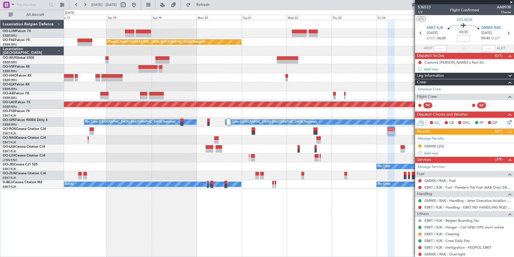
click at [129, 213] on div "Owner Melsbroek Air Base Owner Melsbroek Air Base Planned Maint Kortrijk-Wevelg…" at bounding box center [289, 138] width 450 height 237
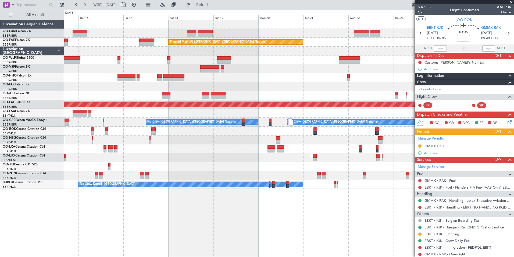
click at [143, 218] on div "Owner Melsbroek Air Base Owner Melsbroek Air Base Planned Maint Kortrijk-Wevelg…" at bounding box center [289, 138] width 450 height 237
click at [217, 231] on div "Owner Melsbroek Air Base Owner Melsbroek Air Base Planned Maint Kortrijk-Wevelg…" at bounding box center [289, 138] width 450 height 237
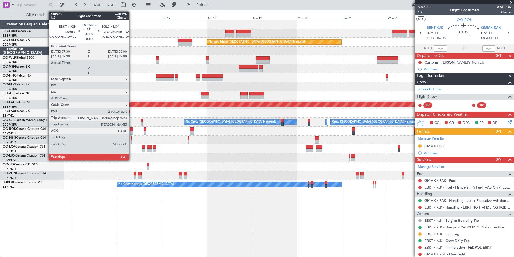
click at [132, 137] on div at bounding box center [131, 138] width 1 height 4
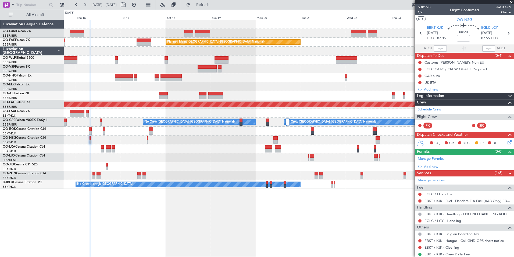
click at [199, 232] on div "Owner Melsbroek Air Base Owner Melsbroek Air Base Planned Maint Kortrijk-Wevelg…" at bounding box center [289, 138] width 450 height 237
click at [143, 228] on div "Owner Melsbroek Air Base Owner Melsbroek Air Base Planned Maint Kortrijk-Wevelg…" at bounding box center [289, 138] width 450 height 237
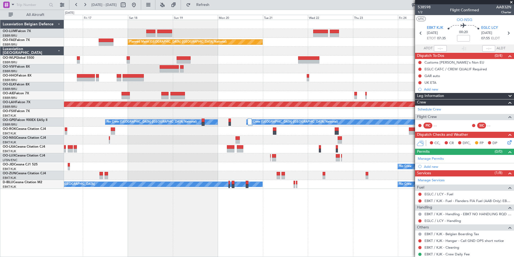
click at [228, 236] on div "Owner Melsbroek Air Base Owner Melsbroek Air Base Planned Maint Kortrijk-Wevelg…" at bounding box center [289, 138] width 450 height 237
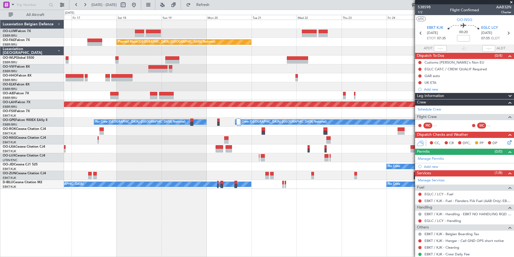
click at [230, 234] on div "Owner Melsbroek Air Base Owner Melsbroek Air Base Planned Maint Kortrijk-Wevelg…" at bounding box center [289, 138] width 450 height 237
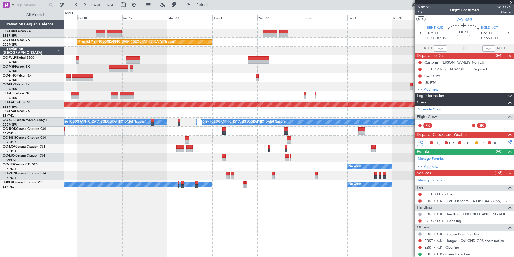
click at [223, 233] on div "Owner Melsbroek Air Base Owner Melsbroek Air Base Planned Maint Kortrijk-Wevelg…" at bounding box center [289, 138] width 450 height 237
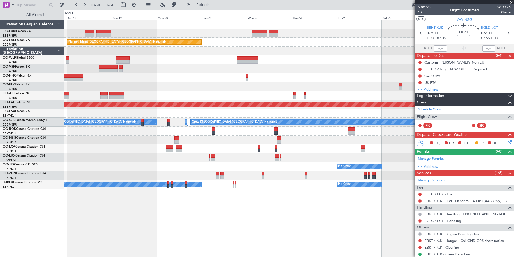
click at [215, 236] on div "Owner Melsbroek Air Base Owner Melsbroek Air Base Planned Maint Kortrijk-Wevelg…" at bounding box center [289, 138] width 450 height 237
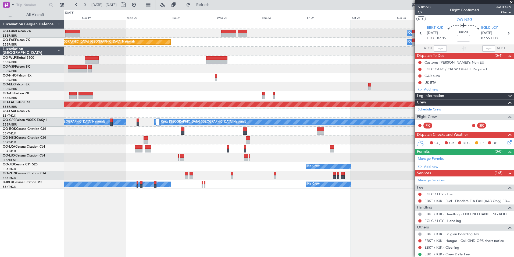
click at [206, 232] on div "Owner Melsbroek Air Base Owner Melsbroek Air Base Planned Maint Kortrijk-Wevelg…" at bounding box center [289, 138] width 450 height 237
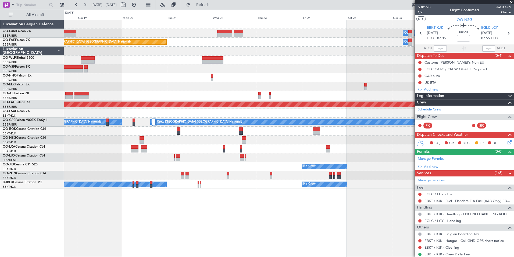
click at [235, 230] on div "Owner Melsbroek Air Base Owner Melsbroek Air Base Planned Maint Kortrijk-Wevelg…" at bounding box center [289, 138] width 450 height 237
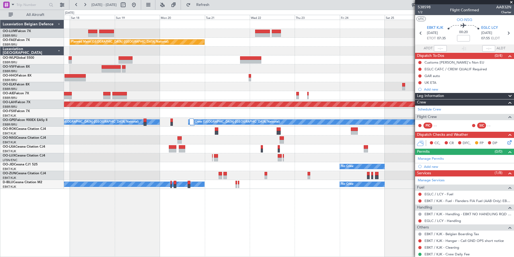
click at [247, 237] on div "Owner Melsbroek Air Base Owner Melsbroek Air Base Planned Maint Kortrijk-Wevelg…" at bounding box center [289, 138] width 450 height 237
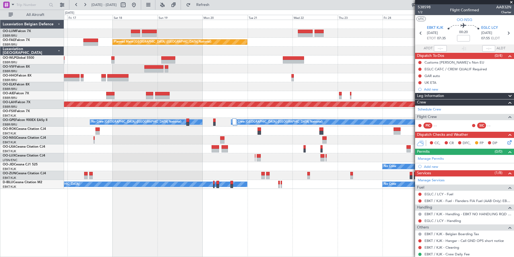
click at [241, 231] on div "Owner Melsbroek Air Base Owner Melsbroek Air Base Planned Maint Kortrijk-Wevelg…" at bounding box center [289, 138] width 450 height 237
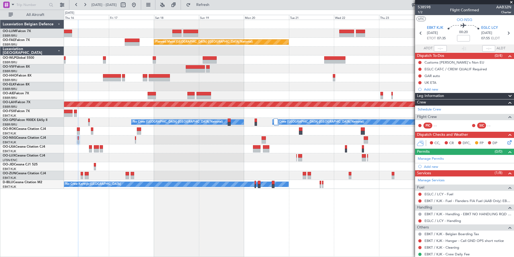
click at [274, 227] on div "Owner Melsbroek Air Base Owner Melsbroek Air Base Planned Maint Kortrijk-Wevelg…" at bounding box center [289, 138] width 450 height 237
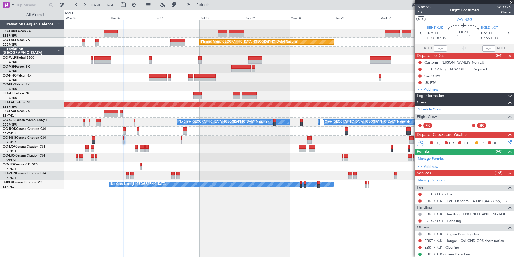
click at [301, 234] on div "Owner Melsbroek Air Base Owner Melsbroek Air Base Planned Maint Kortrijk-Wevelg…" at bounding box center [289, 138] width 450 height 237
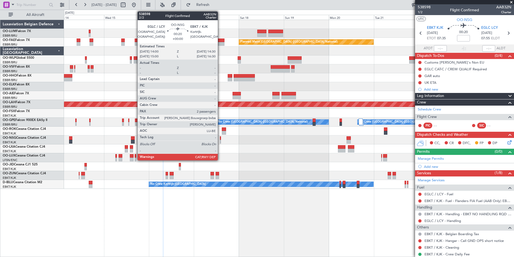
click at [220, 139] on div at bounding box center [220, 138] width 1 height 4
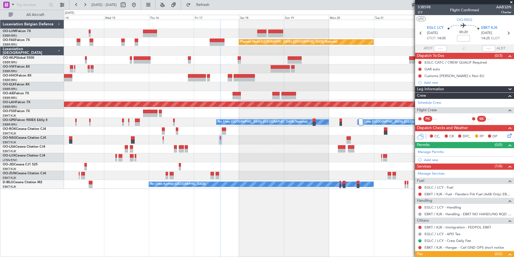
click at [161, 204] on div "Owner Melsbroek Air Base Owner [GEOGRAPHIC_DATA] Planned Maint [GEOGRAPHIC_DATA…" at bounding box center [289, 138] width 450 height 237
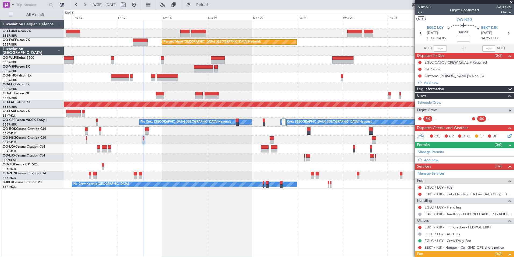
click at [146, 215] on div "Owner Melsbroek Air Base Owner [GEOGRAPHIC_DATA] Planned Maint [GEOGRAPHIC_DATA…" at bounding box center [289, 138] width 450 height 237
click at [149, 229] on div "Owner Melsbroek Air Base Owner [GEOGRAPHIC_DATA] Planned Maint [GEOGRAPHIC_DATA…" at bounding box center [289, 138] width 450 height 237
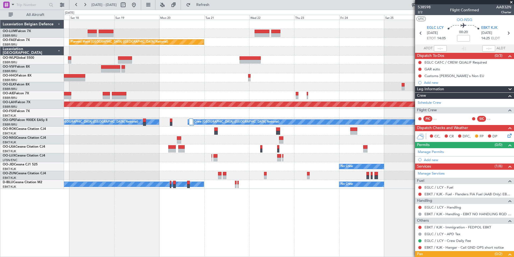
click at [158, 226] on div "Owner Melsbroek Air Base Owner [GEOGRAPHIC_DATA] Planned Maint [GEOGRAPHIC_DATA…" at bounding box center [289, 138] width 450 height 237
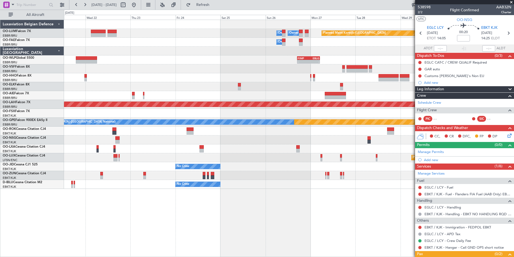
click at [155, 223] on div "Owner Melsbroek Air Base Owner [GEOGRAPHIC_DATA] Planned Maint [GEOGRAPHIC_DATA…" at bounding box center [289, 138] width 450 height 237
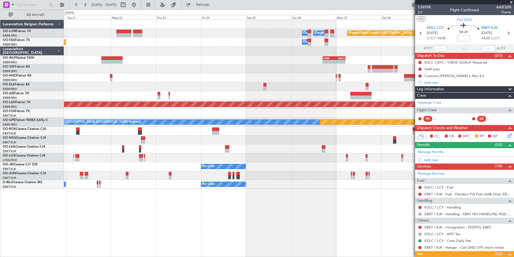
click at [303, 228] on div "Owner Melsbroek Air Base Owner [GEOGRAPHIC_DATA] Planned Maint [GEOGRAPHIC_DATA…" at bounding box center [289, 138] width 450 height 237
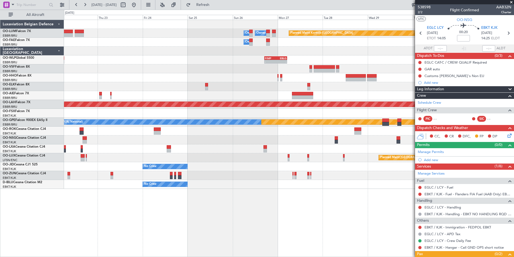
click at [202, 236] on div "Owner Melsbroek Air Base Owner [GEOGRAPHIC_DATA] Planned Maint [GEOGRAPHIC_DATA…" at bounding box center [289, 138] width 450 height 237
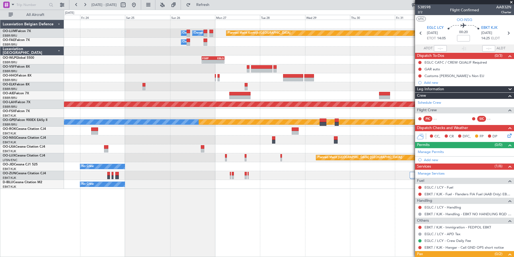
click at [213, 227] on div "Owner Melsbroek Air Base Owner [GEOGRAPHIC_DATA] Planned Maint [GEOGRAPHIC_DATA…" at bounding box center [289, 138] width 450 height 237
click at [266, 231] on div "Owner Melsbroek Air Base Owner [GEOGRAPHIC_DATA] Planned Maint [GEOGRAPHIC_DATA…" at bounding box center [289, 138] width 450 height 237
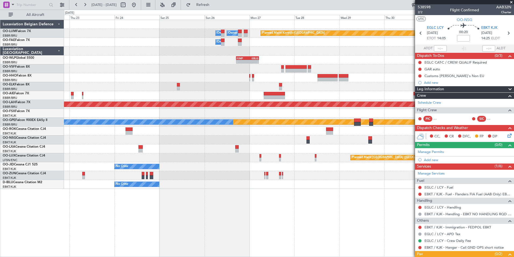
click at [169, 235] on div "Owner Melsbroek Air Base Owner Melsbroek Air Base Planned Maint Kortrijk-Wevelg…" at bounding box center [289, 138] width 450 height 237
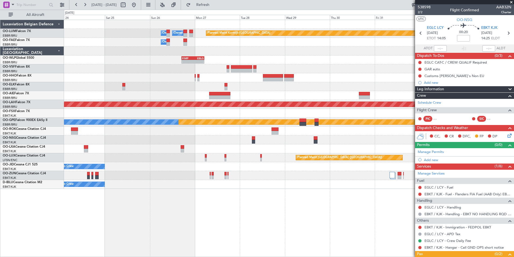
click at [136, 227] on div "Owner Melsbroek Air Base Owner Melsbroek Air Base Planned Maint Kortrijk-Wevelg…" at bounding box center [289, 138] width 450 height 237
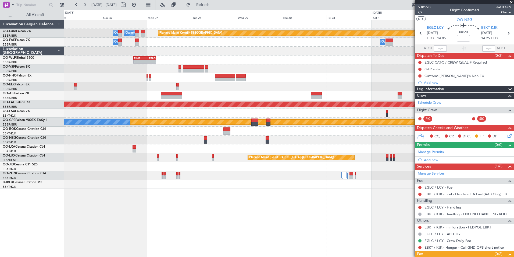
click at [184, 238] on div "Owner Melsbroek Air Base Owner Melsbroek Air Base Planned Maint Kortrijk-Wevelg…" at bounding box center [289, 138] width 450 height 237
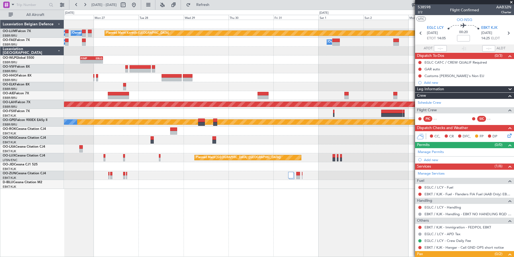
click at [170, 221] on div "Planned Maint Kortrijk-Wevelgem Owner Melsbroek Air Base Owner Melsbroek Air Ba…" at bounding box center [289, 138] width 450 height 237
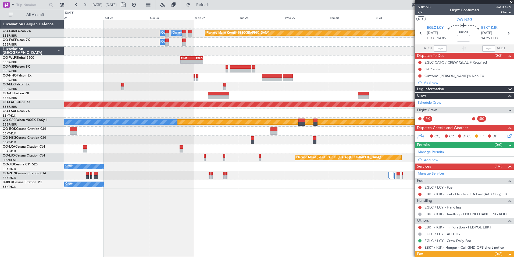
click at [247, 238] on div "Planned Maint Kortrijk-Wevelgem Owner Melsbroek Air Base Owner Melsbroek Air Ba…" at bounding box center [289, 138] width 450 height 237
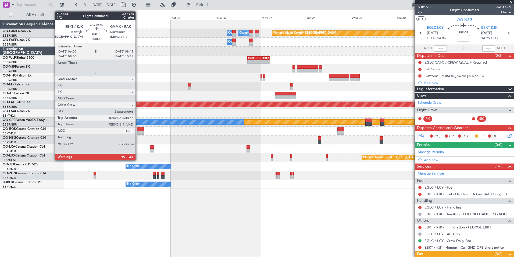
click at [138, 129] on div at bounding box center [140, 129] width 7 height 4
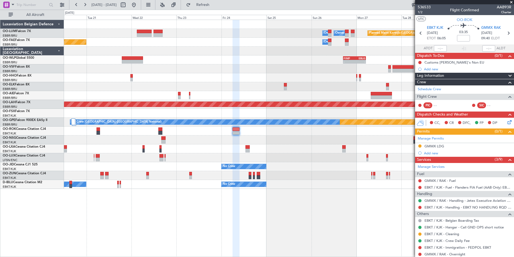
click at [236, 136] on div "Planned Maint Kortrijk-Wevelgem Owner Melsbroek Air Base Owner Melsbroek Air Ba…" at bounding box center [289, 104] width 450 height 169
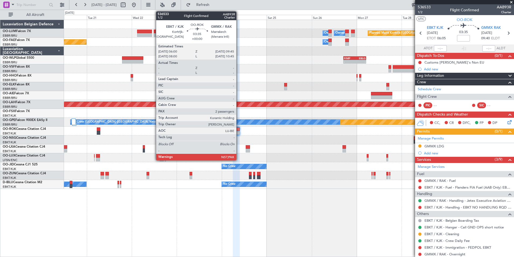
click at [239, 133] on div at bounding box center [236, 133] width 7 height 4
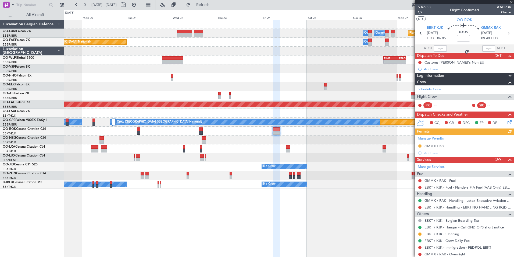
click at [244, 220] on div "Planned Maint Kortrijk-Wevelgem Owner Melsbroek Air Base Owner Melsbroek Air Ba…" at bounding box center [289, 138] width 450 height 237
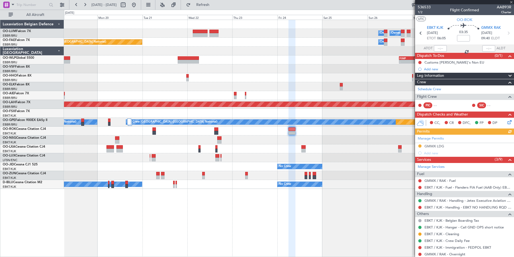
click at [288, 233] on div "Planned Maint Kortrijk-Wevelgem Owner Melsbroek Air Base Owner Melsbroek Air Ba…" at bounding box center [289, 138] width 450 height 237
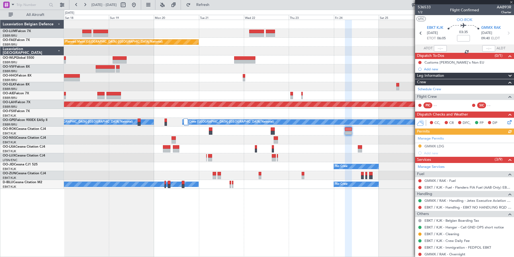
click at [291, 243] on div "Planned Maint Kortrijk-Wevelgem Owner Melsbroek Air Base Owner Melsbroek Air Ba…" at bounding box center [289, 138] width 450 height 237
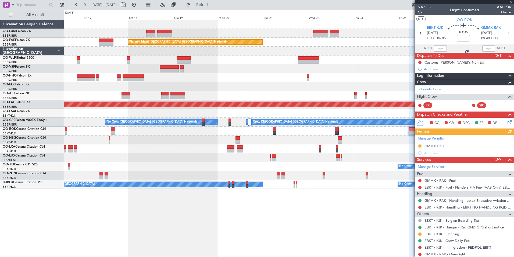
click at [242, 227] on div "Owner Melsbroek Air Base Owner Melsbroek Air Base Planned Maint Kortrijk-Wevelg…" at bounding box center [289, 138] width 450 height 237
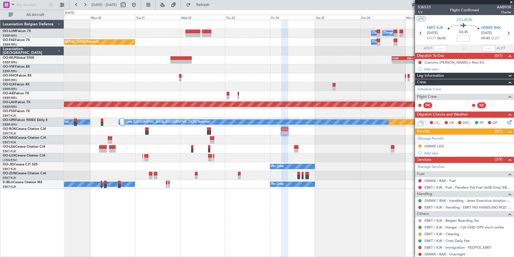
click at [155, 213] on div "Owner Melsbroek Air Base Owner Melsbroek Air Base Planned Maint Kortrijk-Wevelg…" at bounding box center [289, 138] width 450 height 237
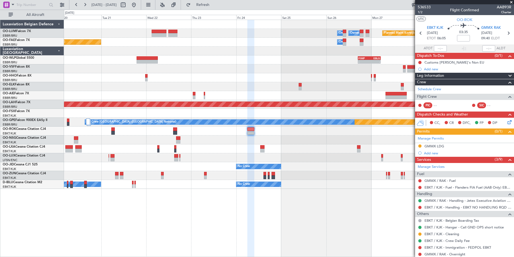
click at [256, 133] on div at bounding box center [289, 130] width 450 height 9
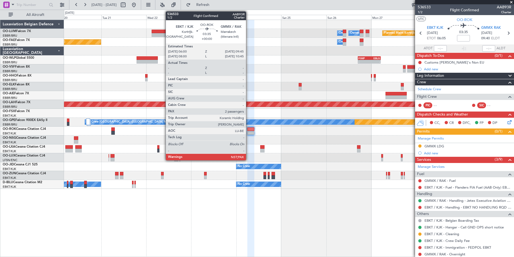
click at [249, 128] on div at bounding box center [251, 129] width 7 height 4
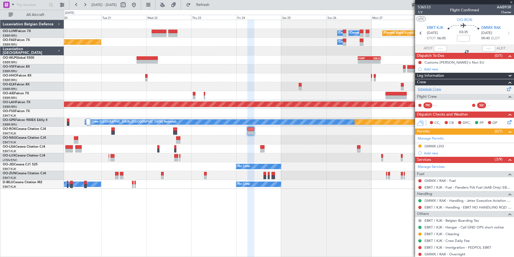
click at [429, 88] on link "Schedule Crew" at bounding box center [429, 89] width 23 height 5
click at [198, 225] on div "Owner Melsbroek Air Base Owner Melsbroek Air Base Planned Maint Kortrijk-Wevelg…" at bounding box center [289, 138] width 450 height 237
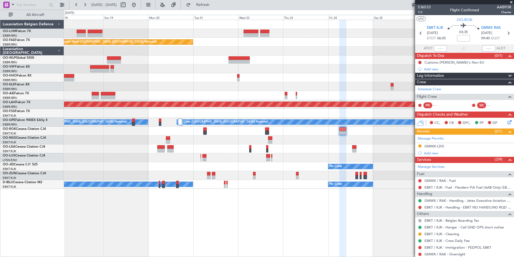
click at [235, 242] on div "Owner Melsbroek Air Base Owner Melsbroek Air Base Planned Maint Kortrijk-Wevelg…" at bounding box center [289, 138] width 450 height 237
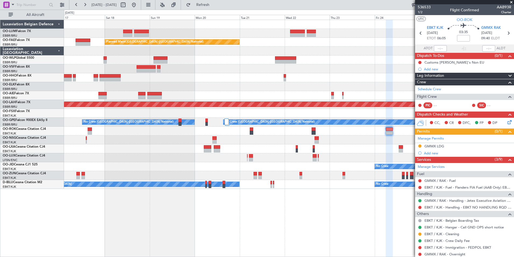
click at [184, 243] on div "Owner Melsbroek Air Base Owner Melsbroek Air Base Planned Maint Kortrijk-Wevelg…" at bounding box center [289, 138] width 450 height 237
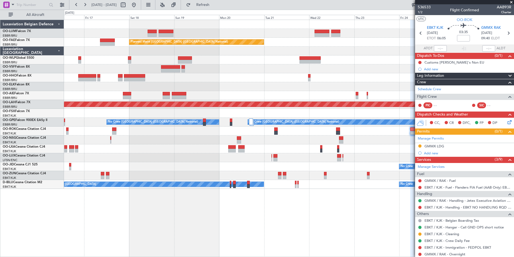
click at [193, 245] on div "Owner Melsbroek Air Base Owner Melsbroek Air Base Planned Maint Kortrijk-Wevelg…" at bounding box center [289, 138] width 450 height 237
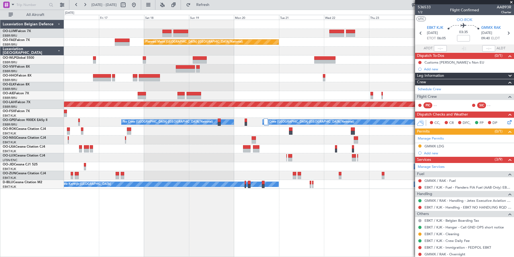
click at [178, 241] on div "Owner Melsbroek Air Base Owner Melsbroek Air Base Planned Maint Kortrijk-Wevelg…" at bounding box center [289, 138] width 450 height 237
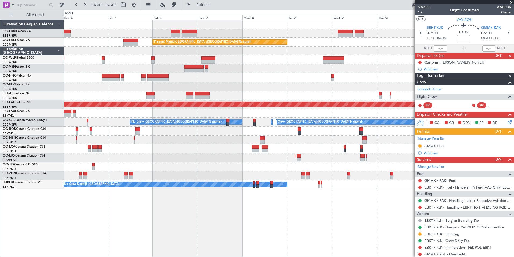
click at [212, 251] on div "Owner Melsbroek Air Base Owner Melsbroek Air Base Planned Maint Kortrijk-Wevelg…" at bounding box center [289, 138] width 450 height 237
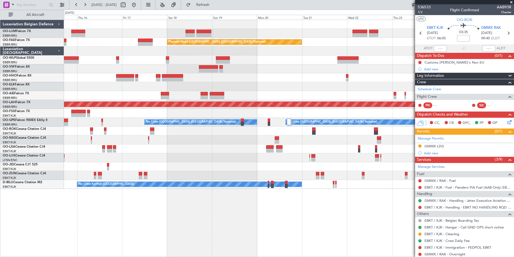
click at [208, 246] on div "Owner Melsbroek Air Base Owner Melsbroek Air Base Planned Maint Kortrijk-Wevelg…" at bounding box center [289, 138] width 450 height 237
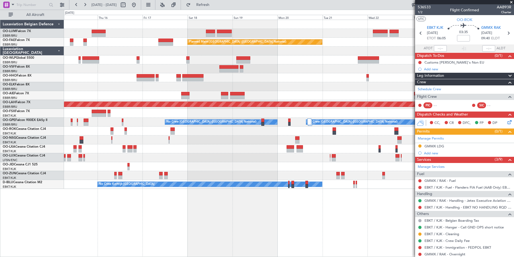
click at [184, 237] on div "Owner Melsbroek Air Base Owner Melsbroek Air Base Planned Maint Kortrijk-Wevelg…" at bounding box center [289, 138] width 450 height 237
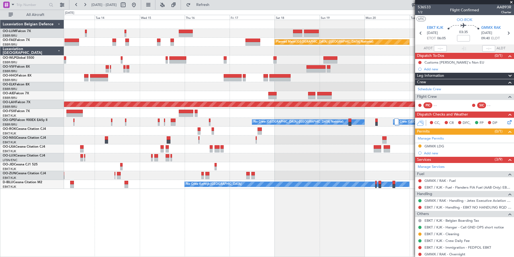
click at [335, 248] on div "Planned Maint Brussels (Brussels National) Owner Melsbroek Air Base Planned Mai…" at bounding box center [289, 138] width 450 height 237
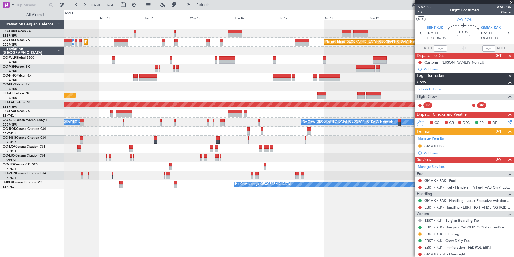
click at [189, 227] on div "Planned Maint Brussels (Brussels National) AOG Maint Sibiu Planned Maint Brusse…" at bounding box center [289, 138] width 450 height 237
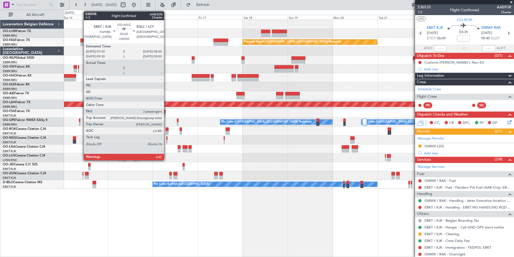
click at [167, 139] on div at bounding box center [167, 138] width 1 height 4
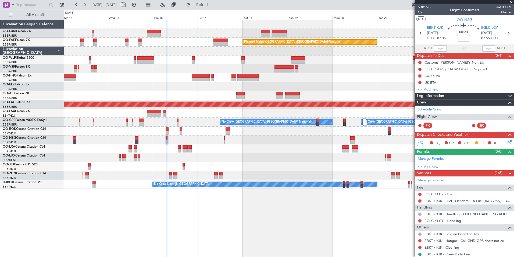
click at [166, 139] on div at bounding box center [289, 139] width 450 height 9
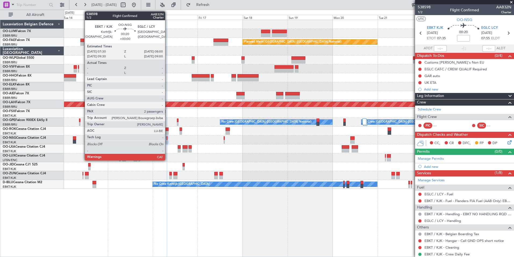
click at [168, 139] on div at bounding box center [167, 138] width 1 height 4
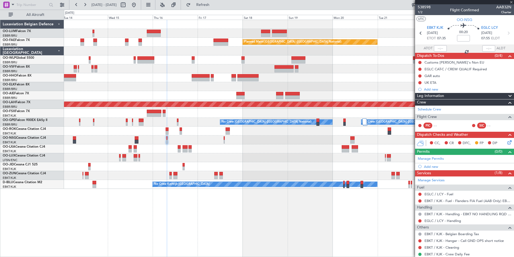
click at [167, 139] on div at bounding box center [167, 138] width 1 height 4
click at [443, 109] on div "Schedule Crew" at bounding box center [464, 109] width 99 height 8
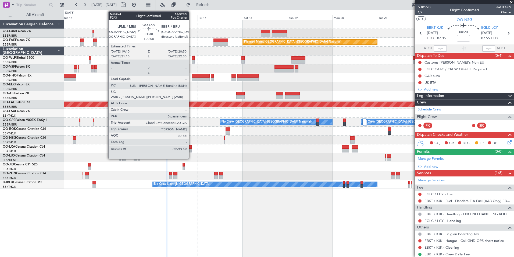
click at [191, 148] on div at bounding box center [190, 147] width 3 height 4
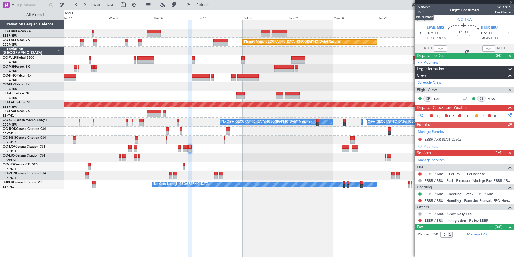
click at [425, 8] on span "538494" at bounding box center [424, 7] width 13 height 6
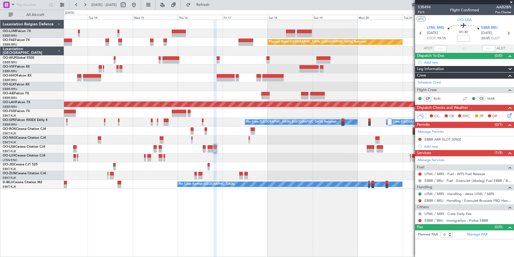
click at [113, 212] on div "Planned Maint Brussels (Brussels National) Owner Melsbroek Air Base Planned Mai…" at bounding box center [289, 138] width 450 height 237
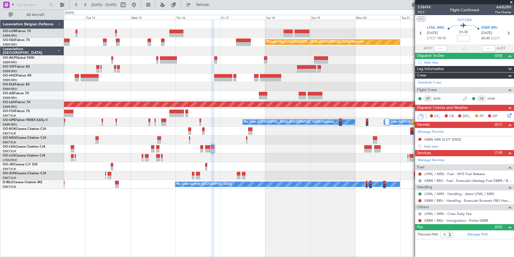
click at [118, 228] on div "Planned Maint Brussels (Brussels National) Owner Melsbroek Air Base Planned Mai…" at bounding box center [289, 138] width 450 height 237
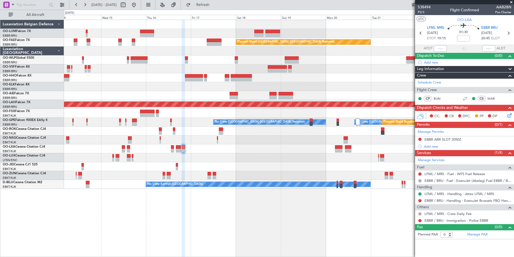
click at [130, 164] on div "Owner Melsbroek Air Base Owner Melsbroek Air Base Planned Maint Brussels (Bruss…" at bounding box center [289, 104] width 450 height 169
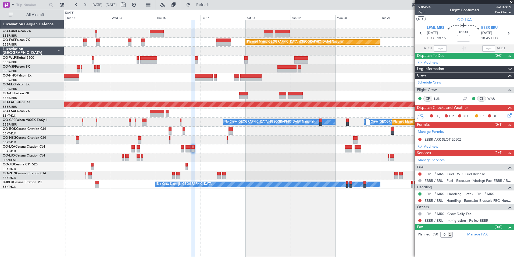
click at [198, 216] on div "Owner Melsbroek Air Base Planned Maint Brussels (Brussels National) Owner Melsb…" at bounding box center [289, 138] width 450 height 237
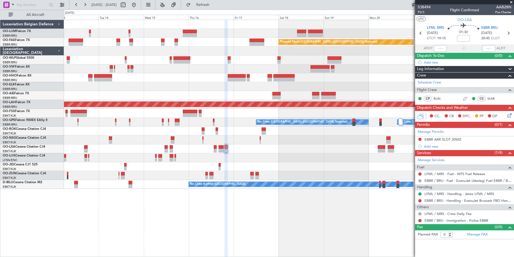
click at [210, 199] on div "Planned Maint Brussels (Brussels National) Owner Melsbroek Air Base Planned Mai…" at bounding box center [289, 138] width 450 height 237
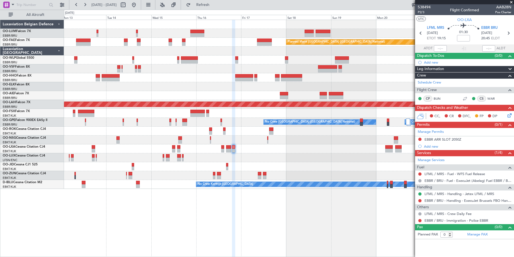
click at [168, 240] on div "Planned Maint Brussels (Brussels National) Owner Melsbroek Air Base Planned Mai…" at bounding box center [289, 138] width 450 height 237
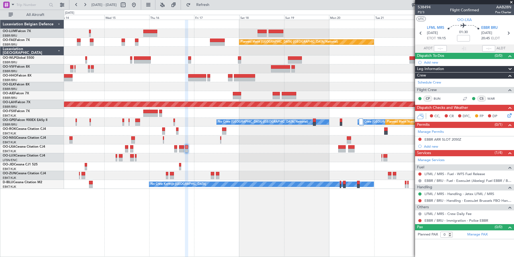
click at [185, 237] on div at bounding box center [186, 138] width 3 height 237
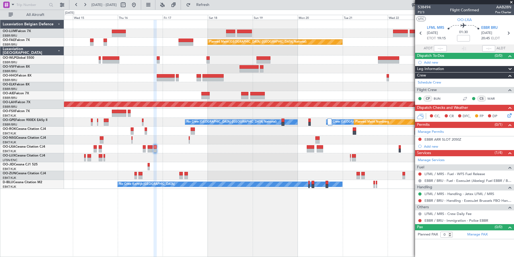
click at [218, 249] on div "Owner Melsbroek Air Base Owner Melsbroek Air Base Planned Maint Kortrijk-Wevelg…" at bounding box center [289, 138] width 450 height 237
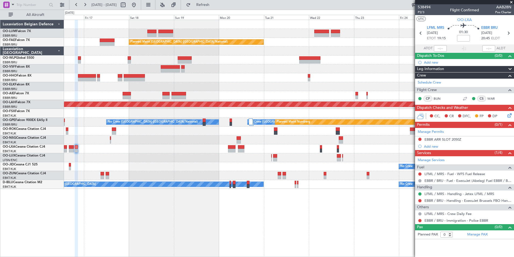
click at [184, 254] on div "Owner Melsbroek Air Base Owner Melsbroek Air Base Planned Maint Kortrijk-Wevelg…" at bounding box center [289, 138] width 450 height 237
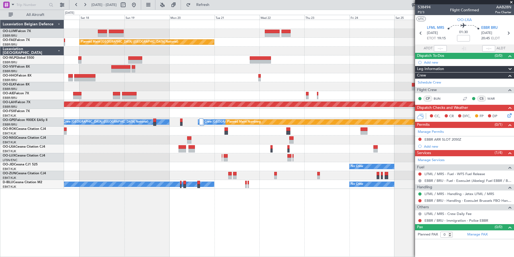
click at [241, 256] on html "14 Oct 2025 - 24 Oct 2025 Refresh Quick Links All Aircraft Owner Melsbroek Air …" at bounding box center [257, 128] width 514 height 257
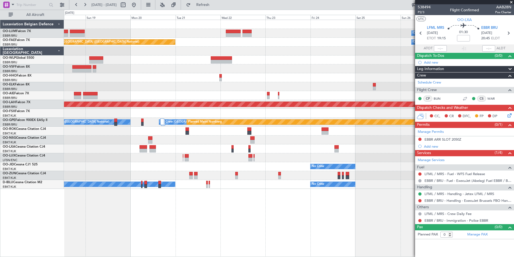
click at [280, 256] on html "14 Oct 2025 - 24 Oct 2025 Refresh Quick Links All Aircraft Owner Melsbroek Air …" at bounding box center [257, 128] width 514 height 257
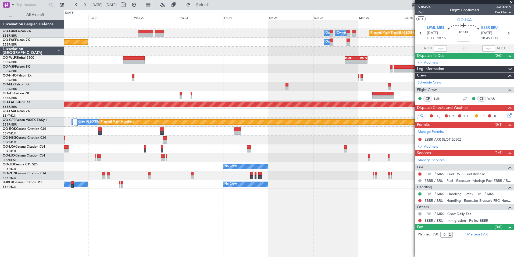
click at [122, 239] on div "Owner Melsbroek Air Base Owner Melsbroek Air Base Planned Maint Kortrijk-Wevelg…" at bounding box center [289, 138] width 450 height 237
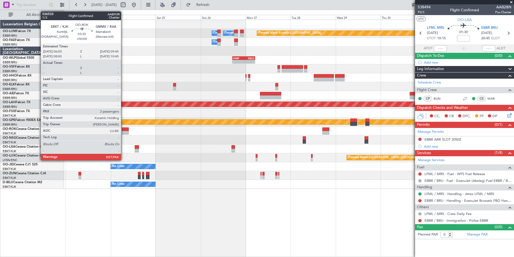
click at [123, 129] on div at bounding box center [125, 129] width 7 height 4
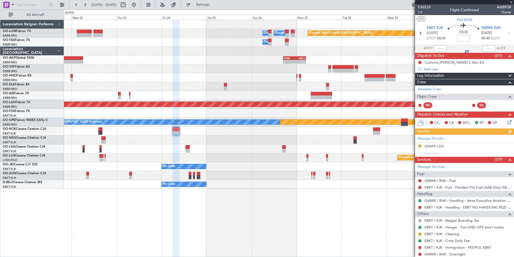
click at [218, 206] on div "Planned Maint Kortrijk-Wevelgem Owner Melsbroek Air Base Owner Melsbroek Air Ba…" at bounding box center [289, 138] width 450 height 237
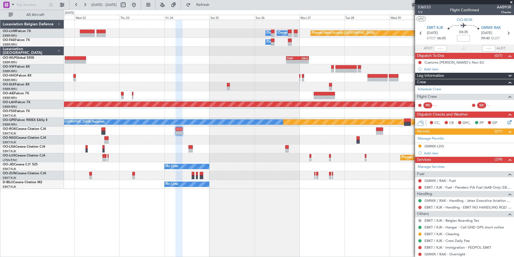
click at [188, 224] on div "Planned Maint Kortrijk-Wevelgem Owner Melsbroek Air Base Owner Melsbroek Air Ba…" at bounding box center [289, 138] width 450 height 237
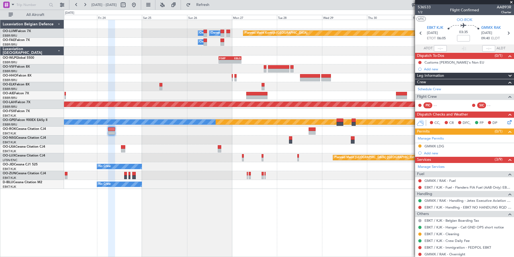
click at [271, 234] on div "Planned Maint Kortrijk-Wevelgem Owner Melsbroek Air Base Owner Melsbroek Air Ba…" at bounding box center [289, 138] width 450 height 237
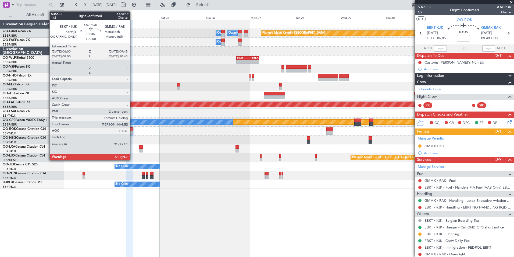
click at [132, 131] on div at bounding box center [129, 133] width 7 height 4
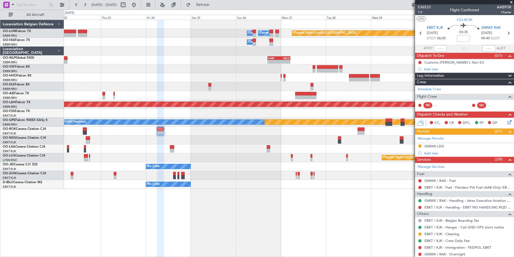
click at [247, 224] on div "Planned Maint Kortrijk-Wevelgem Owner Melsbroek Air Base Owner Melsbroek Air Ba…" at bounding box center [289, 138] width 450 height 237
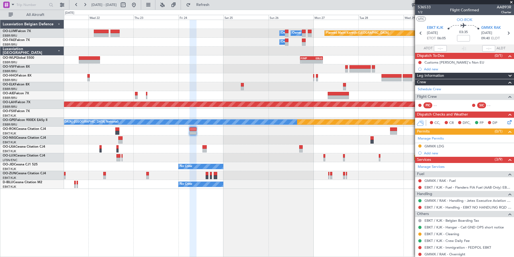
click at [190, 248] on div "Planned Maint Kortrijk-Wevelgem Owner Melsbroek Air Base Owner Melsbroek Air Ba…" at bounding box center [257, 133] width 514 height 247
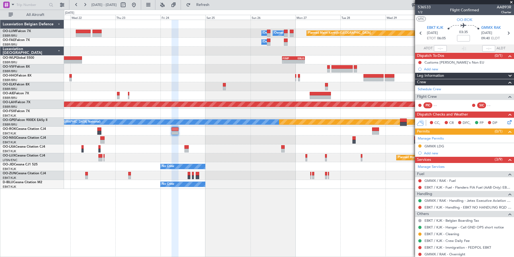
click at [152, 256] on html "22 Oct 2025 - 01 Nov 2025 Refresh Quick Links All Aircraft Planned Maint Kortri…" at bounding box center [257, 128] width 514 height 257
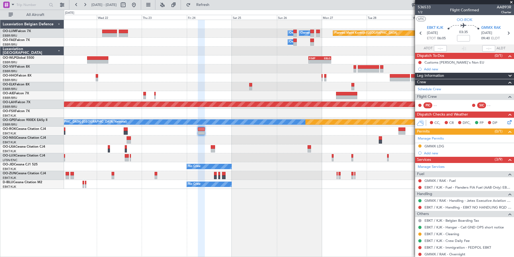
click at [224, 69] on div "Planned Maint Kortrijk-Wevelgem Owner Melsbroek Air Base Owner Melsbroek Air Ba…" at bounding box center [289, 104] width 450 height 169
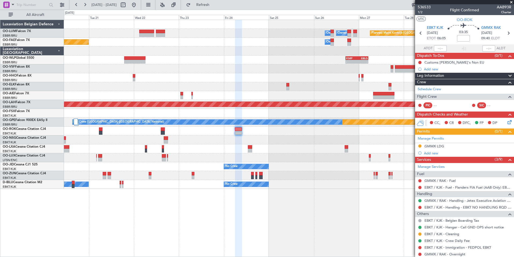
click at [183, 83] on div "Planned Maint Kortrijk-Wevelgem Owner Melsbroek Air Base Owner Melsbroek Air Ba…" at bounding box center [289, 104] width 450 height 169
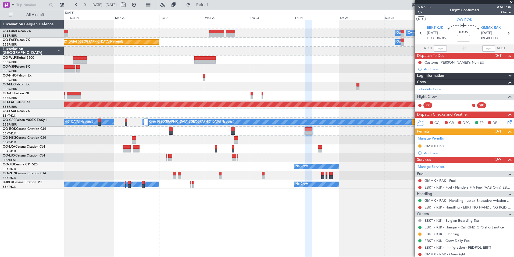
click at [169, 93] on div at bounding box center [289, 95] width 450 height 9
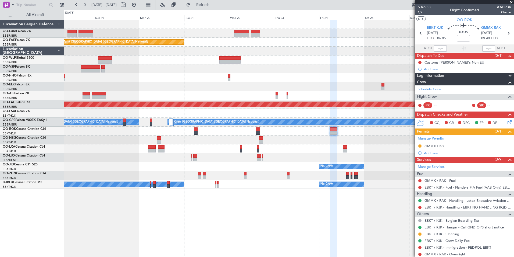
click at [156, 86] on div at bounding box center [289, 86] width 450 height 9
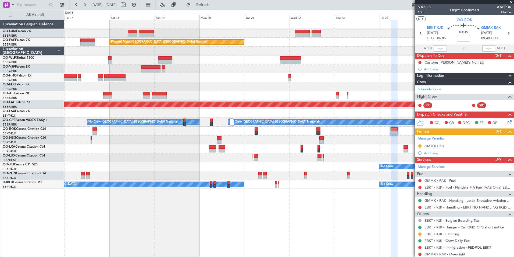
click at [184, 83] on div at bounding box center [289, 86] width 450 height 9
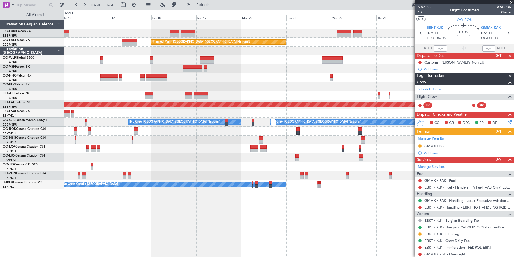
click at [138, 95] on div "Owner Melsbroek Air Base Owner Melsbroek Air Base Planned Maint Kortrijk-Wevelg…" at bounding box center [289, 104] width 450 height 169
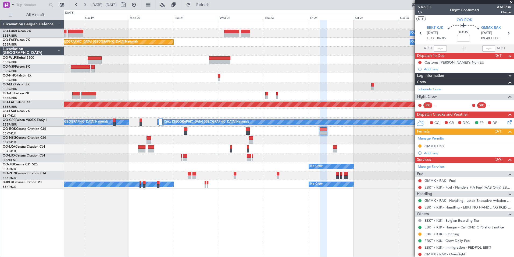
click at [244, 82] on div at bounding box center [289, 77] width 450 height 9
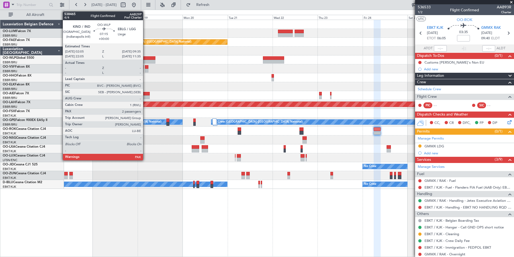
click at [146, 60] on div at bounding box center [149, 62] width 14 height 4
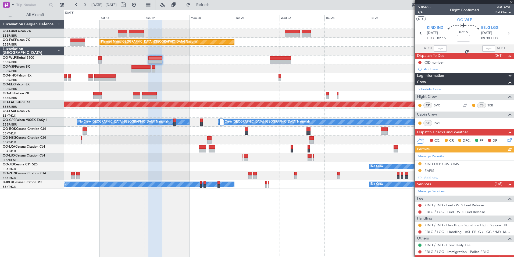
click at [254, 211] on div "Owner Melsbroek Air Base Owner Melsbroek Air Base Planned Maint Kortrijk-Wevelg…" at bounding box center [289, 138] width 450 height 237
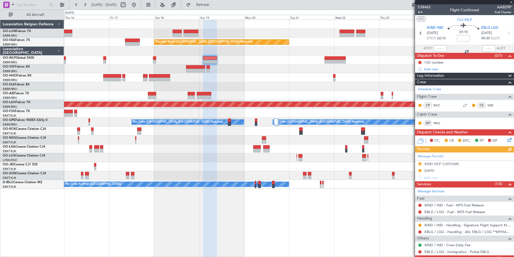
click at [303, 217] on div "Owner Melsbroek Air Base Owner Melsbroek Air Base Planned Maint Kortrijk-Wevelg…" at bounding box center [289, 138] width 450 height 237
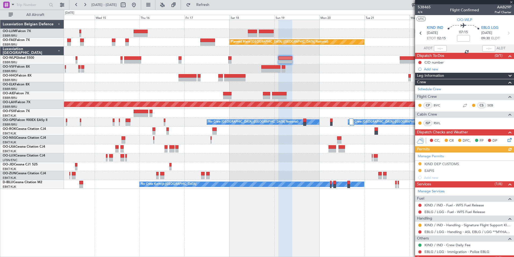
click at [293, 218] on div at bounding box center [285, 138] width 14 height 237
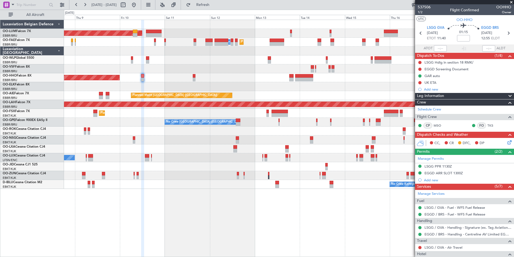
click at [233, 222] on div "Planned Maint [GEOGRAPHIC_DATA] ([GEOGRAPHIC_DATA] National) AOG Maint [GEOGRAP…" at bounding box center [289, 138] width 450 height 237
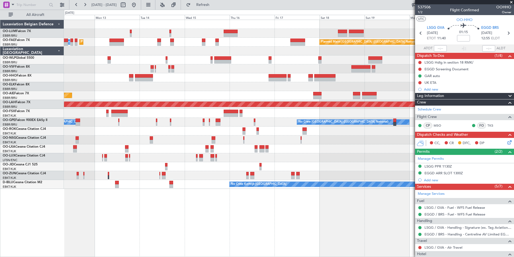
click at [185, 172] on div "Planned Maint [GEOGRAPHIC_DATA] ([GEOGRAPHIC_DATA] National) AOG Maint [GEOGRAP…" at bounding box center [289, 104] width 450 height 169
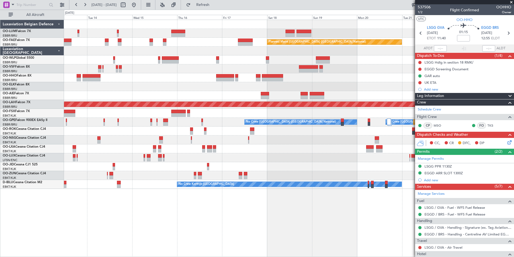
click at [243, 215] on div "Planned Maint [GEOGRAPHIC_DATA] ([GEOGRAPHIC_DATA] National) Owner [GEOGRAPHIC_…" at bounding box center [289, 138] width 450 height 237
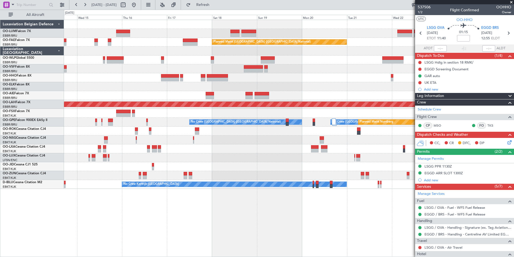
click at [383, 231] on div "Owner Melsbroek Air Base Owner Melsbroek Air Base Planned Maint Brussels (Bruss…" at bounding box center [289, 138] width 450 height 237
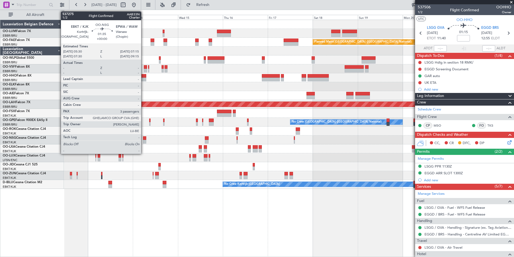
click at [144, 138] on div at bounding box center [144, 138] width 3 height 4
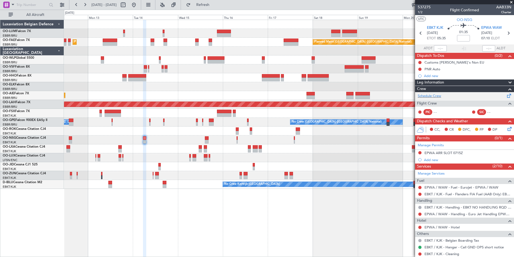
click at [442, 98] on div "Schedule Crew" at bounding box center [464, 96] width 99 height 8
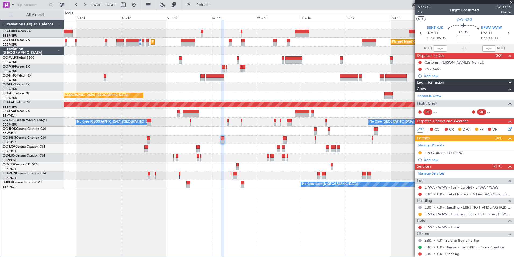
click at [310, 256] on html "12 Oct 2025 - 22 Oct 2025 Refresh Quick Links All Aircraft Planned Maint Brusse…" at bounding box center [257, 128] width 514 height 257
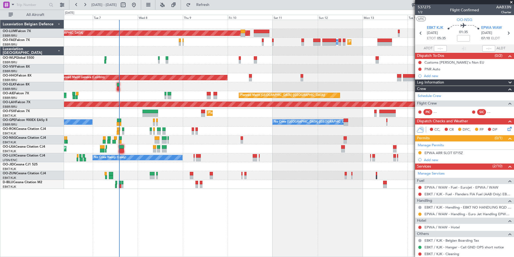
click at [284, 256] on html "08 Oct 2025 - 18 Oct 2025 Refresh Quick Links All Aircraft Planned Maint Brusse…" at bounding box center [257, 128] width 514 height 257
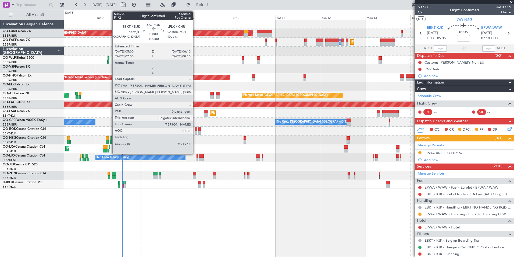
click at [195, 129] on div at bounding box center [196, 129] width 2 height 4
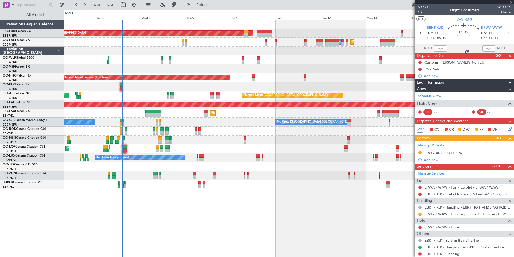
type input "0"
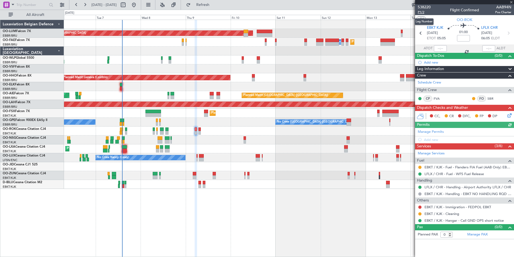
click at [421, 10] on span "P1/2" at bounding box center [424, 12] width 13 height 5
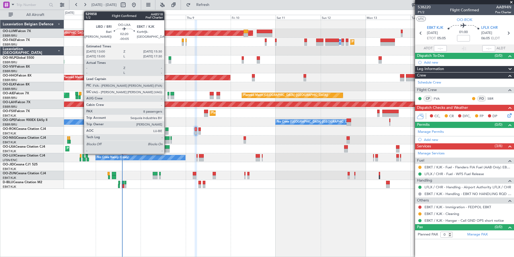
click at [167, 147] on div at bounding box center [167, 147] width 5 height 4
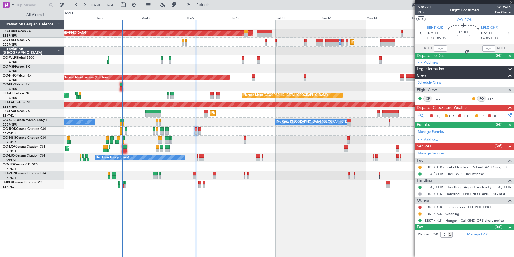
type input "-00:05"
type input "8"
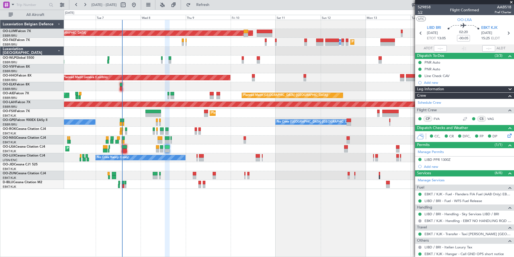
click at [422, 13] on span "1/2" at bounding box center [424, 12] width 13 height 5
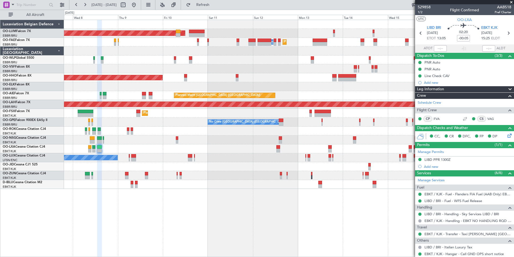
click at [146, 232] on div "Planned Maint [GEOGRAPHIC_DATA] ([GEOGRAPHIC_DATA] National) AOG Maint [GEOGRAP…" at bounding box center [289, 138] width 450 height 237
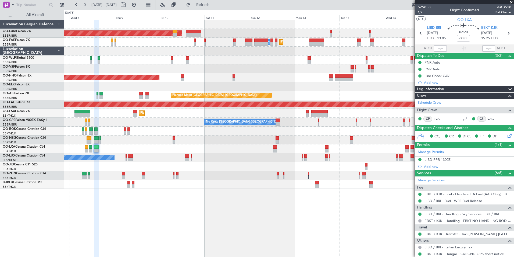
click at [91, 229] on div "Planned Maint [GEOGRAPHIC_DATA] ([GEOGRAPHIC_DATA] National) AOG Maint [GEOGRAP…" at bounding box center [289, 138] width 450 height 237
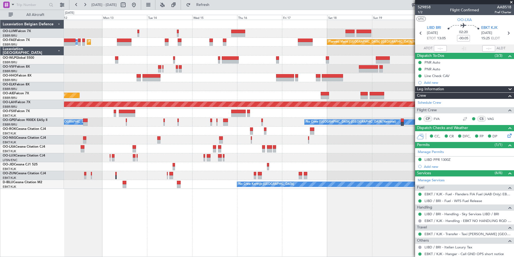
click at [143, 249] on div "Planned Maint Brussels (Brussels National) AOG Maint Sibiu Planned Maint Melsbr…" at bounding box center [289, 138] width 450 height 237
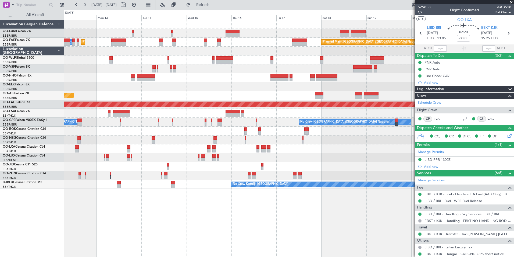
click at [201, 219] on div "Planned Maint Brussels (Brussels National) AOG Maint Sibiu Planned Maint Melsbr…" at bounding box center [289, 138] width 450 height 237
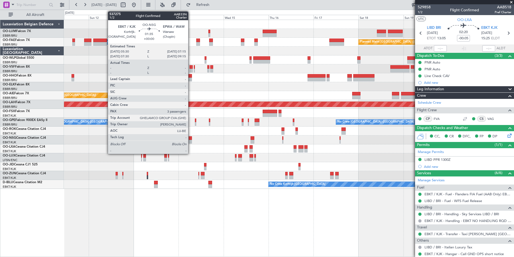
click at [191, 139] on div at bounding box center [190, 138] width 3 height 4
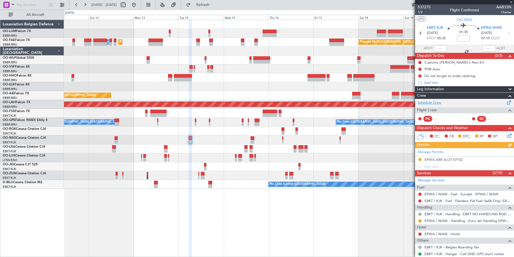
click at [433, 104] on link "Schedule Crew" at bounding box center [429, 102] width 23 height 5
click at [216, 9] on button "Refresh" at bounding box center [200, 5] width 32 height 9
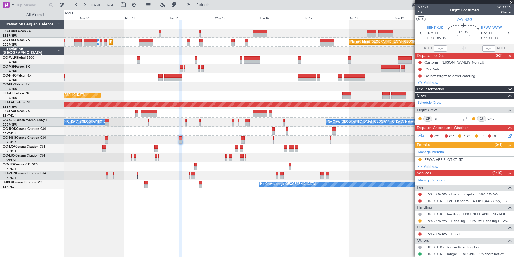
click at [214, 212] on div "Planned Maint Brussels (Brussels National) AOG Maint Sibiu Planned Maint Brusse…" at bounding box center [289, 138] width 450 height 237
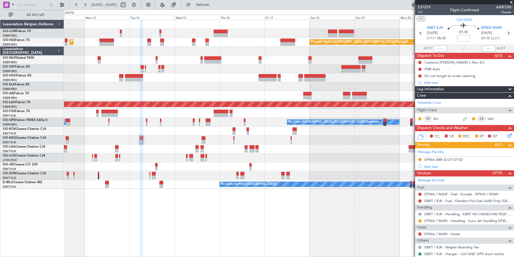
click at [265, 154] on div at bounding box center [289, 157] width 450 height 9
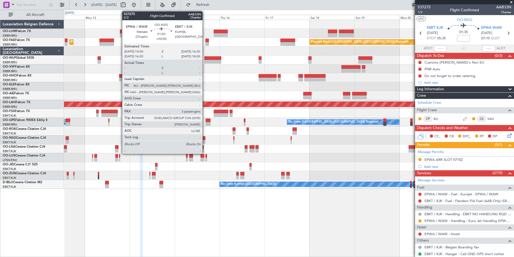
click at [205, 141] on div at bounding box center [204, 142] width 4 height 4
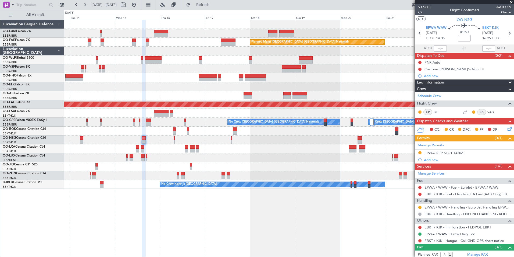
click at [243, 211] on div "Owner Melsbroek Air Base Planned Maint Brussels (Brussels National) Owner Melsb…" at bounding box center [289, 138] width 450 height 237
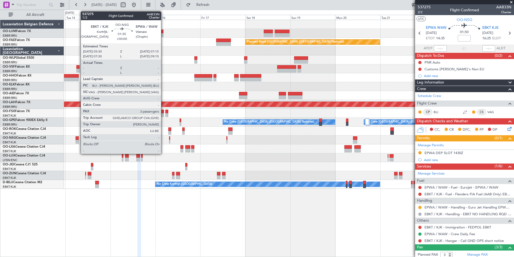
click at [78, 139] on div at bounding box center [77, 138] width 3 height 4
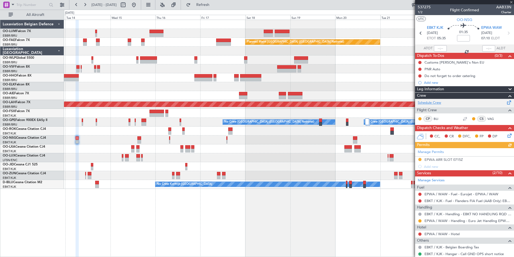
click at [436, 102] on link "Schedule Crew" at bounding box center [429, 102] width 23 height 5
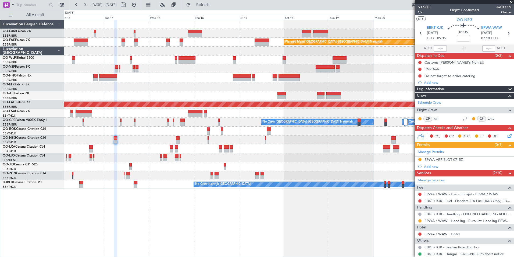
click at [178, 218] on div "Planned Maint [GEOGRAPHIC_DATA] ([GEOGRAPHIC_DATA] National) Owner [GEOGRAPHIC_…" at bounding box center [289, 138] width 450 height 237
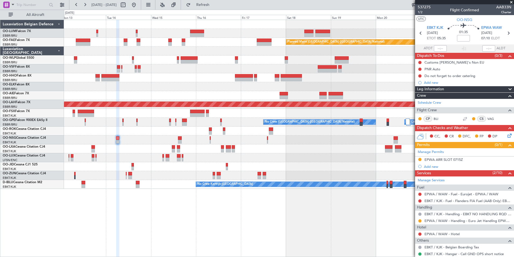
click at [212, 232] on div "Planned Maint [GEOGRAPHIC_DATA] ([GEOGRAPHIC_DATA] National) Owner [GEOGRAPHIC_…" at bounding box center [289, 138] width 450 height 237
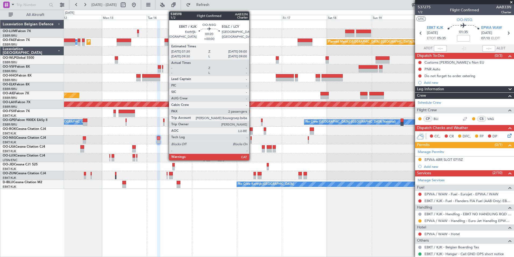
click at [252, 139] on div at bounding box center [251, 138] width 1 height 4
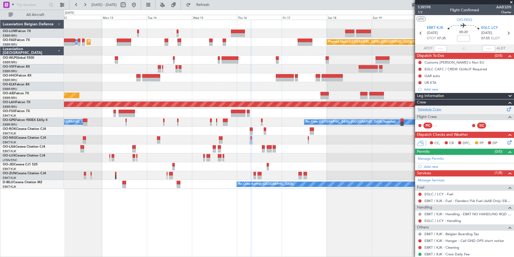
click at [440, 108] on link "Schedule Crew" at bounding box center [429, 109] width 23 height 5
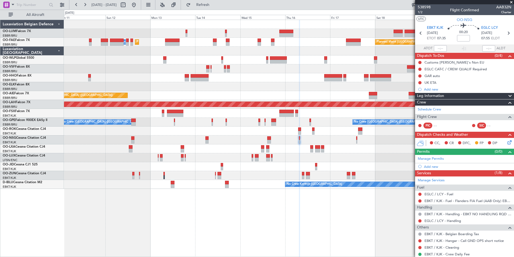
click at [274, 220] on div "Planned Maint [GEOGRAPHIC_DATA] ([GEOGRAPHIC_DATA] National) AOG Maint [GEOGRAP…" at bounding box center [289, 138] width 450 height 237
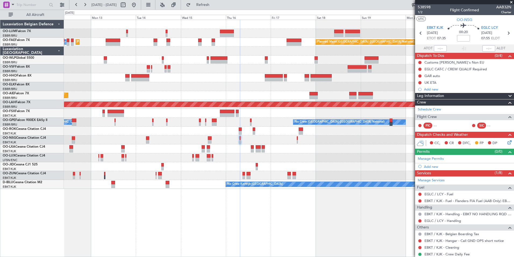
click at [199, 221] on div "Planned Maint Brussels (Brussels National) AOG Maint Sibiu Planned Maint Brusse…" at bounding box center [289, 138] width 450 height 237
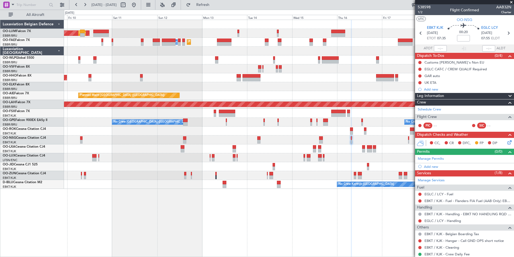
click at [192, 219] on div "AOG Maint Sibiu Planned Maint Brussels (Brussels National) Planned Maint Brusse…" at bounding box center [289, 138] width 450 height 237
click at [208, 220] on div "AOG Maint Sibiu Planned Maint Brussels (Brussels National) Planned Maint Brusse…" at bounding box center [289, 138] width 450 height 237
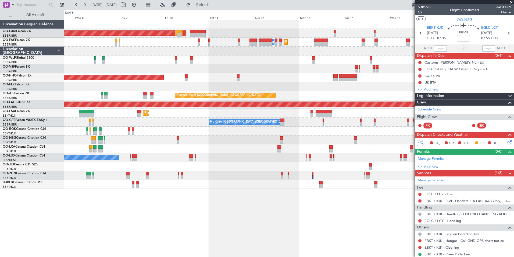
click at [225, 223] on div "AOG Maint Sibiu Planned Maint Brussels (Brussels National) Planned Maint Melsbr…" at bounding box center [289, 138] width 450 height 237
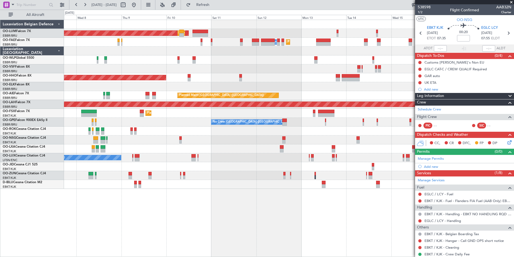
click at [220, 220] on div "AOG Maint Sibiu Planned Maint Brussels (Brussels National) Planned Maint Melsbr…" at bounding box center [289, 138] width 450 height 237
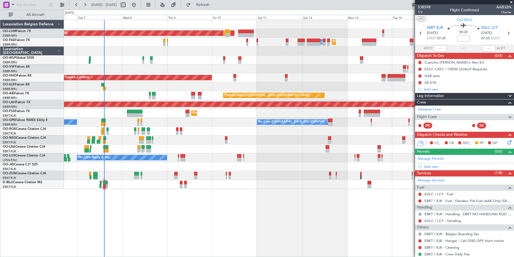
click at [251, 225] on div "AOG Maint Sibiu Planned Maint Brussels (Brussels National) Planned Maint Brusse…" at bounding box center [289, 138] width 450 height 237
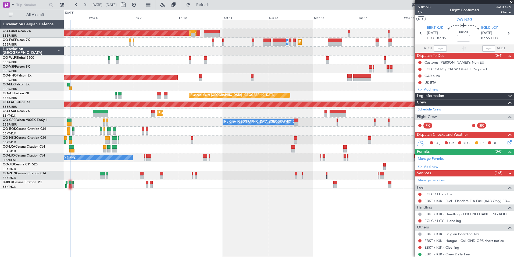
click at [151, 218] on div "AOG Maint Sibiu Planned Maint Brussels (Brussels National) Planned Maint Melsbr…" at bounding box center [289, 138] width 450 height 237
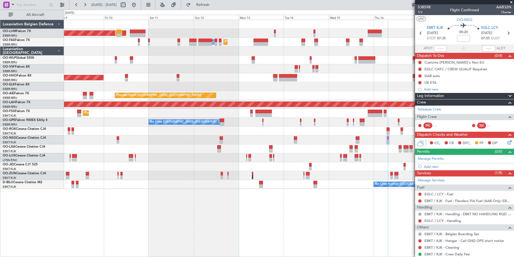
click at [121, 229] on div "AOG Maint Sibiu Planned Maint Brussels (Brussels National) Planned Maint Melsbr…" at bounding box center [289, 138] width 450 height 237
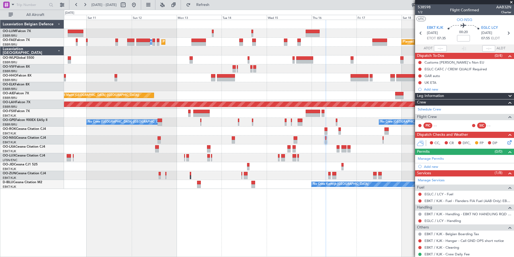
click at [99, 228] on div "Planned Maint [GEOGRAPHIC_DATA] ([GEOGRAPHIC_DATA] National) AOG Maint [GEOGRAP…" at bounding box center [289, 138] width 450 height 237
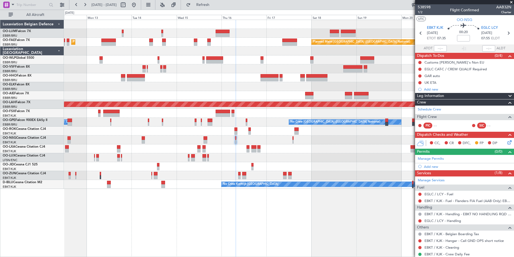
click at [142, 242] on div "Planned Maint Brussels (Brussels National) AOG Maint Sibiu Planned Maint Melsbr…" at bounding box center [289, 138] width 450 height 237
click at [214, 133] on div at bounding box center [289, 130] width 450 height 9
click at [184, 129] on div at bounding box center [289, 130] width 450 height 9
click at [207, 130] on div at bounding box center [289, 130] width 450 height 9
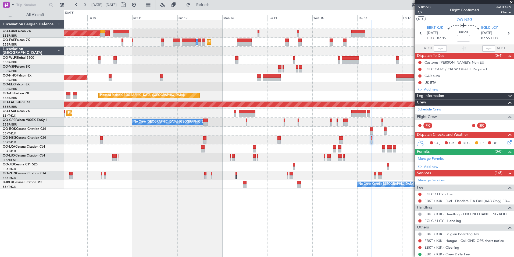
click at [315, 252] on div "Planned Maint Brussels (Brussels National) AOG Maint Sibiu Planned Maint Melsbr…" at bounding box center [289, 138] width 450 height 237
click at [321, 216] on div "Planned Maint Brussels (Brussels National) AOG Maint Sibiu Planned Maint Melsbr…" at bounding box center [289, 138] width 450 height 237
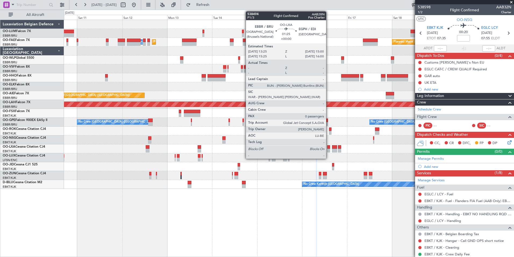
click at [329, 146] on div at bounding box center [328, 147] width 3 height 4
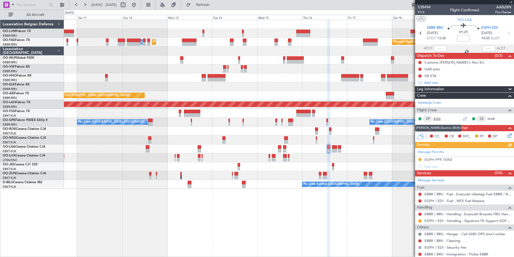
click at [439, 120] on link "BUN" at bounding box center [440, 118] width 12 height 5
click at [317, 140] on div at bounding box center [289, 139] width 450 height 9
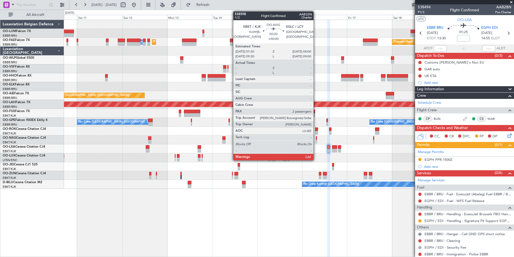
click at [316, 139] on div at bounding box center [316, 138] width 1 height 4
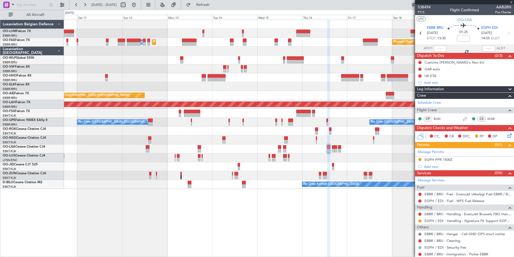
type input "2"
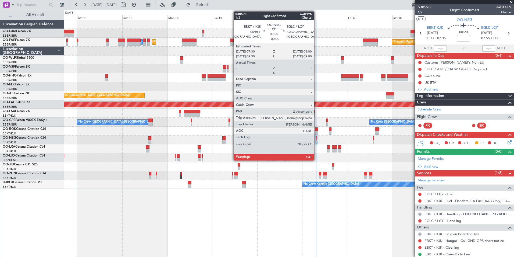
click at [317, 138] on div at bounding box center [316, 138] width 1 height 4
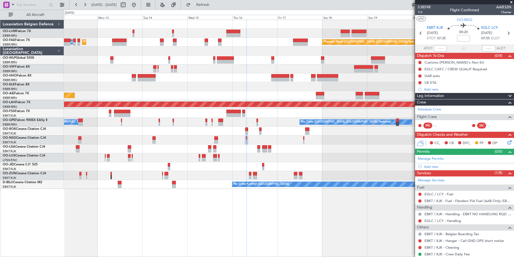
click at [204, 230] on div "Planned Maint Brussels (Brussels National) AOG Maint Sibiu Planned Maint Brusse…" at bounding box center [289, 138] width 450 height 237
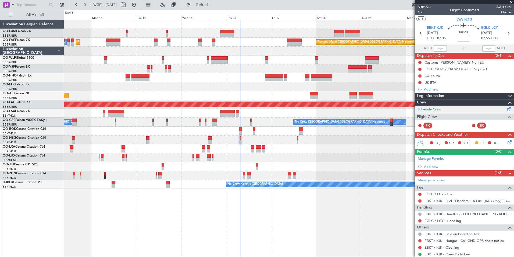
click at [439, 109] on link "Schedule Crew" at bounding box center [429, 109] width 23 height 5
click at [214, 8] on button "Refresh" at bounding box center [200, 5] width 32 height 9
click at [185, 87] on div at bounding box center [289, 86] width 450 height 9
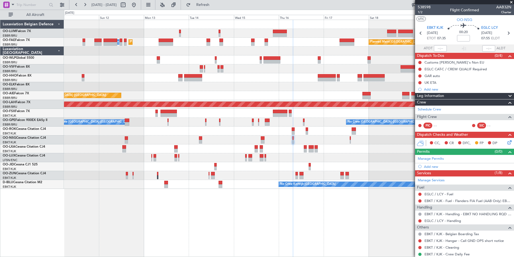
click at [174, 83] on div "Planned Maint [GEOGRAPHIC_DATA] ([GEOGRAPHIC_DATA] National) AOG Maint [GEOGRAP…" at bounding box center [289, 104] width 450 height 169
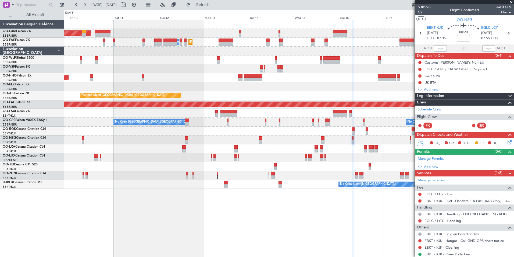
click at [155, 80] on div "Planned Maint Brussels (Brussels National) AOG Maint Sibiu Planned Maint Brusse…" at bounding box center [289, 104] width 450 height 169
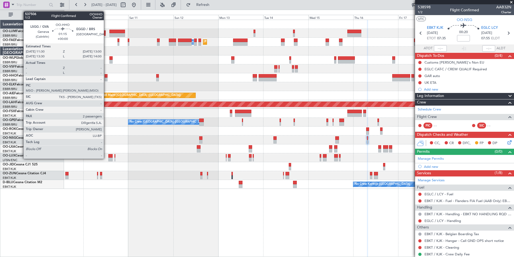
click at [106, 77] on div at bounding box center [106, 76] width 3 height 4
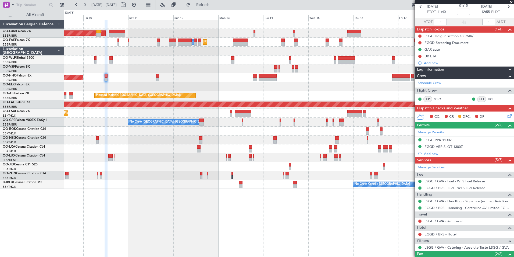
scroll to position [54, 0]
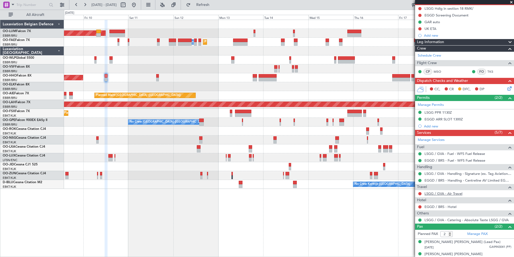
click at [457, 193] on link "LSGG / GVA - Air Travel" at bounding box center [444, 193] width 38 height 5
click at [214, 3] on span "Refresh" at bounding box center [203, 5] width 23 height 4
click at [441, 193] on link "LSGG / GVA - Air Travel" at bounding box center [444, 193] width 38 height 5
click at [214, 4] on span "Refresh" at bounding box center [203, 5] width 23 height 4
click at [210, 6] on span "Refresh" at bounding box center [203, 5] width 23 height 4
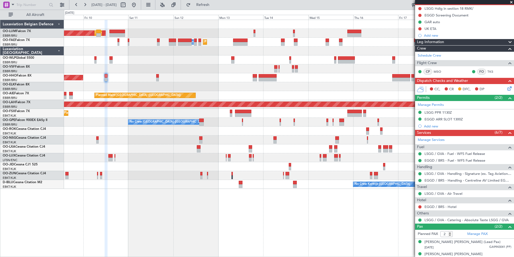
click at [207, 198] on div "AOG Maint Sibiu Planned Maint Brussels (Brussels National) Planned Maint Melsbr…" at bounding box center [289, 138] width 450 height 237
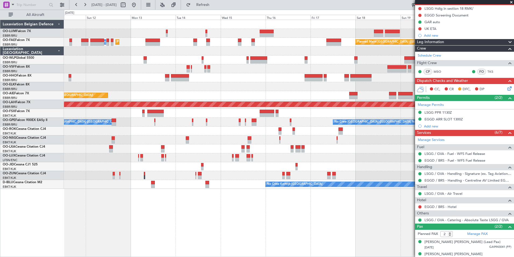
click at [170, 195] on div "Planned Maint Brussels (Brussels National) AOG Maint Sibiu Planned Maint Melsbr…" at bounding box center [289, 138] width 450 height 237
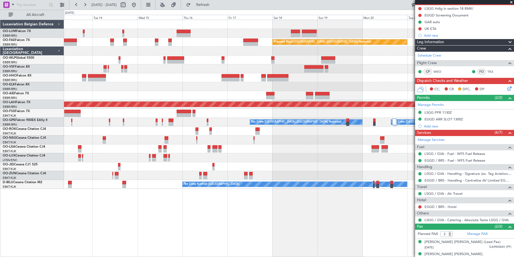
click at [165, 196] on div "Planned Maint [GEOGRAPHIC_DATA] ([GEOGRAPHIC_DATA] National) Owner [GEOGRAPHIC_…" at bounding box center [289, 138] width 450 height 237
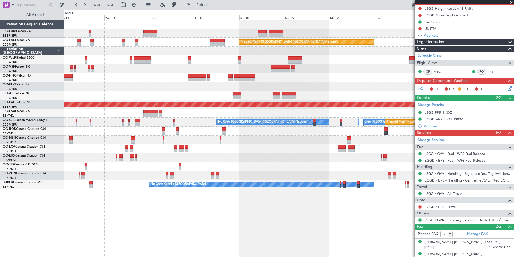
click at [85, 187] on div "Owner Melsbroek Air Base Owner [GEOGRAPHIC_DATA] Planned Maint [GEOGRAPHIC_DATA…" at bounding box center [289, 138] width 450 height 237
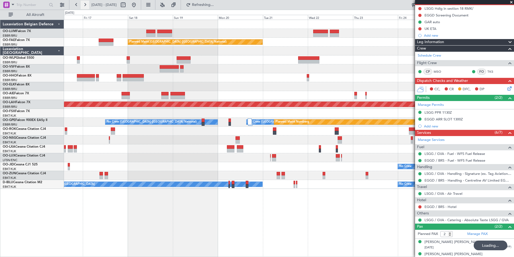
click at [83, 4] on button at bounding box center [85, 5] width 9 height 9
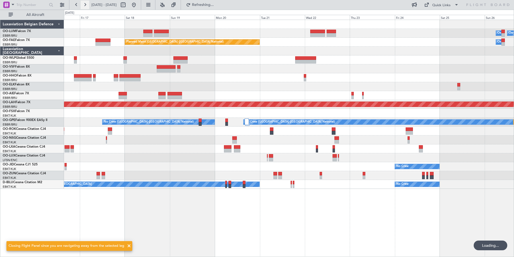
scroll to position [0, 0]
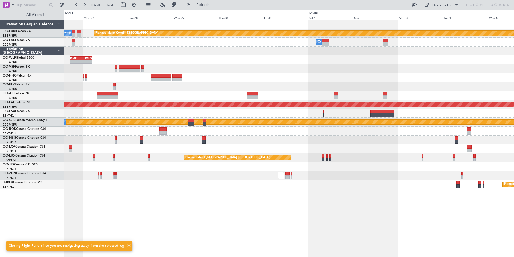
click at [199, 238] on div "Planned Maint Kortrijk-[GEOGRAPHIC_DATA] Owner [GEOGRAPHIC_DATA] Owner [GEOGRAP…" at bounding box center [289, 138] width 450 height 237
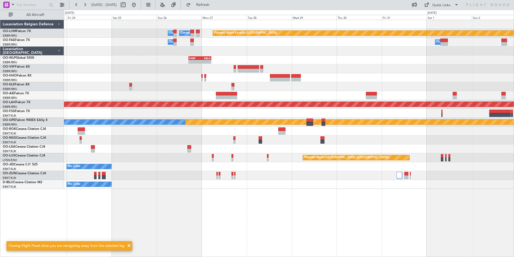
click at [250, 249] on div "Planned Maint Kortrijk-[GEOGRAPHIC_DATA] Owner [GEOGRAPHIC_DATA] Owner [GEOGRAP…" at bounding box center [289, 138] width 450 height 237
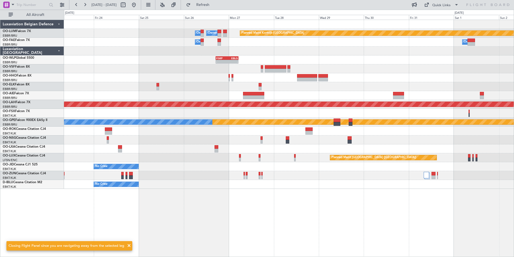
click at [255, 239] on div "Planned Maint Kortrijk-Wevelgem Owner Melsbroek Air Base Owner Melsbroek Air Ba…" at bounding box center [289, 138] width 450 height 237
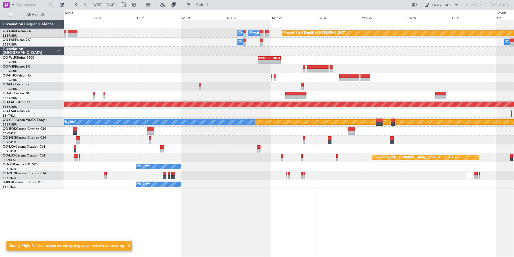
click at [225, 226] on div "Planned Maint Kortrijk-Wevelgem Owner Melsbroek Air Base Owner Melsbroek Air Ba…" at bounding box center [289, 138] width 450 height 237
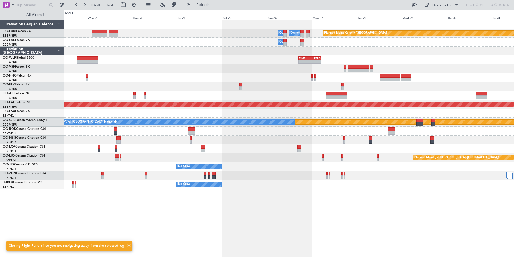
click at [239, 217] on div "Planned Maint Kortrijk-Wevelgem Owner Melsbroek Air Base Owner Melsbroek Air Ba…" at bounding box center [289, 138] width 450 height 237
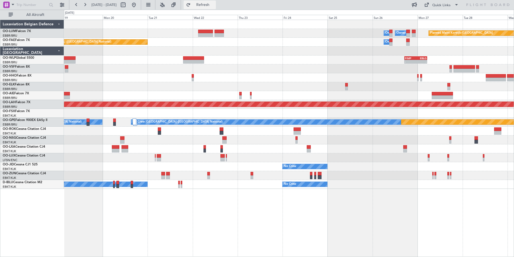
click at [207, 6] on button "Refresh" at bounding box center [200, 5] width 32 height 9
click at [230, 238] on div "Planned Maint Kortrijk-Wevelgem Owner Melsbroek Air Base Owner Melsbroek Air Ba…" at bounding box center [289, 138] width 450 height 237
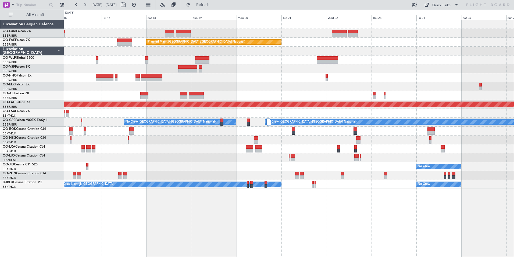
click at [290, 240] on div "Owner Melsbroek Air Base Owner Melsbroek Air Base Planned Maint Kortrijk-Wevelg…" at bounding box center [289, 138] width 450 height 237
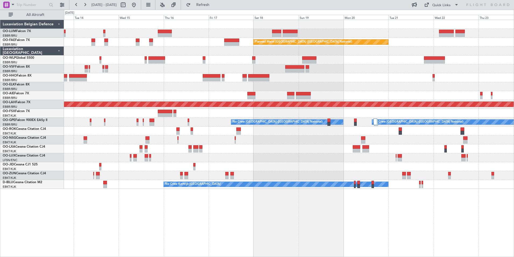
click at [270, 236] on div "Owner Melsbroek Air Base Planned Maint Brussels (Brussels National) Planned Mai…" at bounding box center [289, 138] width 450 height 237
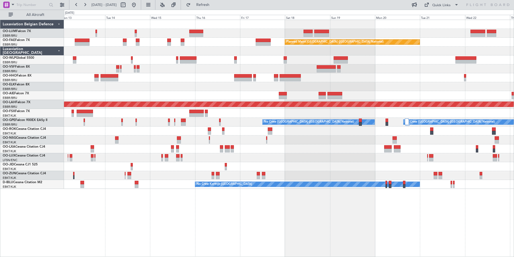
click at [298, 235] on div "Planned Maint Brussels (Brussels National) Planned Maint Melsbroek Air Base Own…" at bounding box center [289, 138] width 450 height 237
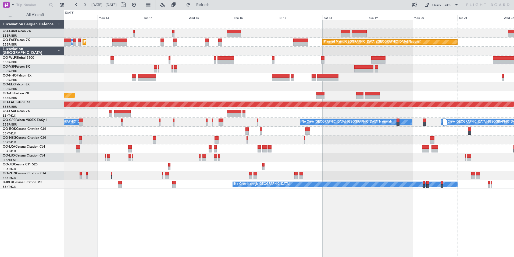
click at [253, 220] on div "Planned Maint Brussels (Brussels National) AOG Maint Sibiu Planned Maint Brusse…" at bounding box center [289, 138] width 450 height 237
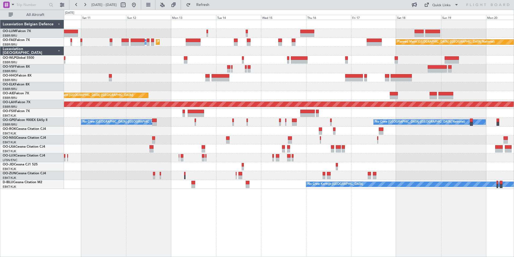
click at [271, 214] on div "Planned Maint [GEOGRAPHIC_DATA] ([GEOGRAPHIC_DATA] National) AOG Maint [GEOGRAP…" at bounding box center [289, 138] width 450 height 237
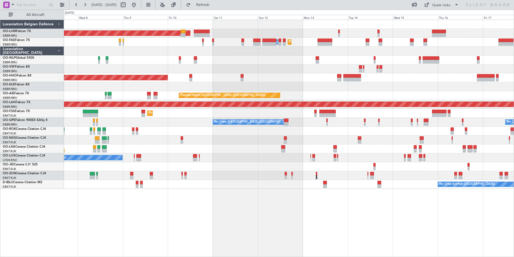
click at [335, 213] on div "Planned Maint [GEOGRAPHIC_DATA] ([GEOGRAPHIC_DATA] National) AOG Maint [GEOGRAP…" at bounding box center [289, 138] width 450 height 237
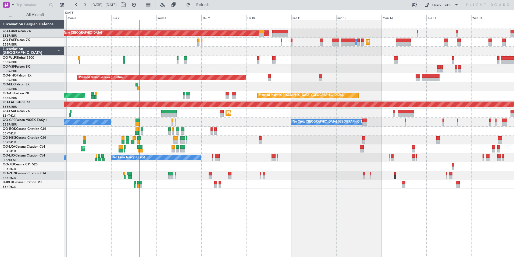
click at [370, 221] on div "Planned Maint [GEOGRAPHIC_DATA] ([GEOGRAPHIC_DATA] National) AOG Maint [GEOGRAP…" at bounding box center [289, 138] width 450 height 237
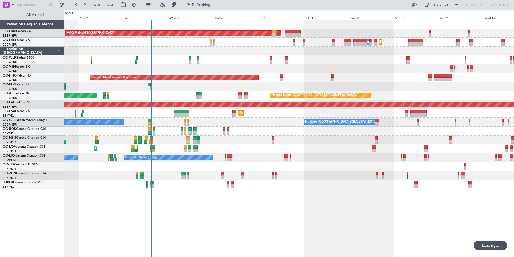
click at [283, 227] on div "Planned Maint [GEOGRAPHIC_DATA] ([GEOGRAPHIC_DATA] National) AOG Maint [GEOGRAP…" at bounding box center [289, 138] width 450 height 237
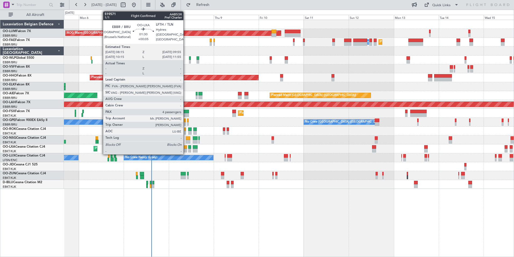
click at [186, 148] on div at bounding box center [185, 147] width 3 height 4
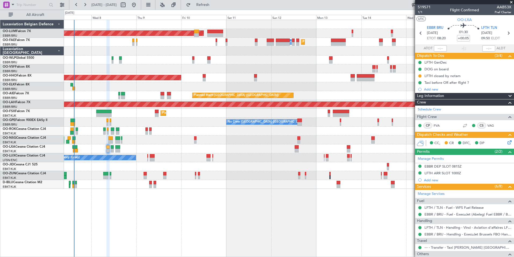
click at [186, 246] on div "Planned Maint [GEOGRAPHIC_DATA] ([GEOGRAPHIC_DATA] National) AOG Maint [GEOGRAP…" at bounding box center [289, 138] width 450 height 237
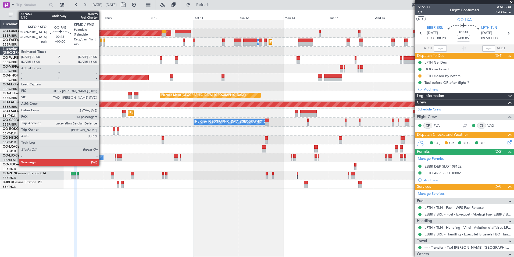
click at [102, 41] on div at bounding box center [101, 40] width 2 height 4
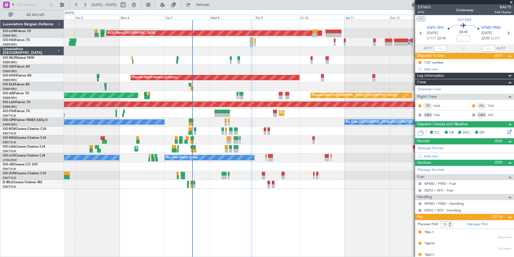
click at [278, 69] on div "Planned Maint [GEOGRAPHIC_DATA] ([GEOGRAPHIC_DATA] National) AOG Maint [GEOGRAP…" at bounding box center [289, 104] width 450 height 169
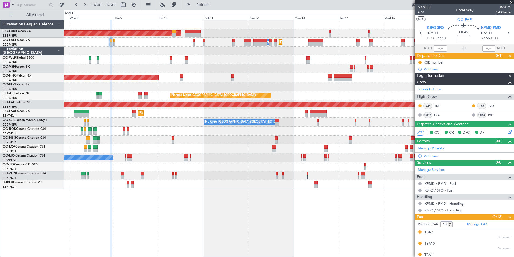
click at [129, 41] on div "Planned Maint [GEOGRAPHIC_DATA] ([GEOGRAPHIC_DATA] National) AOG Maint [GEOGRAP…" at bounding box center [289, 104] width 450 height 169
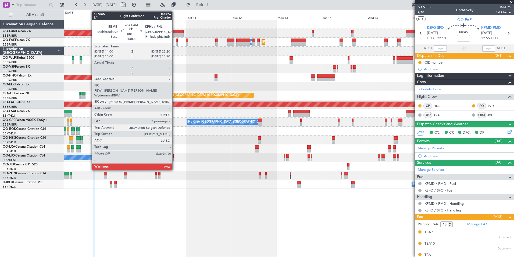
click at [175, 34] on div at bounding box center [176, 35] width 16 height 4
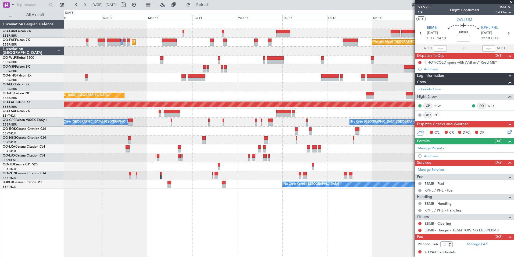
click at [77, 188] on div "Planned Maint [GEOGRAPHIC_DATA] ([GEOGRAPHIC_DATA] National) AOG Maint [GEOGRAP…" at bounding box center [289, 104] width 450 height 169
click at [130, 61] on div at bounding box center [289, 59] width 450 height 9
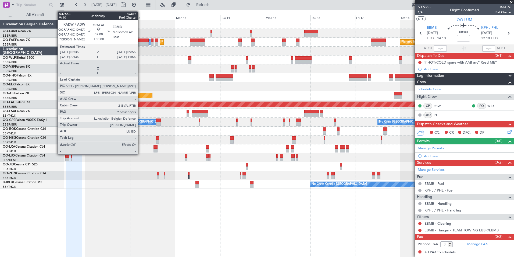
click at [140, 42] on div at bounding box center [142, 44] width 14 height 4
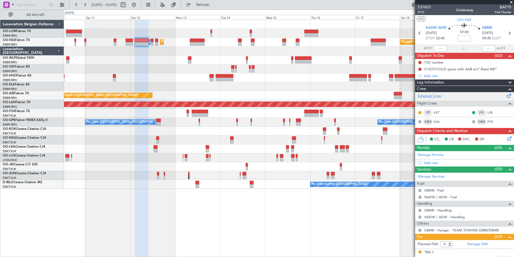
click at [438, 96] on link "Schedule Crew" at bounding box center [429, 95] width 23 height 5
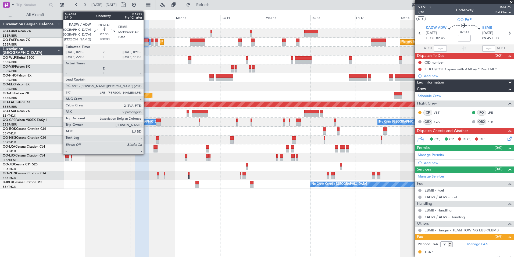
click at [146, 40] on div at bounding box center [142, 40] width 14 height 4
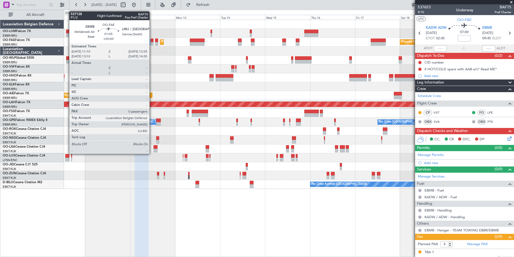
click at [152, 39] on div at bounding box center [152, 40] width 3 height 4
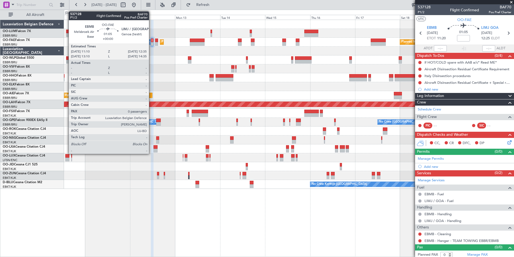
click at [151, 42] on div at bounding box center [152, 44] width 3 height 4
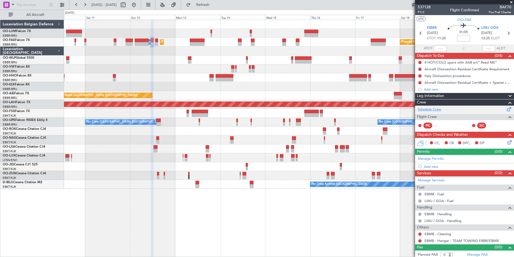
click at [441, 109] on link "Schedule Crew" at bounding box center [429, 109] width 23 height 5
click at [214, 6] on span "Refresh" at bounding box center [203, 5] width 23 height 4
click at [207, 7] on button "Refresh" at bounding box center [200, 5] width 32 height 9
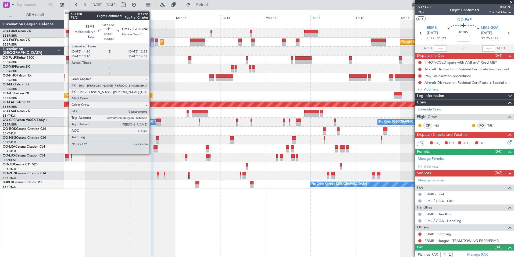
click at [152, 39] on div at bounding box center [152, 40] width 3 height 4
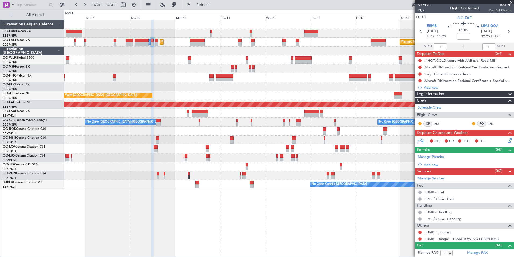
scroll to position [2, 0]
click at [477, 253] on link "Manage PAX" at bounding box center [478, 252] width 20 height 5
click at [210, 2] on button "Refresh" at bounding box center [200, 5] width 32 height 9
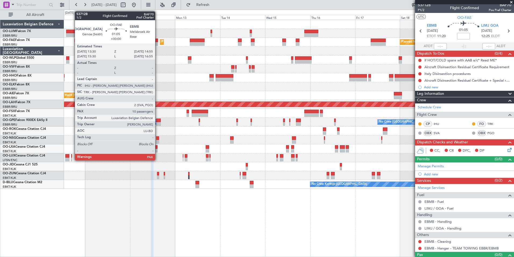
click at [158, 40] on div at bounding box center [156, 40] width 3 height 4
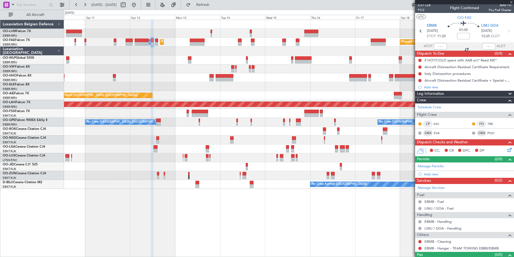
scroll to position [0, 0]
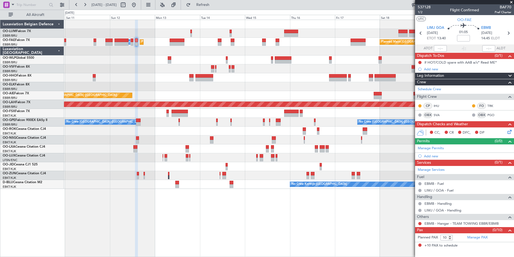
click at [141, 68] on div "Planned Maint [GEOGRAPHIC_DATA] ([GEOGRAPHIC_DATA] National) AOG Maint [GEOGRAP…" at bounding box center [289, 104] width 450 height 169
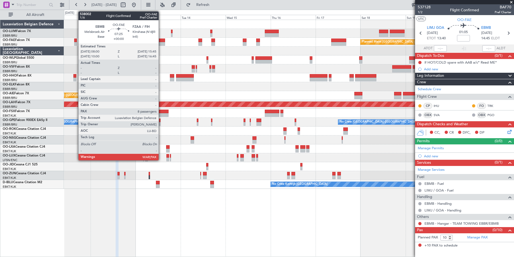
click at [161, 42] on div at bounding box center [157, 44] width 15 height 4
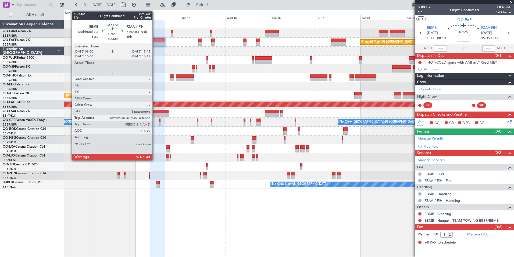
click at [155, 40] on div at bounding box center [157, 40] width 15 height 4
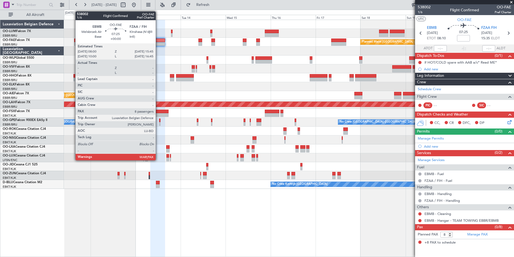
click at [158, 43] on div at bounding box center [157, 44] width 15 height 4
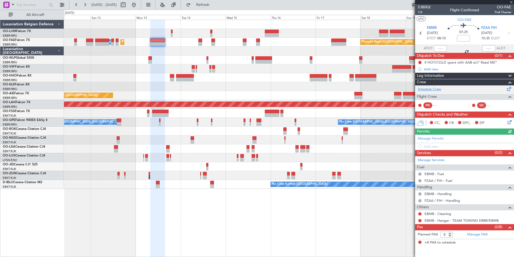
click at [431, 88] on link "Schedule Crew" at bounding box center [429, 89] width 23 height 5
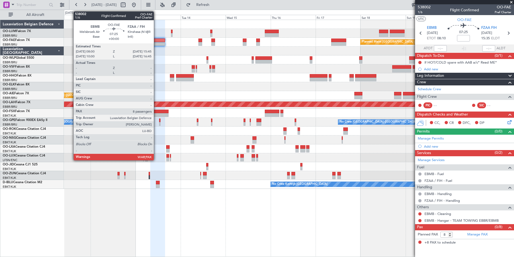
click at [156, 43] on div at bounding box center [157, 44] width 15 height 4
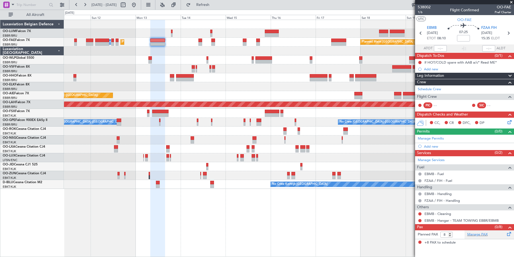
click at [482, 231] on div "Manage PAX" at bounding box center [490, 234] width 50 height 9
click at [164, 248] on div "Planned Maint [GEOGRAPHIC_DATA] ([GEOGRAPHIC_DATA] National) AOG Maint [GEOGRAP…" at bounding box center [257, 133] width 514 height 247
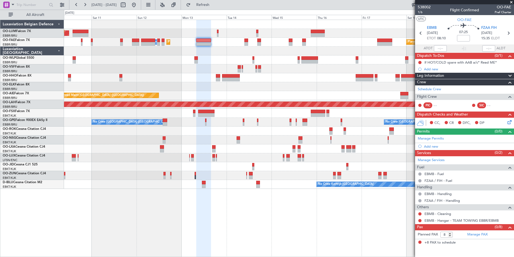
click at [174, 230] on div "Planned Maint Brussels (Brussels National) AOG Maint Sibiu Planned Maint Melsbr…" at bounding box center [289, 138] width 450 height 237
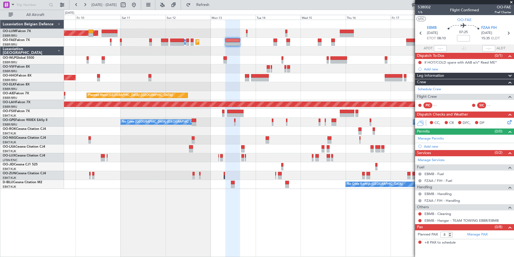
click at [138, 224] on div "Planned Maint Brussels (Brussels National) AOG Maint Sibiu Planned Maint Melsbr…" at bounding box center [289, 138] width 450 height 237
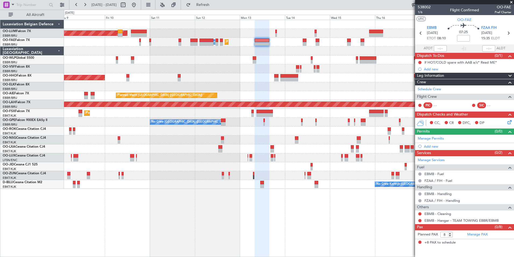
click at [107, 228] on div "Planned Maint Brussels (Brussels National) AOG Maint Sibiu Planned Maint Melsbr…" at bounding box center [289, 138] width 450 height 237
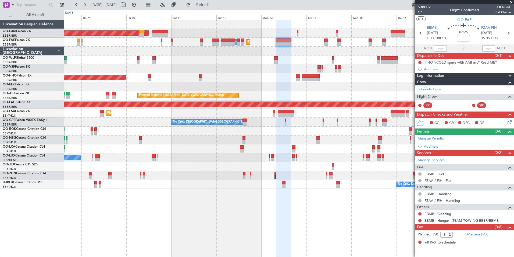
click at [147, 241] on div "Planned Maint Brussels (Brussels National) AOG Maint Sibiu Planned Maint Melsbr…" at bounding box center [289, 138] width 450 height 237
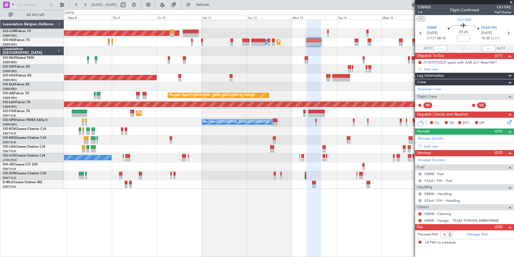
click at [168, 248] on div "Planned Maint Brussels (Brussels National) AOG Maint Sibiu Planned Maint Melsbr…" at bounding box center [289, 138] width 450 height 237
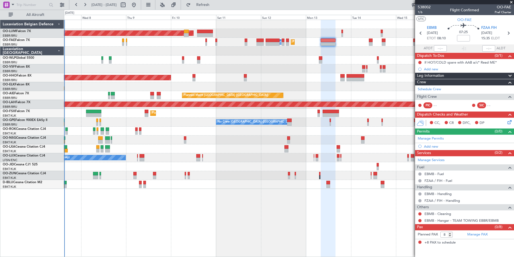
click at [93, 232] on div "Planned Maint Brussels (Brussels National) AOG Maint Sibiu Planned Maint Melsbr…" at bounding box center [257, 133] width 514 height 247
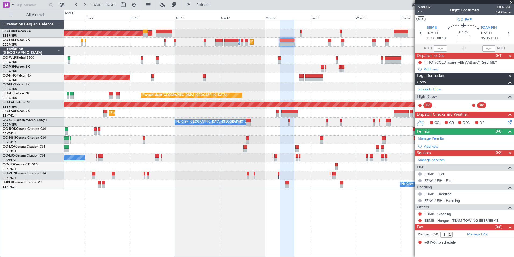
click at [156, 218] on div "Planned Maint Brussels (Brussels National) AOG Maint Sibiu Planned Maint Melsbr…" at bounding box center [289, 138] width 450 height 237
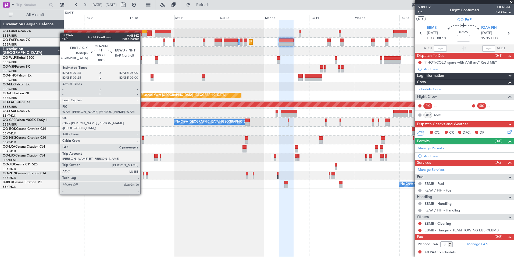
click at [143, 174] on div at bounding box center [143, 174] width 1 height 4
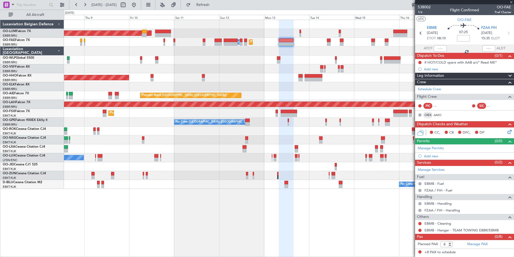
type input "0"
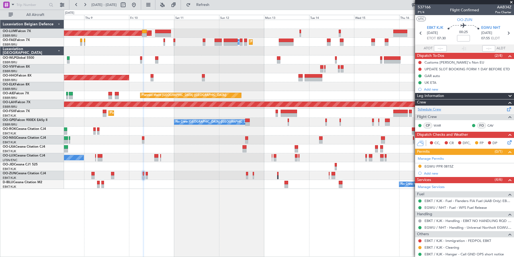
click at [426, 110] on link "Schedule Crew" at bounding box center [429, 109] width 23 height 5
click at [214, 7] on span "Refresh" at bounding box center [203, 5] width 23 height 4
click at [431, 110] on link "Schedule Crew" at bounding box center [429, 109] width 23 height 5
click at [216, 8] on button "Refresh" at bounding box center [200, 5] width 32 height 9
click at [291, 222] on div "Planned Maint Brussels (Brussels National) AOG Maint Sibiu Planned Maint Brusse…" at bounding box center [289, 138] width 450 height 237
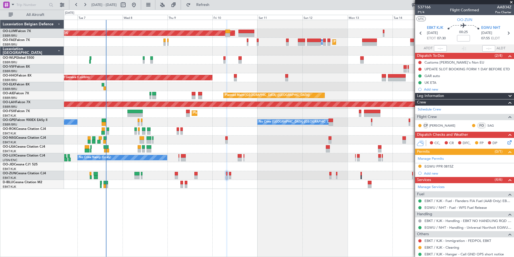
click at [275, 238] on div "Planned Maint Brussels (Brussels National) AOG Maint Sibiu Planned Maint Brusse…" at bounding box center [289, 138] width 450 height 237
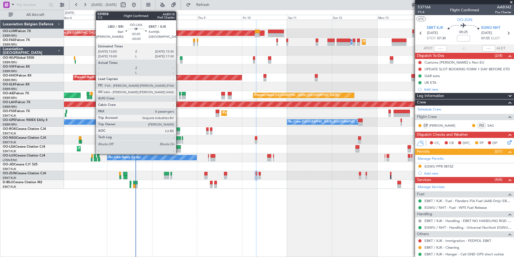
click at [179, 147] on div at bounding box center [178, 147] width 5 height 4
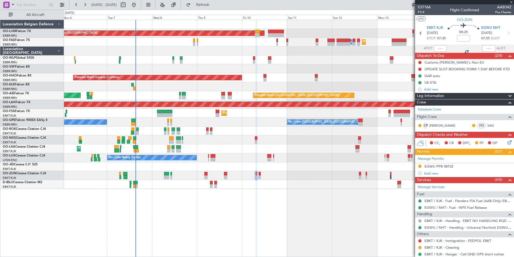
type input "-00:05"
type input "8"
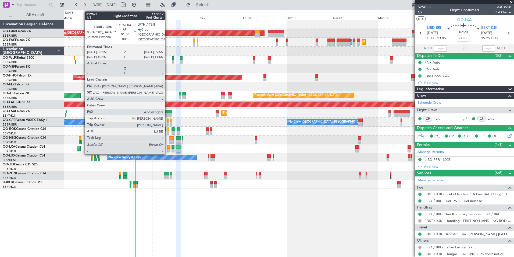
click at [168, 146] on div at bounding box center [168, 147] width 3 height 4
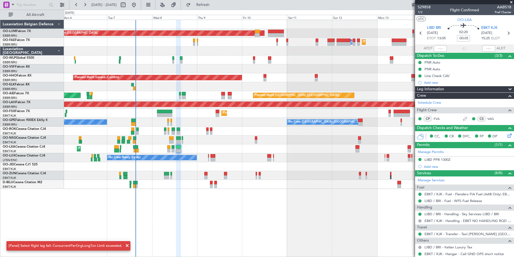
click at [170, 147] on div at bounding box center [168, 147] width 3 height 4
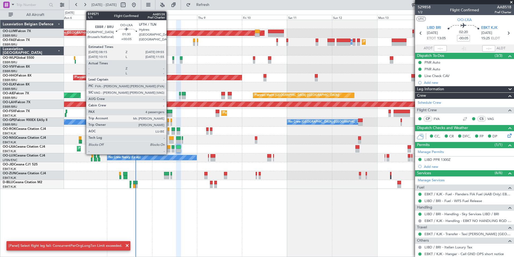
click at [169, 145] on div at bounding box center [168, 147] width 3 height 4
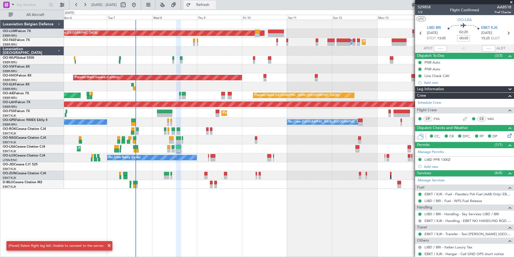
click at [205, 4] on button "Refresh" at bounding box center [200, 5] width 32 height 9
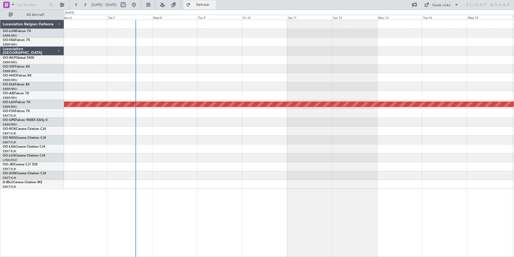
click at [214, 3] on span "Refresh" at bounding box center [203, 5] width 23 height 4
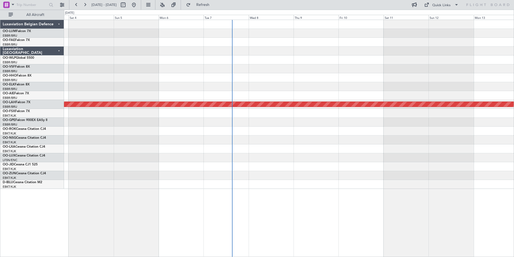
click at [231, 221] on div "Planned Maint [PERSON_NAME]-[GEOGRAPHIC_DATA][PERSON_NAME] ([GEOGRAPHIC_DATA][P…" at bounding box center [289, 138] width 450 height 237
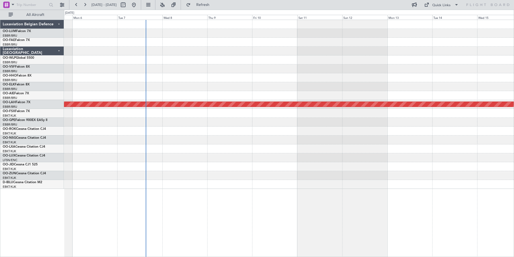
click at [135, 222] on div "Planned Maint [PERSON_NAME]-[GEOGRAPHIC_DATA][PERSON_NAME] ([GEOGRAPHIC_DATA][P…" at bounding box center [289, 138] width 450 height 237
click at [145, 221] on div "Planned Maint [PERSON_NAME]-[GEOGRAPHIC_DATA][PERSON_NAME] ([GEOGRAPHIC_DATA][P…" at bounding box center [289, 138] width 450 height 237
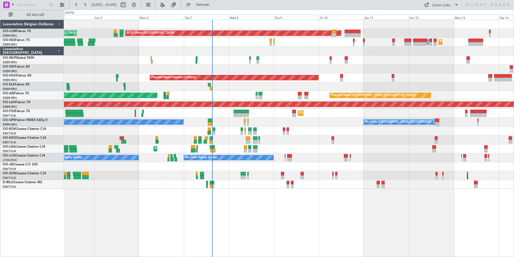
click at [171, 204] on div "Planned Maint [GEOGRAPHIC_DATA] ([GEOGRAPHIC_DATA] National) AOG Maint [GEOGRAP…" at bounding box center [289, 138] width 450 height 237
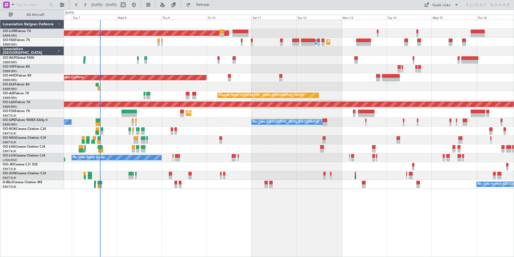
click at [167, 199] on div "Planned Maint [GEOGRAPHIC_DATA] ([GEOGRAPHIC_DATA] National) AOG Maint [GEOGRAP…" at bounding box center [289, 138] width 450 height 237
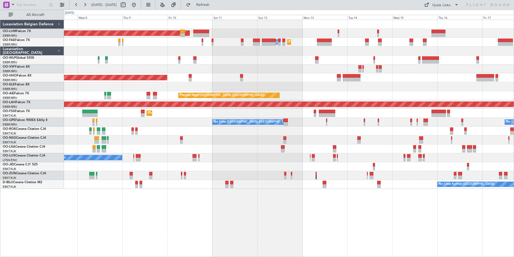
click at [149, 207] on div "Planned Maint [GEOGRAPHIC_DATA] ([GEOGRAPHIC_DATA] National) AOG Maint [GEOGRAP…" at bounding box center [289, 138] width 450 height 237
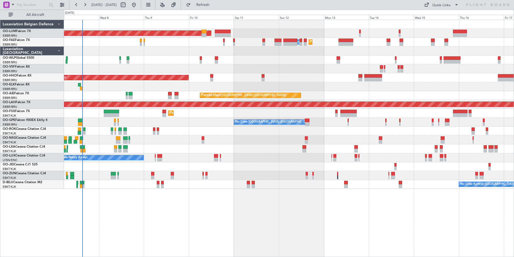
click at [217, 217] on div "Planned Maint [GEOGRAPHIC_DATA] ([GEOGRAPHIC_DATA] National) AOG Maint [GEOGRAP…" at bounding box center [289, 138] width 450 height 237
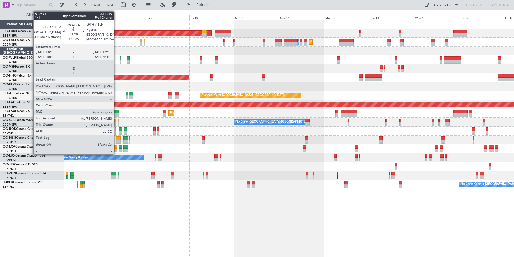
click at [116, 150] on div at bounding box center [115, 151] width 3 height 4
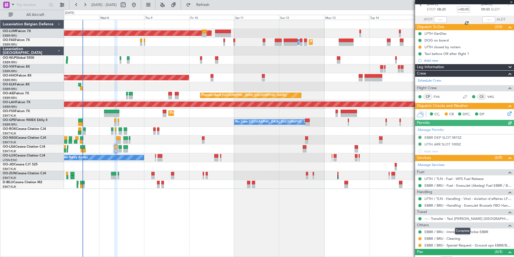
scroll to position [81, 0]
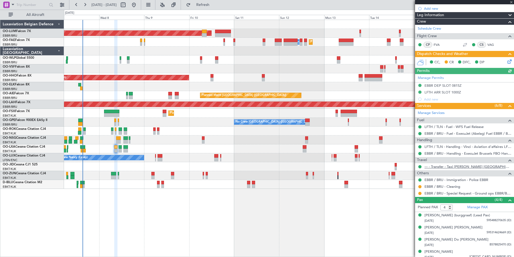
click at [463, 166] on link "--- - Transfer - Taxi [PERSON_NAME] [GEOGRAPHIC_DATA]" at bounding box center [468, 166] width 87 height 5
click at [213, 5] on span "Refresh" at bounding box center [203, 5] width 23 height 4
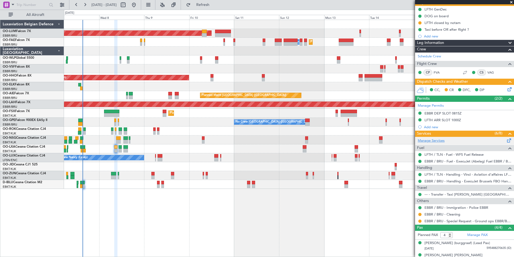
scroll to position [27, 0]
